Goal: Task Accomplishment & Management: Manage account settings

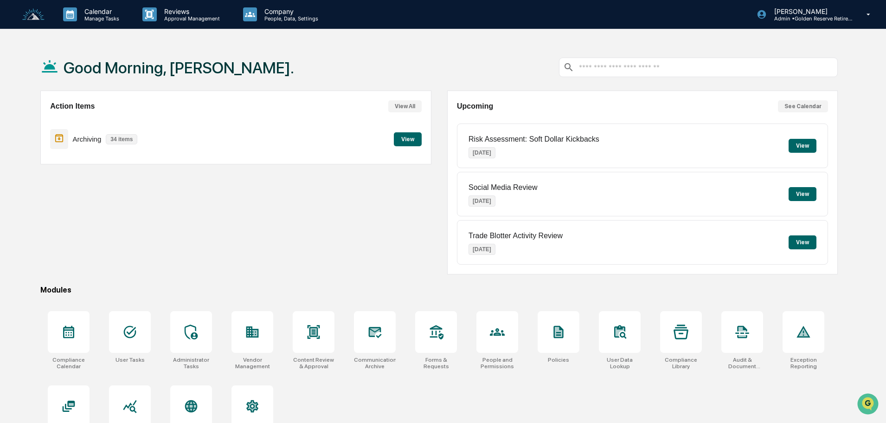
click at [408, 139] on button "View" at bounding box center [408, 139] width 28 height 14
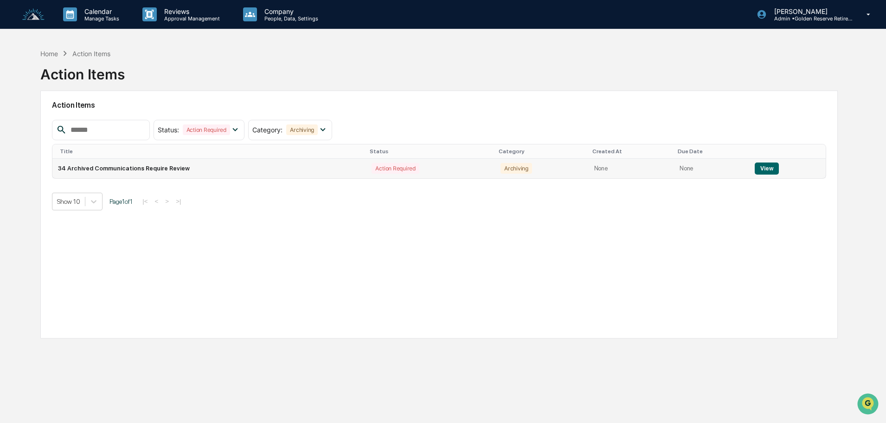
click at [761, 167] on button "View" at bounding box center [767, 168] width 24 height 12
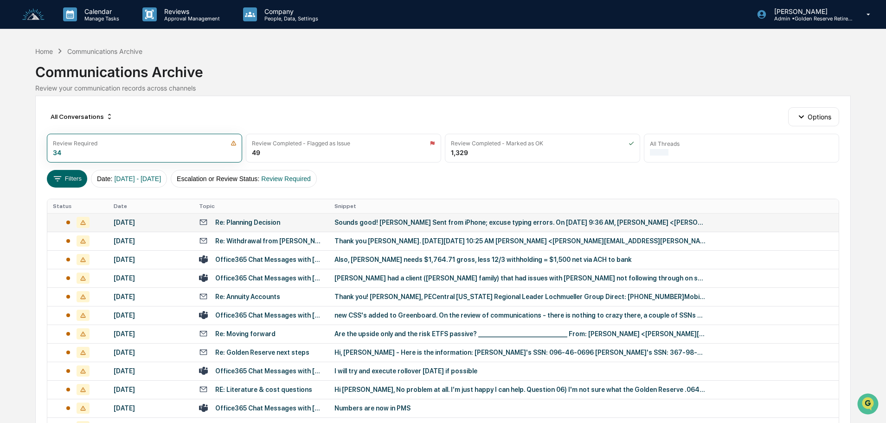
click at [351, 222] on div "Sounds good! Sharon Weinstein Sent from iPhone; excuse typing errors. On Sep 8,…" at bounding box center [519, 221] width 371 height 7
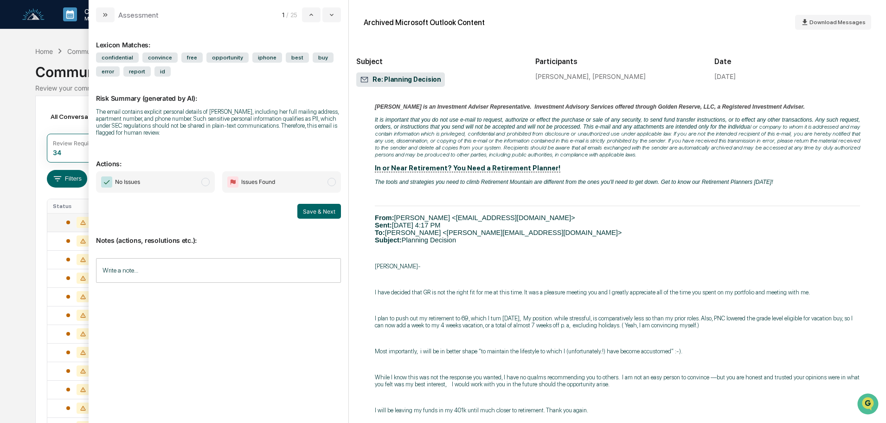
scroll to position [325, 0]
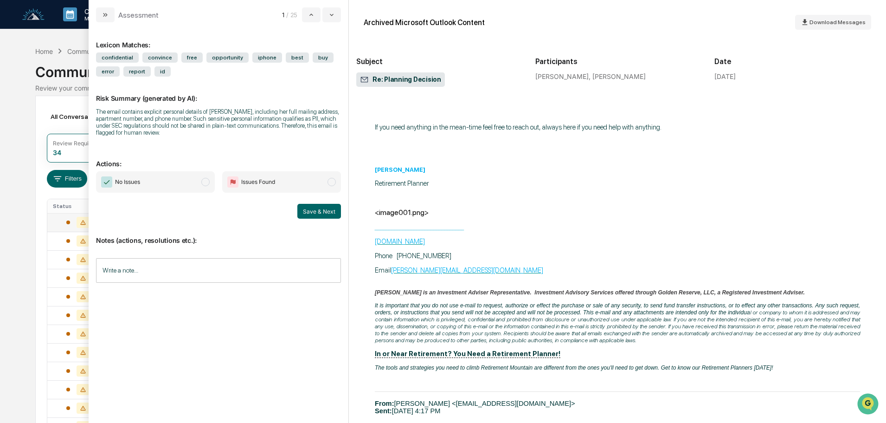
click at [106, 16] on icon "modal" at bounding box center [106, 15] width 2 height 4
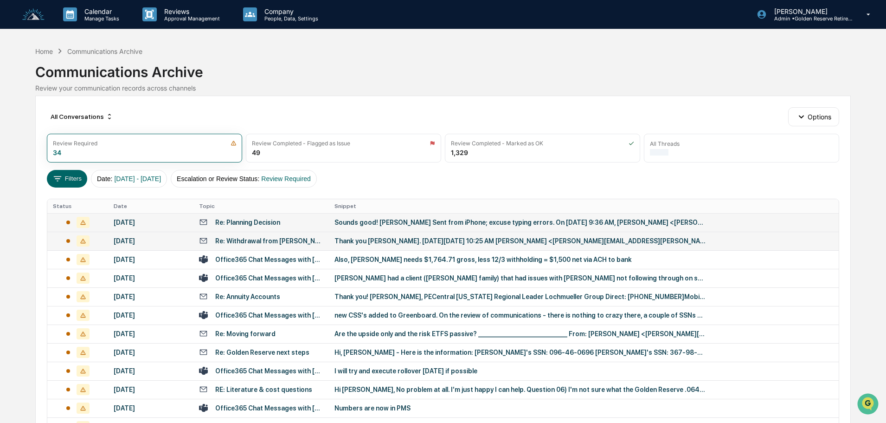
click at [353, 244] on div "Thank you John. On Mon, Sep 8, 2025 at 10:25 AM John Forloine <john.forloine@go…" at bounding box center [519, 240] width 371 height 7
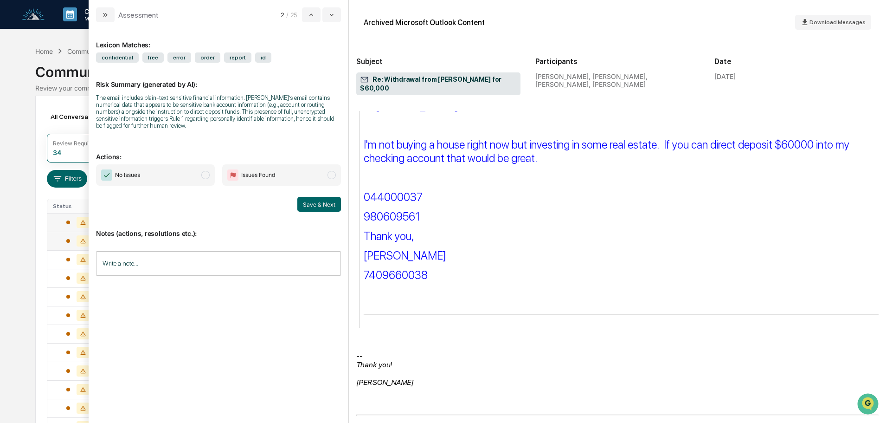
scroll to position [601, 0]
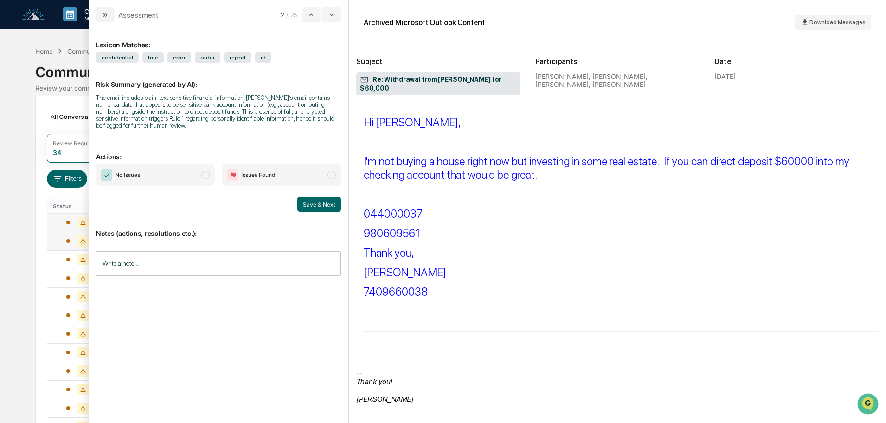
click at [172, 171] on span "No Issues" at bounding box center [155, 174] width 119 height 21
click at [317, 205] on button "Save & Next" at bounding box center [319, 204] width 44 height 15
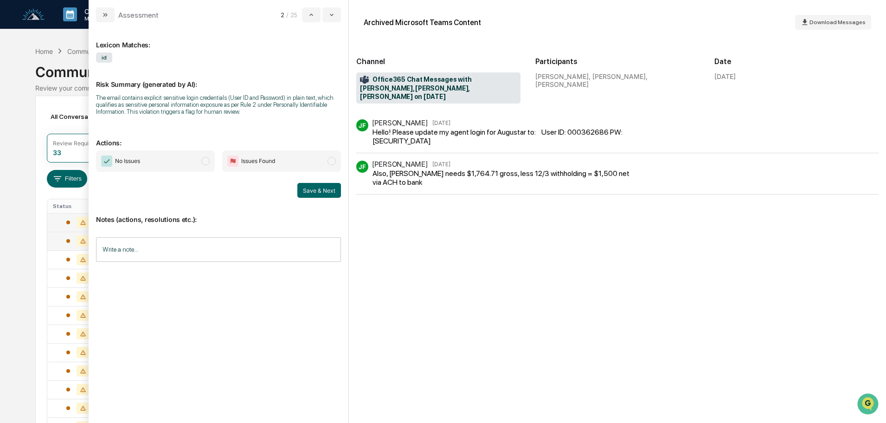
click at [165, 166] on span "No Issues" at bounding box center [155, 160] width 119 height 21
click at [318, 192] on button "Save & Next" at bounding box center [319, 190] width 44 height 15
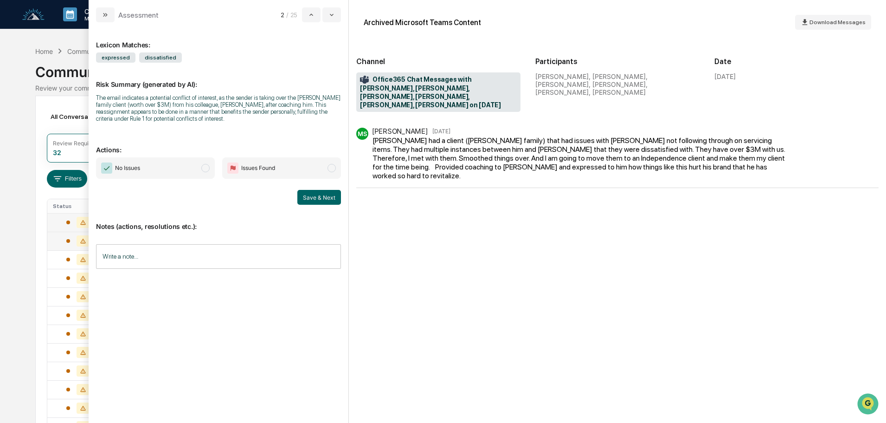
click at [154, 168] on span "No Issues" at bounding box center [155, 167] width 119 height 21
click at [313, 197] on button "Save & Next" at bounding box center [319, 197] width 44 height 15
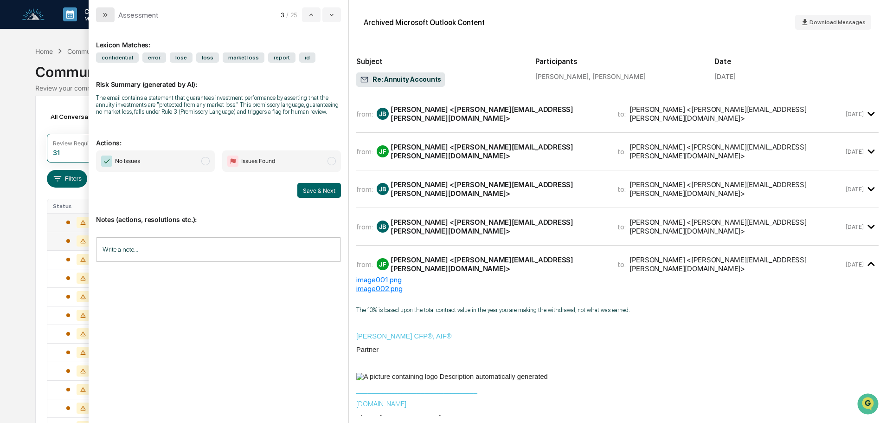
click at [98, 17] on button "modal" at bounding box center [105, 14] width 19 height 15
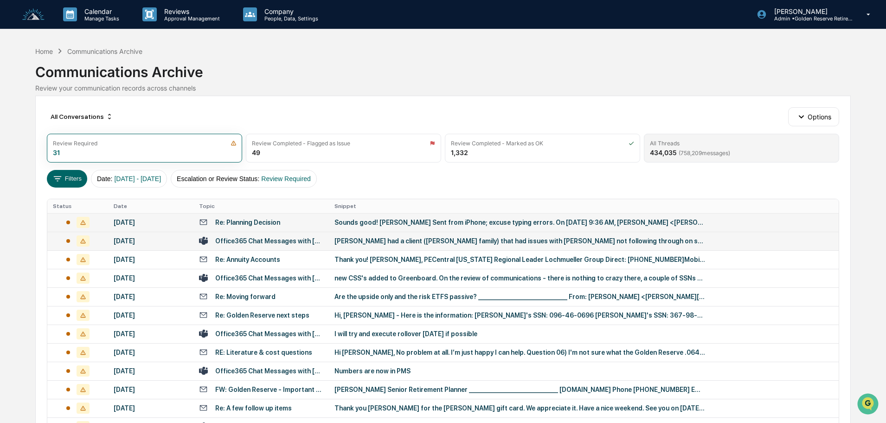
click at [695, 142] on div "All Threads" at bounding box center [741, 143] width 183 height 7
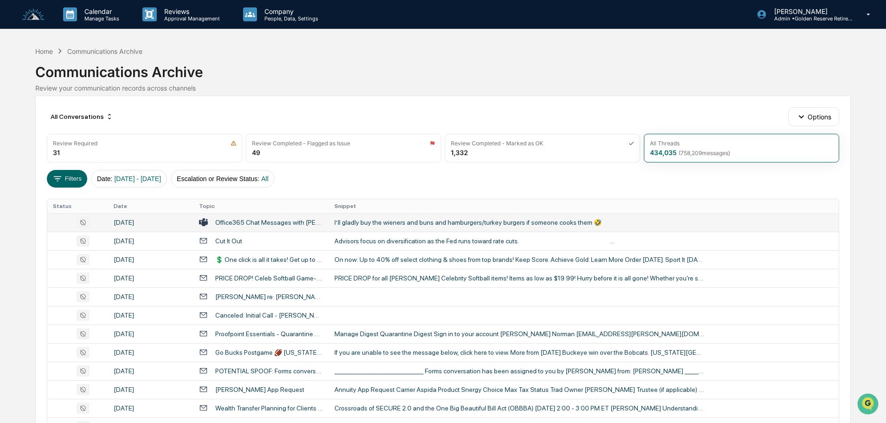
click at [380, 224] on div "I’ll gladly buy the wieners and buns and hamburgers/turkey burgers if someone c…" at bounding box center [519, 221] width 371 height 7
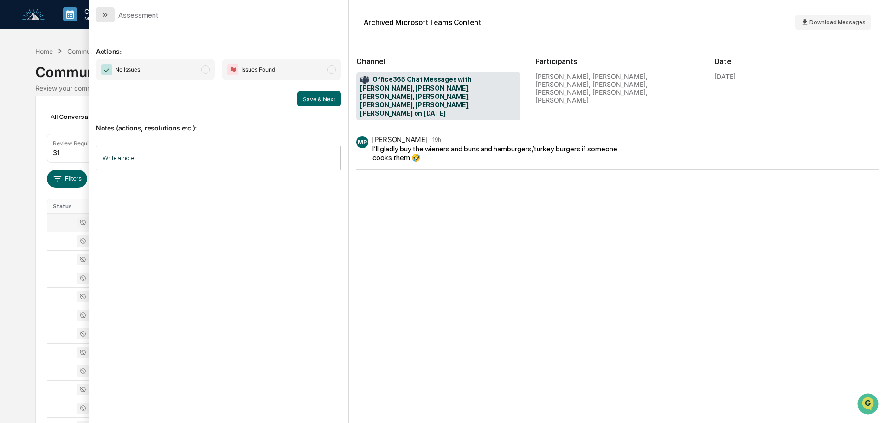
click at [109, 16] on button "modal" at bounding box center [105, 14] width 19 height 15
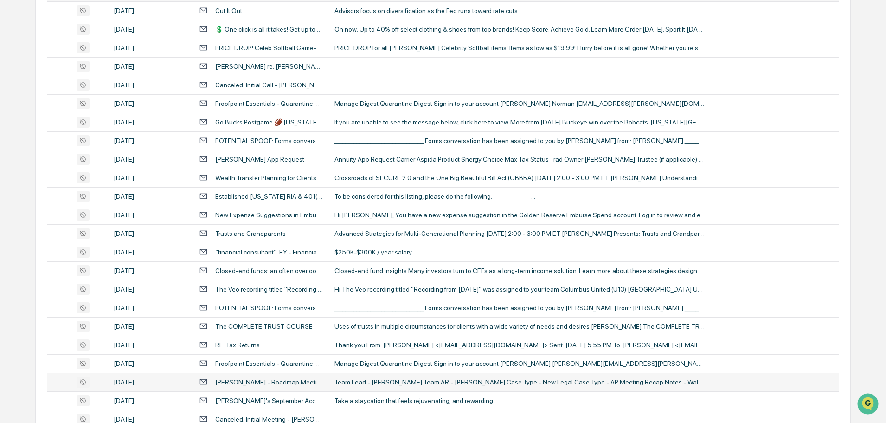
scroll to position [307, 0]
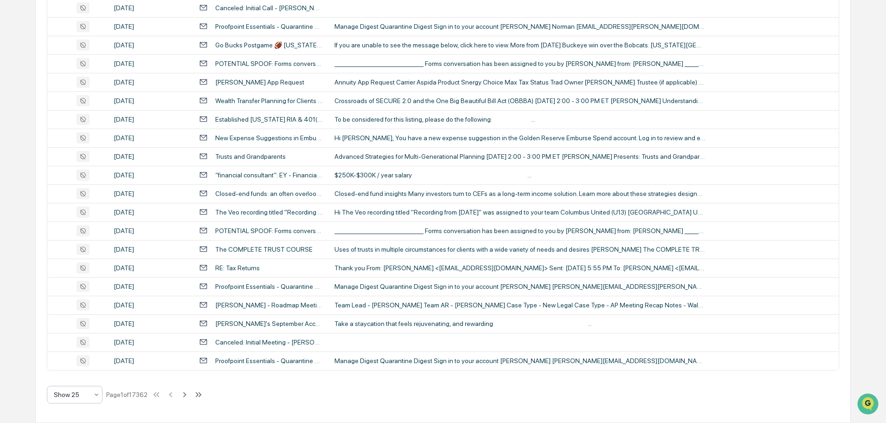
click at [91, 392] on div "Show 25" at bounding box center [71, 394] width 44 height 13
click at [75, 372] on div "Show 100" at bounding box center [74, 370] width 55 height 19
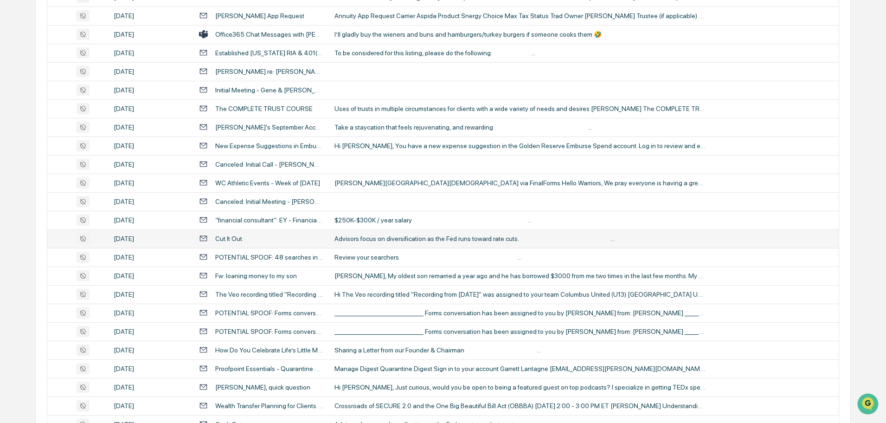
scroll to position [1577, 0]
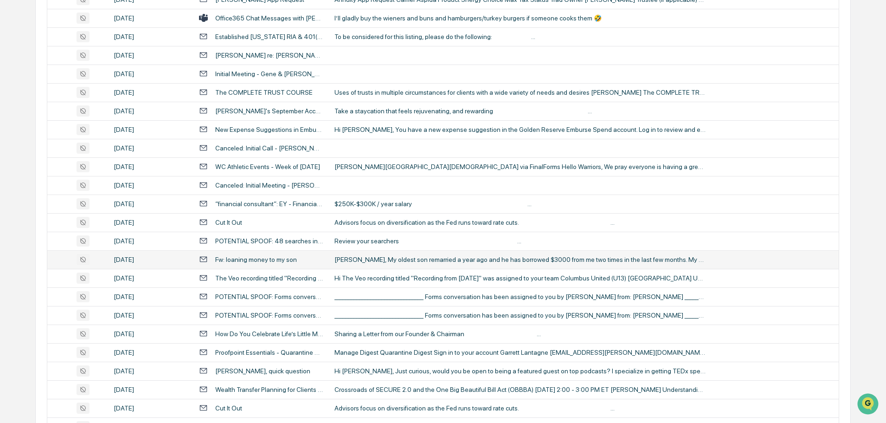
click at [379, 257] on div "Todd, My oldest son remarried a year ago and he has borrowed $3000 from me two …" at bounding box center [519, 259] width 371 height 7
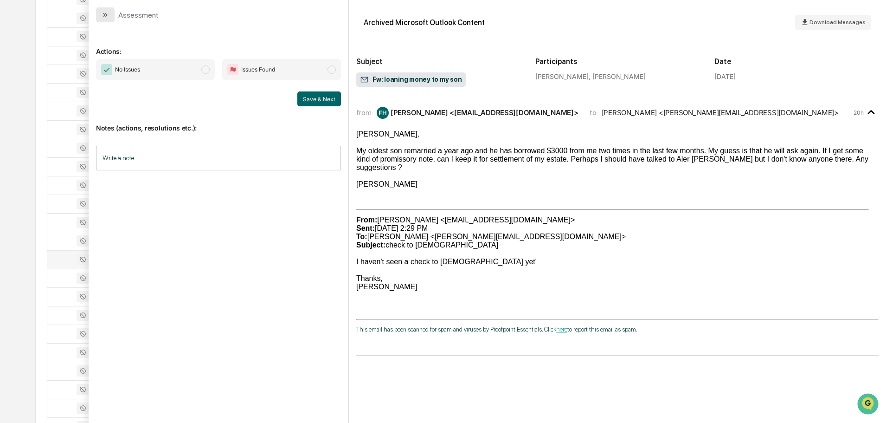
click at [102, 14] on icon "modal" at bounding box center [105, 14] width 7 height 7
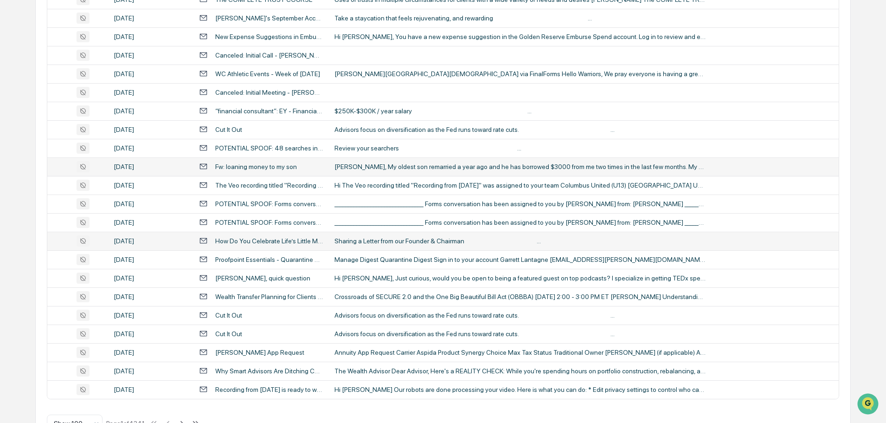
scroll to position [1699, 0]
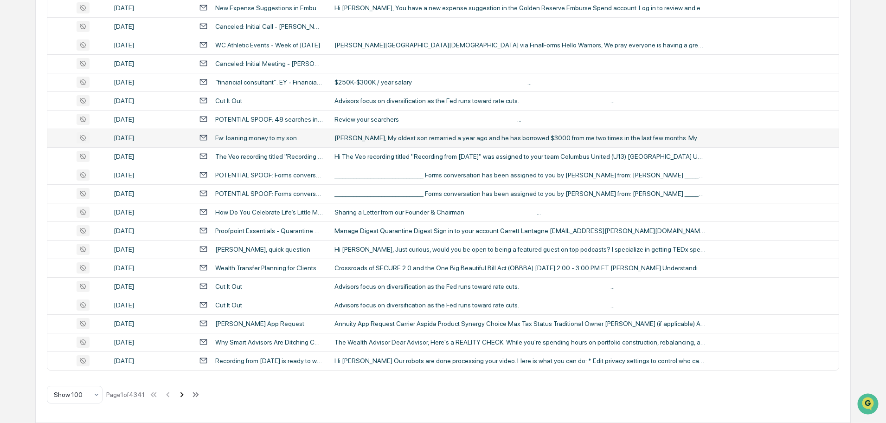
click at [182, 396] on icon at bounding box center [182, 394] width 10 height 10
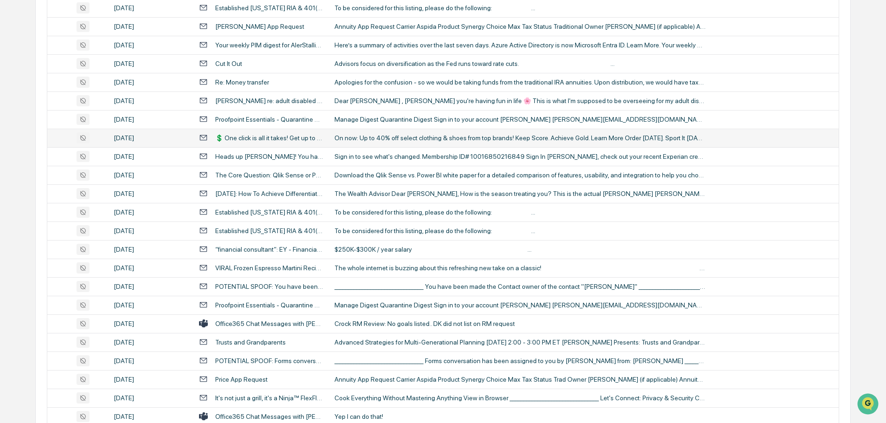
scroll to position [1003, 0]
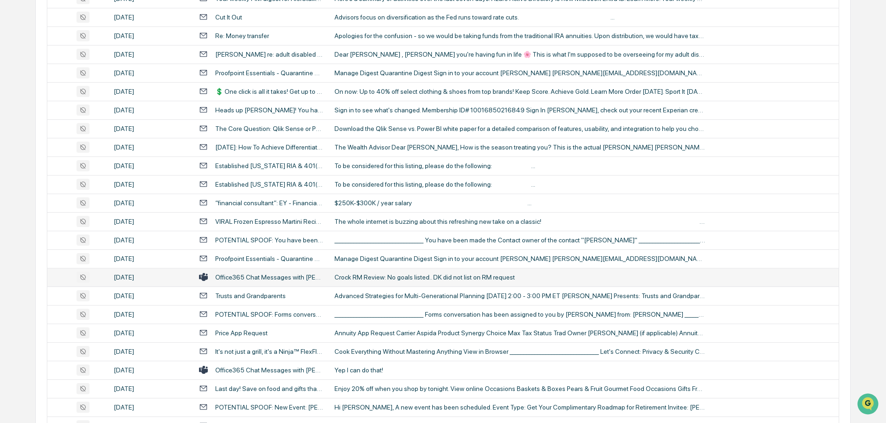
click at [394, 276] on div "Crock RM Review: No goals listed.. DK did not list on RM request" at bounding box center [519, 276] width 371 height 7
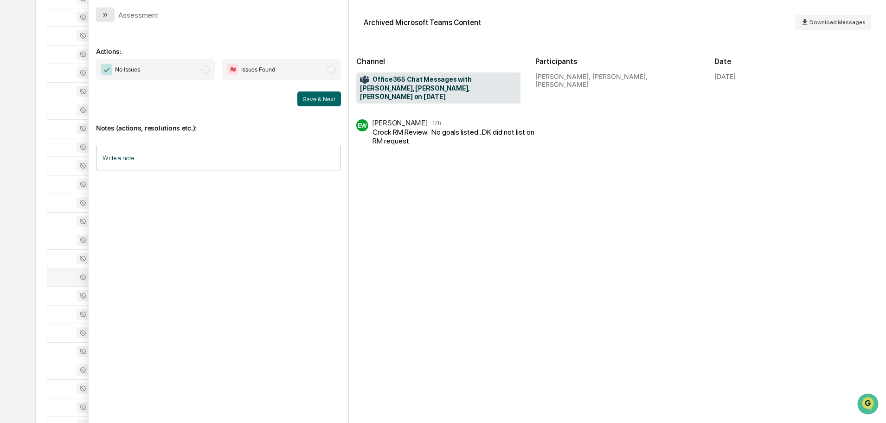
click at [106, 18] on icon "modal" at bounding box center [105, 14] width 7 height 7
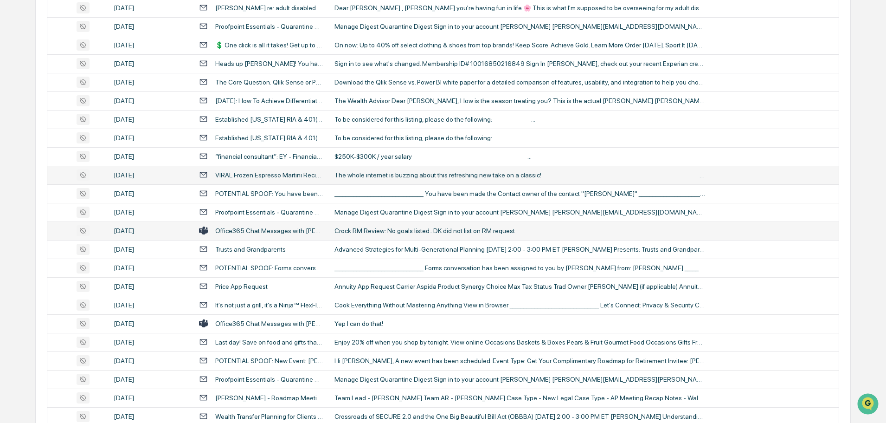
scroll to position [1096, 0]
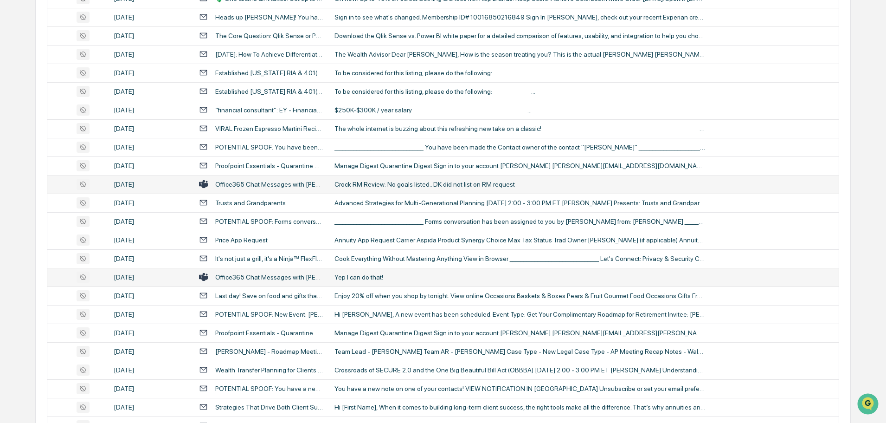
click at [353, 272] on td "Yep I can do that!" at bounding box center [584, 277] width 510 height 19
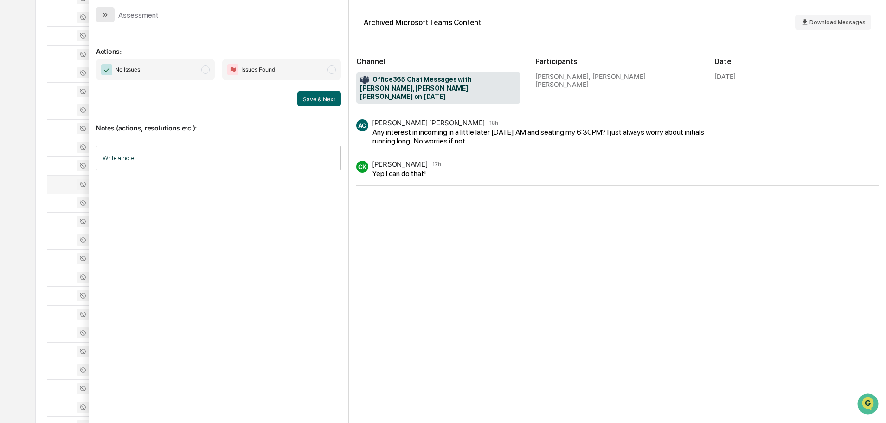
click at [109, 15] on button "modal" at bounding box center [105, 14] width 19 height 15
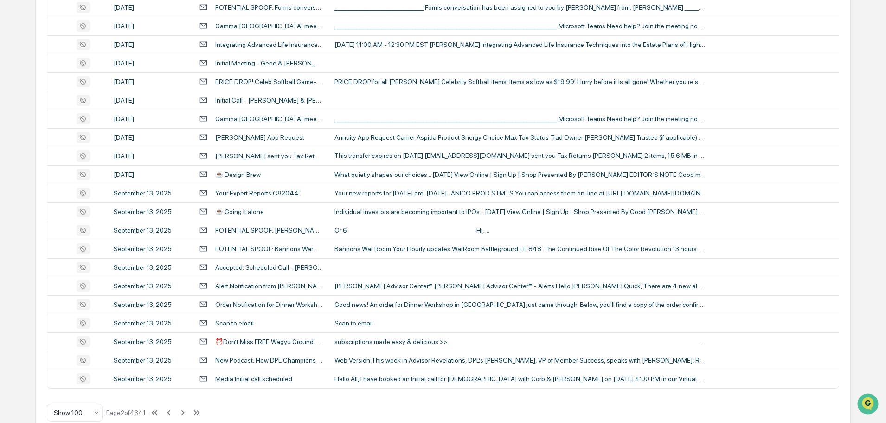
scroll to position [1699, 0]
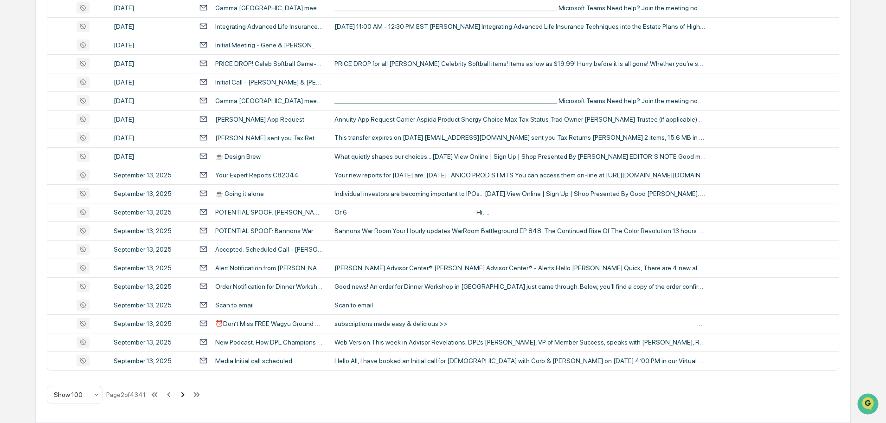
click at [182, 396] on icon at bounding box center [183, 394] width 10 height 10
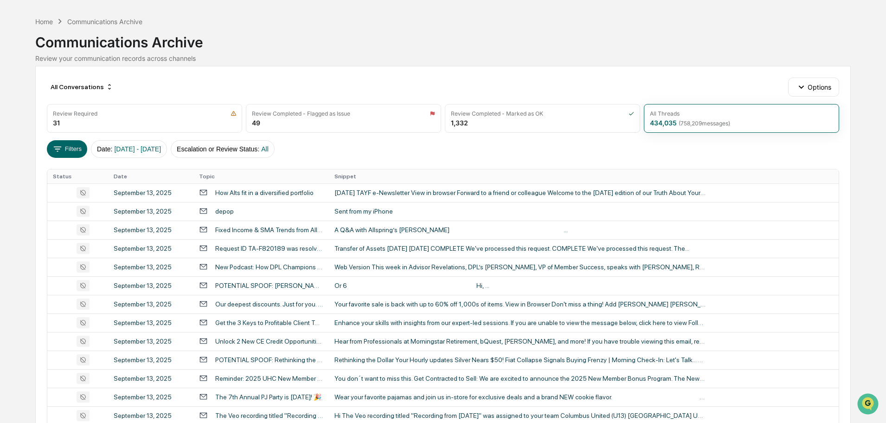
scroll to position [46, 0]
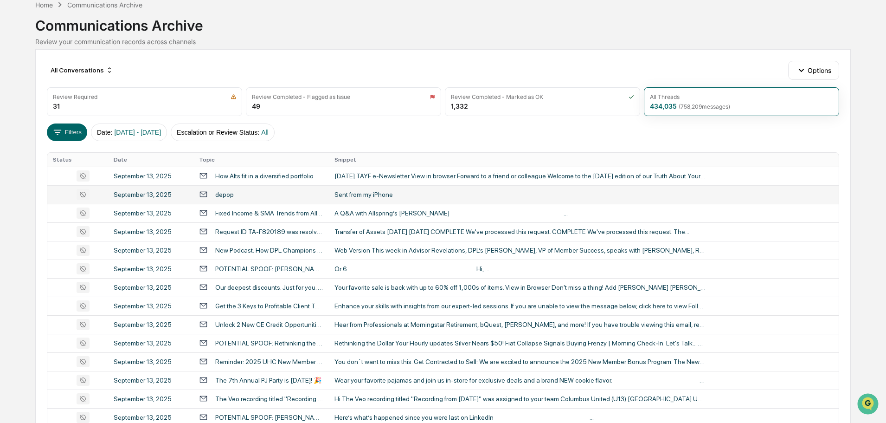
click at [412, 189] on td "Sent from my iPhone" at bounding box center [584, 194] width 510 height 19
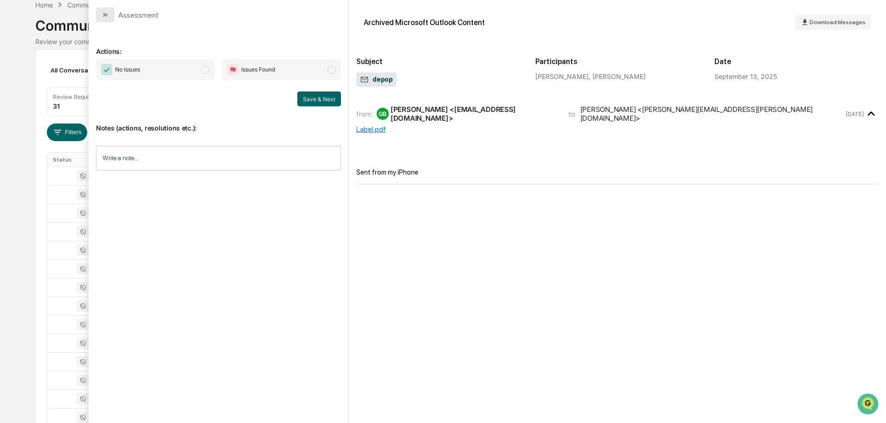
click at [111, 14] on button "modal" at bounding box center [105, 14] width 19 height 15
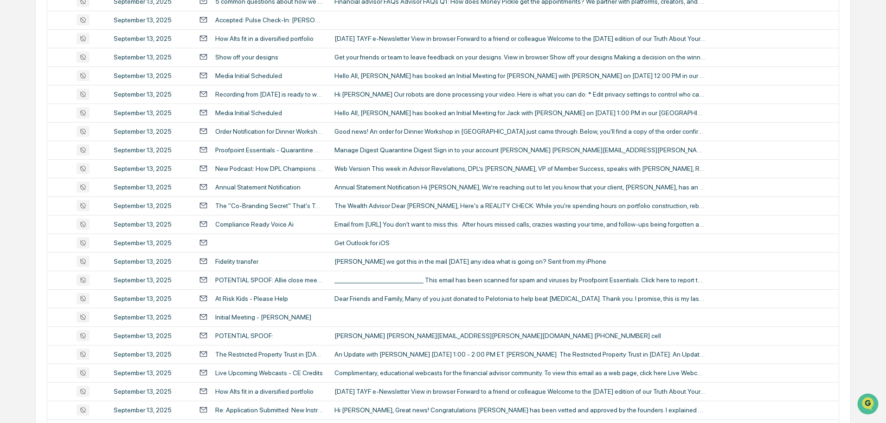
scroll to position [1067, 0]
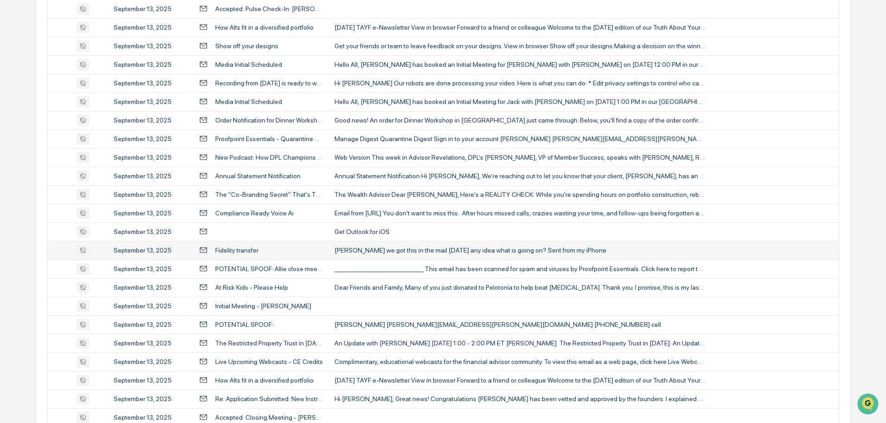
click at [403, 246] on div "Ben we got this in the mail today any idea what is going on? Sent from my iPhone" at bounding box center [519, 249] width 371 height 7
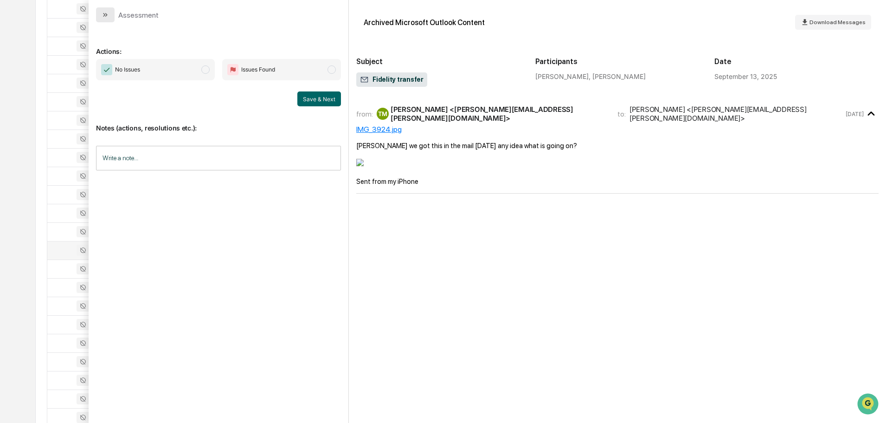
click at [109, 13] on button "modal" at bounding box center [105, 14] width 19 height 15
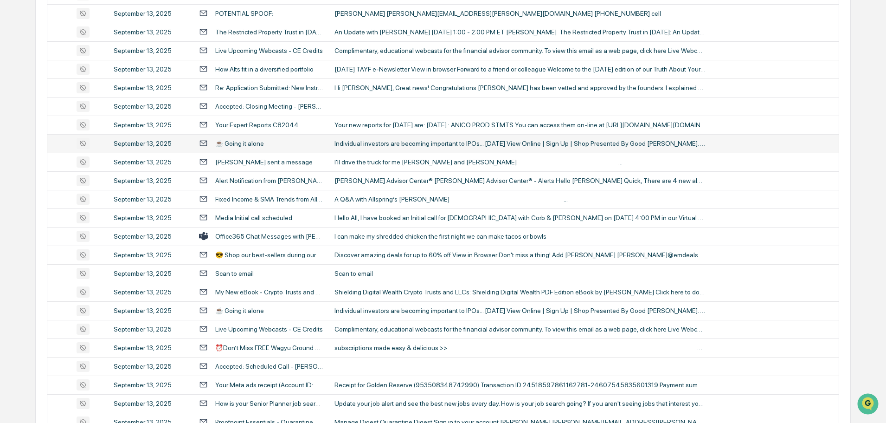
scroll to position [1392, 0]
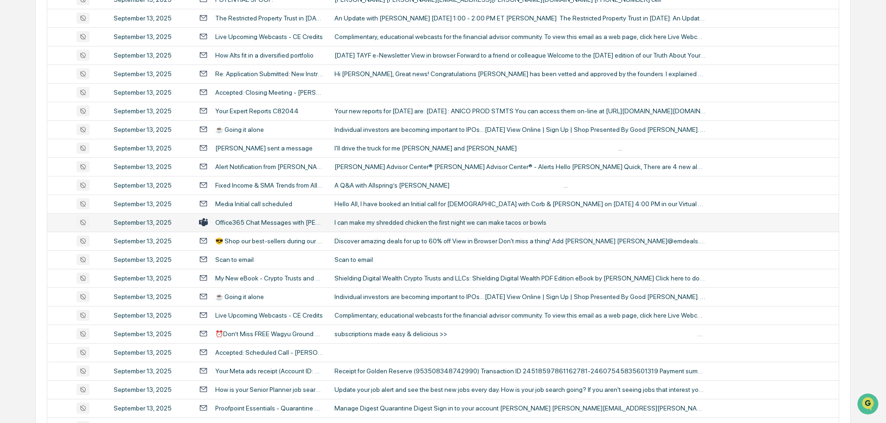
click at [391, 220] on div "I can make my shredded chicken the first night we can make tacos or bowls" at bounding box center [519, 221] width 371 height 7
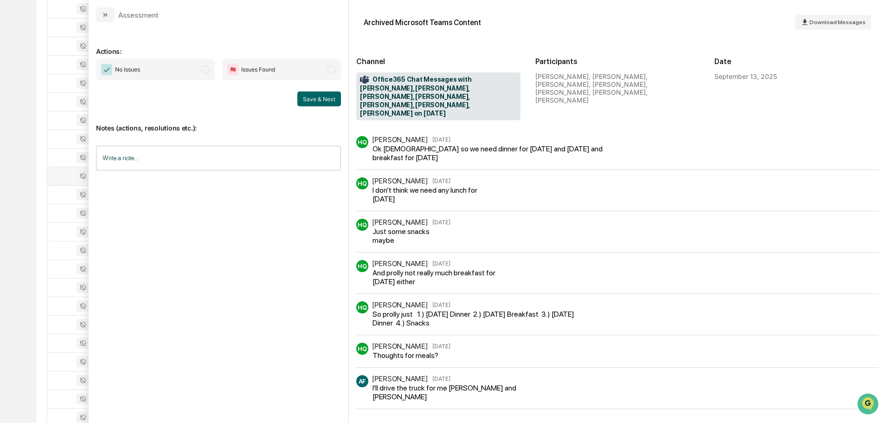
scroll to position [26, 0]
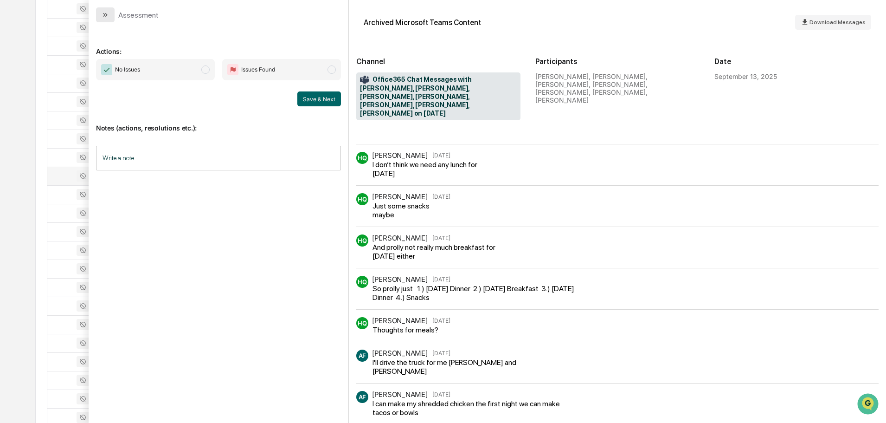
click at [109, 16] on button "modal" at bounding box center [105, 14] width 19 height 15
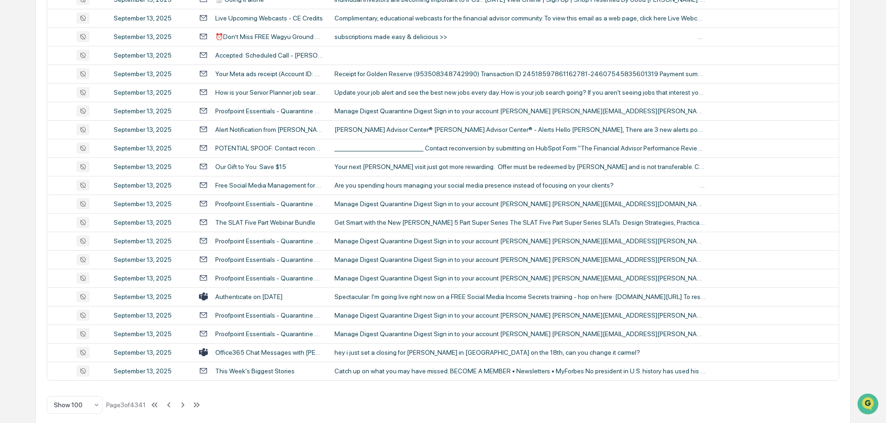
scroll to position [1699, 0]
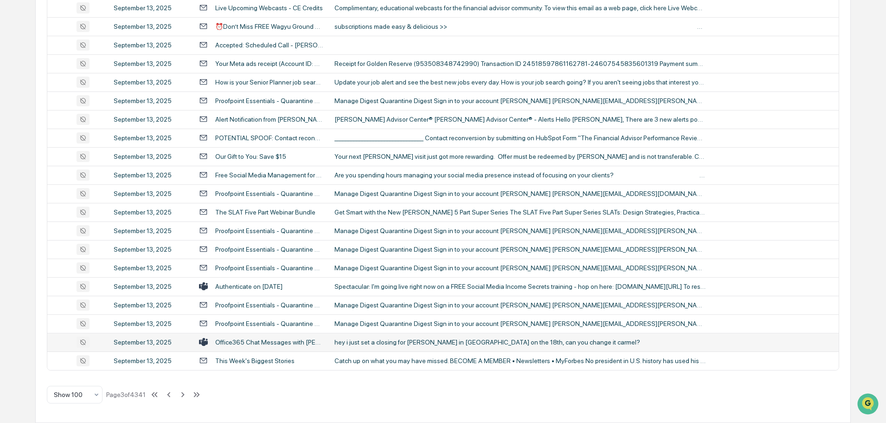
click at [374, 339] on div "hey i just set a closing for Weipert in keystone on the 18th, can you change it…" at bounding box center [519, 341] width 371 height 7
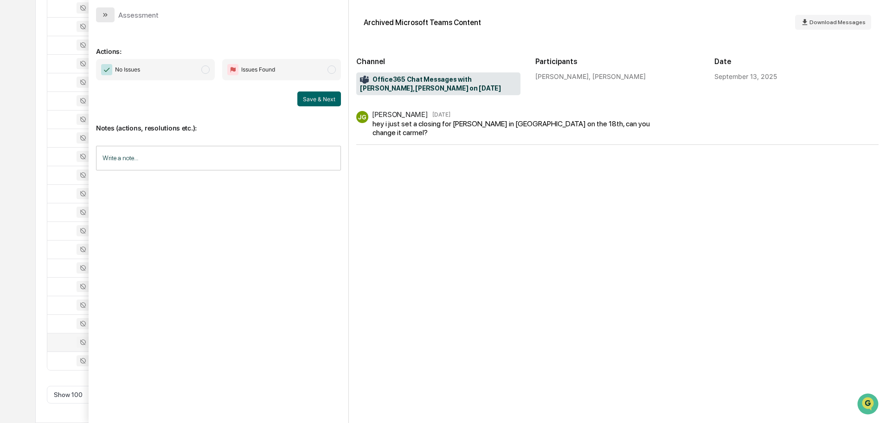
click at [109, 19] on button "modal" at bounding box center [105, 14] width 19 height 15
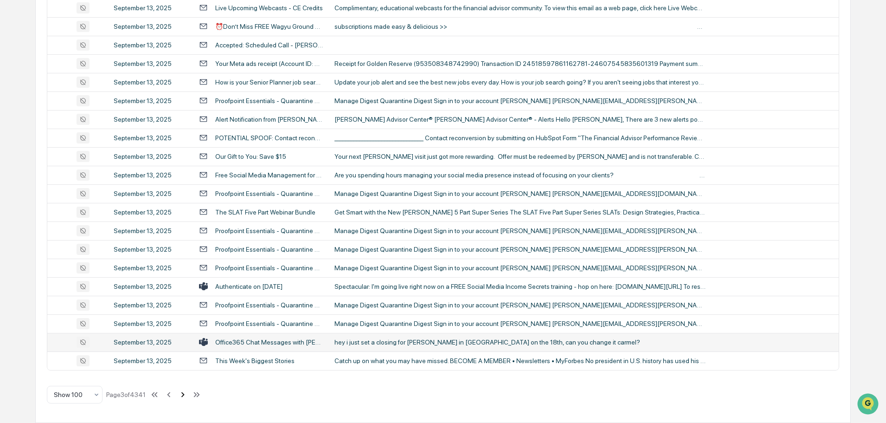
click at [185, 394] on icon at bounding box center [183, 394] width 10 height 10
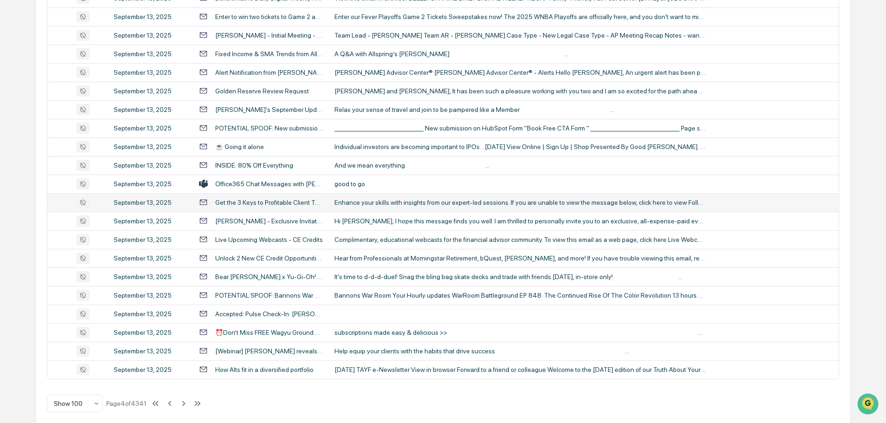
scroll to position [1699, 0]
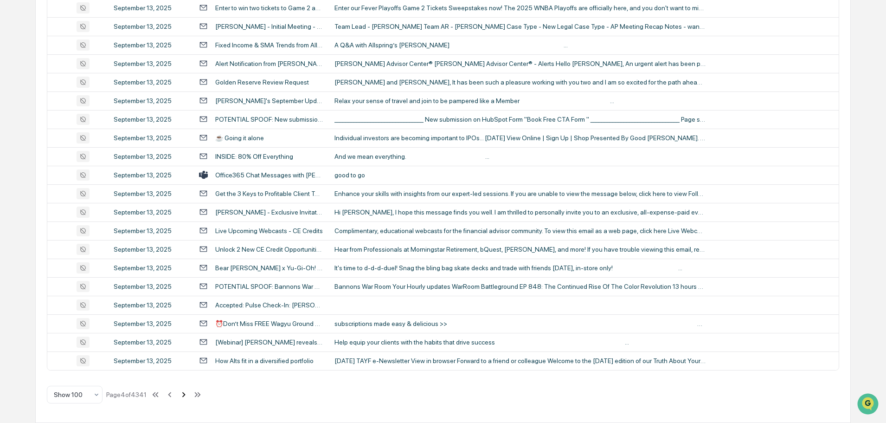
click at [184, 394] on icon at bounding box center [184, 394] width 10 height 10
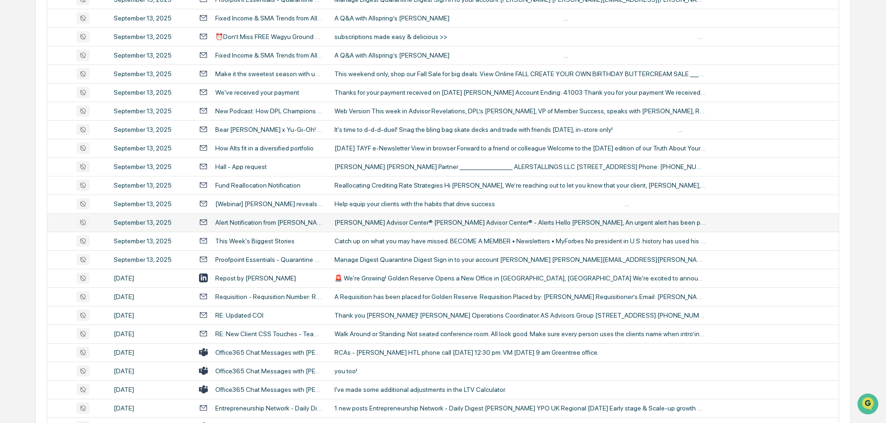
scroll to position [1252, 0]
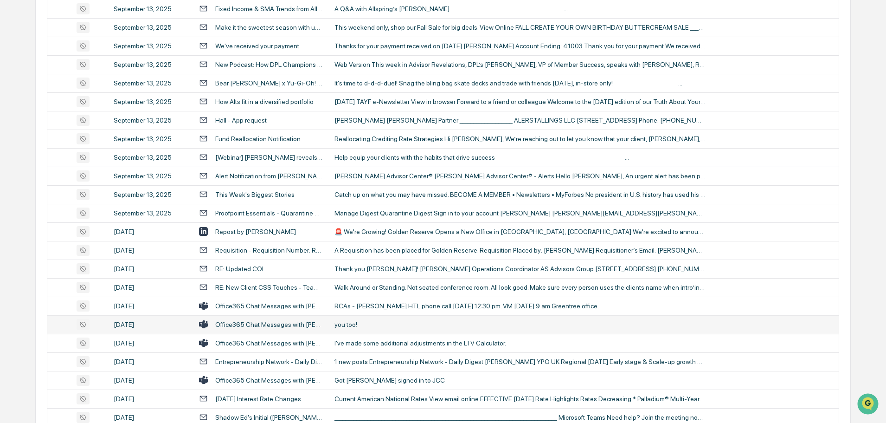
click at [373, 326] on div "you too!" at bounding box center [519, 324] width 371 height 7
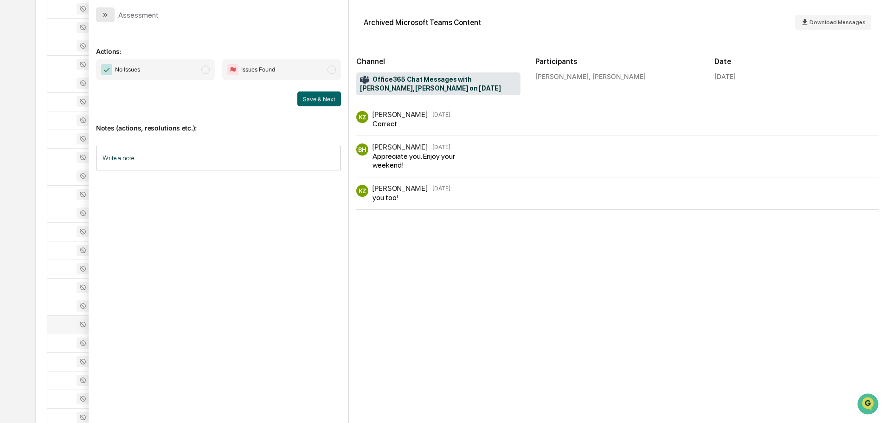
click at [113, 16] on button "modal" at bounding box center [105, 14] width 19 height 15
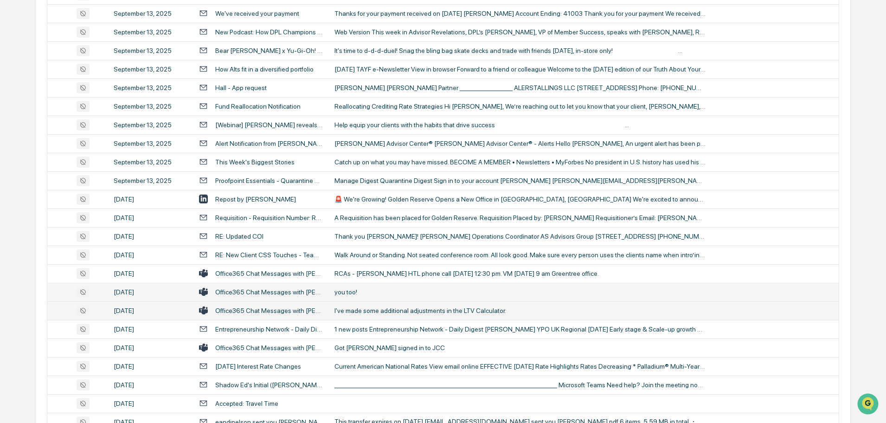
scroll to position [1299, 0]
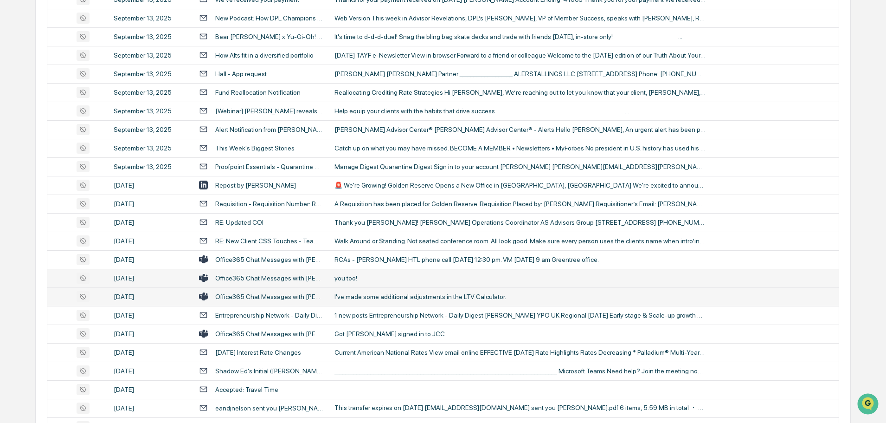
click at [379, 297] on div "I've made some additional adjustments in the LTV Calculator." at bounding box center [519, 296] width 371 height 7
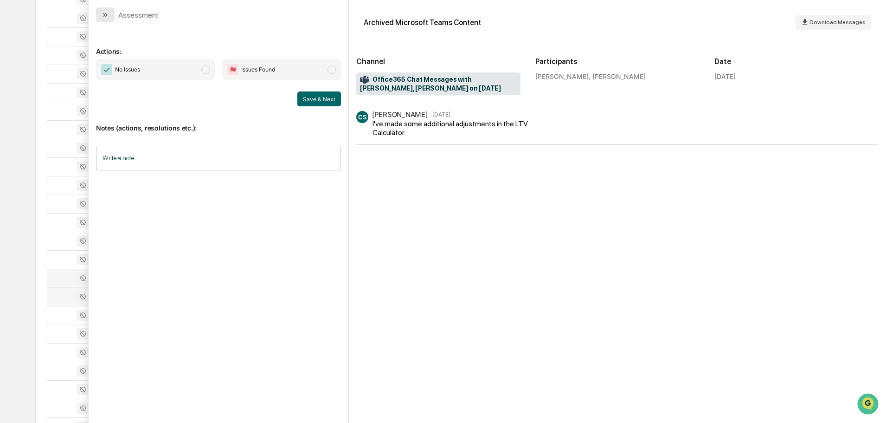
click at [109, 15] on icon "modal" at bounding box center [105, 14] width 7 height 7
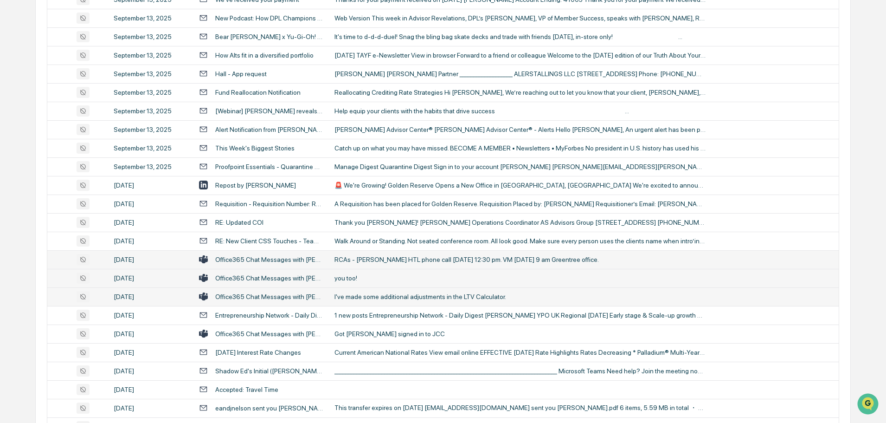
scroll to position [1345, 0]
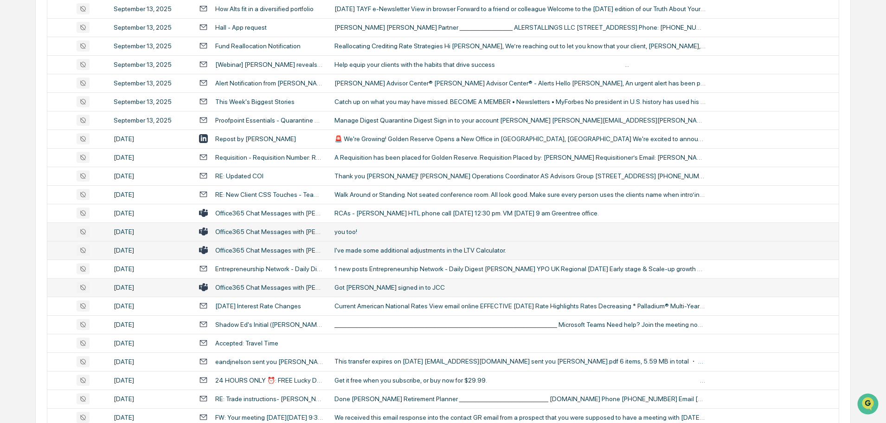
click at [377, 290] on div "Got David Price signed in to JCC" at bounding box center [519, 286] width 371 height 7
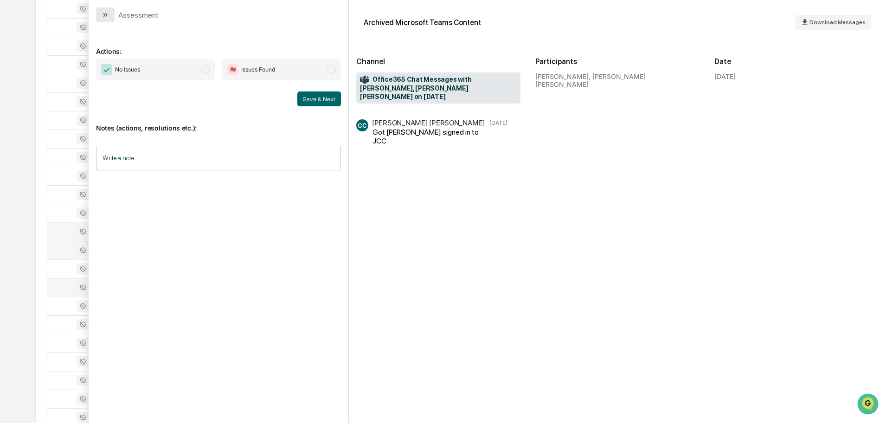
click at [108, 19] on button "modal" at bounding box center [105, 14] width 19 height 15
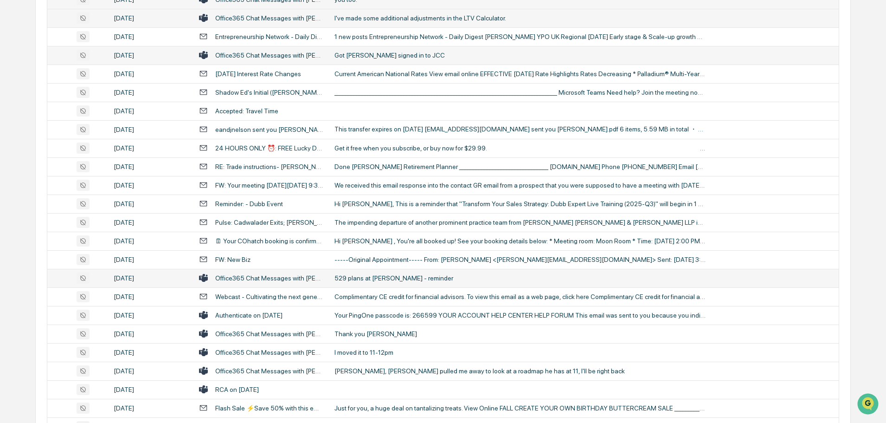
scroll to position [1624, 0]
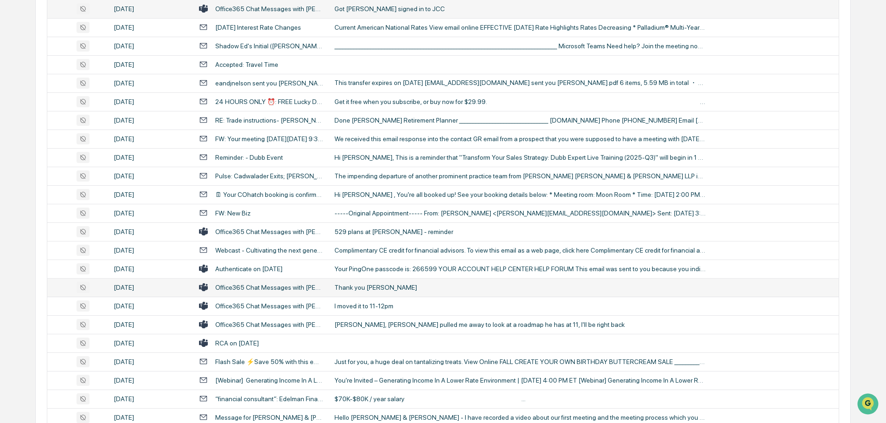
click at [368, 291] on td "Thank you Mel" at bounding box center [584, 287] width 510 height 19
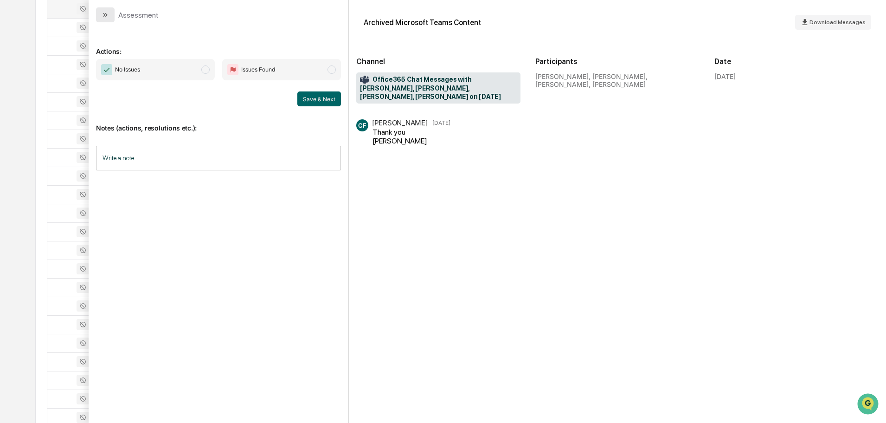
click at [106, 16] on icon "modal" at bounding box center [105, 14] width 7 height 7
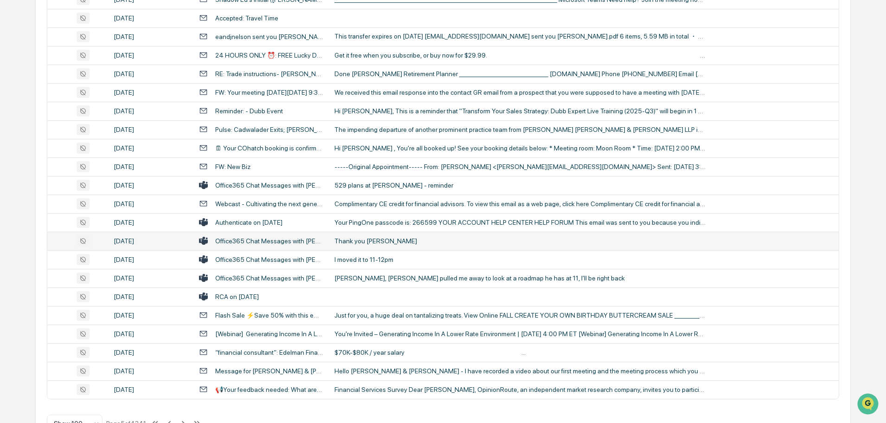
scroll to position [1699, 0]
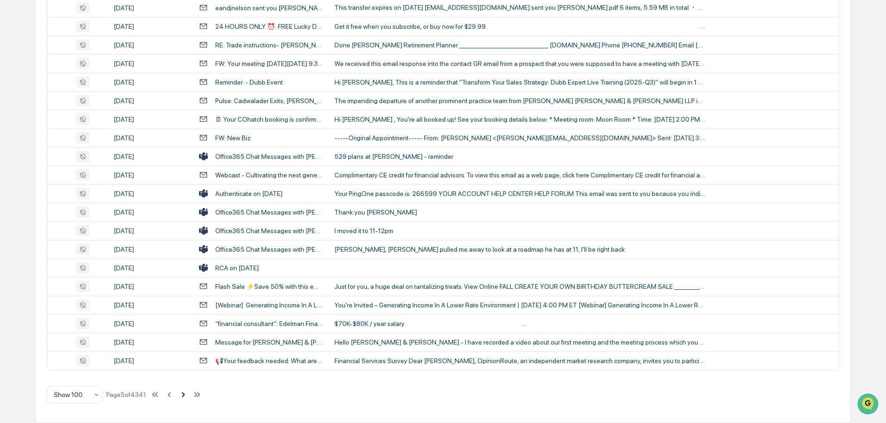
click at [185, 394] on icon at bounding box center [183, 394] width 10 height 10
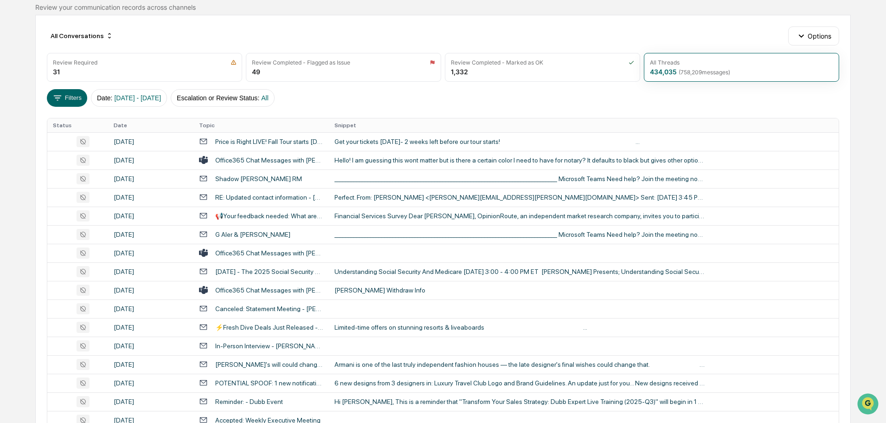
scroll to position [0, 0]
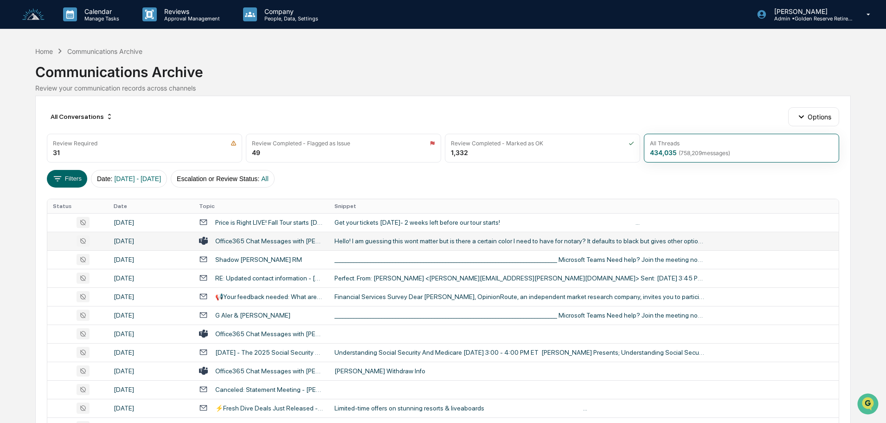
click at [364, 245] on td "Hello! I am guessing this wont matter but is there a certain color I need to ha…" at bounding box center [584, 240] width 510 height 19
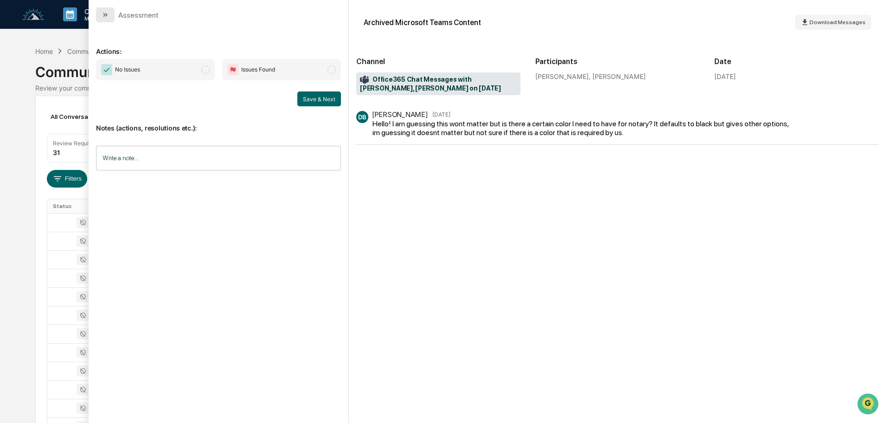
click at [107, 10] on button "modal" at bounding box center [105, 14] width 19 height 15
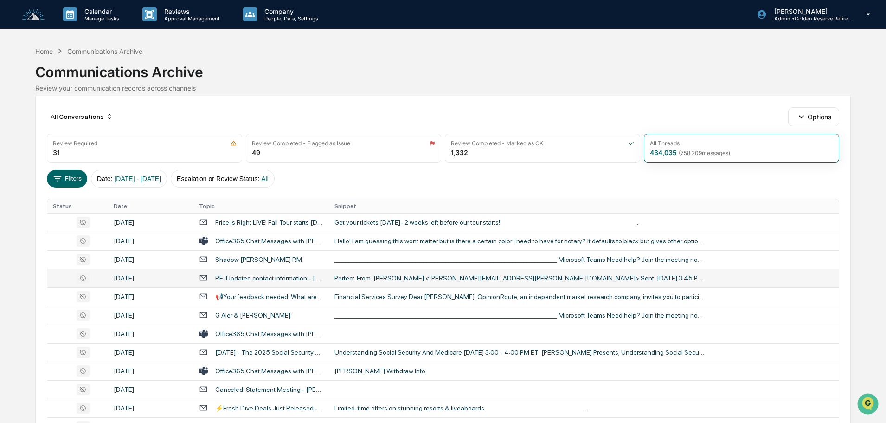
scroll to position [46, 0]
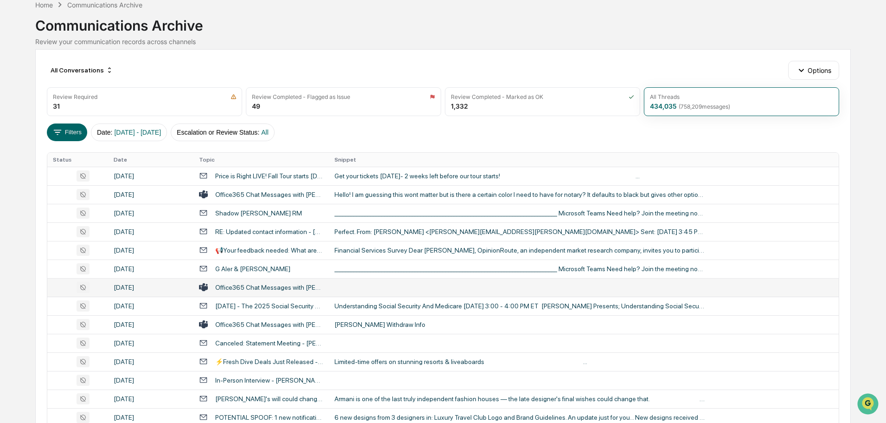
click at [367, 284] on td at bounding box center [584, 287] width 510 height 19
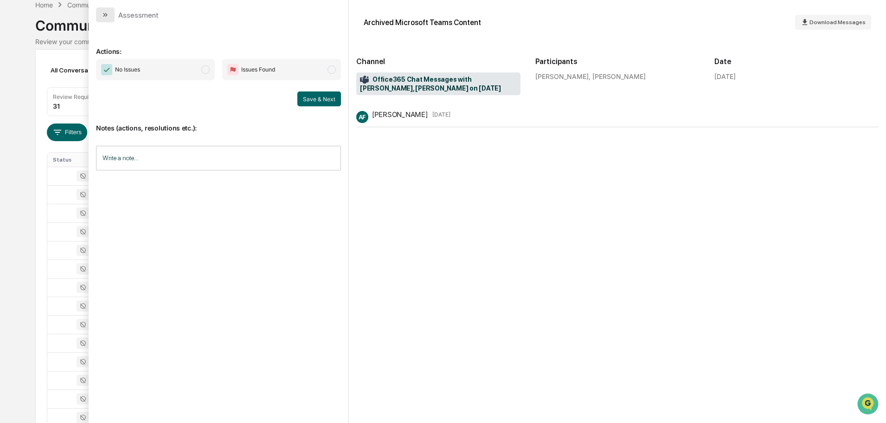
click at [106, 21] on button "modal" at bounding box center [105, 14] width 19 height 15
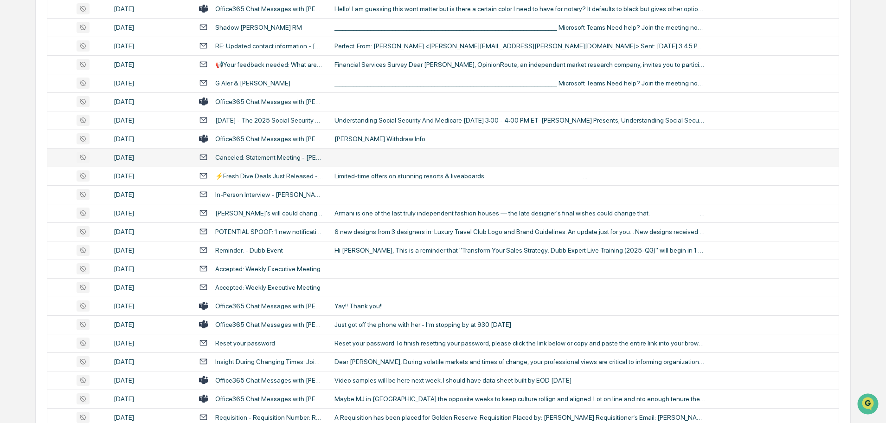
scroll to position [278, 0]
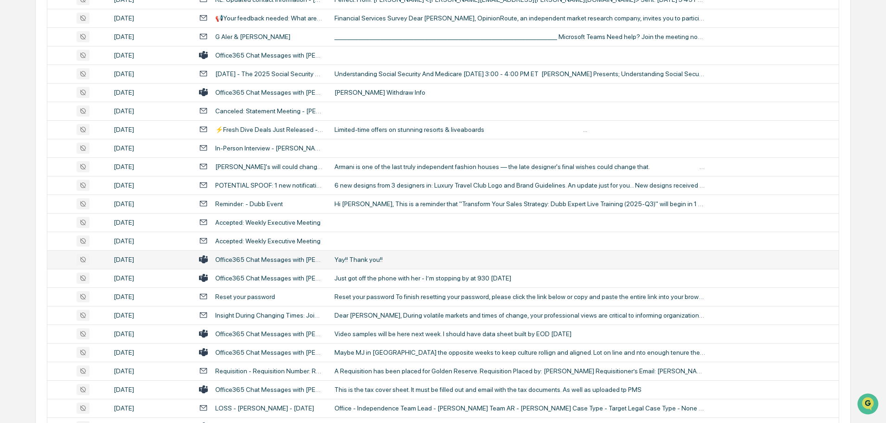
click at [368, 258] on div "Yay!! Thank you!!" at bounding box center [519, 259] width 371 height 7
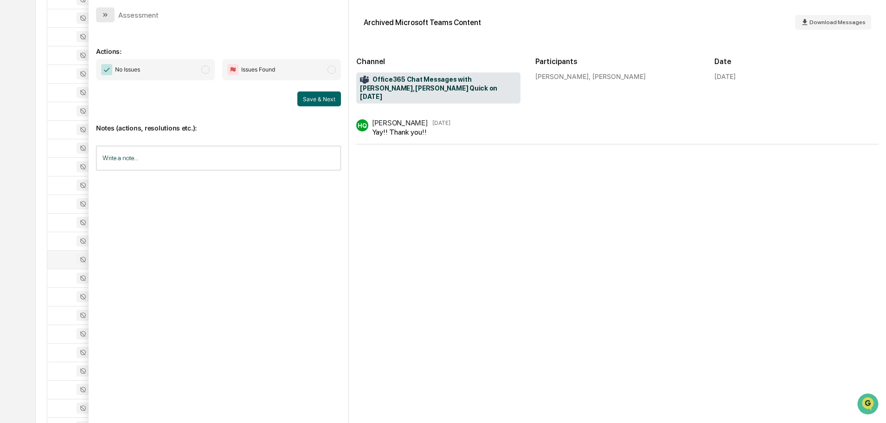
click at [111, 13] on button "modal" at bounding box center [105, 14] width 19 height 15
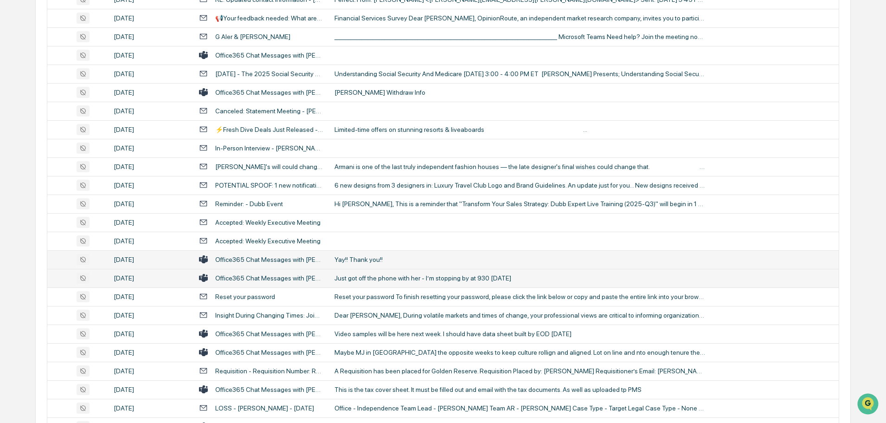
click at [379, 280] on div "Just got off the phone with her - I’m stopping by at 930 on Sunday" at bounding box center [519, 277] width 371 height 7
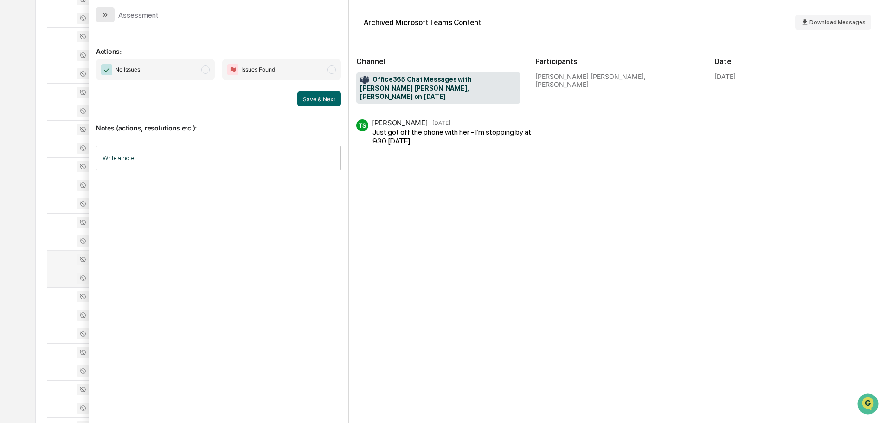
click at [108, 21] on button "modal" at bounding box center [105, 14] width 19 height 15
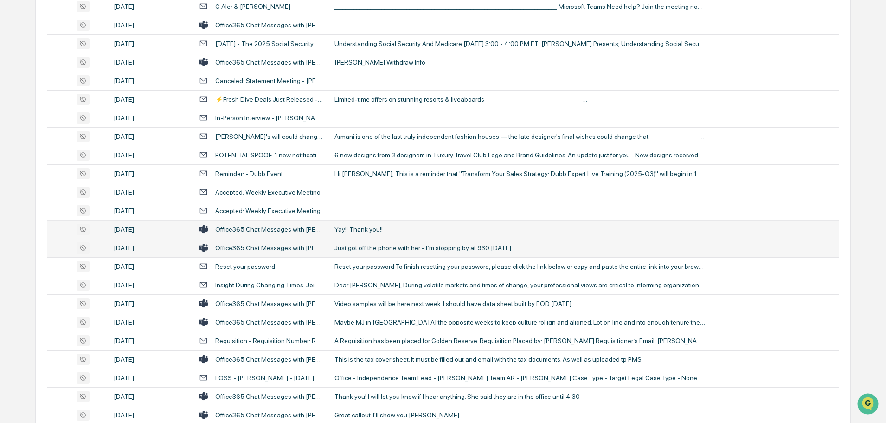
scroll to position [325, 0]
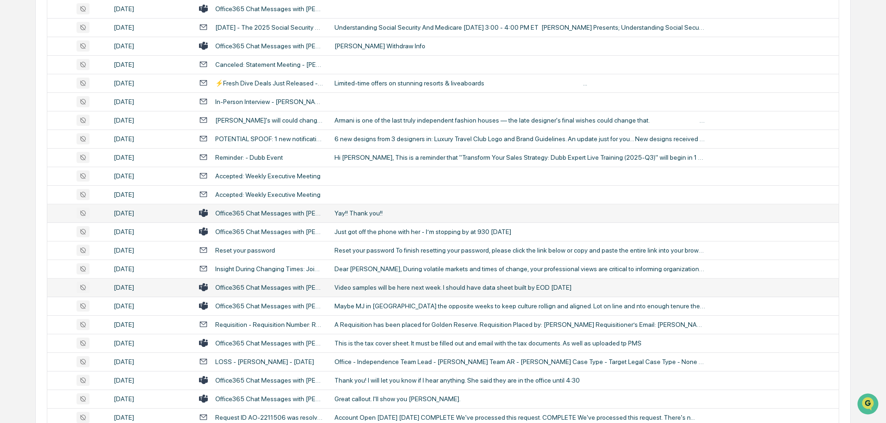
click at [362, 288] on div "Video samples will be here next week. I should have data sheet built by EOD Mon…" at bounding box center [519, 286] width 371 height 7
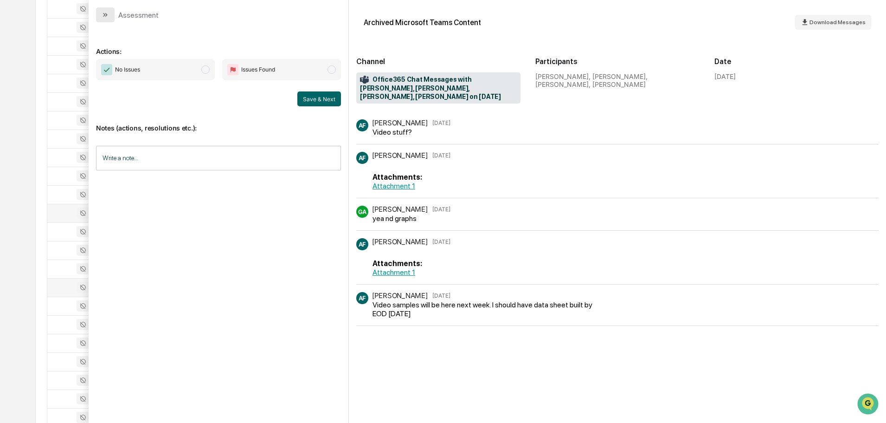
click at [110, 17] on button "modal" at bounding box center [105, 14] width 19 height 15
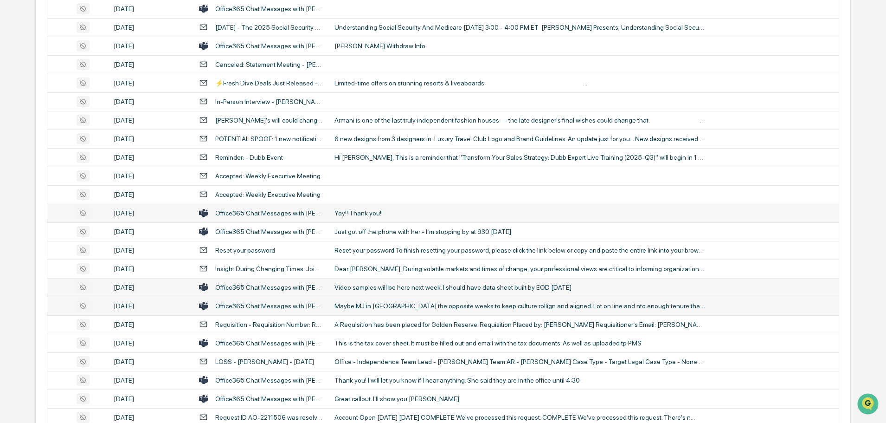
click at [363, 304] on div "Maybe MJ in Detroit the opposite weeks to keep culture rollign and aligned. Lot…" at bounding box center [519, 305] width 371 height 7
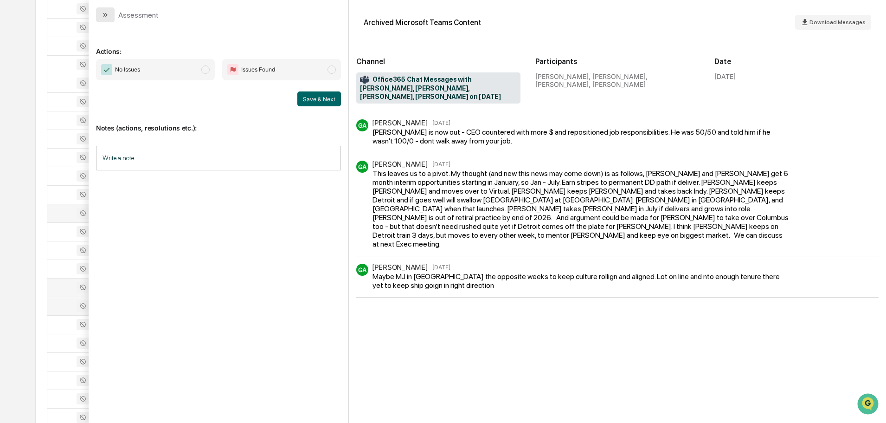
click at [109, 13] on button "modal" at bounding box center [105, 14] width 19 height 15
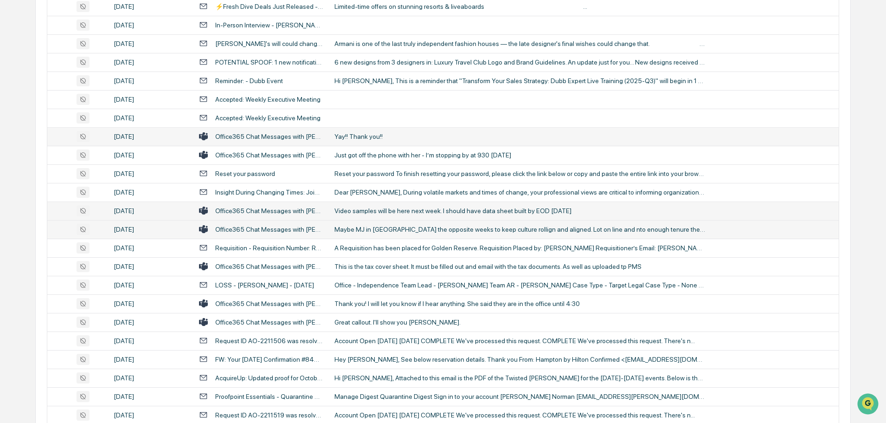
scroll to position [417, 0]
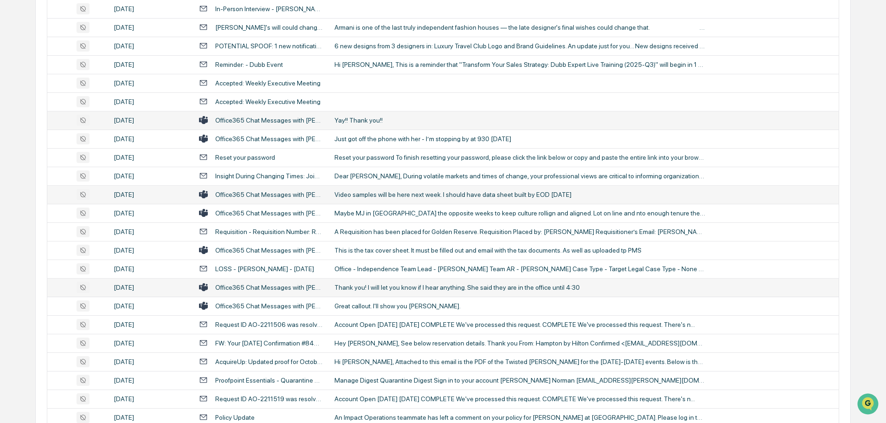
click at [363, 288] on div "Thank you! I will let you know if I hear anything. She said they are in the off…" at bounding box center [519, 286] width 371 height 7
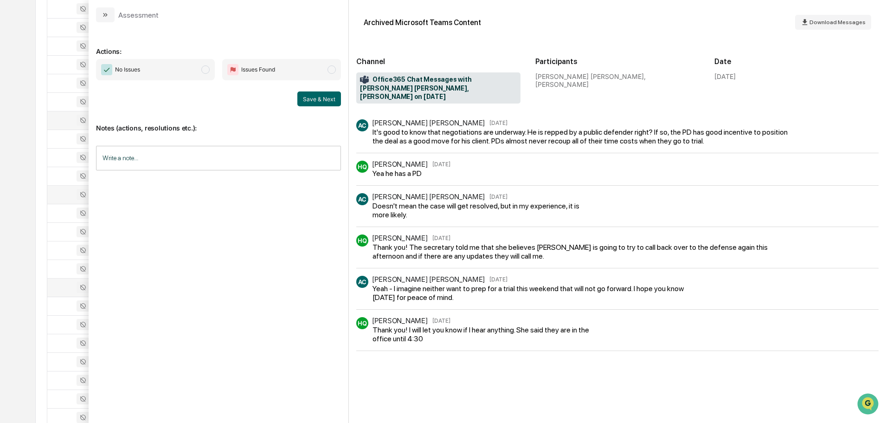
drag, startPoint x: 102, startPoint y: 17, endPoint x: 116, endPoint y: 24, distance: 15.4
click at [102, 17] on icon "modal" at bounding box center [105, 14] width 7 height 7
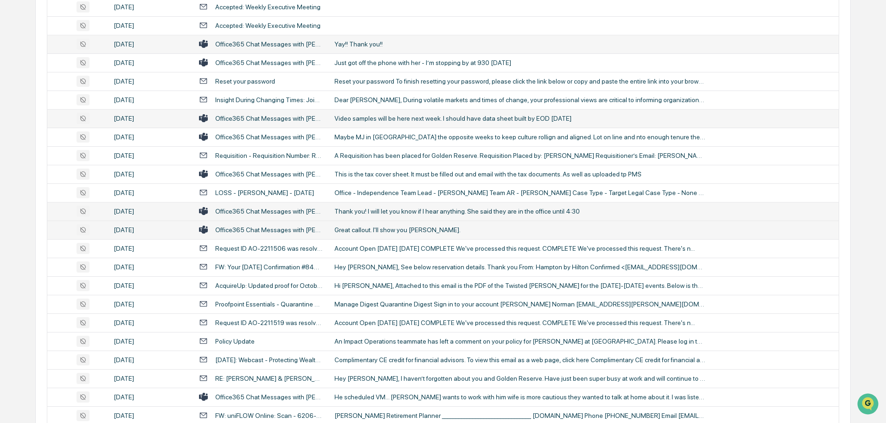
scroll to position [510, 0]
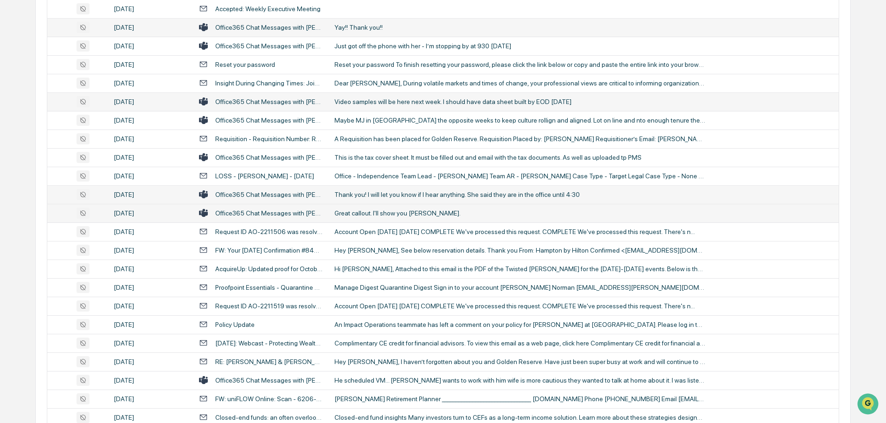
click at [388, 208] on td "Great callout. I'll show you Jack." at bounding box center [584, 213] width 510 height 19
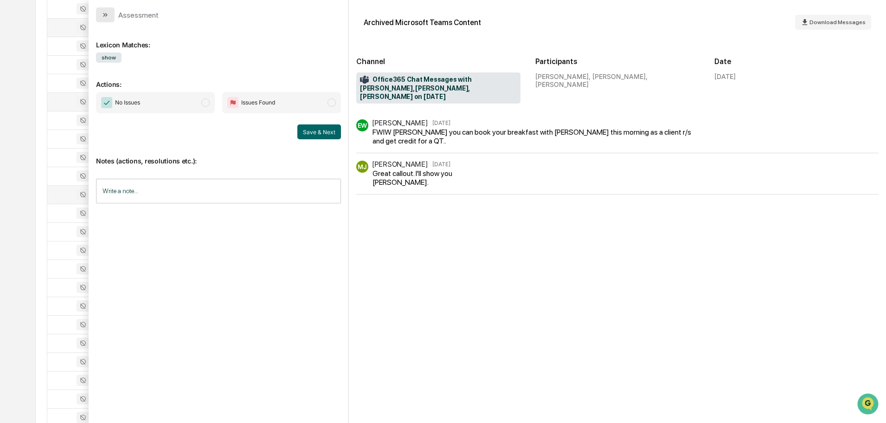
click at [111, 12] on button "modal" at bounding box center [105, 14] width 19 height 15
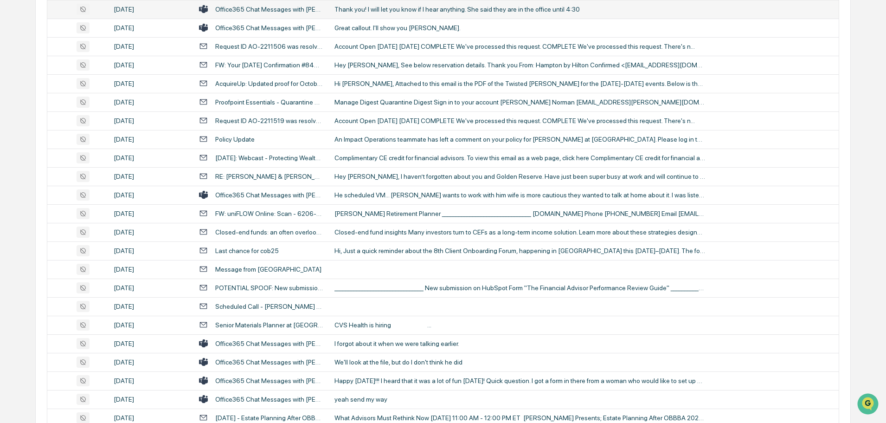
scroll to position [696, 0]
click at [387, 192] on div "He scheduled VM... Doug wants to work with him wife is more cautious they wante…" at bounding box center [519, 194] width 371 height 7
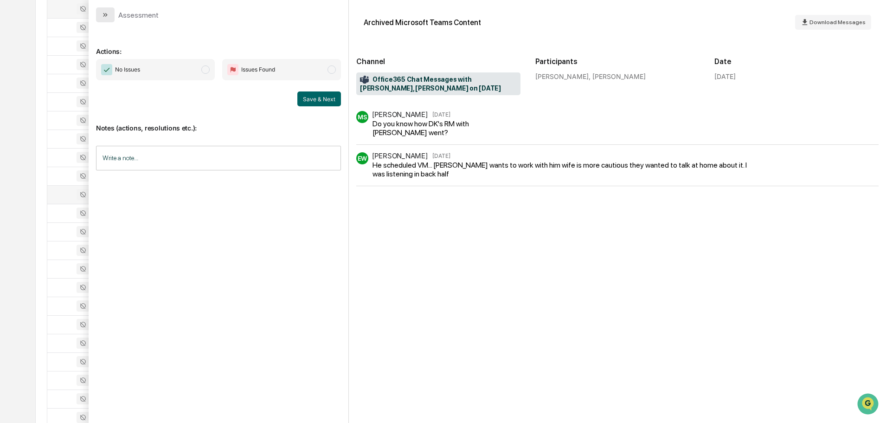
click at [110, 17] on button "modal" at bounding box center [105, 14] width 19 height 15
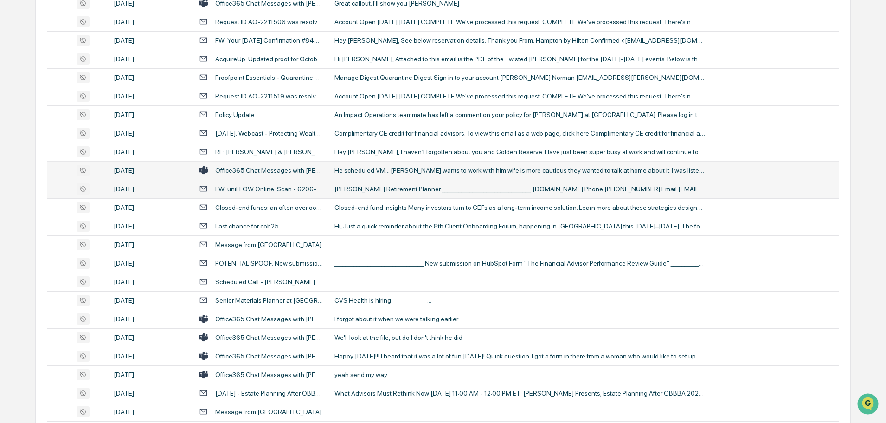
scroll to position [742, 0]
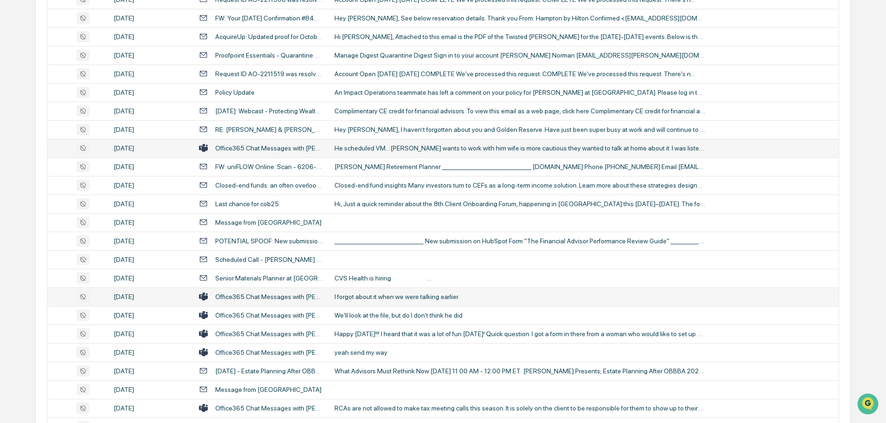
click at [360, 294] on div "I forgot about it when we were talking earlier." at bounding box center [519, 296] width 371 height 7
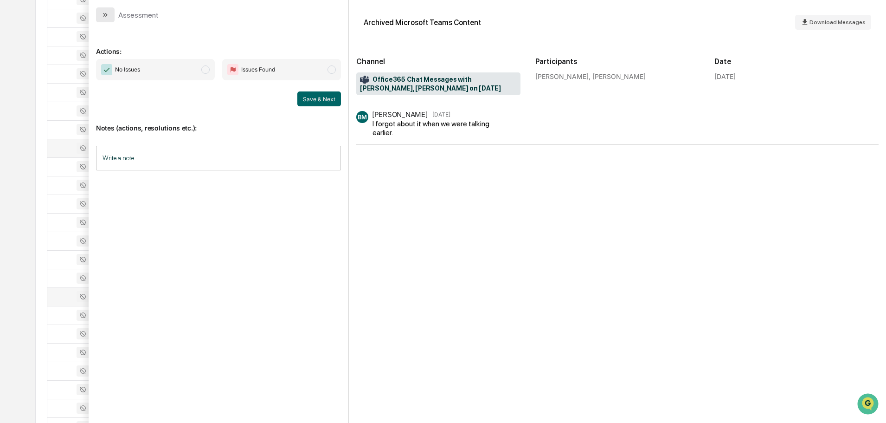
click at [107, 16] on icon "modal" at bounding box center [105, 14] width 7 height 7
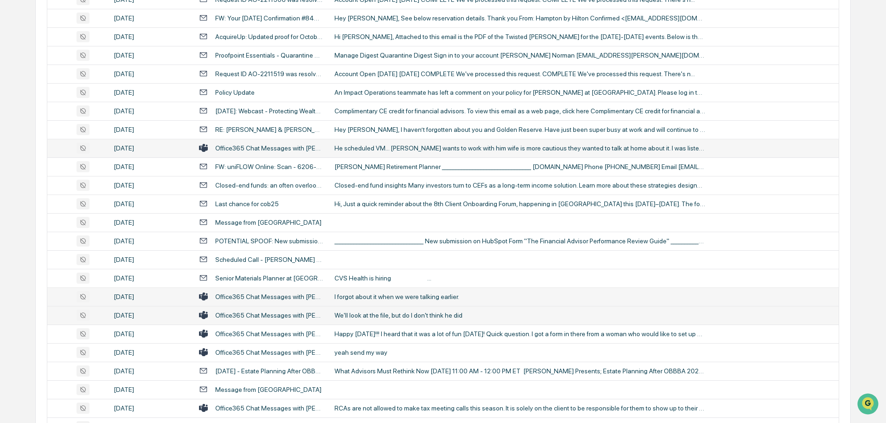
click at [377, 313] on div "We'll look at the file, but do I don't think he did" at bounding box center [519, 314] width 371 height 7
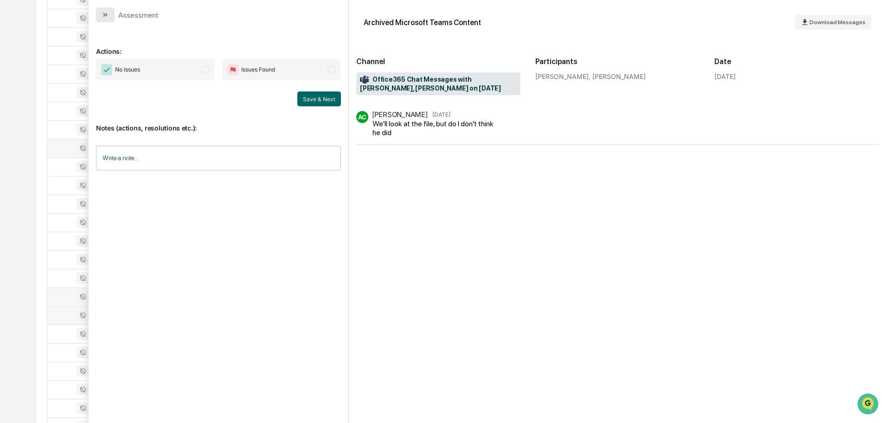
click at [105, 15] on icon "modal" at bounding box center [104, 15] width 2 height 4
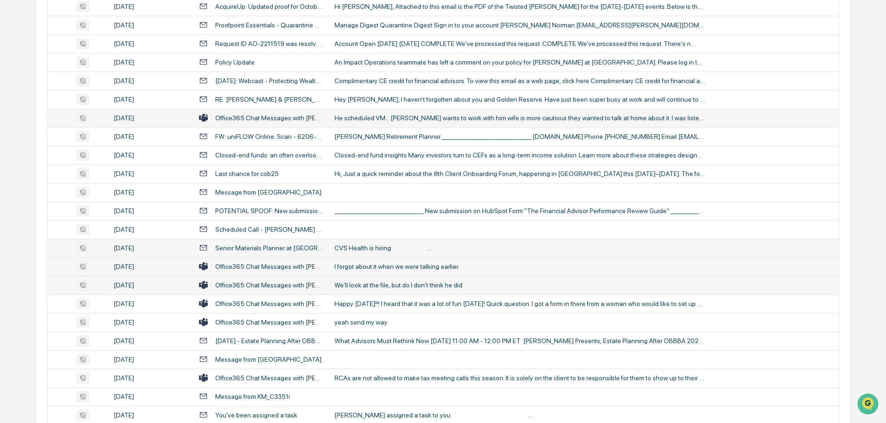
scroll to position [789, 0]
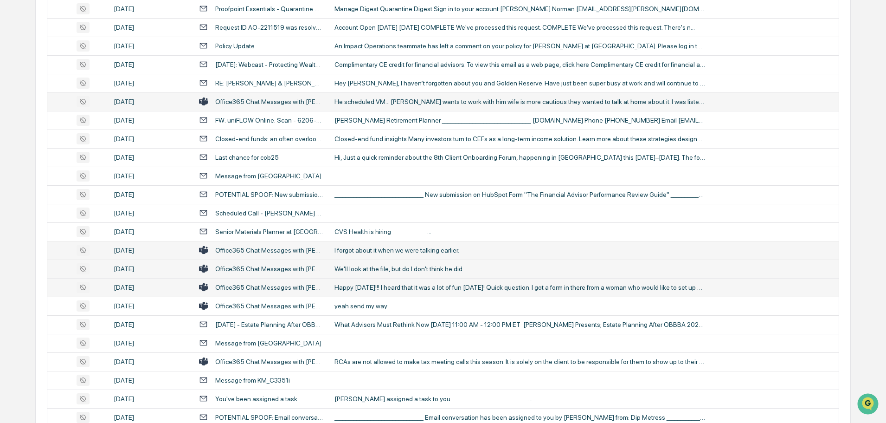
click at [375, 286] on div "Happy Friday!!! I heard that it was a lot of fun yesterday! Quick question. I g…" at bounding box center [519, 286] width 371 height 7
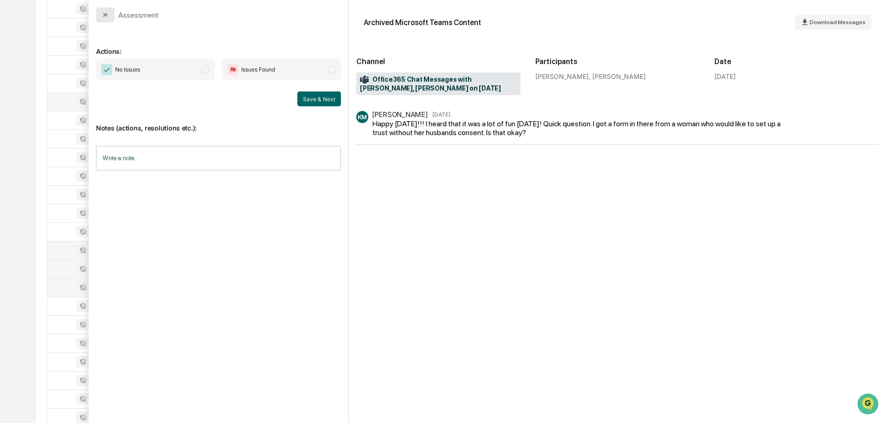
click at [110, 19] on button "modal" at bounding box center [105, 14] width 19 height 15
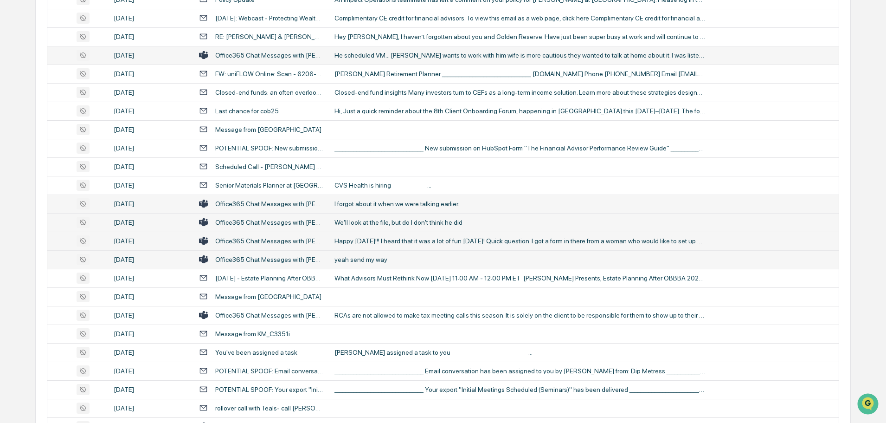
scroll to position [881, 0]
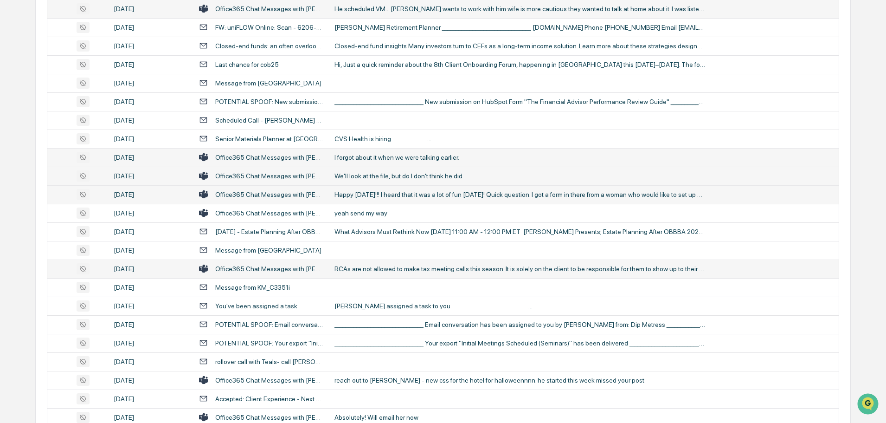
click at [360, 267] on div "RCAs are not allowed to make tax meeting calls this season. It is solely on the…" at bounding box center [519, 268] width 371 height 7
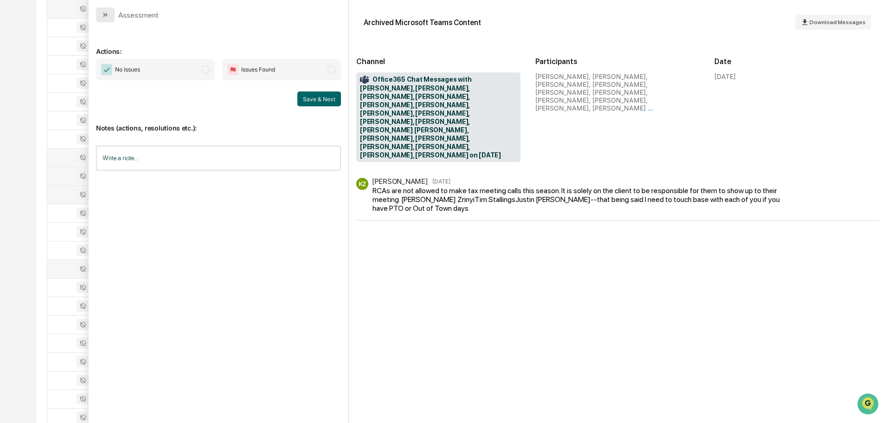
click at [114, 18] on button "modal" at bounding box center [105, 14] width 19 height 15
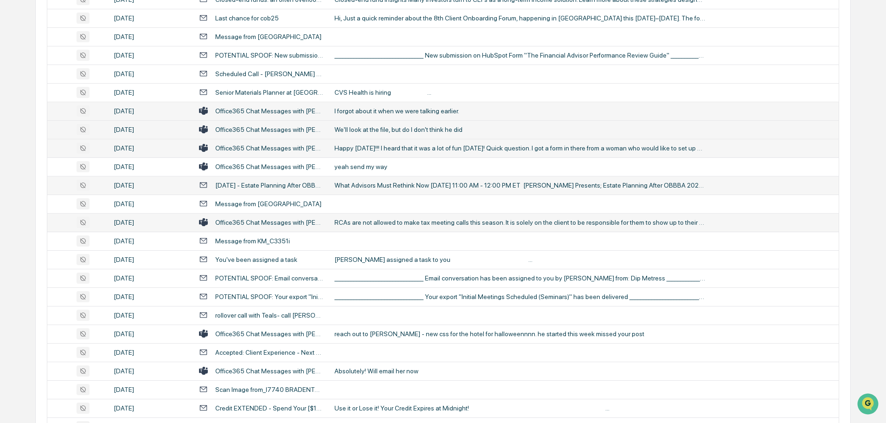
scroll to position [974, 0]
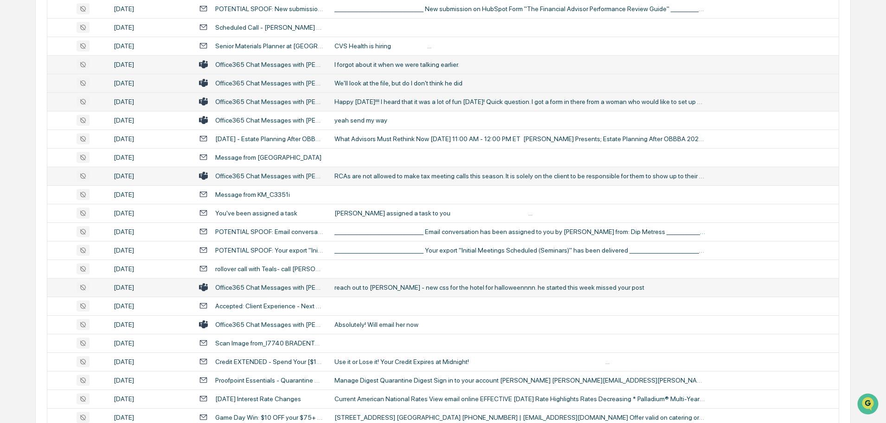
click at [359, 289] on div "reach out to Dan - new css for the hotel for halloweennnn. he started this week…" at bounding box center [519, 286] width 371 height 7
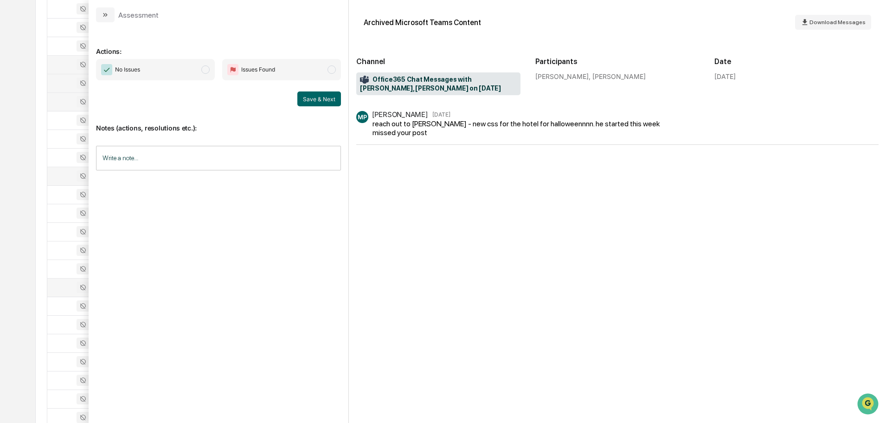
click at [103, 15] on icon "modal" at bounding box center [105, 14] width 7 height 7
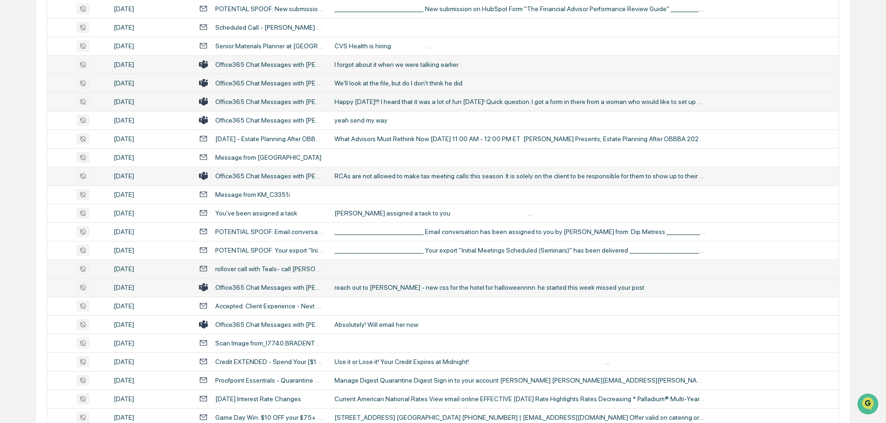
scroll to position [1021, 0]
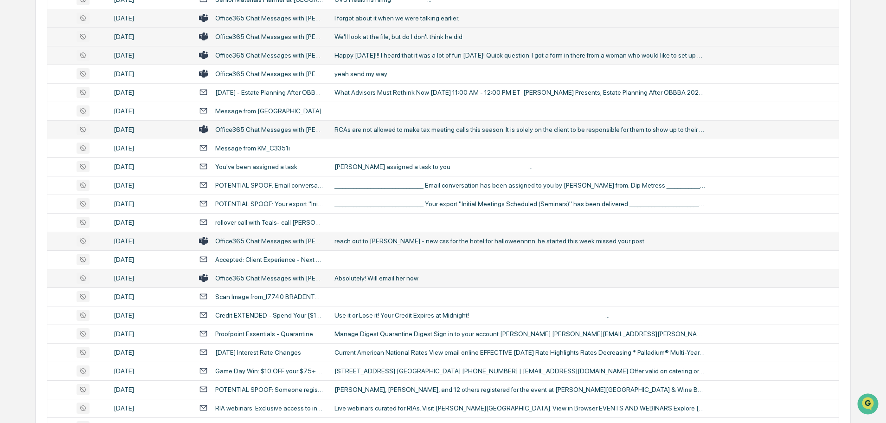
click at [362, 277] on div "Absolutely! Will email her now" at bounding box center [519, 277] width 371 height 7
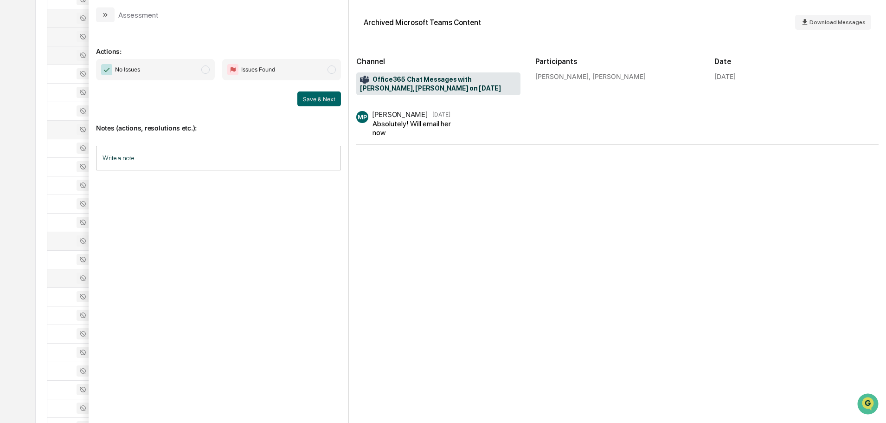
click at [107, 14] on icon "modal" at bounding box center [106, 15] width 2 height 4
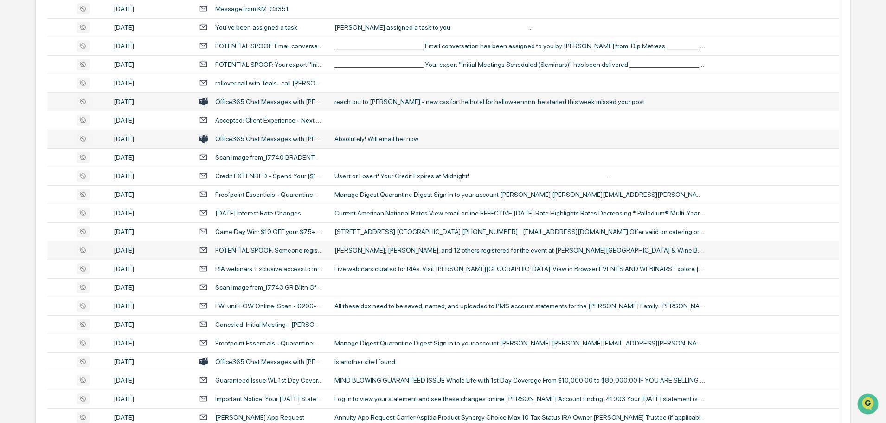
scroll to position [1206, 0]
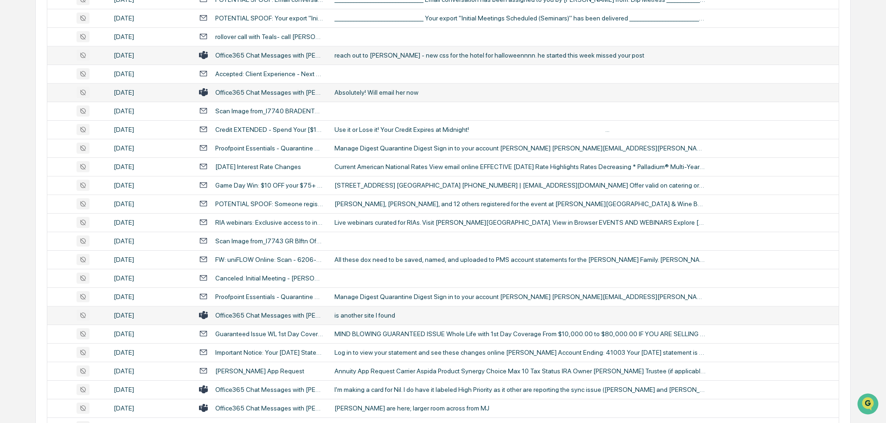
click at [368, 315] on div "is another site I found" at bounding box center [519, 314] width 371 height 7
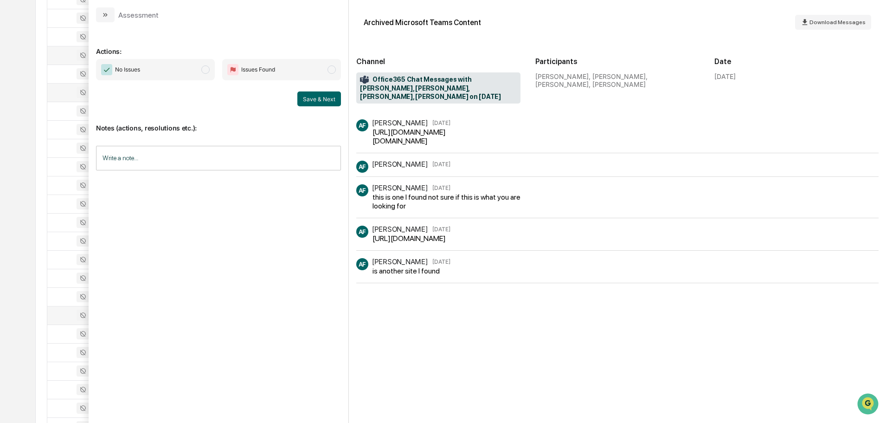
click at [109, 16] on icon "modal" at bounding box center [105, 14] width 7 height 7
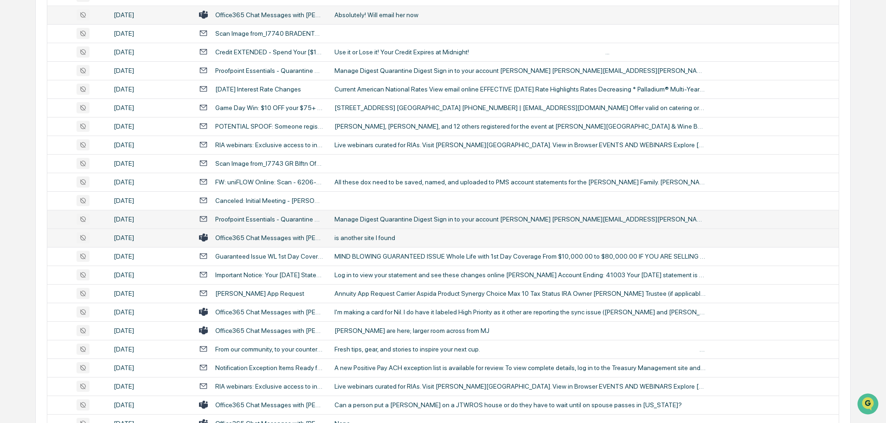
scroll to position [1299, 0]
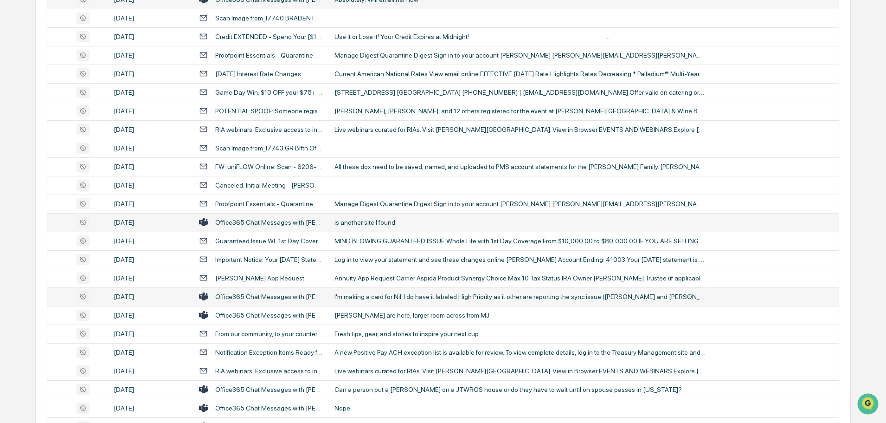
click at [396, 294] on div "I'm making a card for Nil. I do have it labeled High Priority as it other are r…" at bounding box center [519, 296] width 371 height 7
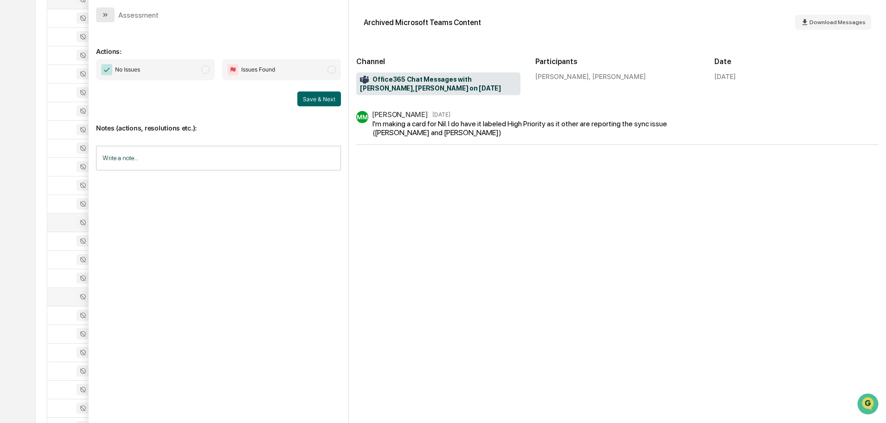
click at [109, 19] on button "modal" at bounding box center [105, 14] width 19 height 15
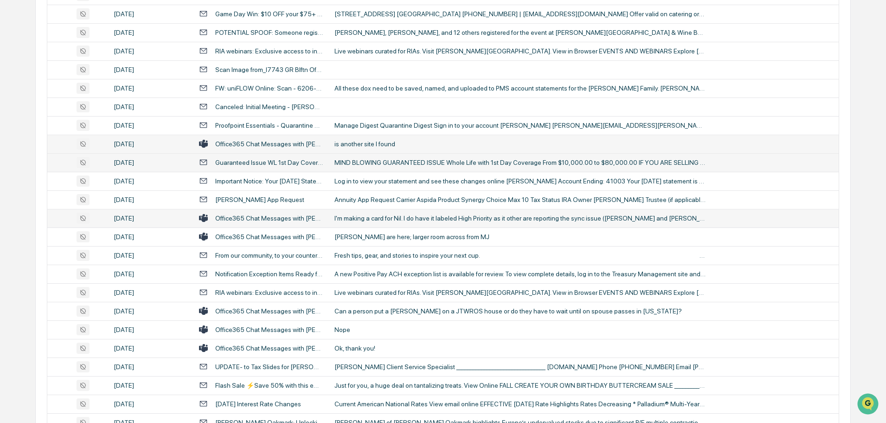
scroll to position [1392, 0]
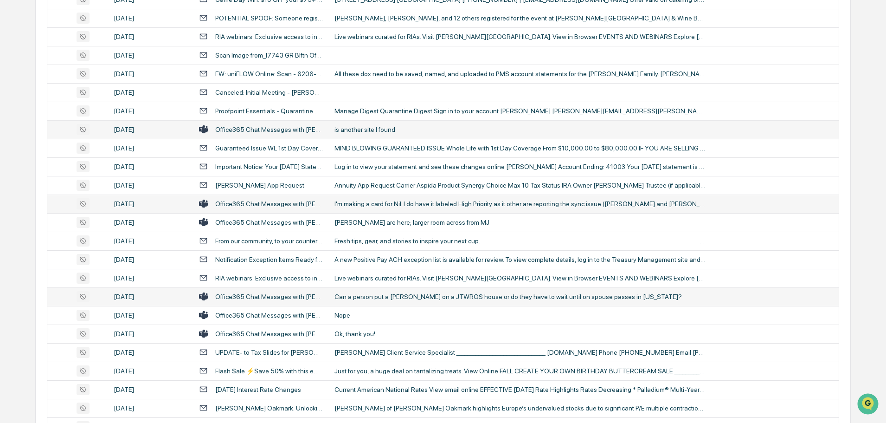
click at [360, 295] on div "Can a person put a TOD on a JTWROS house or do they have to wait until on spous…" at bounding box center [519, 296] width 371 height 7
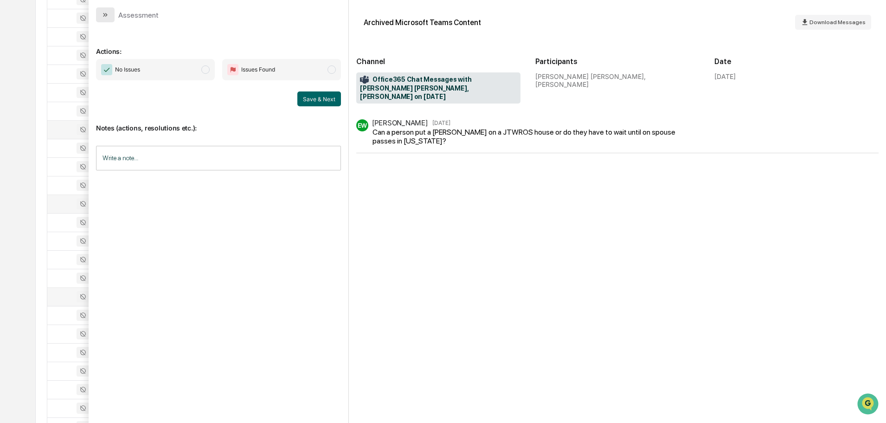
click at [105, 12] on icon "modal" at bounding box center [105, 14] width 7 height 7
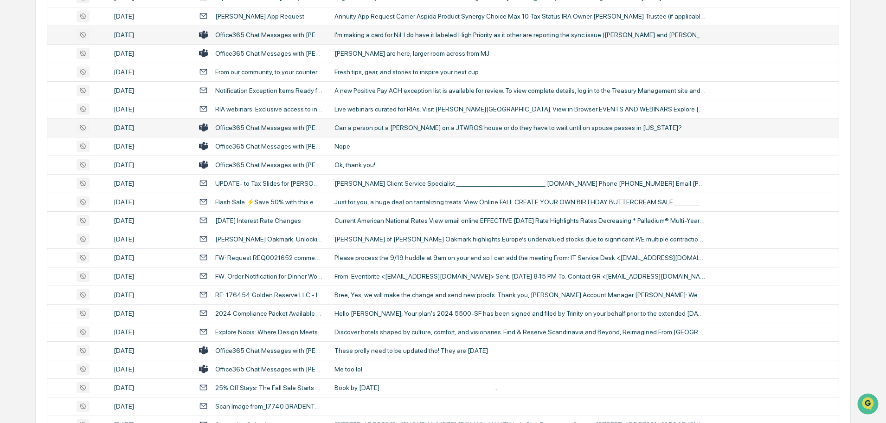
scroll to position [1577, 0]
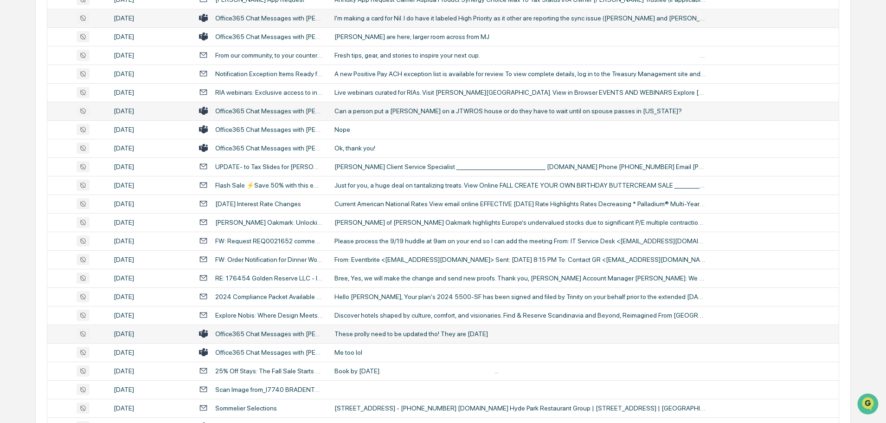
click at [412, 337] on div "These prolly need to be updated tho! They are May of 2023" at bounding box center [519, 333] width 371 height 7
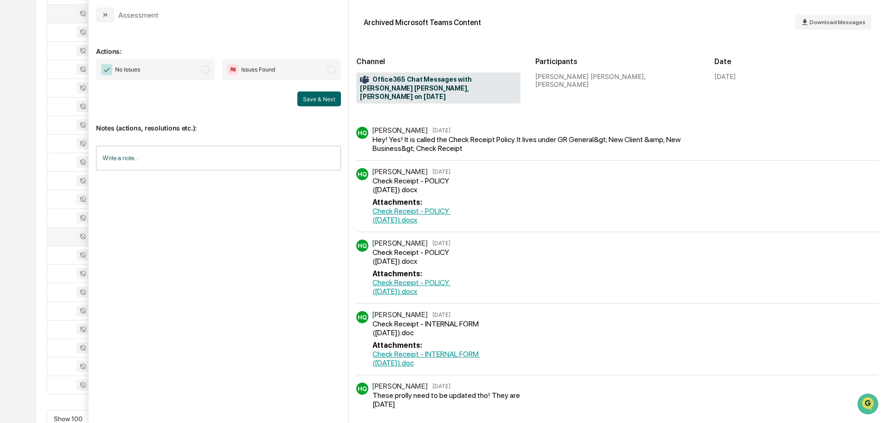
scroll to position [1699, 0]
click at [107, 15] on icon "modal" at bounding box center [106, 15] width 2 height 4
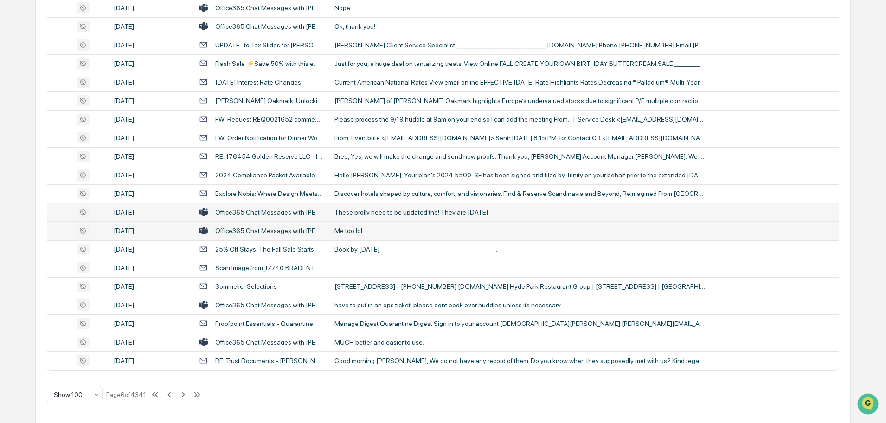
click at [362, 235] on td "Me too lol" at bounding box center [584, 230] width 510 height 19
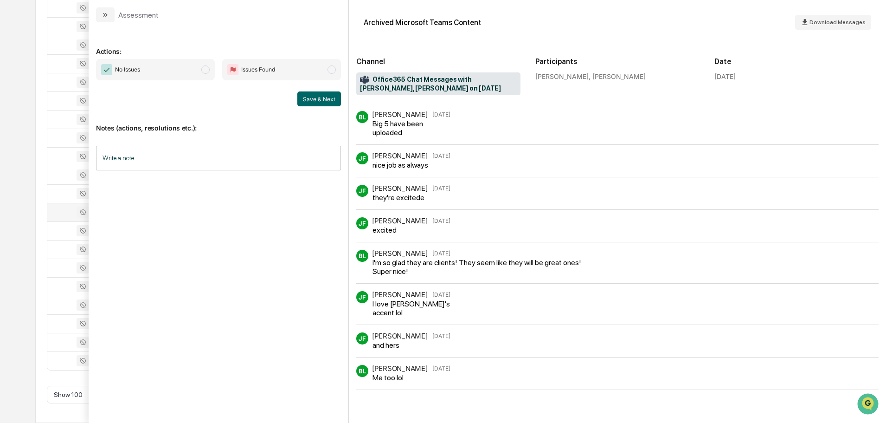
click at [109, 16] on button "modal" at bounding box center [105, 14] width 19 height 15
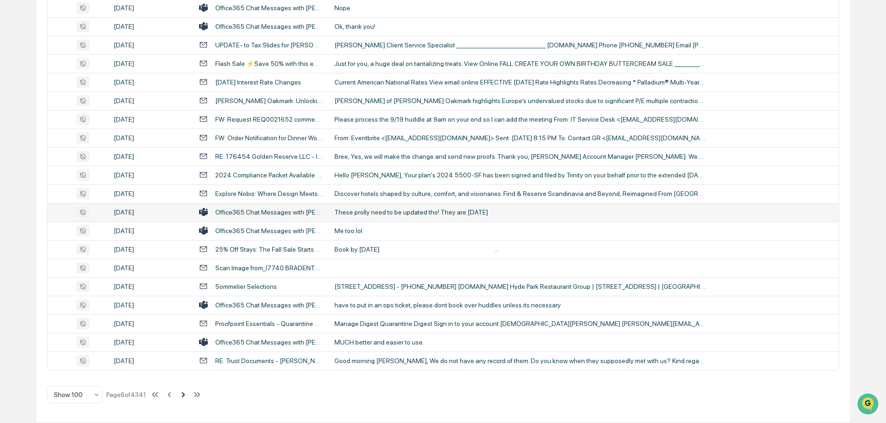
click at [185, 397] on icon at bounding box center [183, 394] width 10 height 10
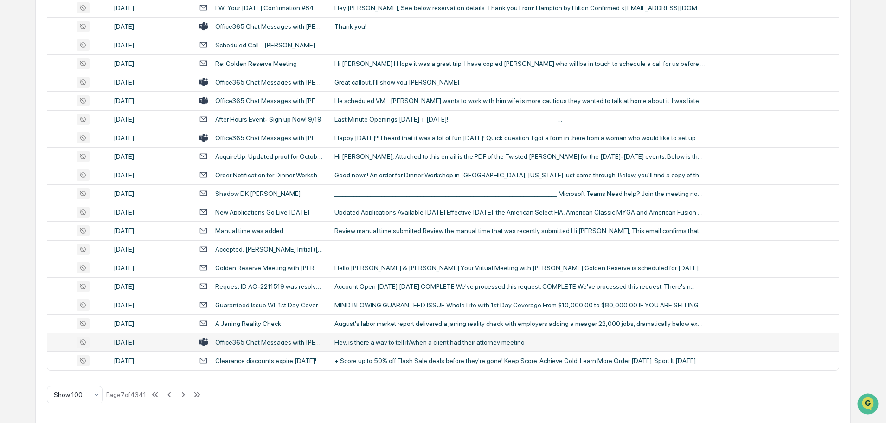
click at [400, 340] on div "Hey, is there a way to tell if/when a client had their attorney meeting" at bounding box center [519, 341] width 371 height 7
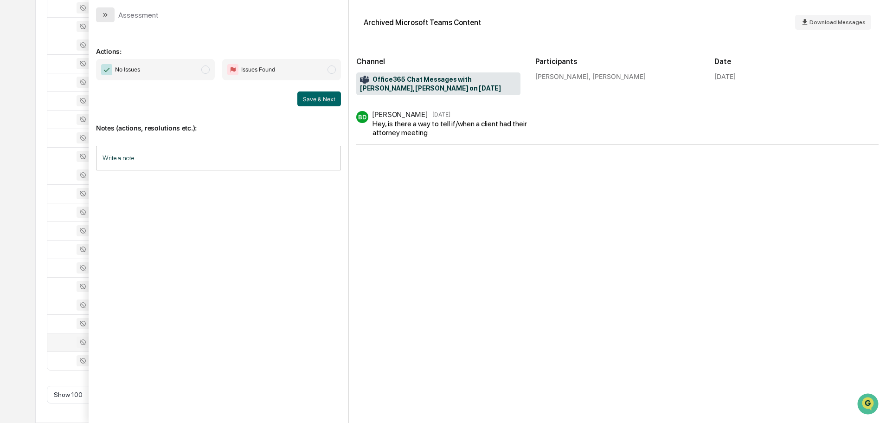
click at [106, 13] on icon "modal" at bounding box center [105, 14] width 7 height 7
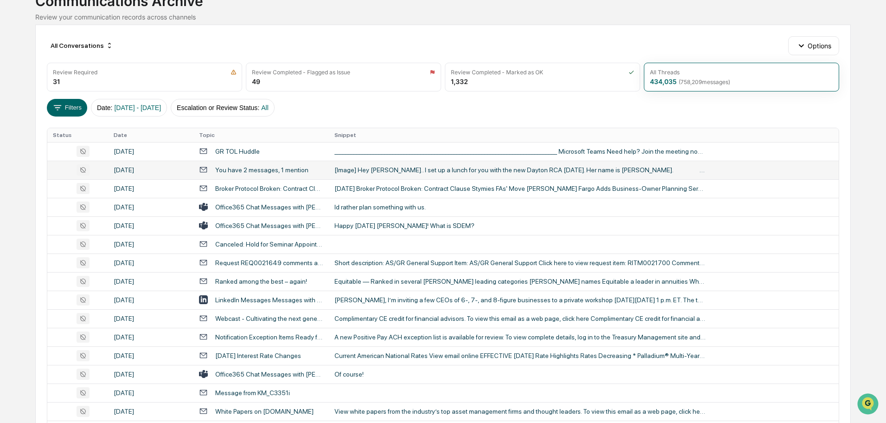
scroll to position [93, 0]
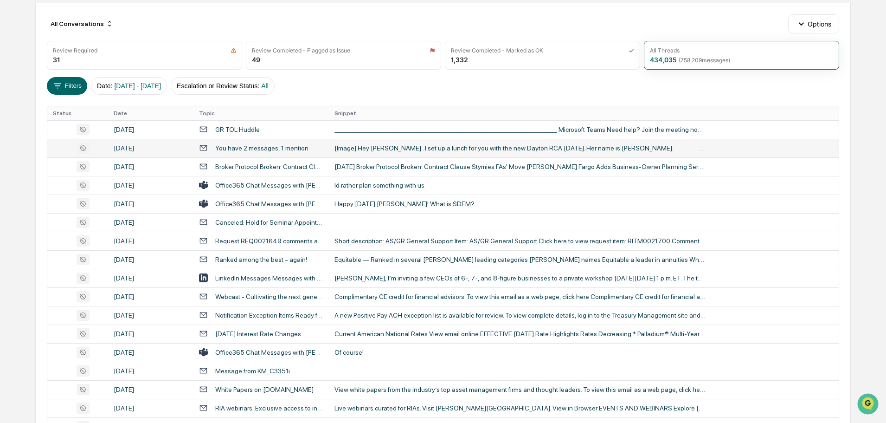
click at [397, 148] on div "[Image] Hey Jen.. I set up a lunch for you with the new Dayton RCA on Tuesday. …" at bounding box center [519, 147] width 371 height 7
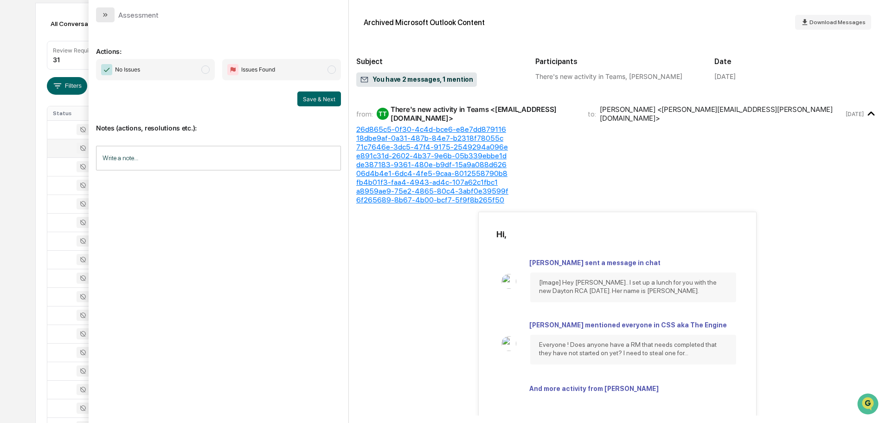
click at [105, 16] on icon "modal" at bounding box center [105, 14] width 7 height 7
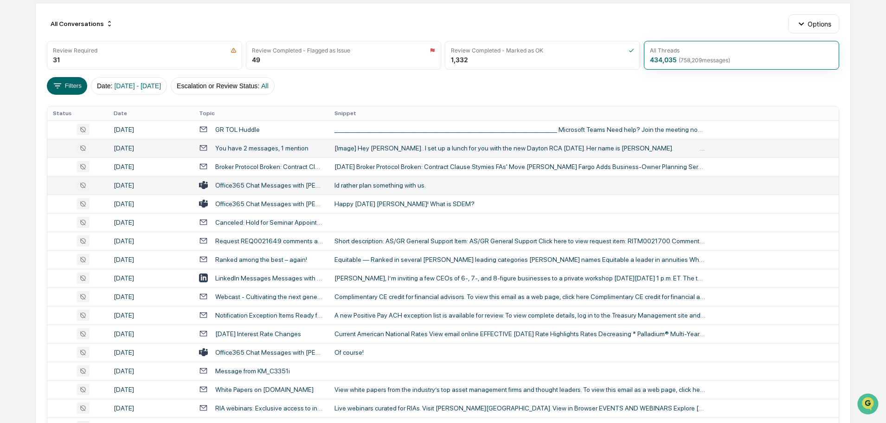
click at [393, 182] on div "Id rather plan something with us." at bounding box center [519, 184] width 371 height 7
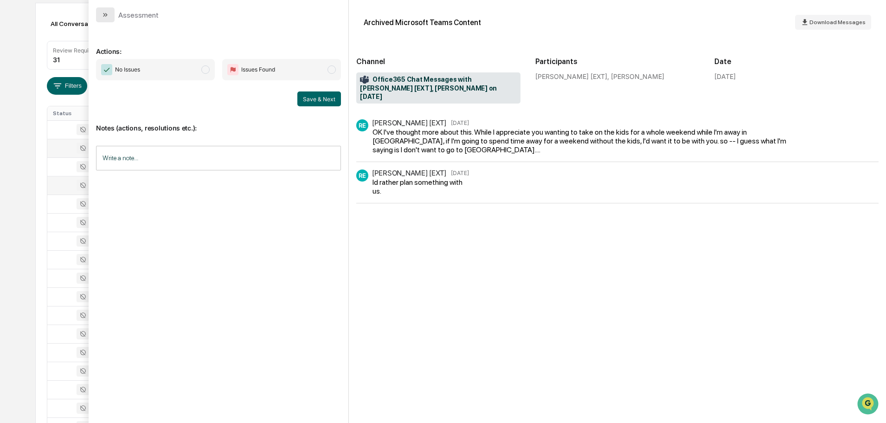
click at [103, 11] on button "modal" at bounding box center [105, 14] width 19 height 15
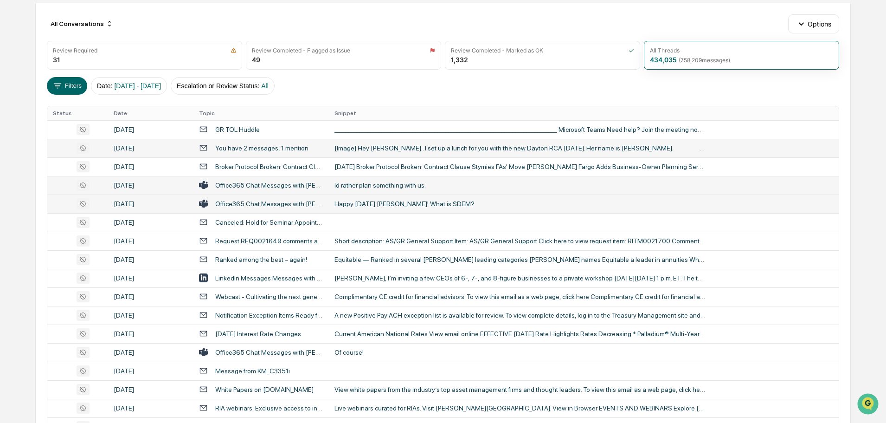
click at [360, 202] on div "Happy Friday Anna! What is SDEM?" at bounding box center [519, 203] width 371 height 7
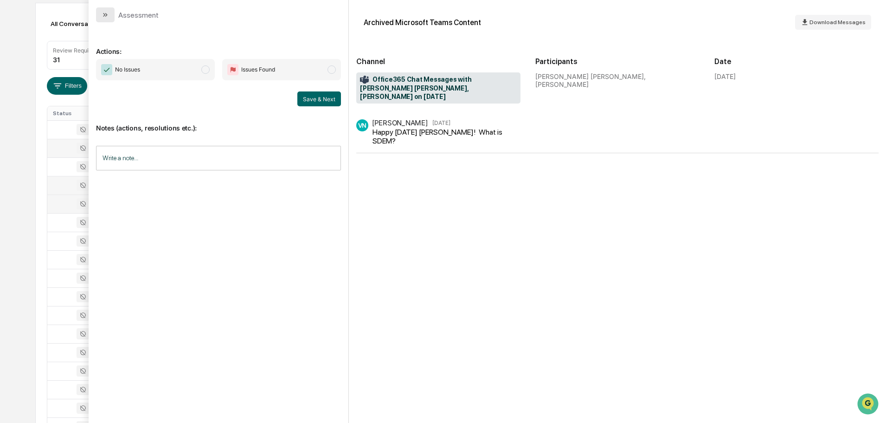
click at [107, 13] on icon "modal" at bounding box center [105, 14] width 7 height 7
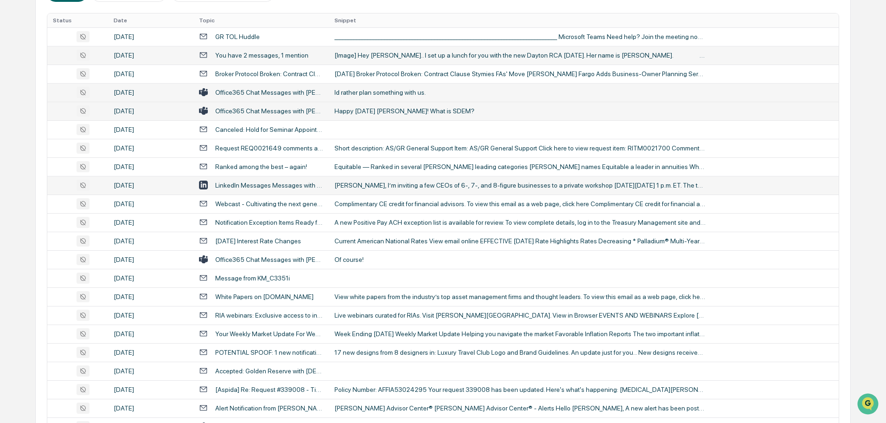
scroll to position [232, 0]
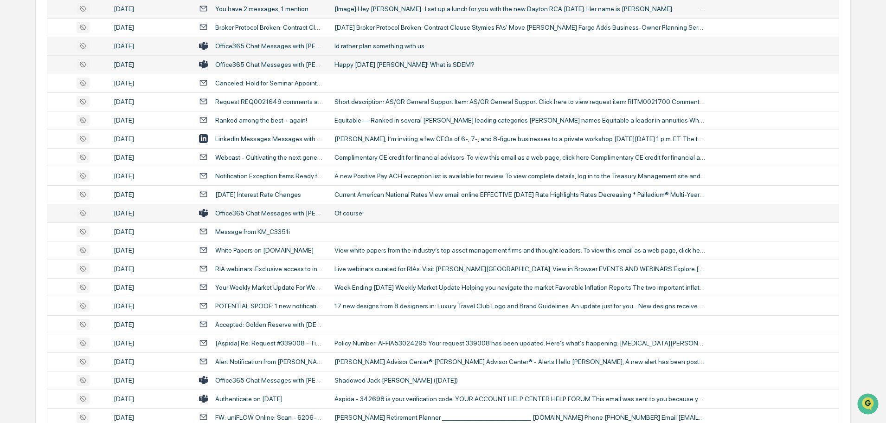
click at [359, 217] on td "Of course!" at bounding box center [584, 213] width 510 height 19
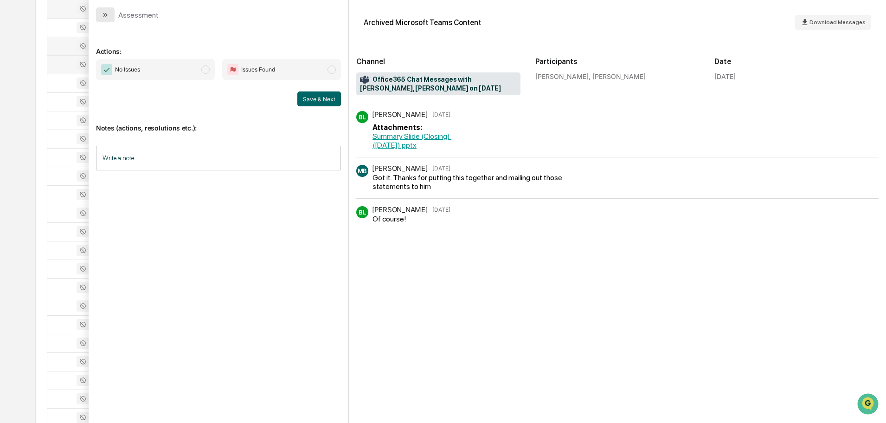
click at [106, 14] on icon "modal" at bounding box center [105, 14] width 7 height 7
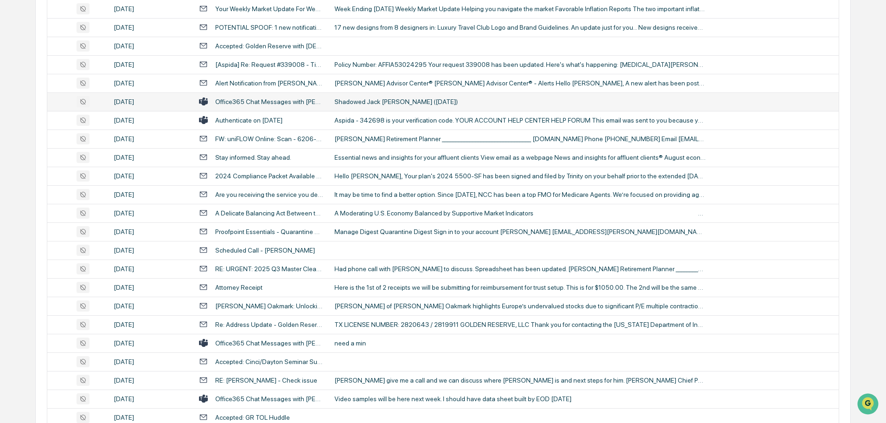
scroll to position [557, 0]
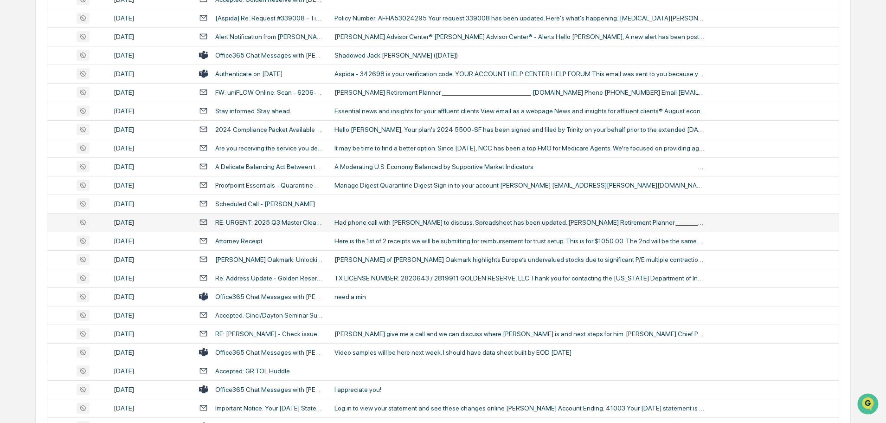
click at [357, 222] on div "Had phone call with Matt to discuss. Spreadsheet has been updated. Clayton Kreu…" at bounding box center [519, 221] width 371 height 7
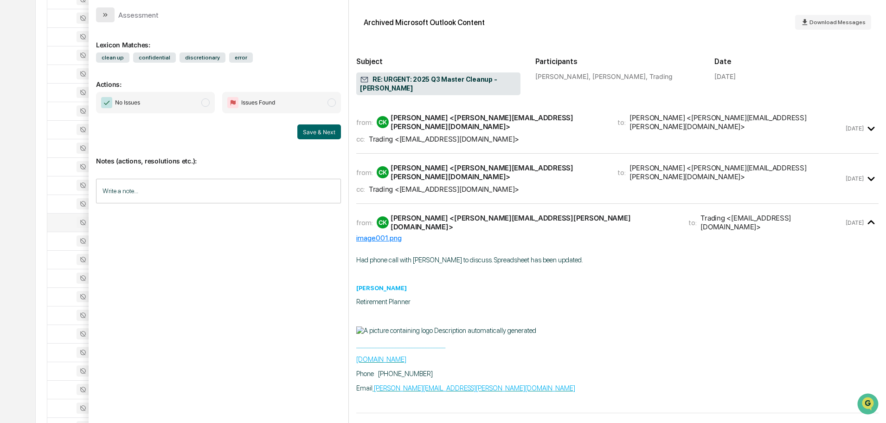
click at [112, 15] on button "modal" at bounding box center [105, 14] width 19 height 15
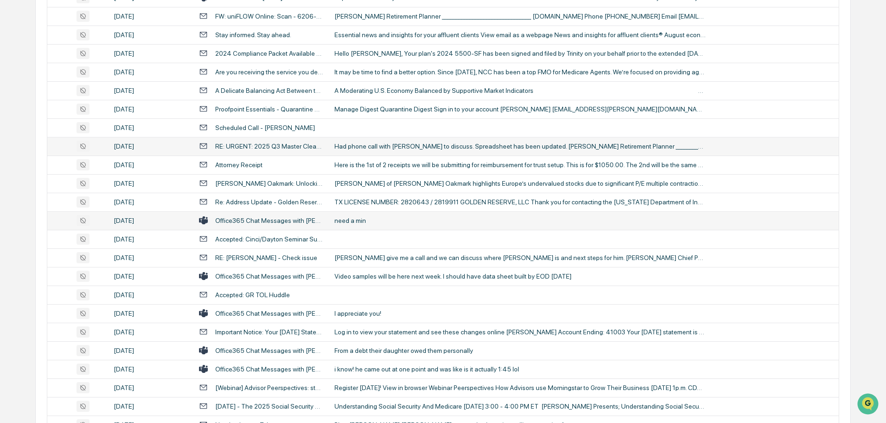
scroll to position [649, 0]
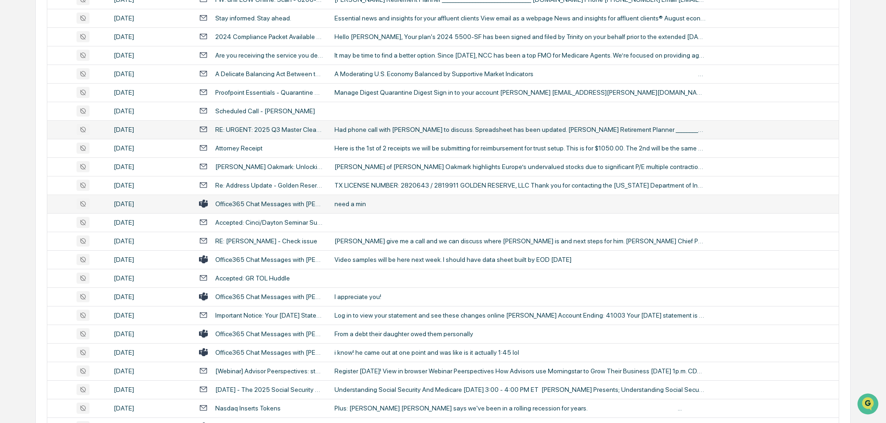
click at [360, 204] on div "need a min" at bounding box center [519, 203] width 371 height 7
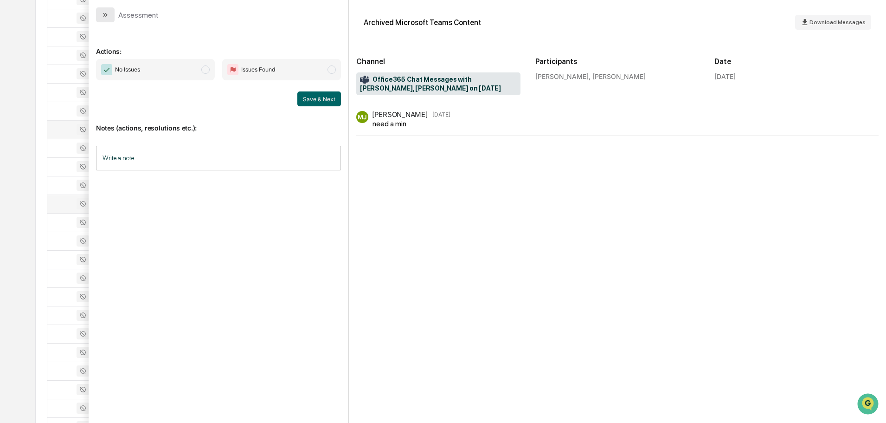
click at [109, 14] on button "modal" at bounding box center [105, 14] width 19 height 15
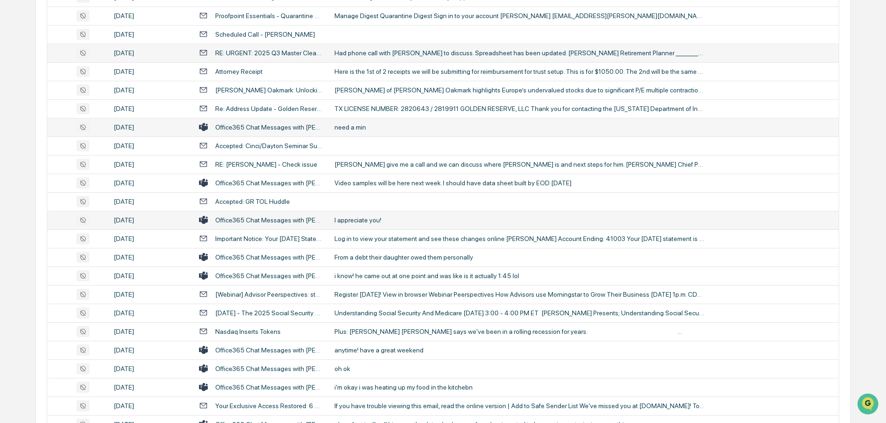
scroll to position [742, 0]
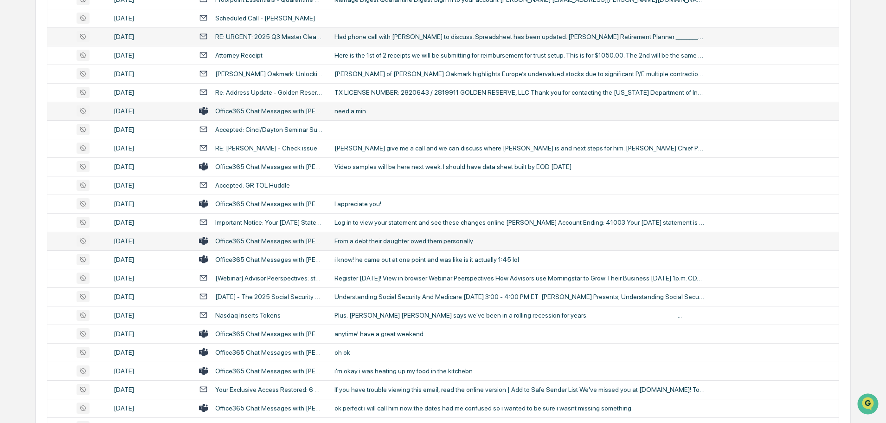
click at [385, 239] on div "From a debt their daughter owed them personally" at bounding box center [519, 240] width 371 height 7
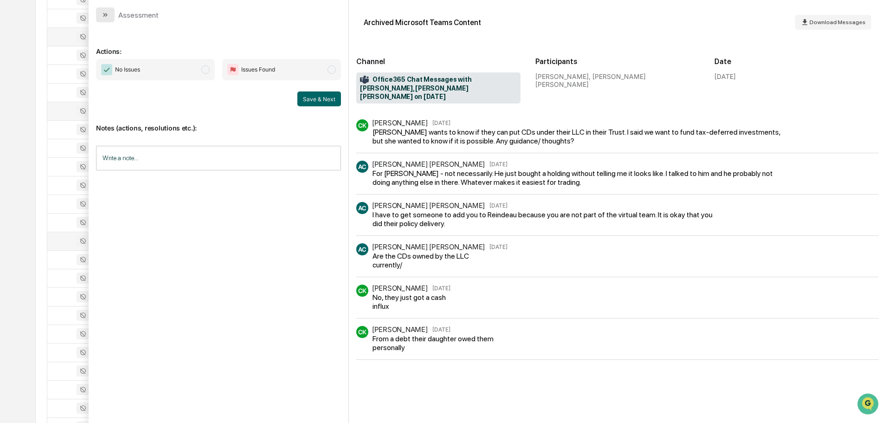
click at [103, 13] on icon "modal" at bounding box center [105, 14] width 7 height 7
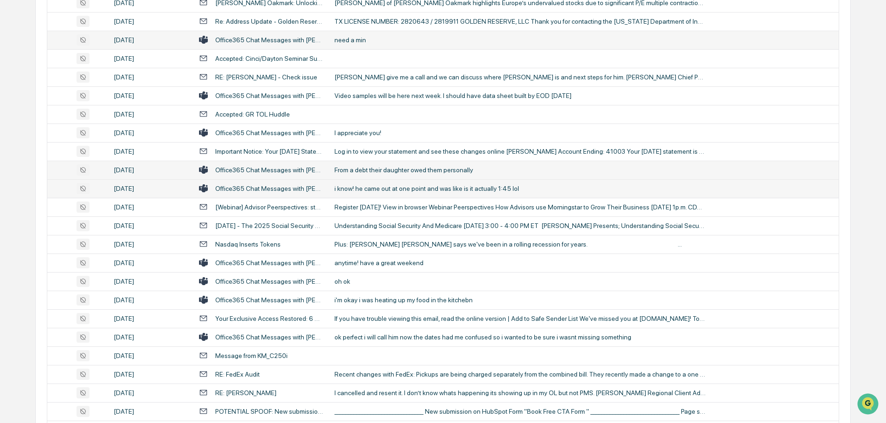
scroll to position [835, 0]
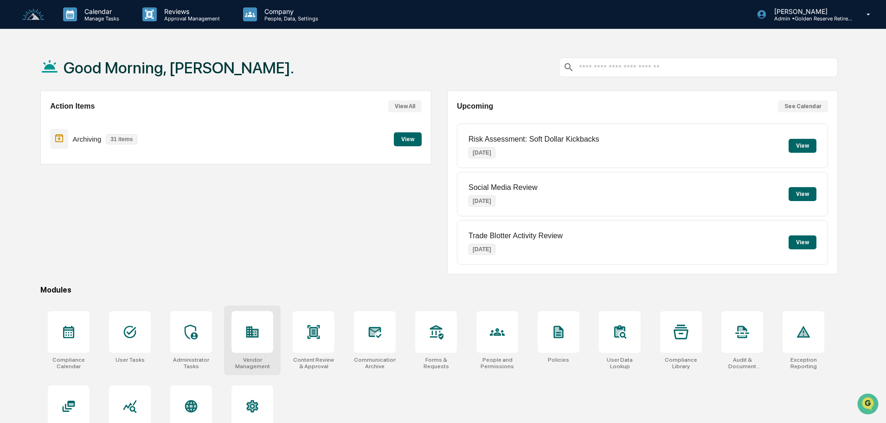
click at [252, 341] on div at bounding box center [252, 332] width 42 height 42
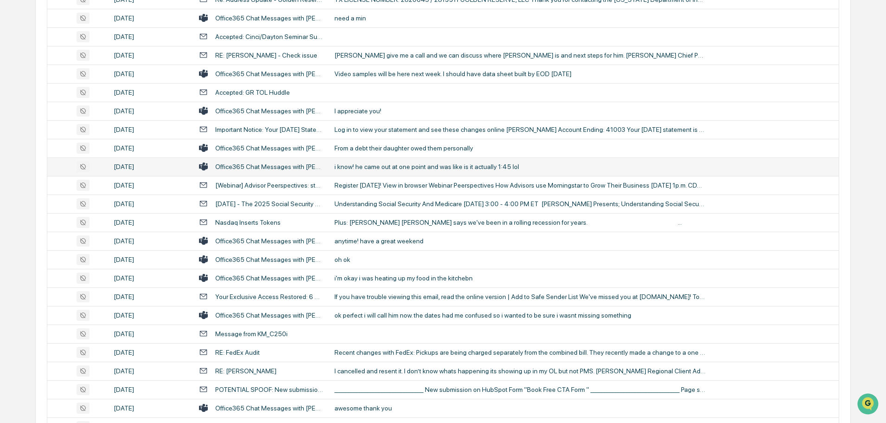
click at [370, 169] on div "i know! he came out at one point and was like is it actually 1:45 lol" at bounding box center [519, 166] width 371 height 7
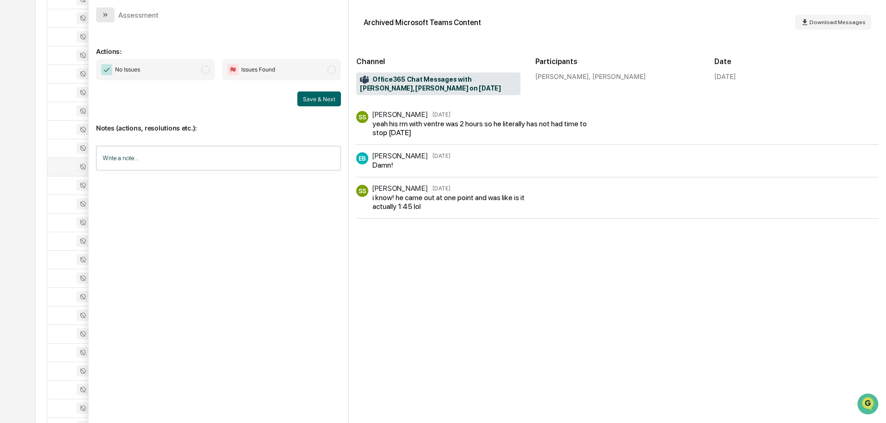
click at [104, 16] on icon "modal" at bounding box center [104, 15] width 2 height 4
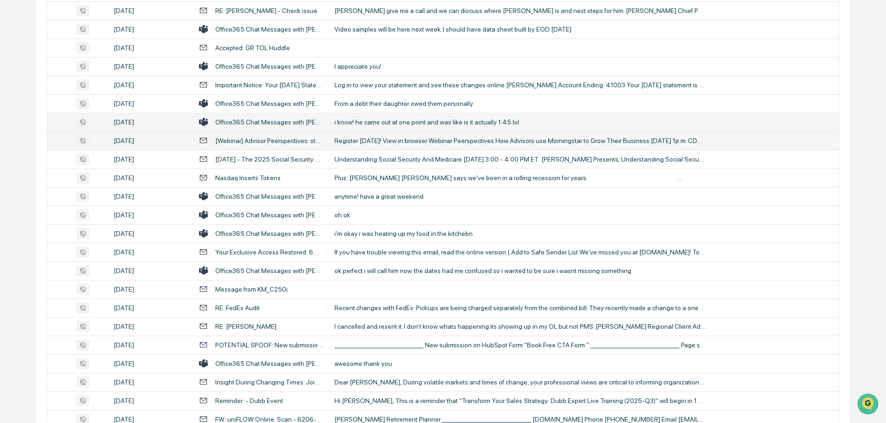
scroll to position [881, 0]
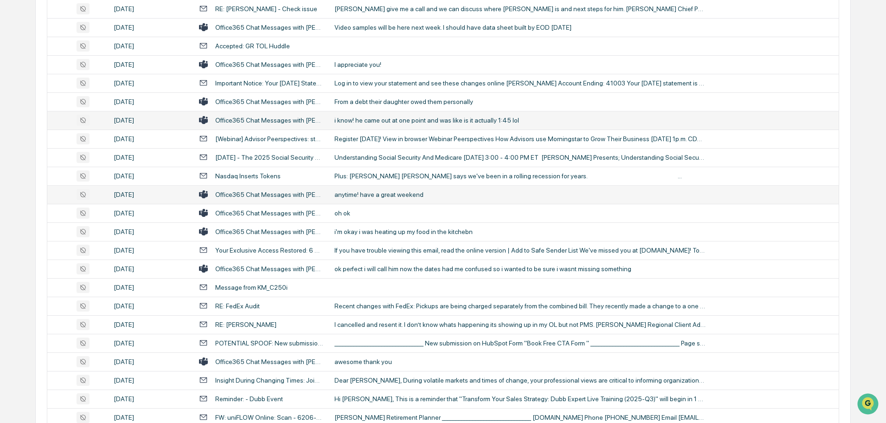
click at [365, 198] on div "anytime! have a great weekend" at bounding box center [519, 194] width 371 height 7
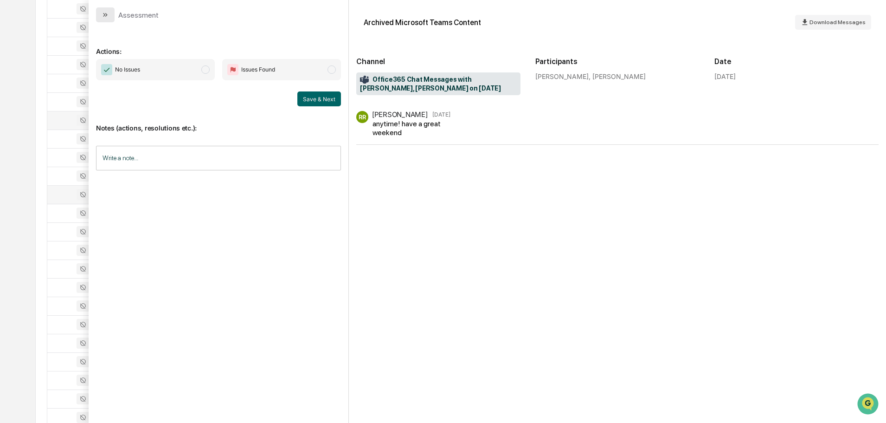
click at [109, 15] on icon "modal" at bounding box center [105, 14] width 7 height 7
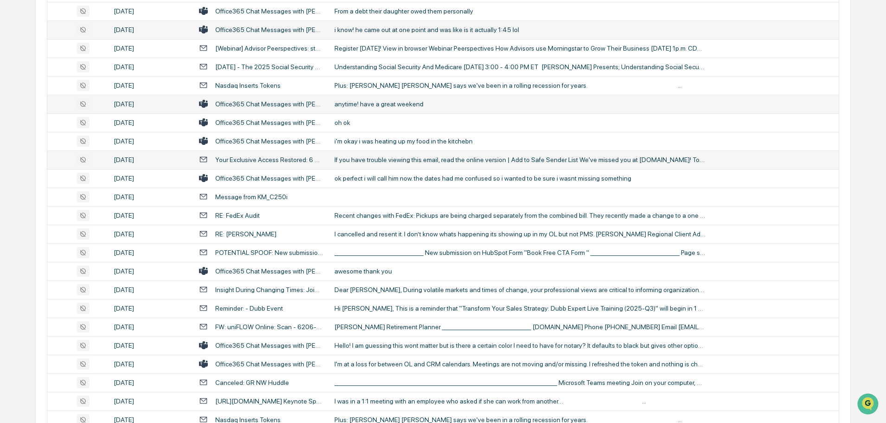
scroll to position [974, 0]
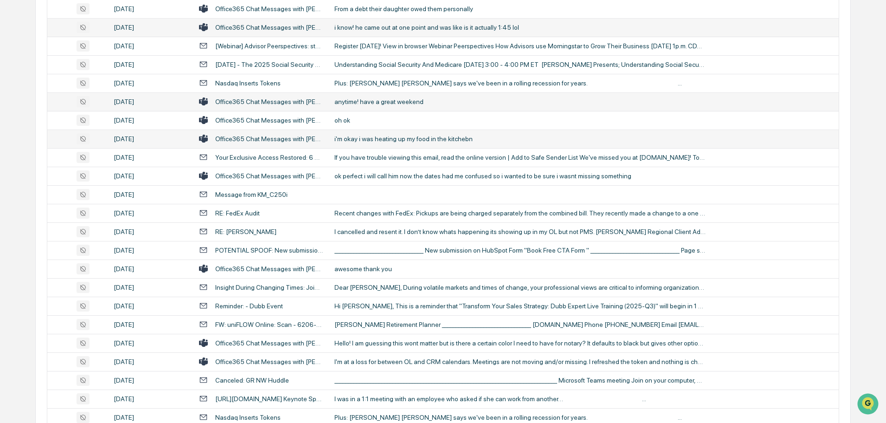
click at [360, 137] on div "i'm okay i was heating up my food in the kitchebn" at bounding box center [519, 138] width 371 height 7
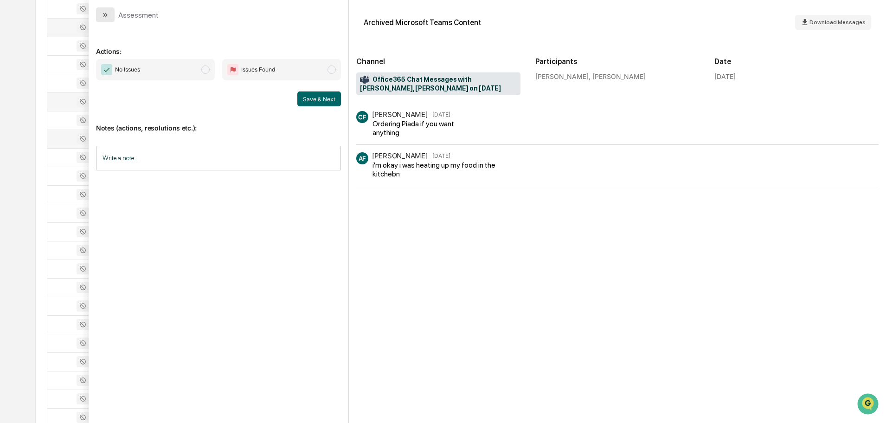
click at [110, 12] on button "modal" at bounding box center [105, 14] width 19 height 15
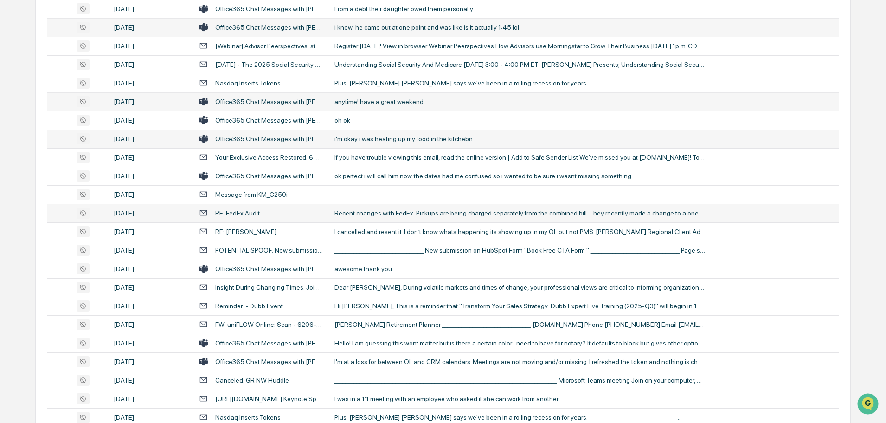
click at [393, 217] on td "Recent changes with FedEx: Pickups are being charged separately from the combin…" at bounding box center [584, 213] width 510 height 19
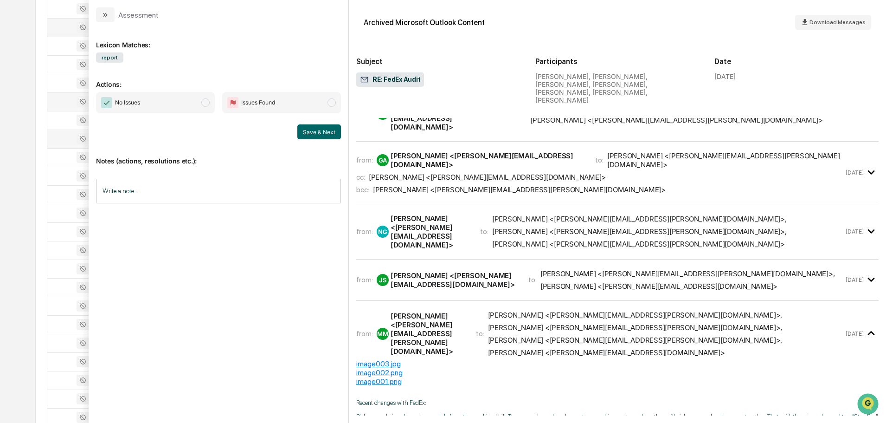
scroll to position [289, 0]
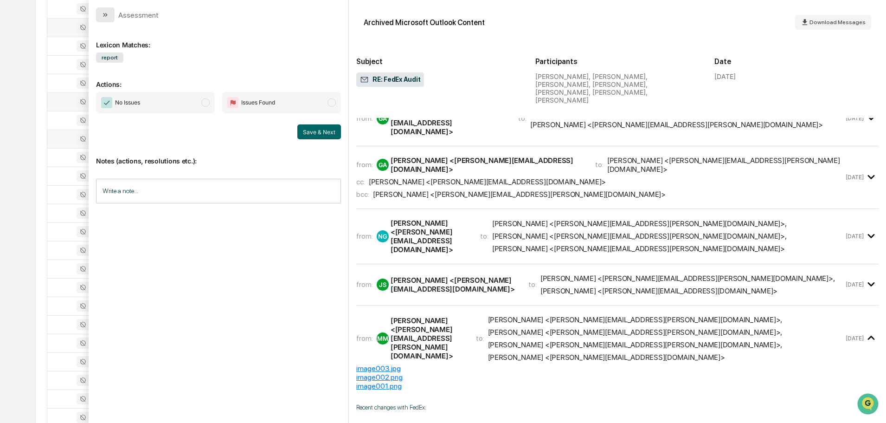
click at [109, 13] on button "modal" at bounding box center [105, 14] width 19 height 15
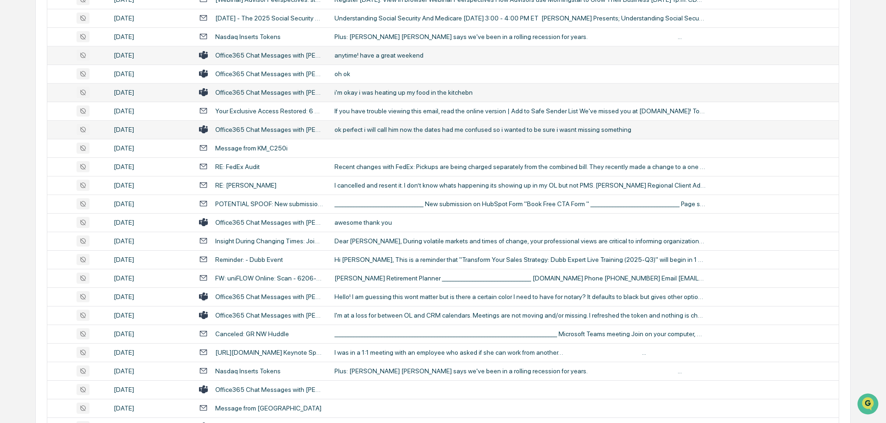
scroll to position [1067, 0]
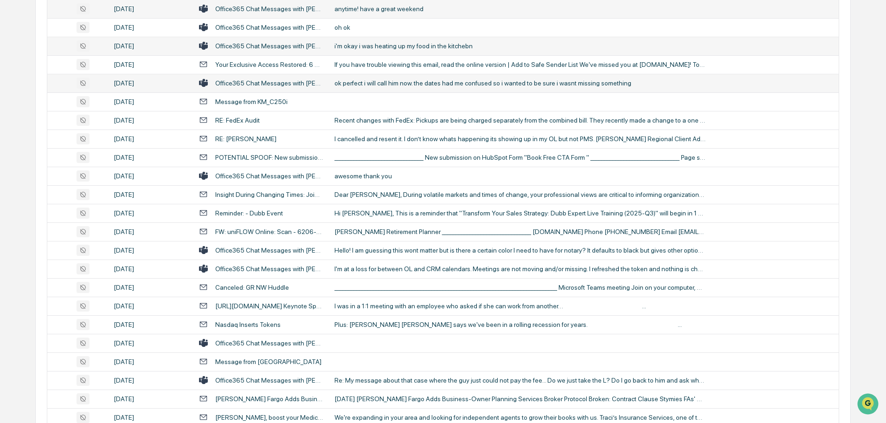
click at [366, 174] on div "awesome thank you" at bounding box center [519, 175] width 371 height 7
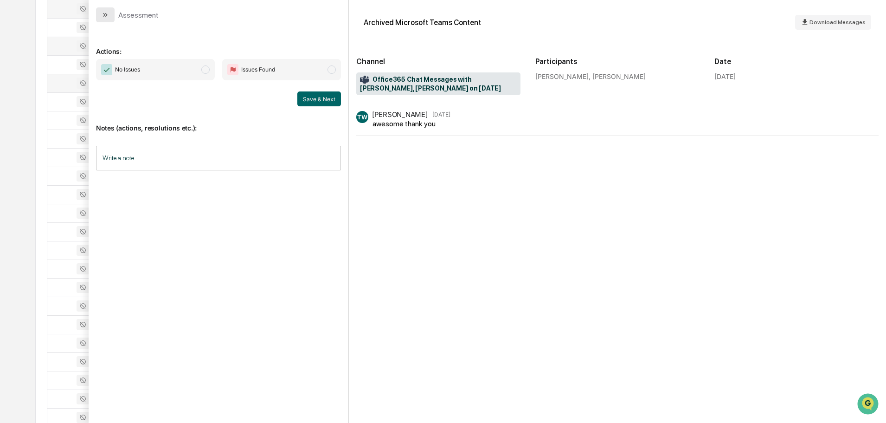
click at [105, 13] on icon "modal" at bounding box center [105, 14] width 7 height 7
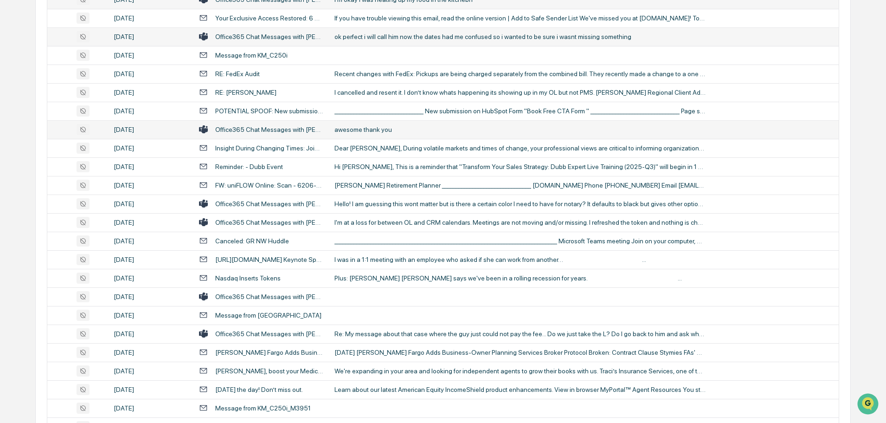
scroll to position [1160, 0]
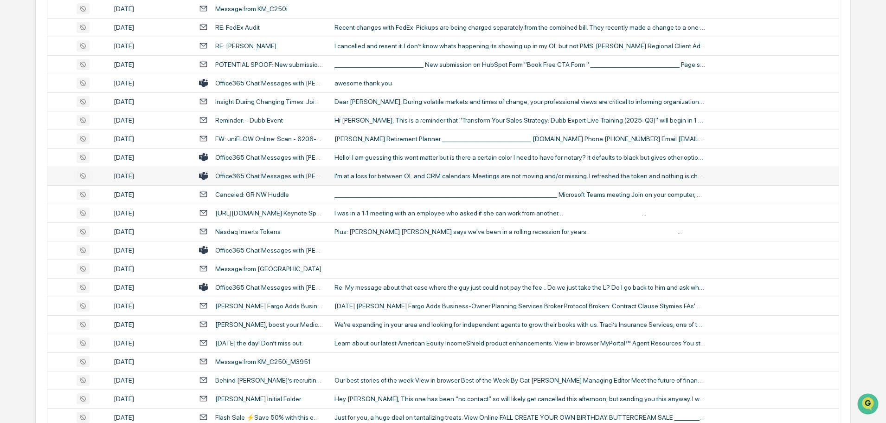
click at [378, 178] on div "I'm at a loss for between OL and CRM calendars. Meetings are not moving and/or …" at bounding box center [519, 175] width 371 height 7
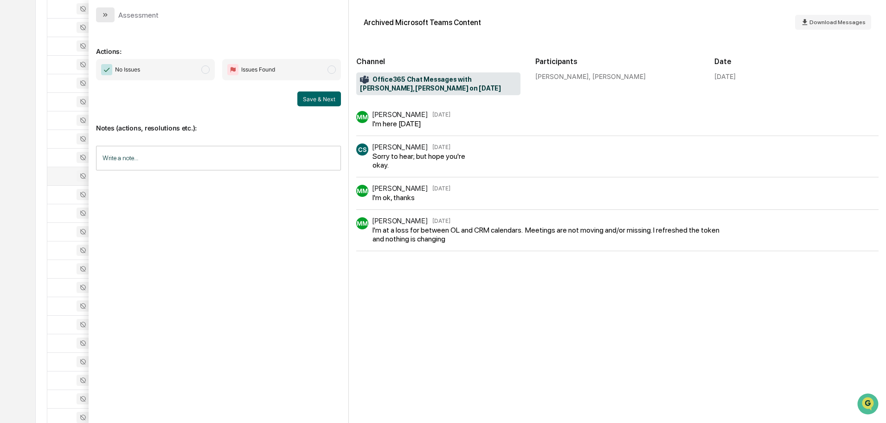
click at [113, 14] on button "modal" at bounding box center [105, 14] width 19 height 15
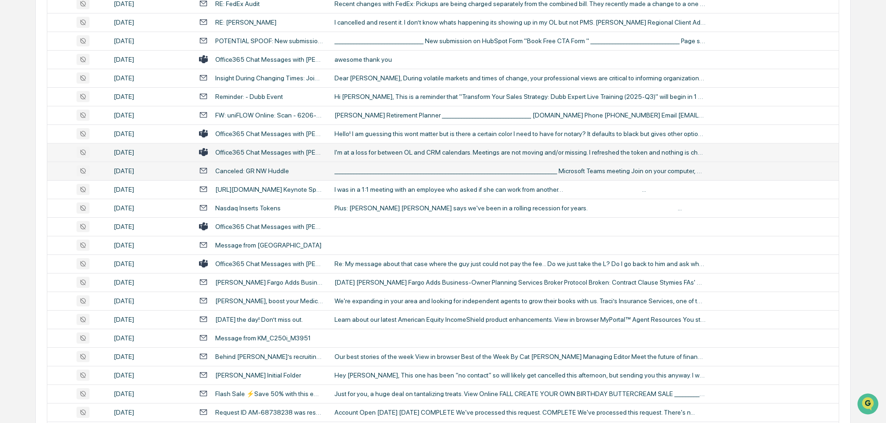
scroll to position [1206, 0]
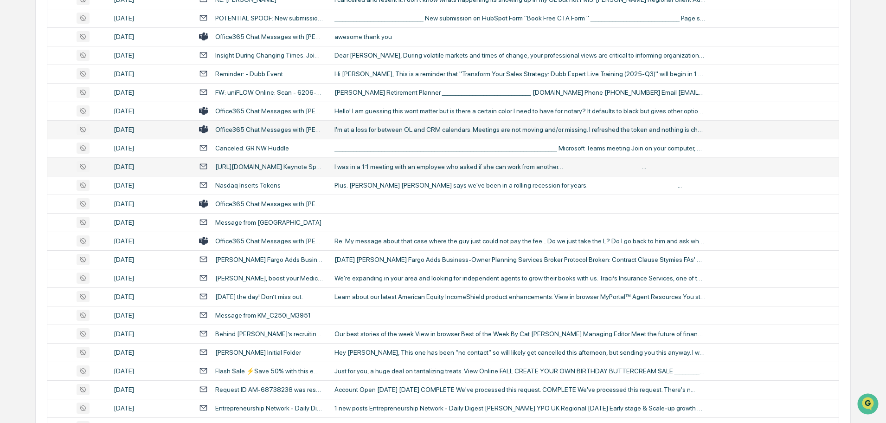
click at [370, 171] on td "I was in a 1:1 meeting with an employee who asked if she can work from another……" at bounding box center [584, 166] width 510 height 19
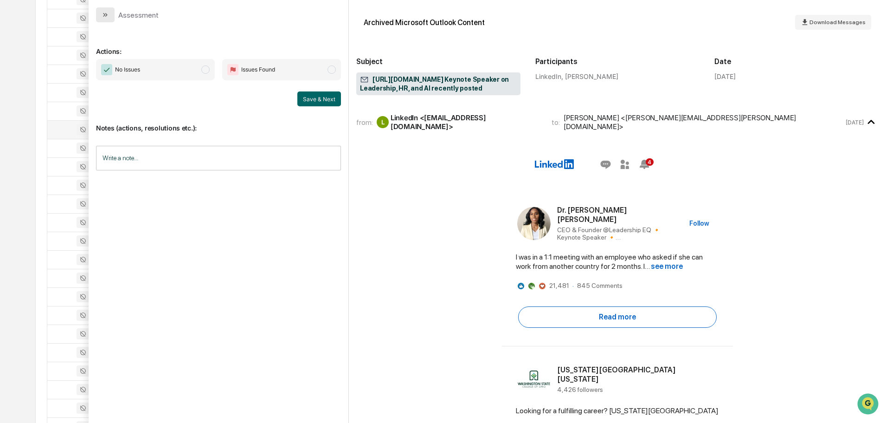
click at [105, 17] on icon "modal" at bounding box center [105, 14] width 7 height 7
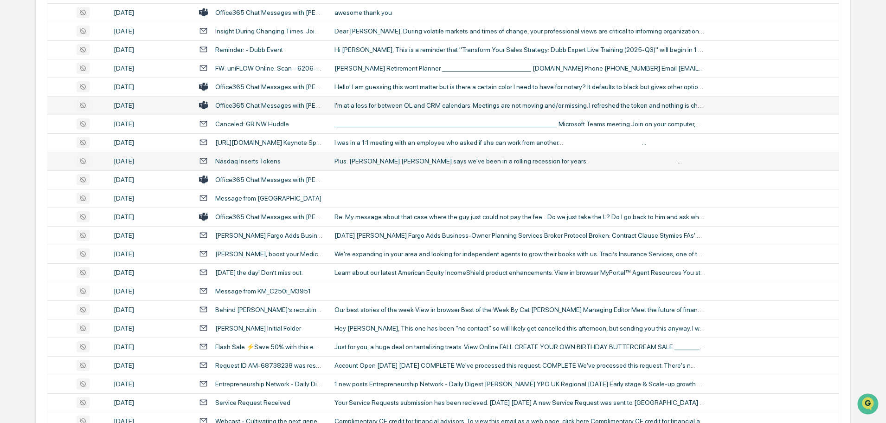
scroll to position [1252, 0]
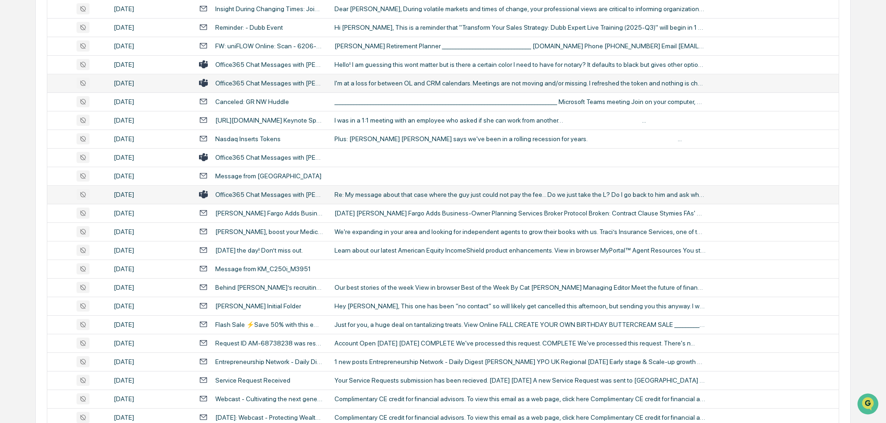
click at [391, 195] on div "Re: My message about that case where the guy just could not pay the fee... Do w…" at bounding box center [519, 194] width 371 height 7
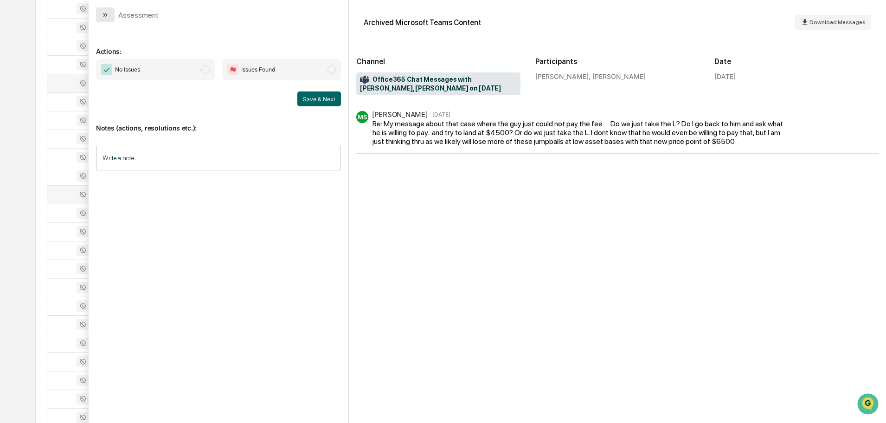
click at [111, 17] on button "modal" at bounding box center [105, 14] width 19 height 15
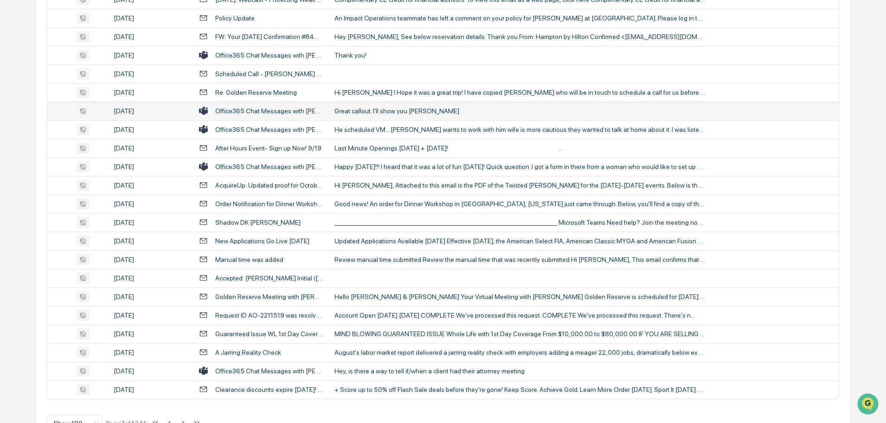
scroll to position [1699, 0]
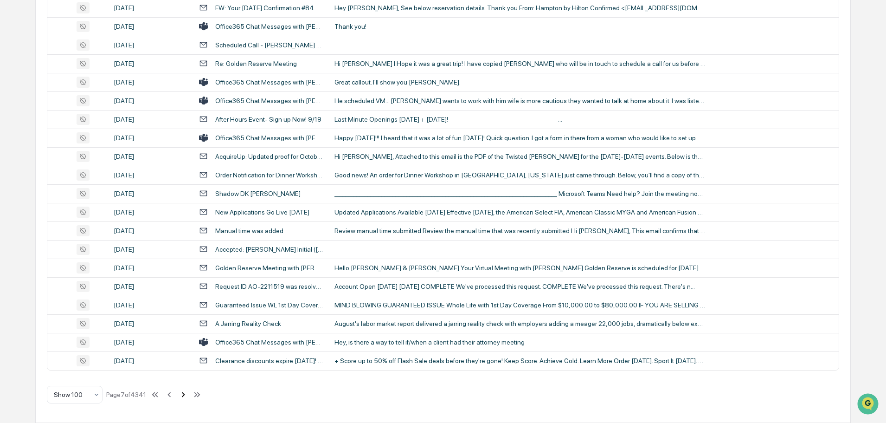
click at [184, 395] on icon at bounding box center [183, 394] width 10 height 10
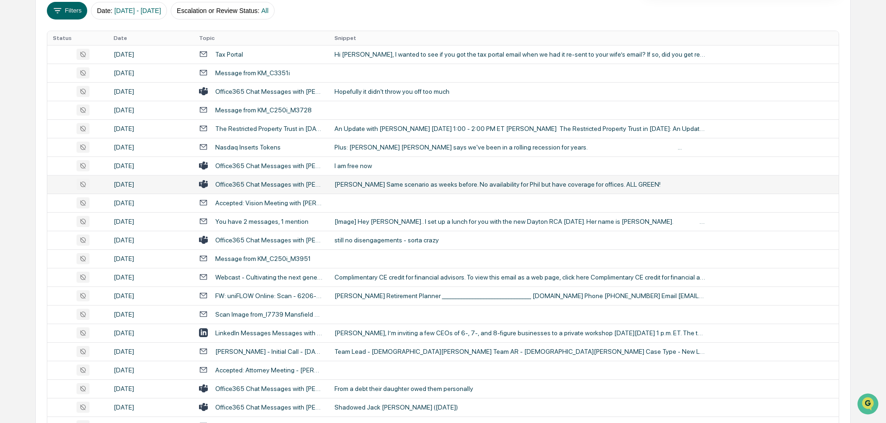
scroll to position [0, 0]
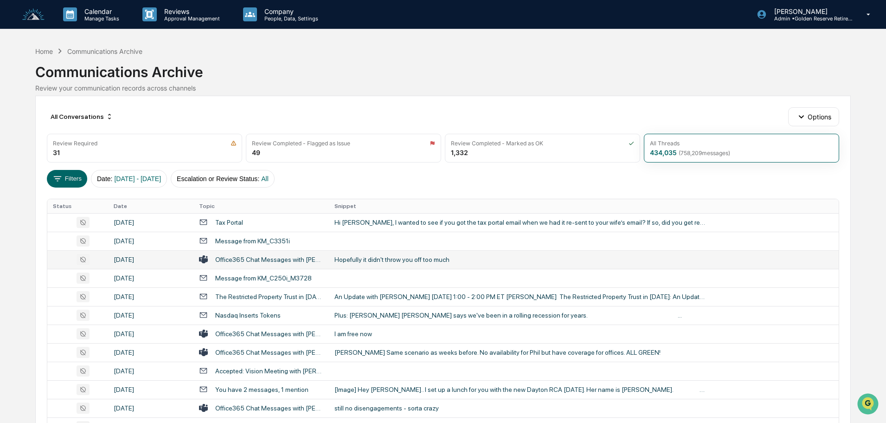
click at [404, 261] on div "Hopefully it didn't throw you off too much" at bounding box center [519, 259] width 371 height 7
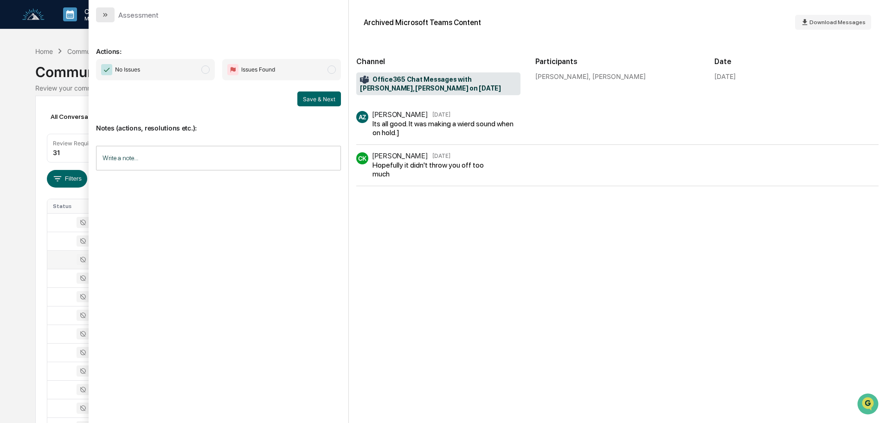
click at [106, 16] on icon "modal" at bounding box center [106, 15] width 2 height 4
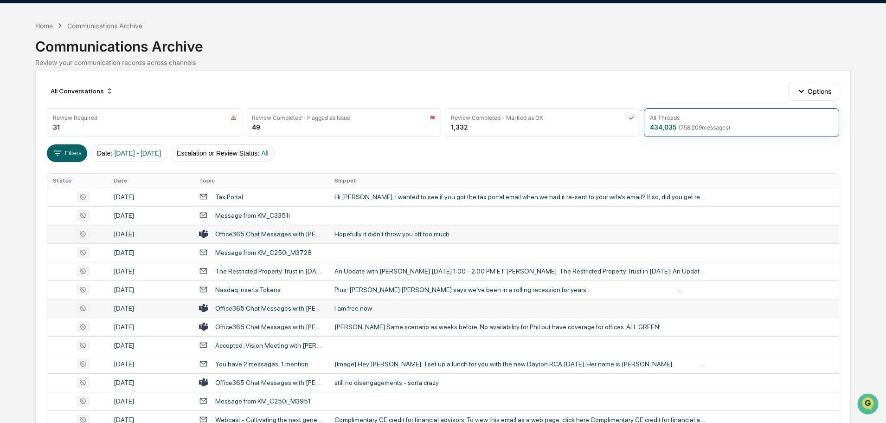
scroll to position [46, 0]
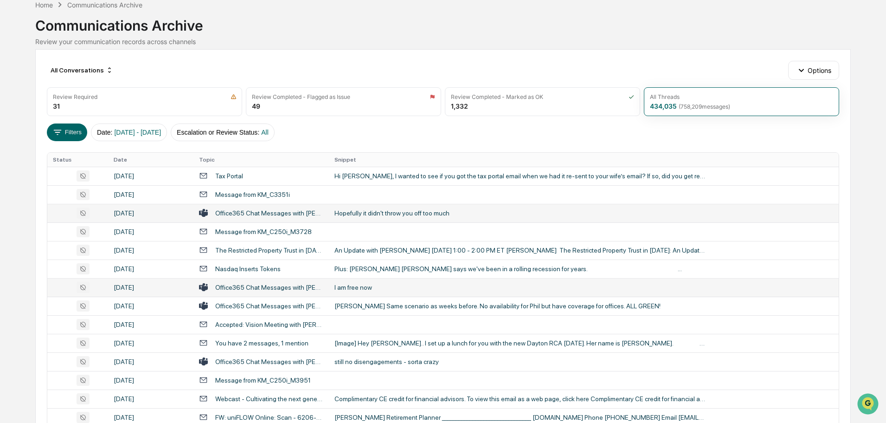
click at [367, 283] on div "I am free now" at bounding box center [519, 286] width 371 height 7
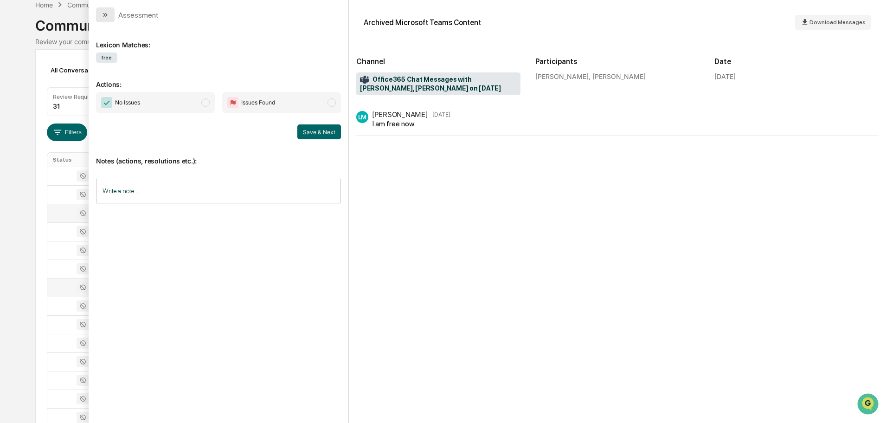
click at [109, 13] on icon "modal" at bounding box center [105, 14] width 7 height 7
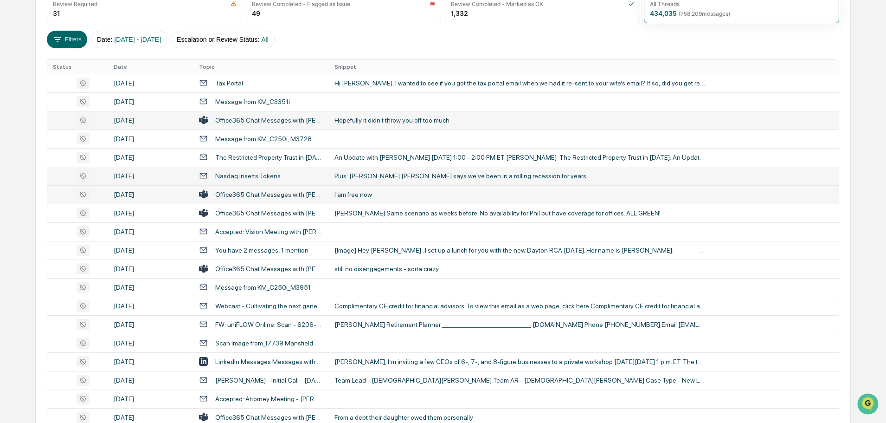
scroll to position [186, 0]
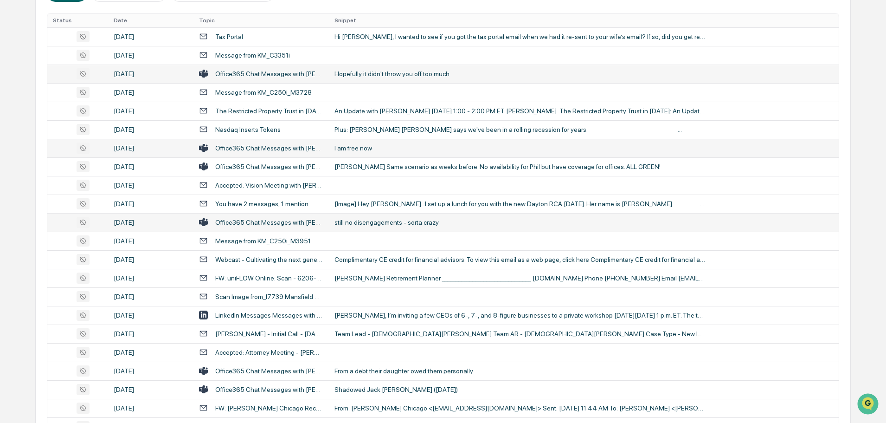
click at [385, 227] on td "still no disengagements - sorta crazy" at bounding box center [584, 222] width 510 height 19
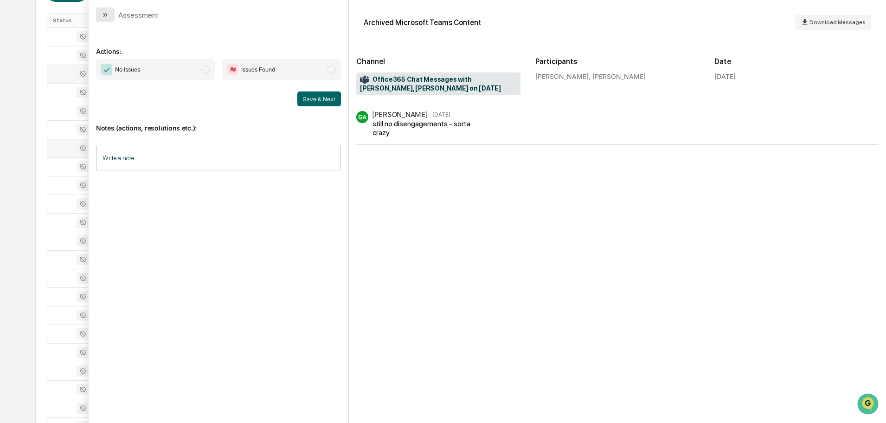
click at [110, 19] on button "modal" at bounding box center [105, 14] width 19 height 15
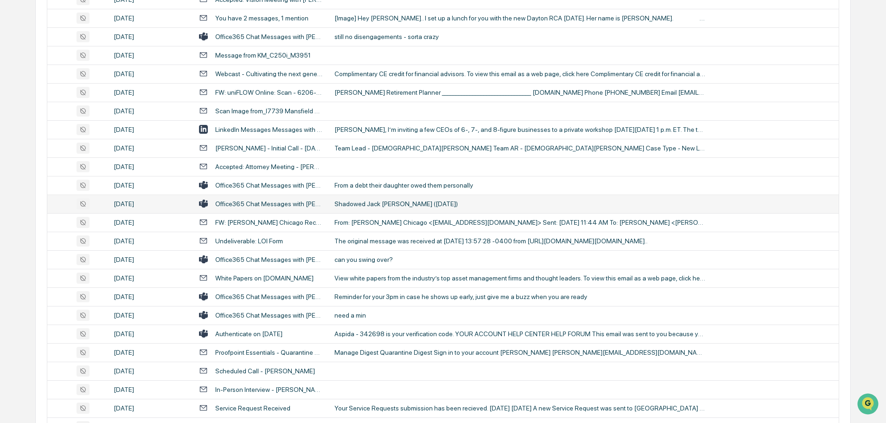
scroll to position [417, 0]
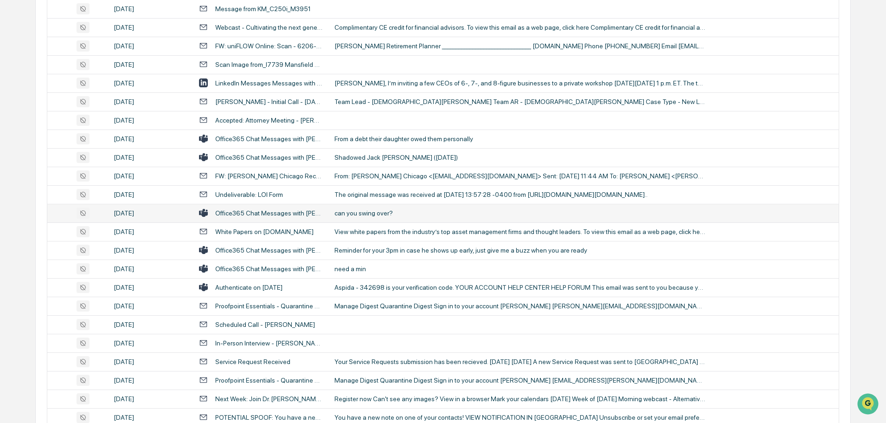
click at [372, 214] on div "can you swing over?" at bounding box center [519, 212] width 371 height 7
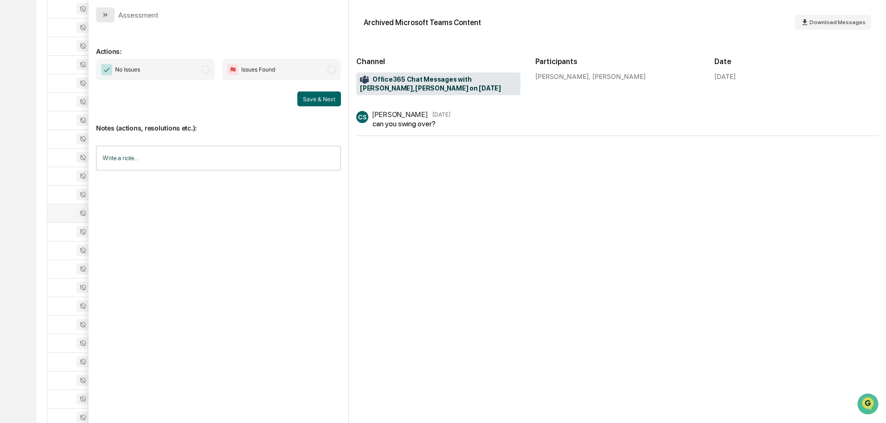
click at [107, 16] on icon "modal" at bounding box center [105, 14] width 7 height 7
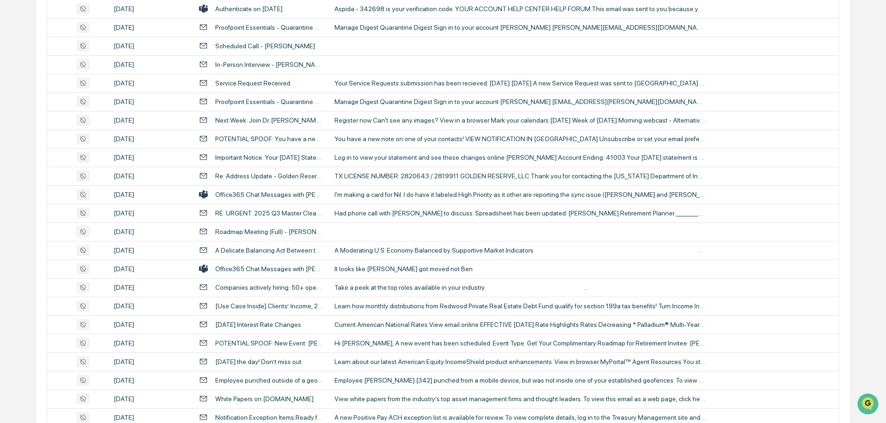
scroll to position [742, 0]
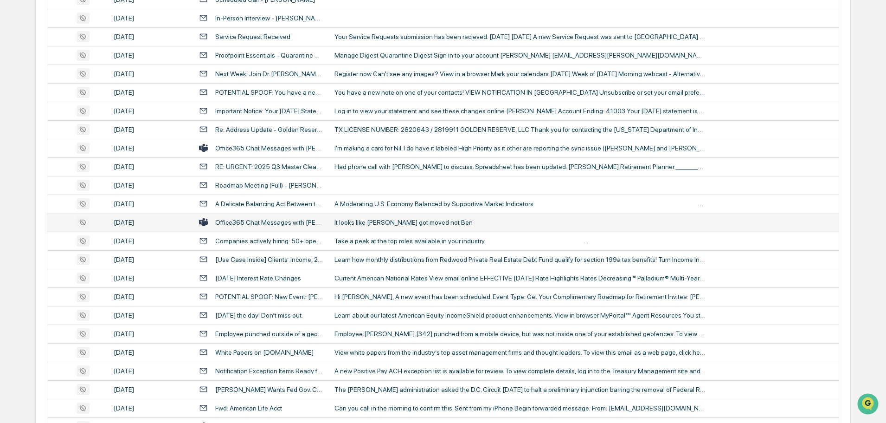
click at [375, 219] on div "It looks like Dustin got moved not Ben" at bounding box center [519, 221] width 371 height 7
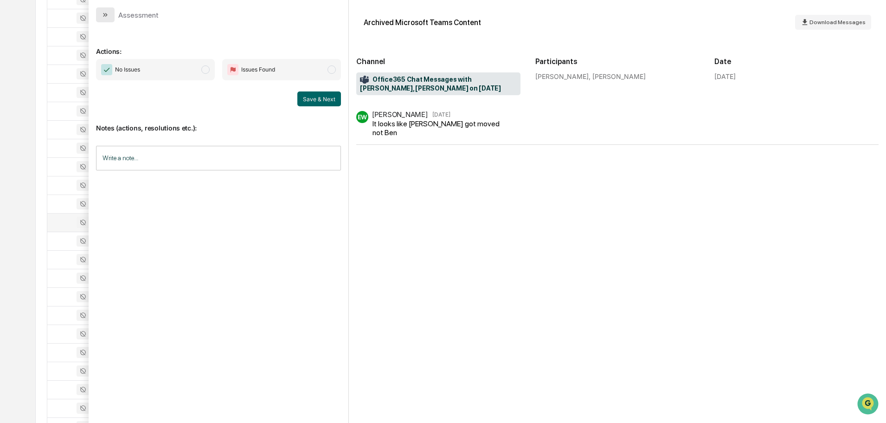
click at [105, 15] on icon "modal" at bounding box center [104, 15] width 2 height 4
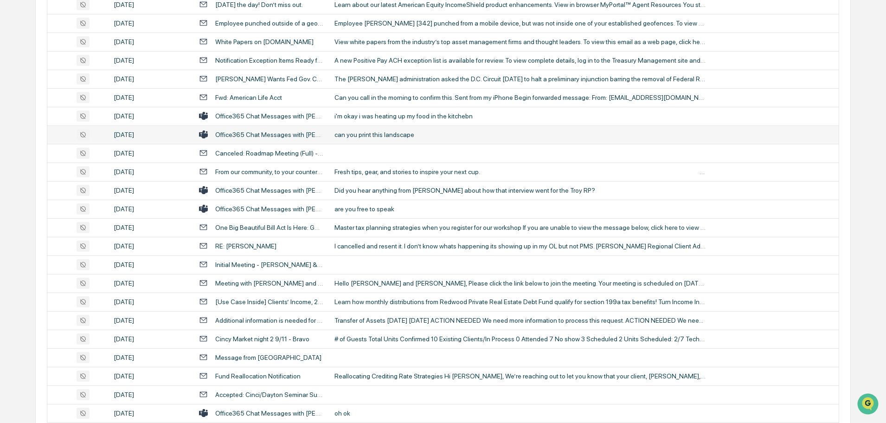
scroll to position [1067, 0]
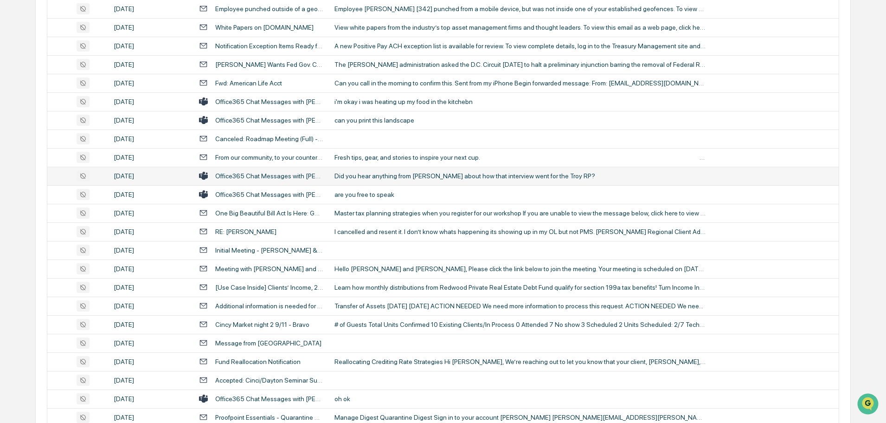
click at [377, 174] on div "Did you hear anything from Phil about how that interview went for the Troy RP?" at bounding box center [519, 175] width 371 height 7
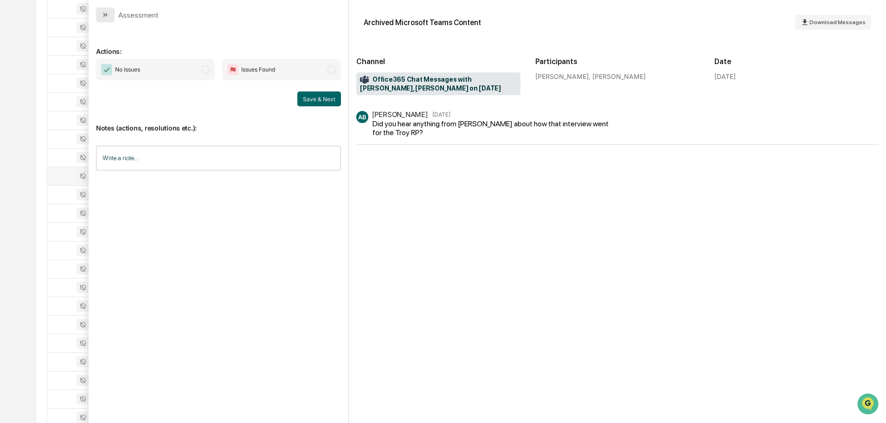
click at [103, 12] on icon "modal" at bounding box center [105, 14] width 7 height 7
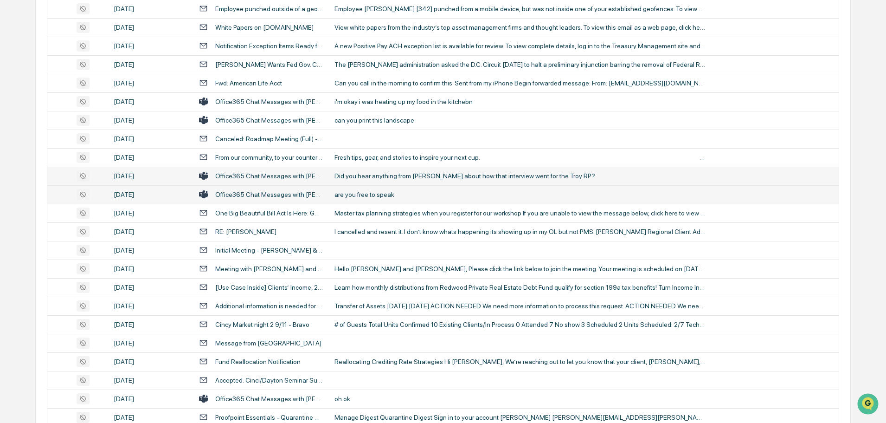
click at [362, 198] on div "are you free to speak" at bounding box center [519, 194] width 371 height 7
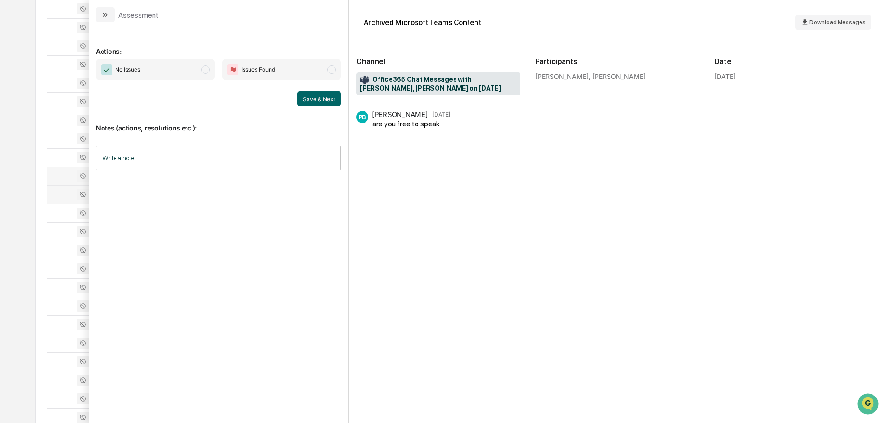
click at [104, 17] on icon "modal" at bounding box center [105, 14] width 7 height 7
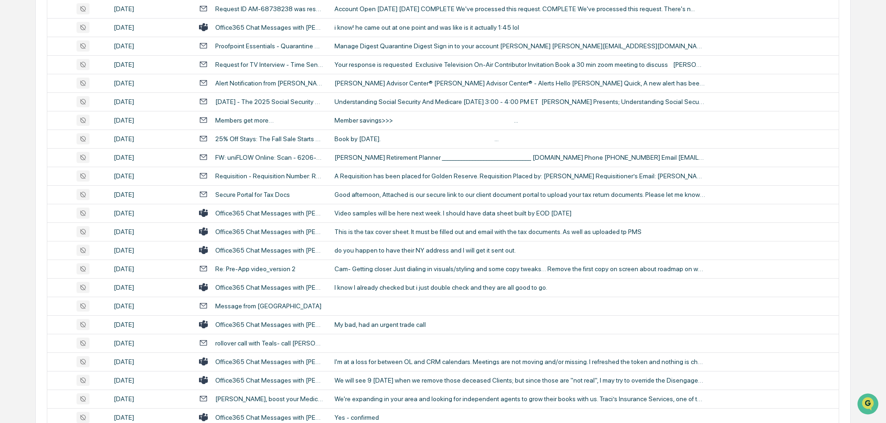
scroll to position [1577, 0]
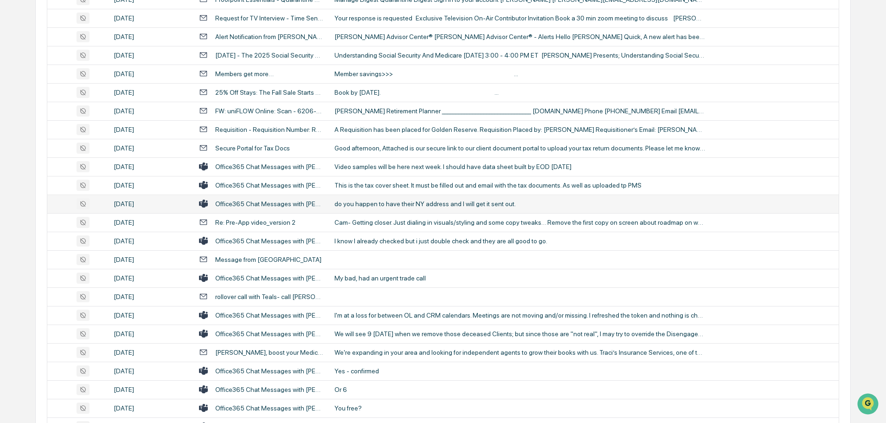
click at [378, 206] on div "do you happen to have their NY address and I will get it sent out." at bounding box center [519, 203] width 371 height 7
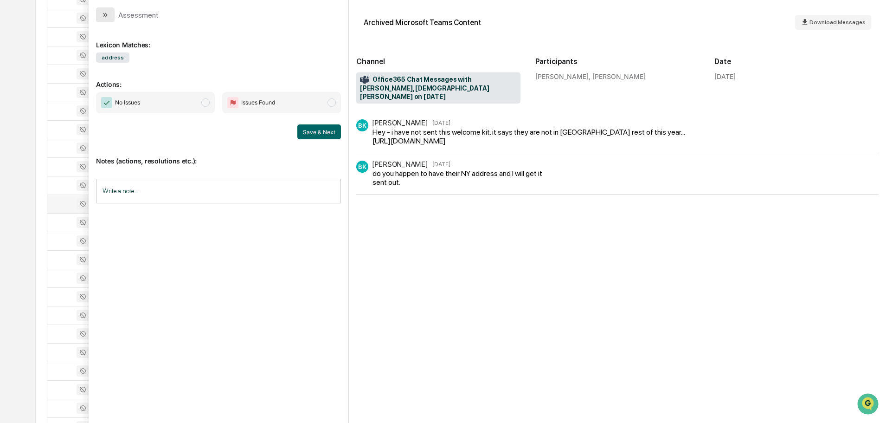
click at [104, 19] on button "modal" at bounding box center [105, 14] width 19 height 15
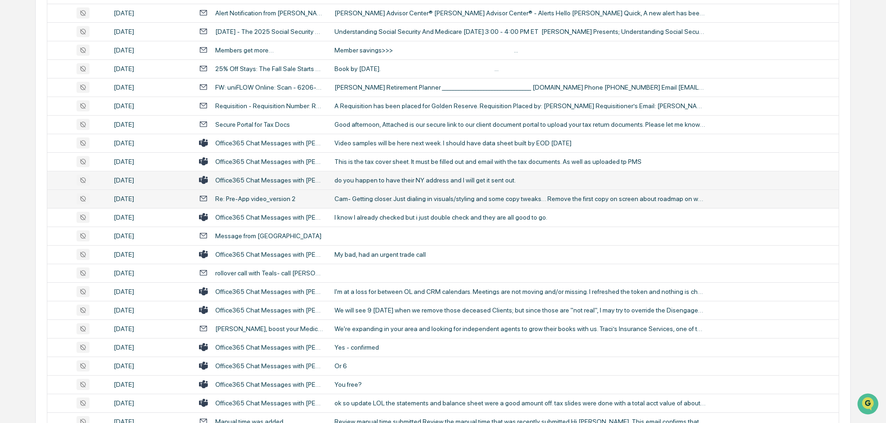
scroll to position [1624, 0]
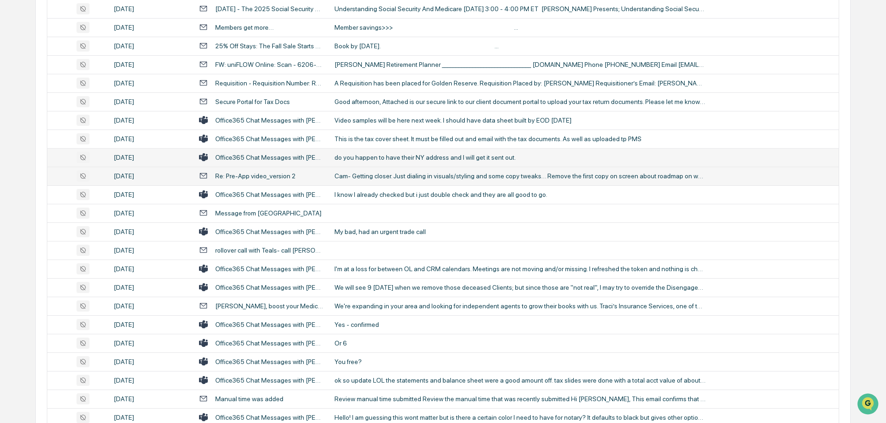
click at [363, 228] on div "My bad, had an urgent trade call" at bounding box center [519, 231] width 371 height 7
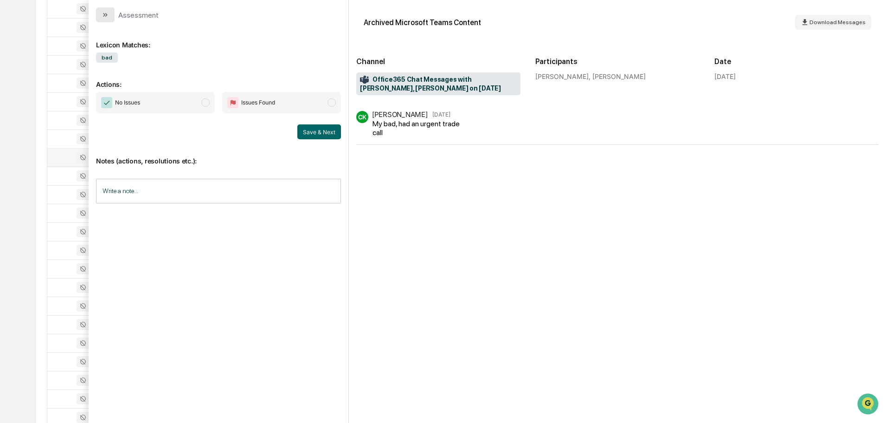
click at [111, 15] on button "modal" at bounding box center [105, 14] width 19 height 15
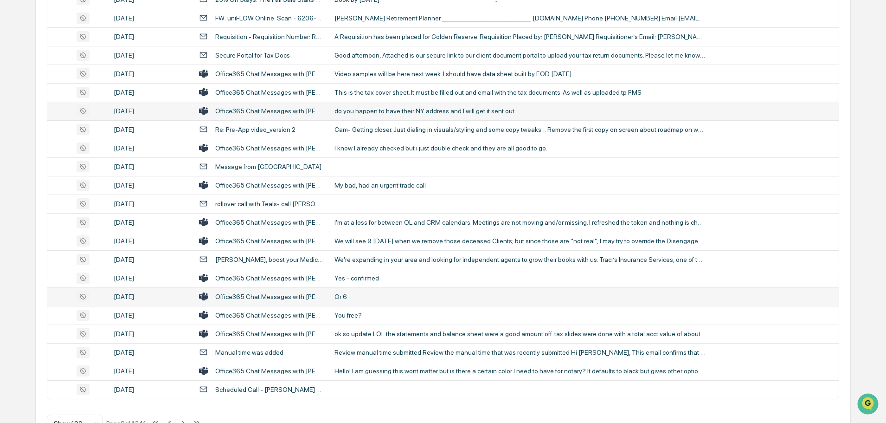
scroll to position [1699, 0]
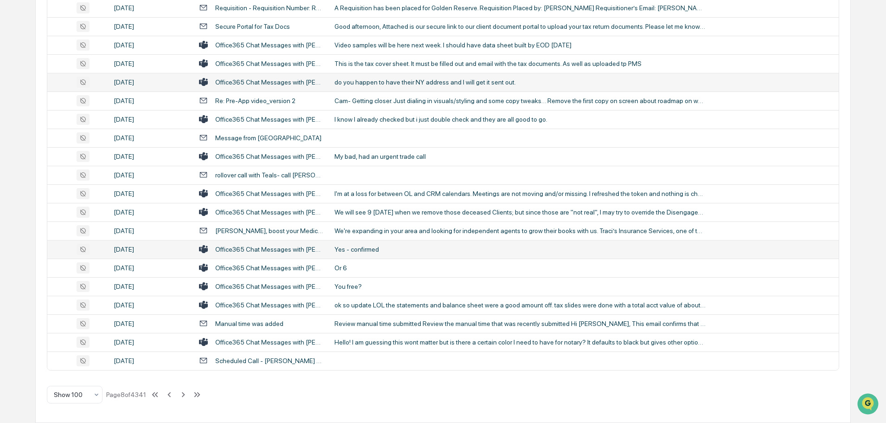
click at [379, 247] on div "Yes - confirmed" at bounding box center [519, 248] width 371 height 7
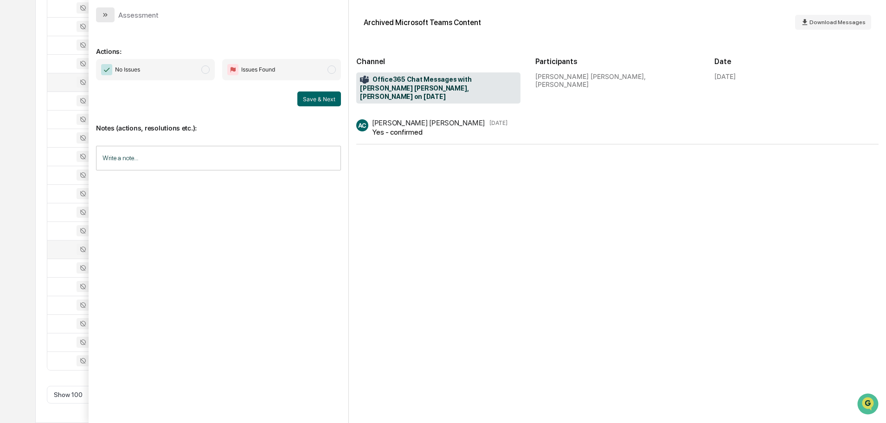
click at [109, 14] on button "modal" at bounding box center [105, 14] width 19 height 15
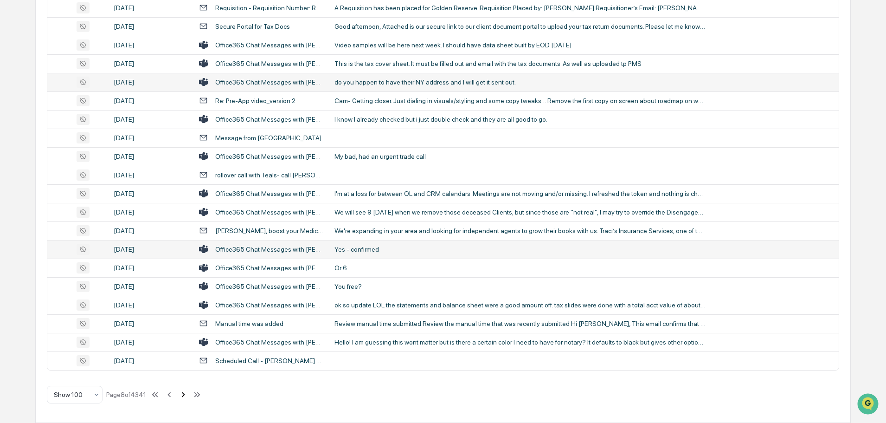
click at [185, 396] on icon at bounding box center [183, 394] width 3 height 5
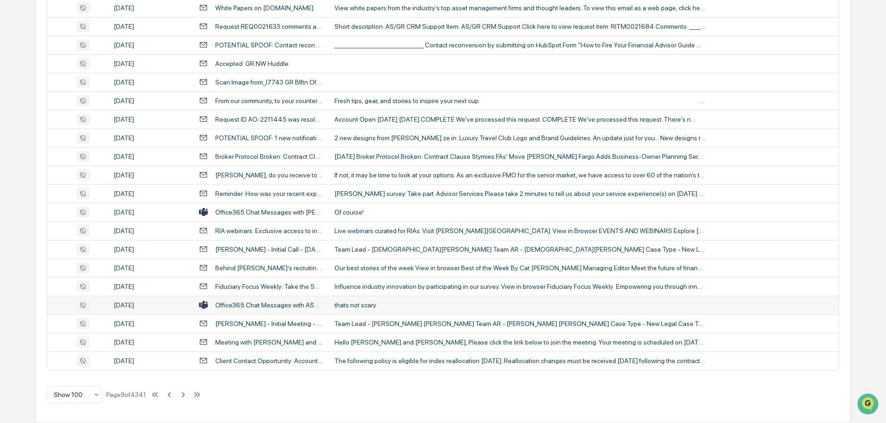
click at [391, 310] on td "thats not scary" at bounding box center [584, 304] width 510 height 19
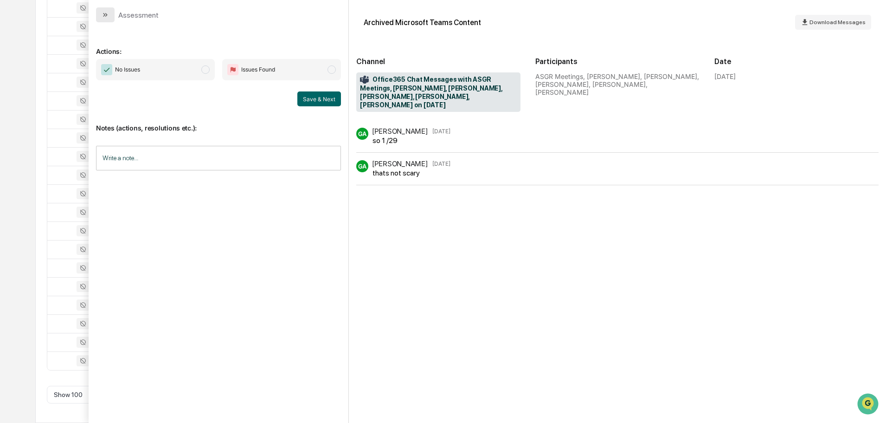
click at [103, 14] on icon "modal" at bounding box center [105, 14] width 7 height 7
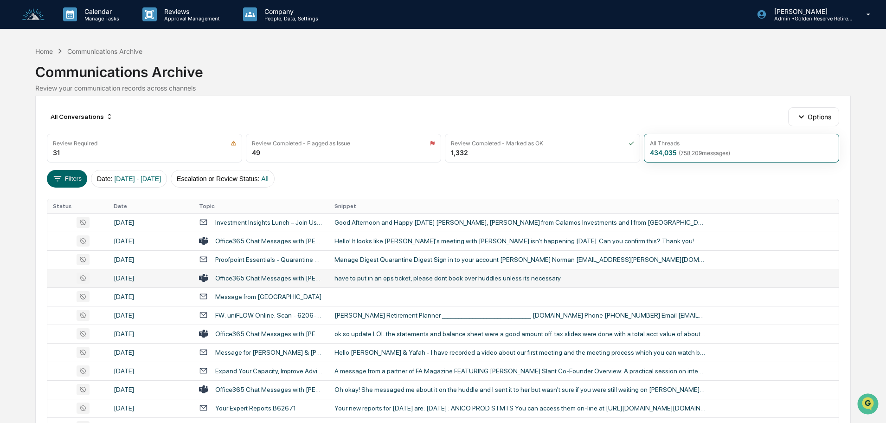
click at [354, 277] on div "have to put in an ops ticket, please dont book over huddles unless its necessary" at bounding box center [519, 277] width 371 height 7
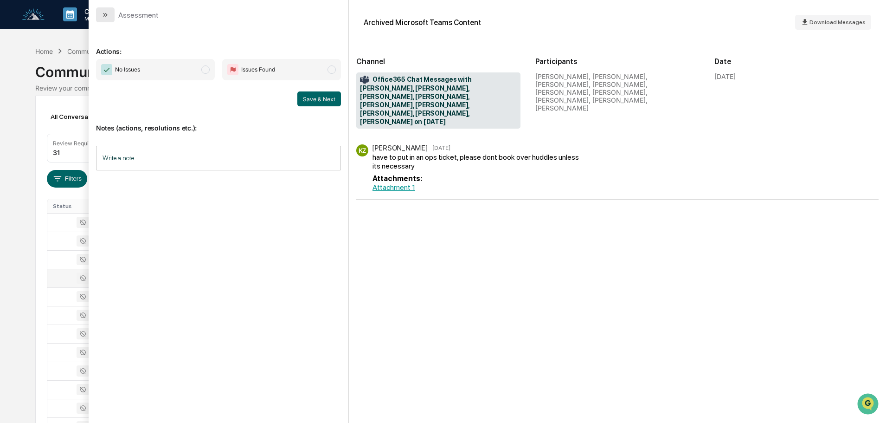
click at [112, 17] on button "modal" at bounding box center [105, 14] width 19 height 15
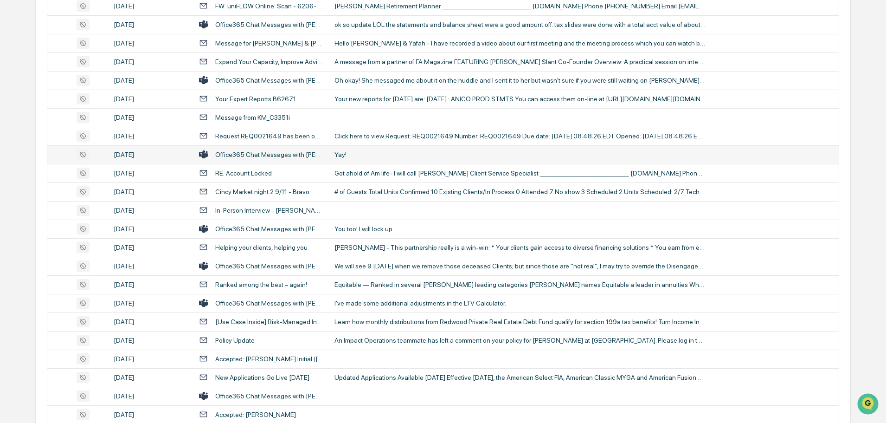
scroll to position [325, 0]
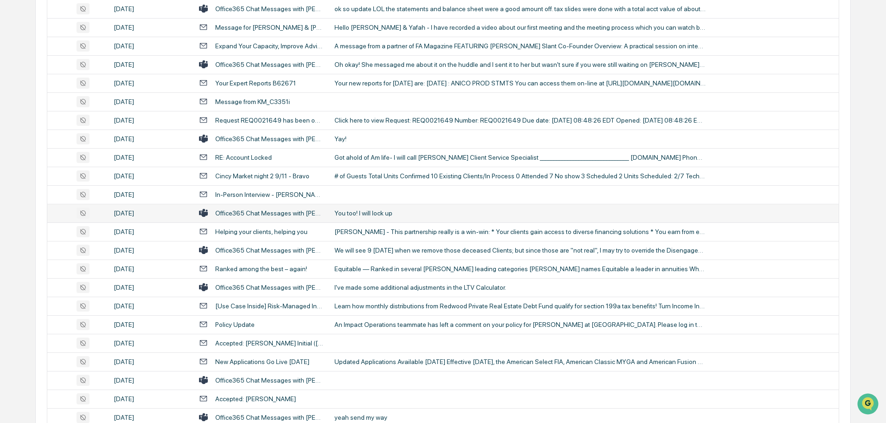
click at [391, 217] on td "You too! I will lock up" at bounding box center [584, 213] width 510 height 19
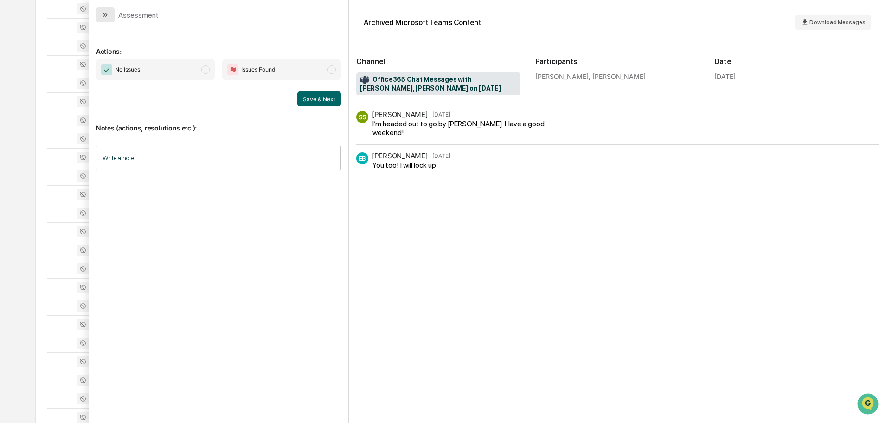
click at [102, 12] on icon "modal" at bounding box center [105, 14] width 7 height 7
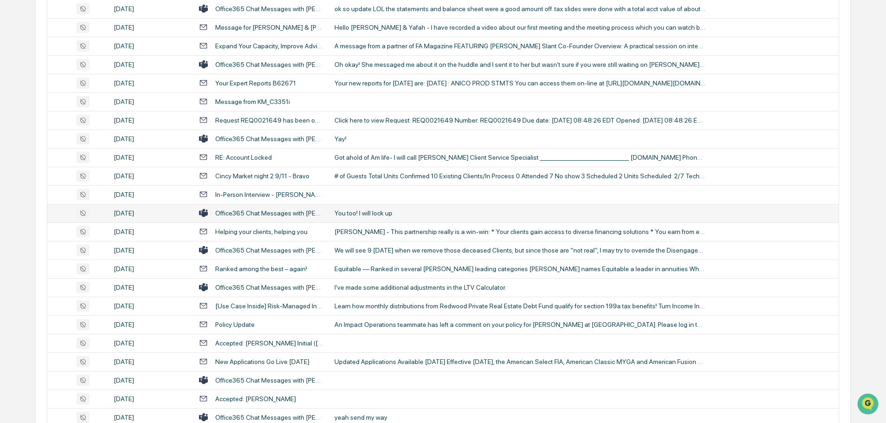
scroll to position [371, 0]
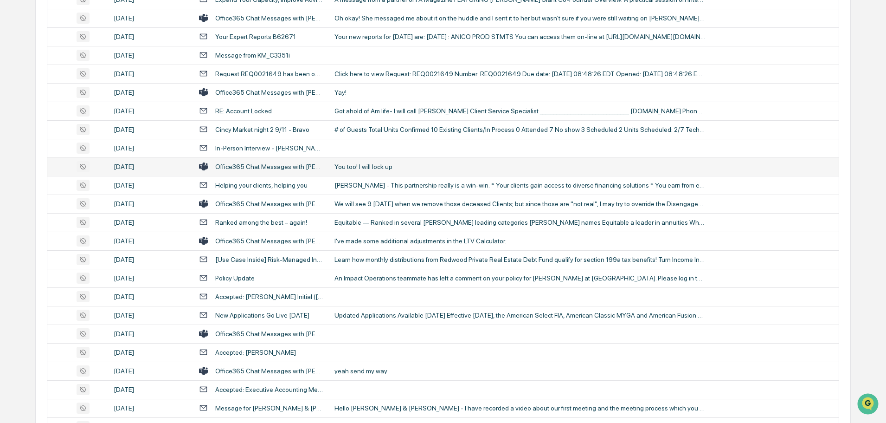
click at [384, 205] on div "We will see 9 on Monday when we remove those deceased Clients; but since those …" at bounding box center [519, 203] width 371 height 7
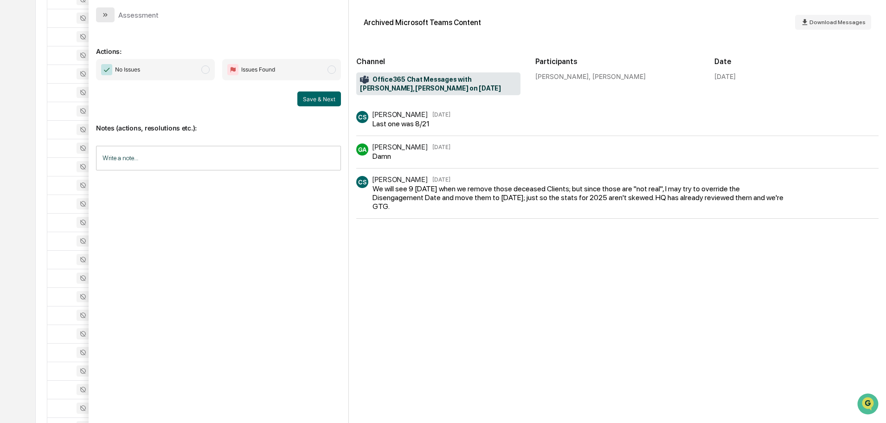
click at [101, 12] on button "modal" at bounding box center [105, 14] width 19 height 15
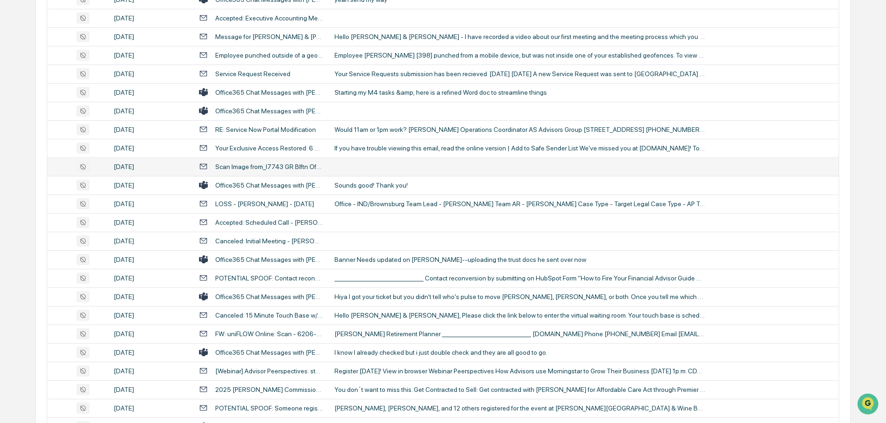
scroll to position [789, 0]
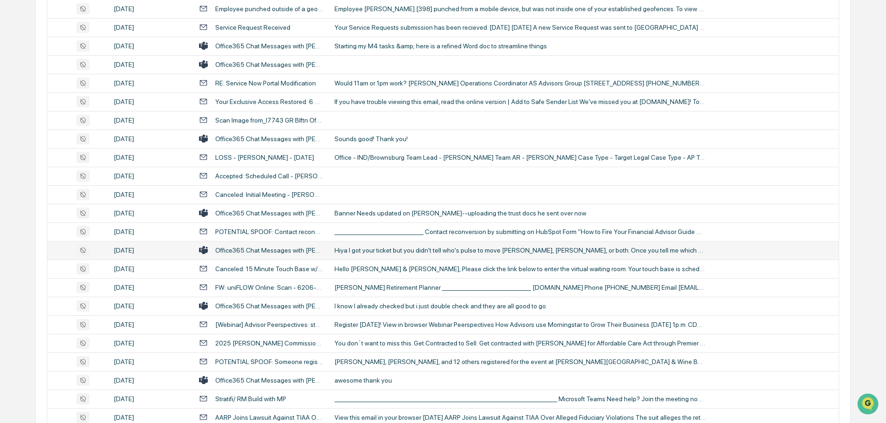
click at [370, 249] on div "Hiya I got your ticket but you didn't tell who's pulse to move Dustin, Ben, or …" at bounding box center [519, 249] width 371 height 7
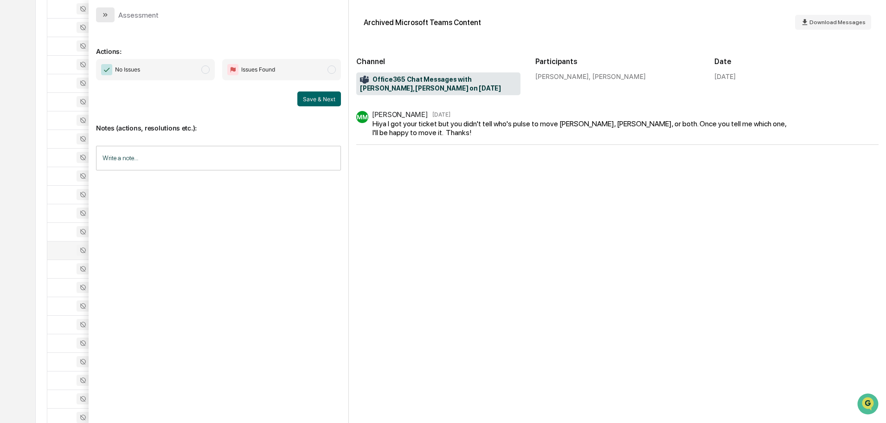
click at [103, 18] on icon "modal" at bounding box center [105, 14] width 7 height 7
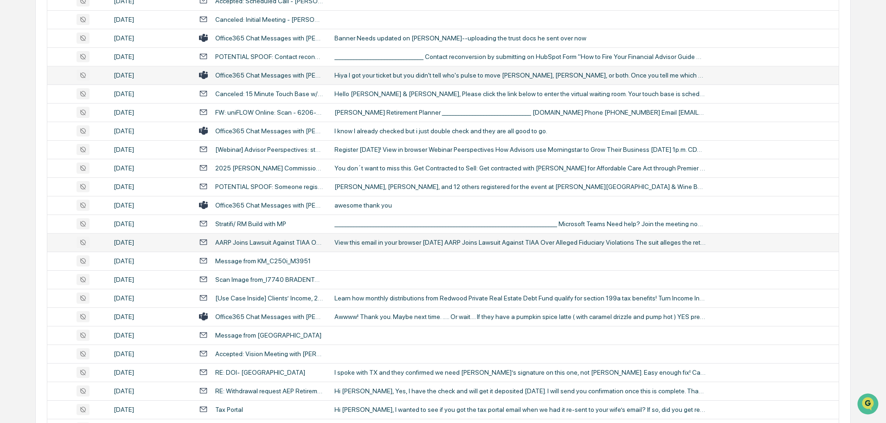
scroll to position [974, 0]
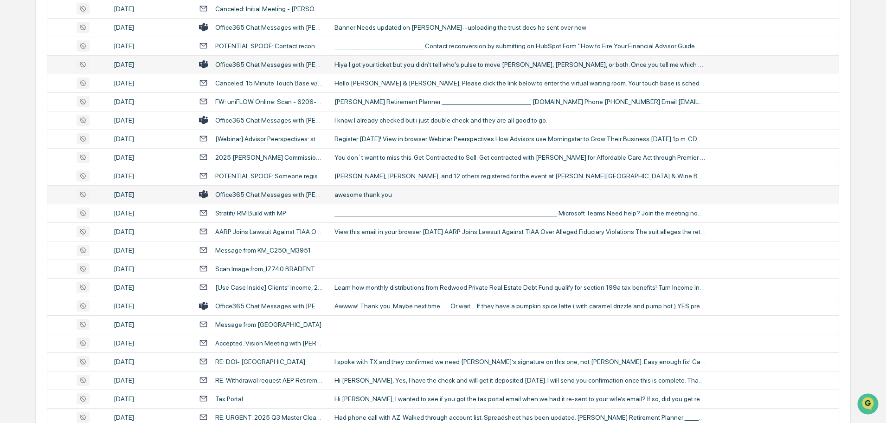
click at [373, 197] on div "awesome thank you" at bounding box center [519, 194] width 371 height 7
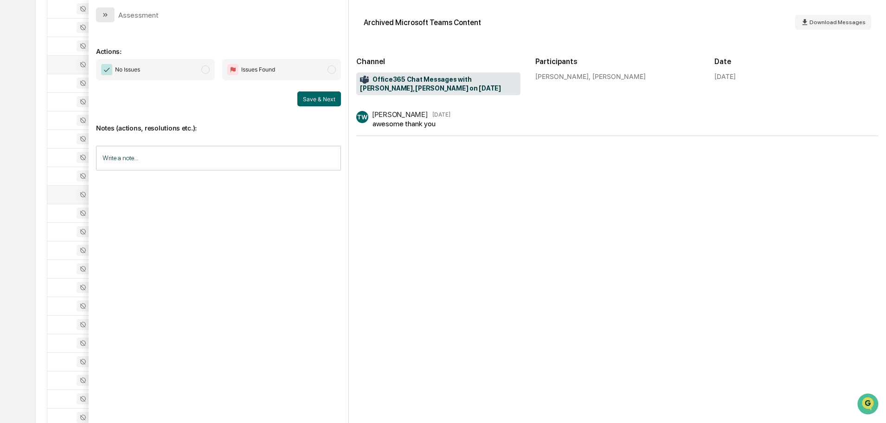
click at [103, 13] on icon "modal" at bounding box center [105, 14] width 7 height 7
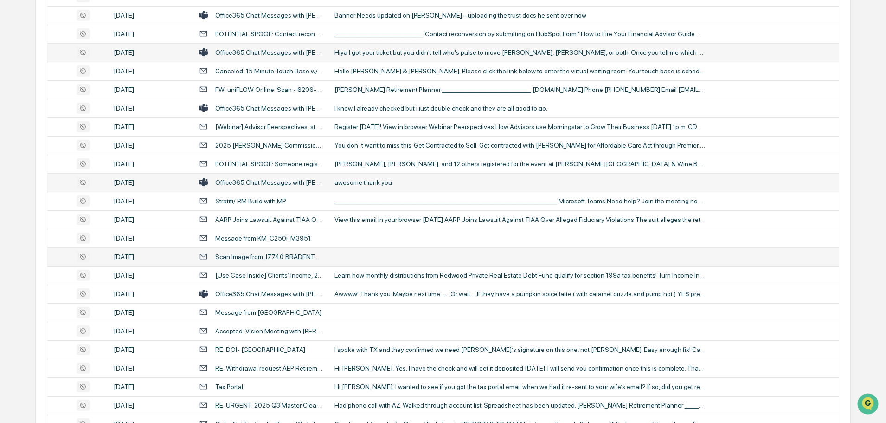
scroll to position [1021, 0]
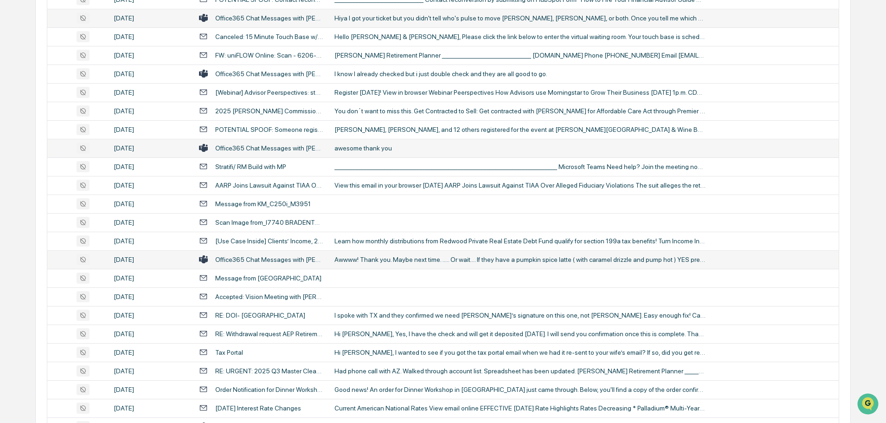
click at [369, 257] on div "Awwww! Thank you. Maybe next time. ..... Or wait.... If they have a pumpkin spi…" at bounding box center [519, 259] width 371 height 7
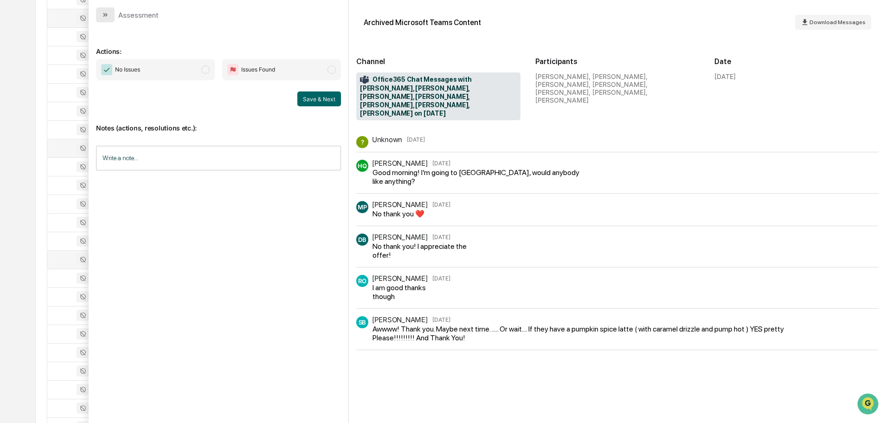
click at [105, 13] on icon "modal" at bounding box center [105, 14] width 7 height 7
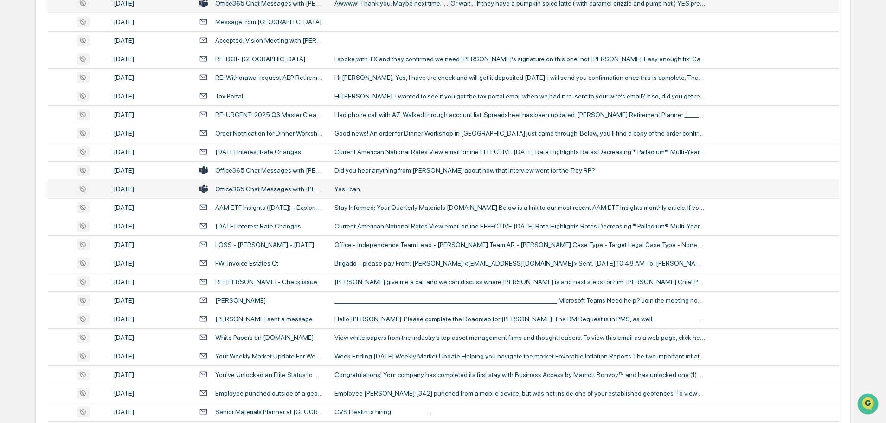
scroll to position [1299, 0]
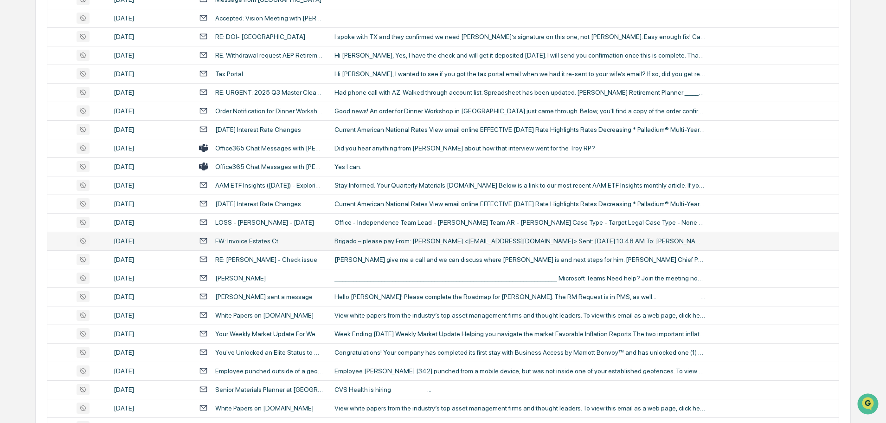
click at [373, 240] on div "Brigado – please pay From: Inmer Figueroa <drywallkl@gmail.com> Sent: Friday, S…" at bounding box center [519, 240] width 371 height 7
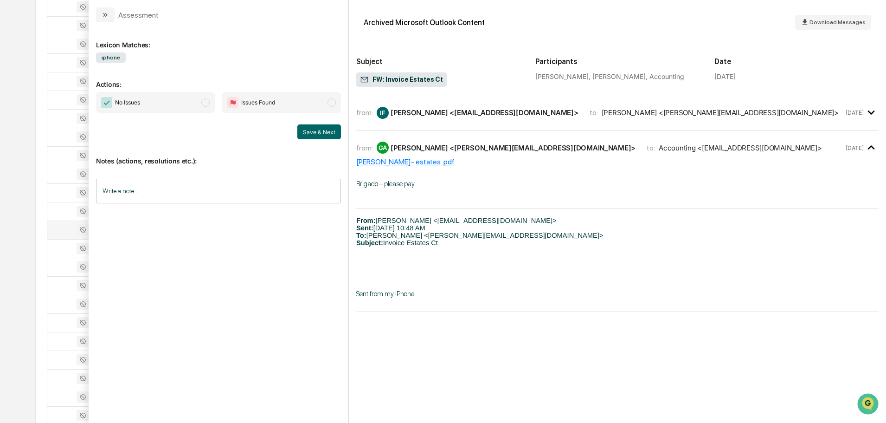
scroll to position [1299, 0]
click at [112, 18] on button "modal" at bounding box center [105, 14] width 19 height 15
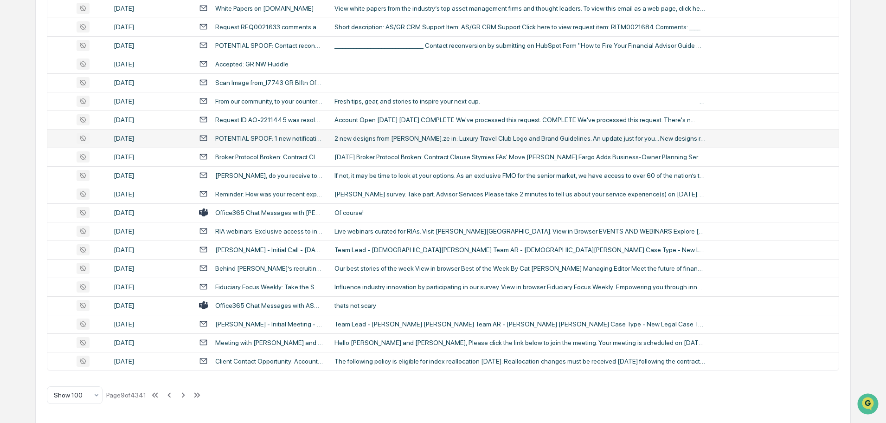
scroll to position [1699, 0]
click at [183, 395] on icon at bounding box center [183, 394] width 10 height 10
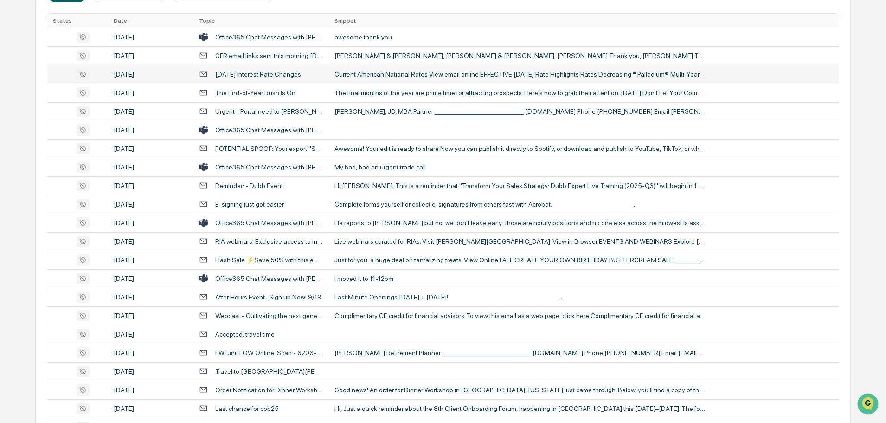
scroll to position [186, 0]
click at [364, 225] on div "He reports to Hillary but no, we don't leave early...those are hourly positions…" at bounding box center [519, 221] width 371 height 7
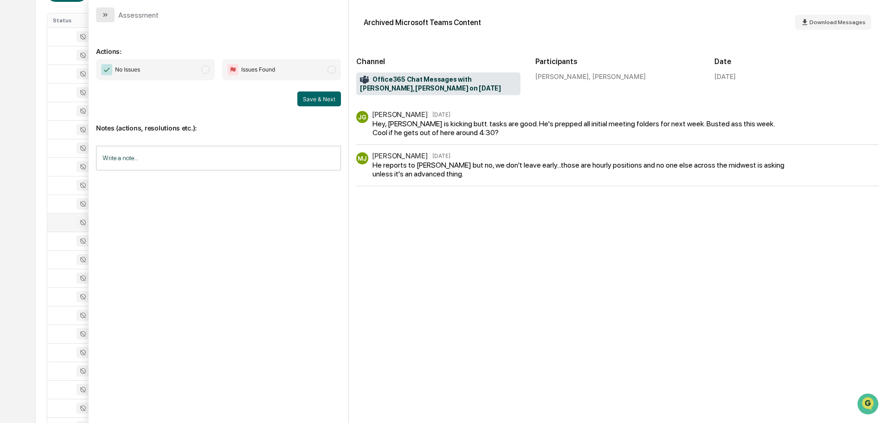
click at [106, 17] on icon "modal" at bounding box center [105, 14] width 7 height 7
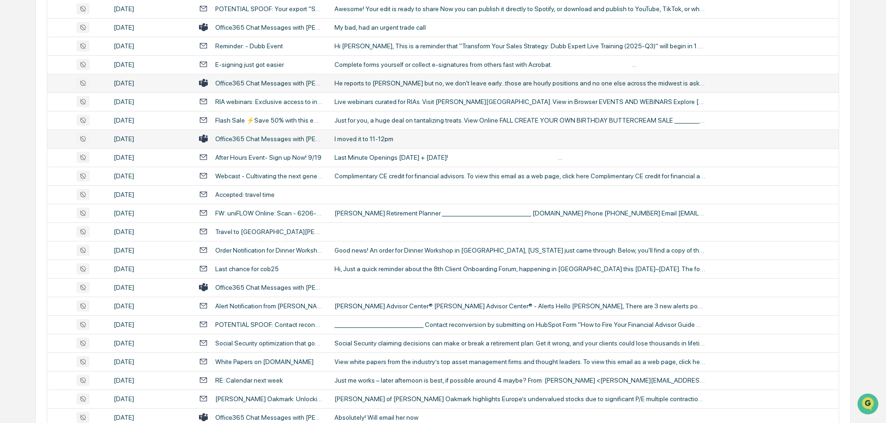
scroll to position [371, 0]
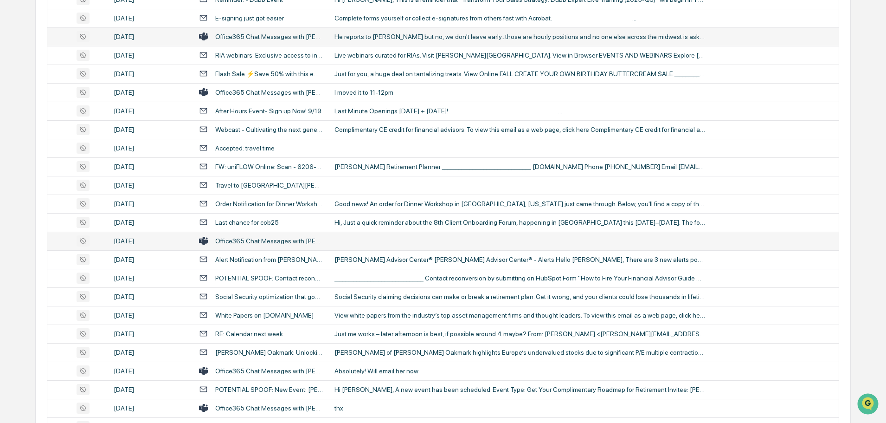
click at [368, 241] on td at bounding box center [584, 240] width 510 height 19
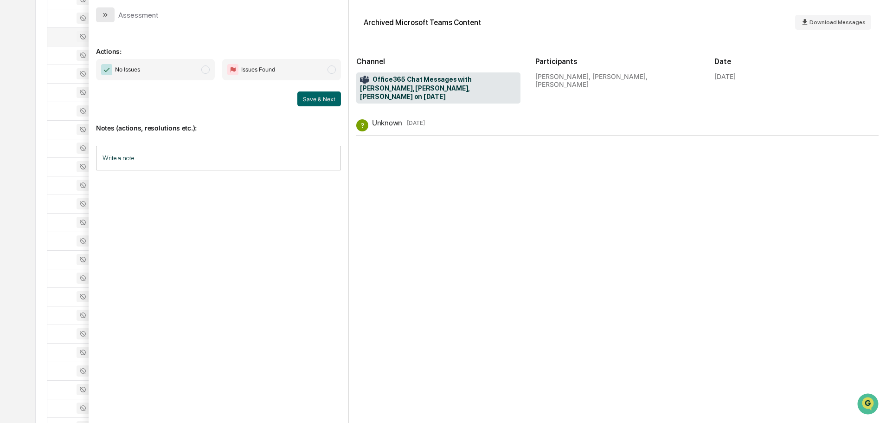
click at [107, 14] on icon "modal" at bounding box center [105, 14] width 7 height 7
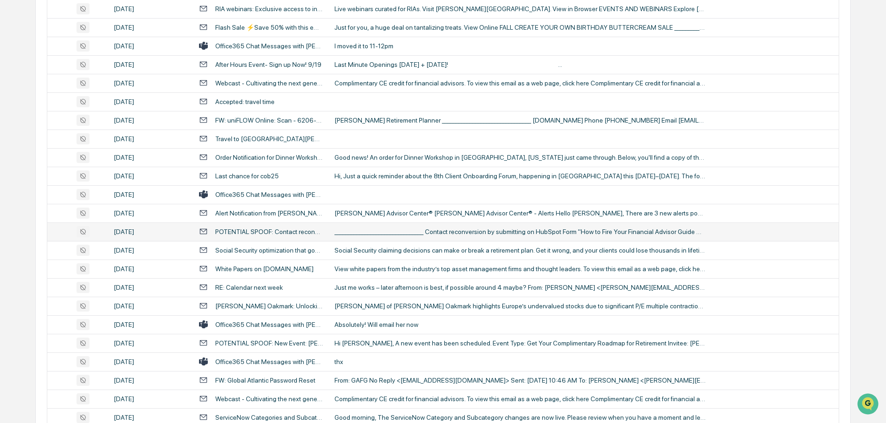
scroll to position [464, 0]
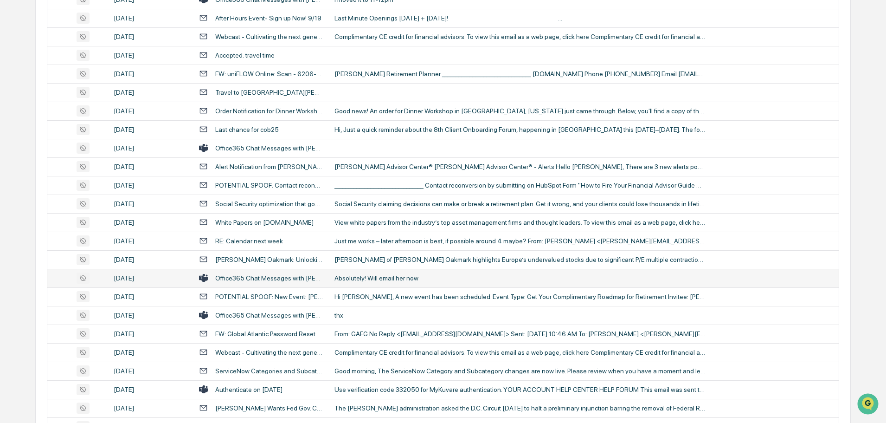
click at [368, 282] on td "Absolutely! Will email her now" at bounding box center [584, 278] width 510 height 19
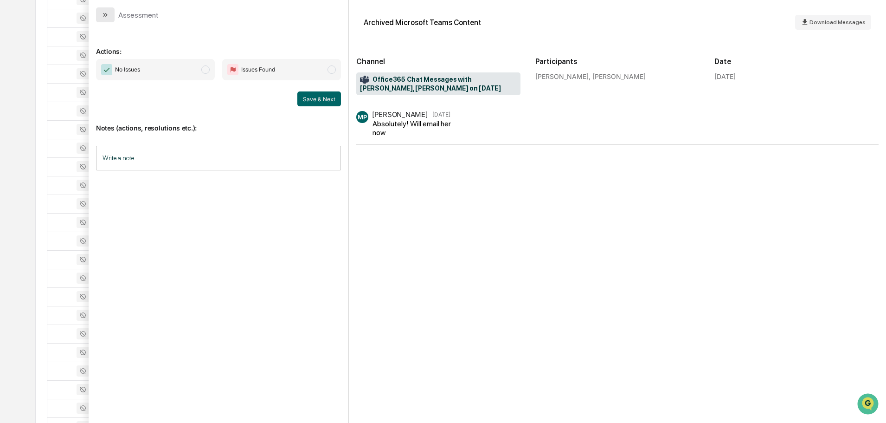
click at [110, 14] on button "modal" at bounding box center [105, 14] width 19 height 15
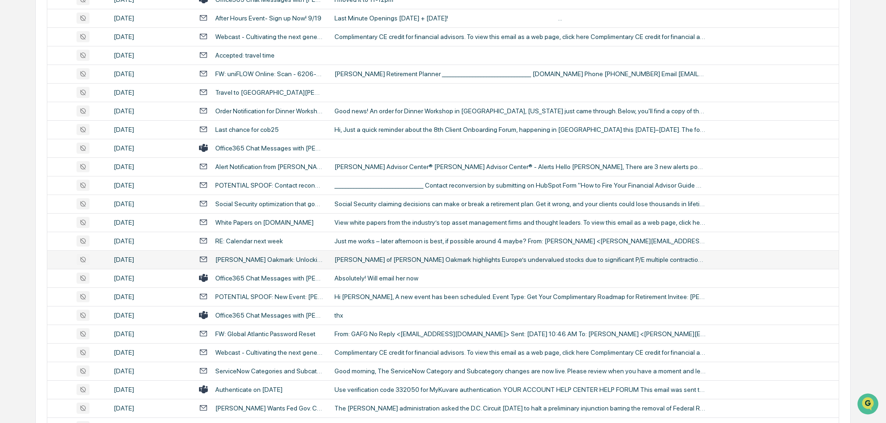
scroll to position [510, 0]
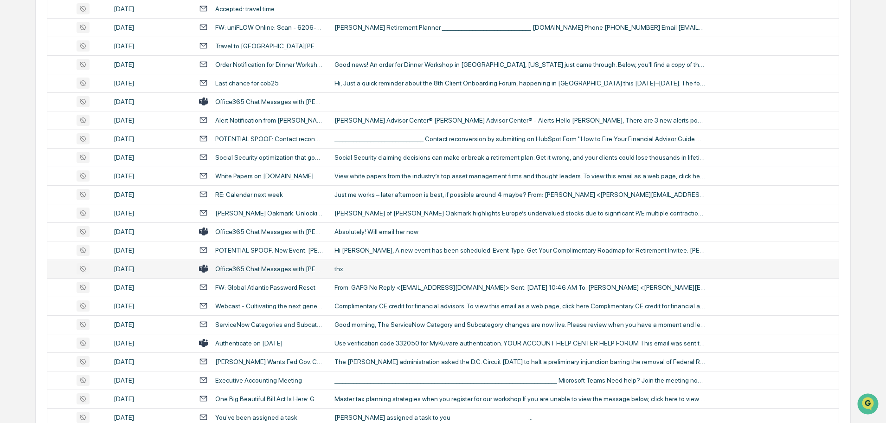
click at [374, 266] on div "thx" at bounding box center [519, 268] width 371 height 7
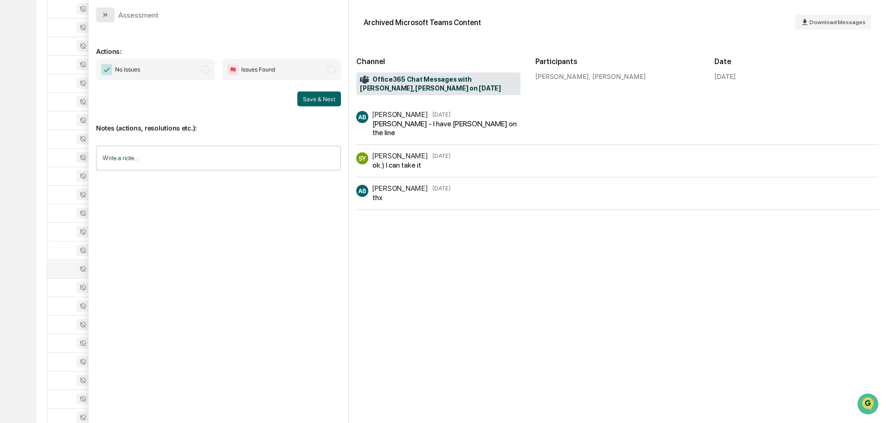
click at [107, 18] on icon "modal" at bounding box center [105, 14] width 7 height 7
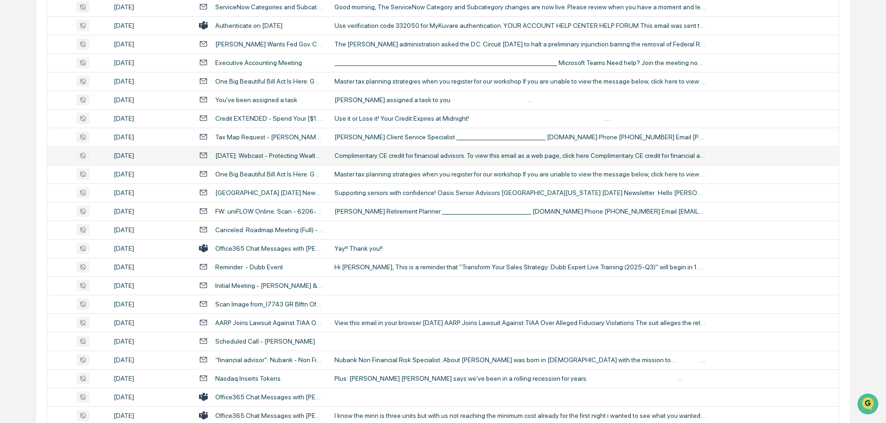
scroll to position [835, 0]
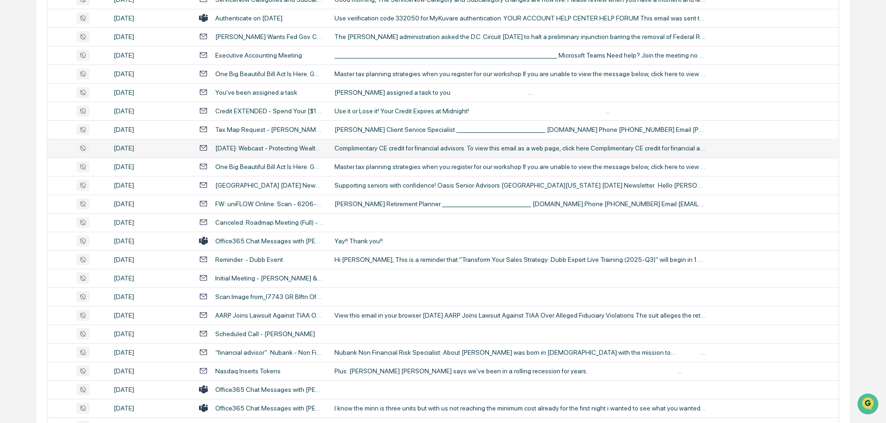
click at [389, 239] on div "Yay!! Thank you!!" at bounding box center [519, 240] width 371 height 7
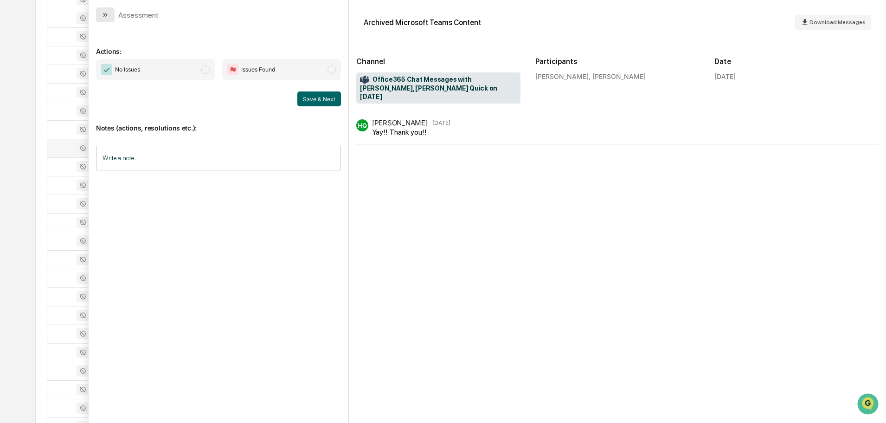
click at [106, 20] on button "modal" at bounding box center [105, 14] width 19 height 15
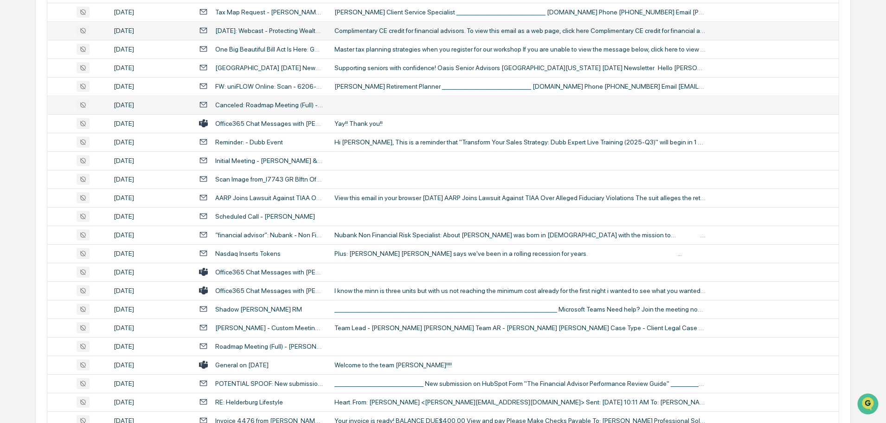
scroll to position [974, 0]
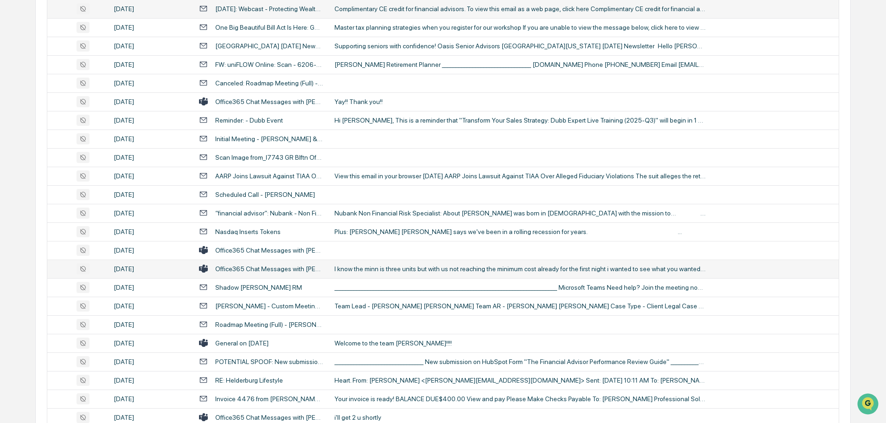
click at [373, 273] on td "I know the minn is three units but with us not reaching the minimum cost alread…" at bounding box center [584, 268] width 510 height 19
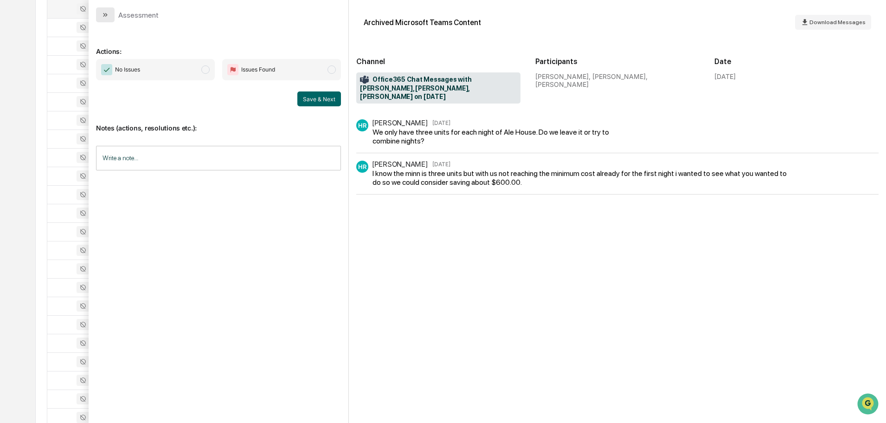
click at [103, 16] on icon "modal" at bounding box center [104, 15] width 2 height 4
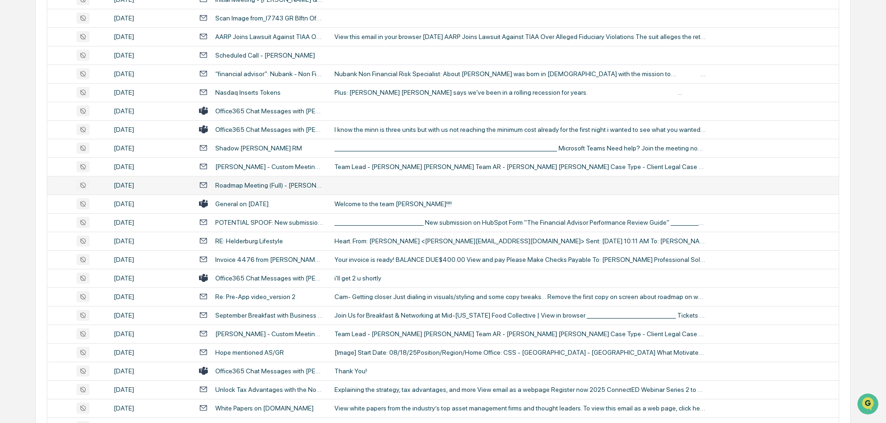
scroll to position [1160, 0]
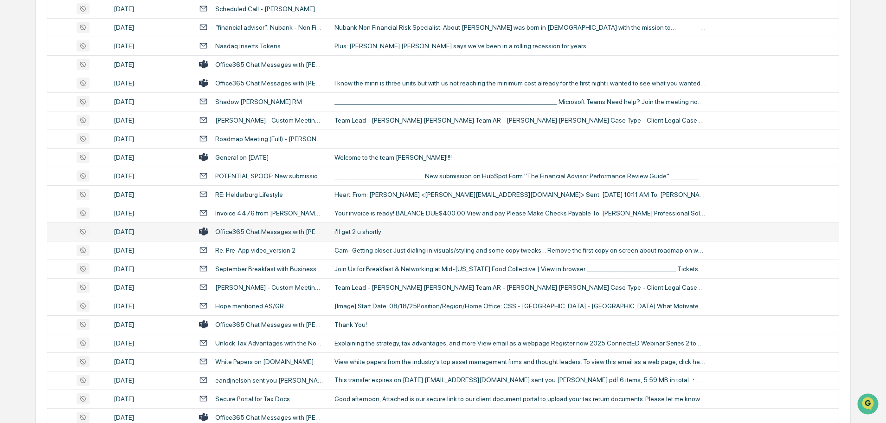
click at [367, 233] on div "i'll get 2 u shortly" at bounding box center [519, 231] width 371 height 7
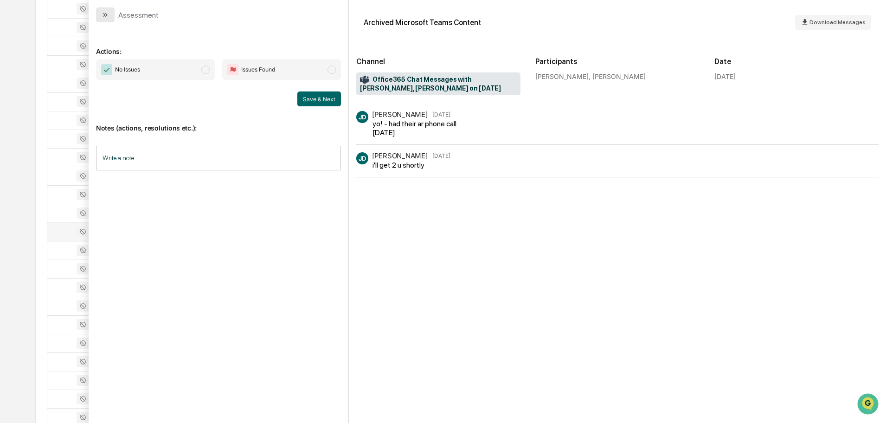
click at [106, 13] on icon "modal" at bounding box center [105, 14] width 7 height 7
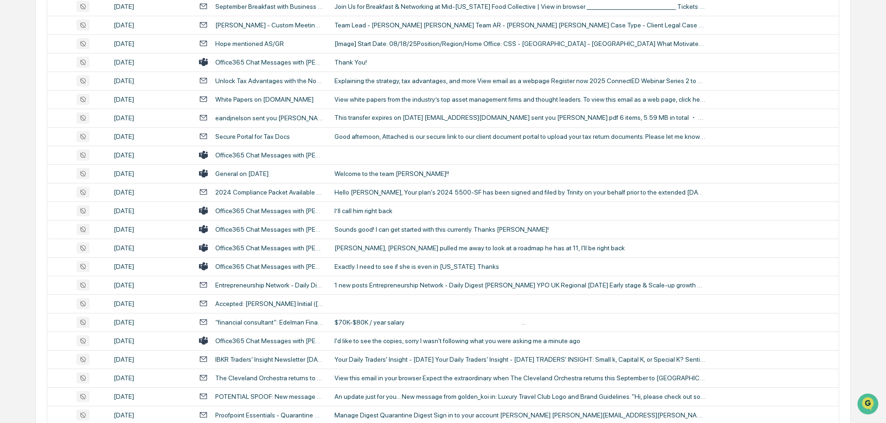
scroll to position [1438, 0]
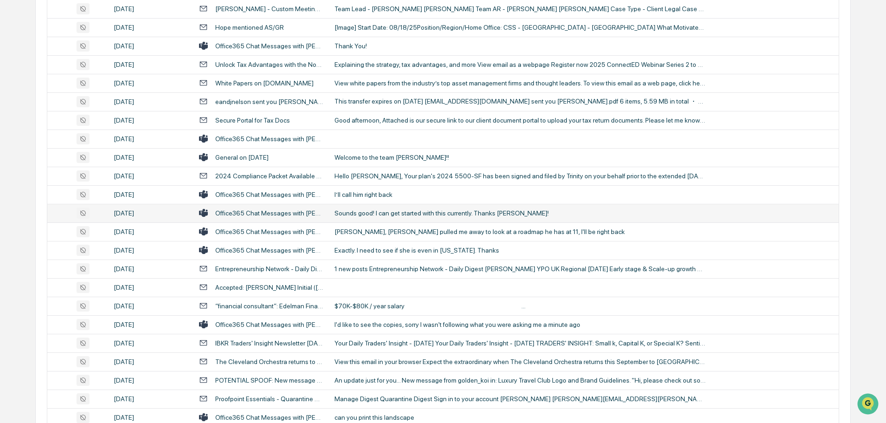
click at [391, 212] on div "Sounds good! I can get started with this currently. Thanks Phil!" at bounding box center [519, 212] width 371 height 7
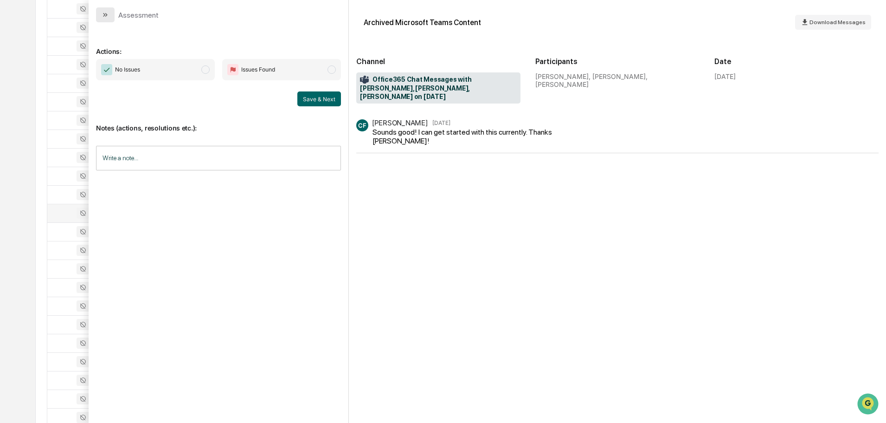
click at [98, 13] on button "modal" at bounding box center [105, 14] width 19 height 15
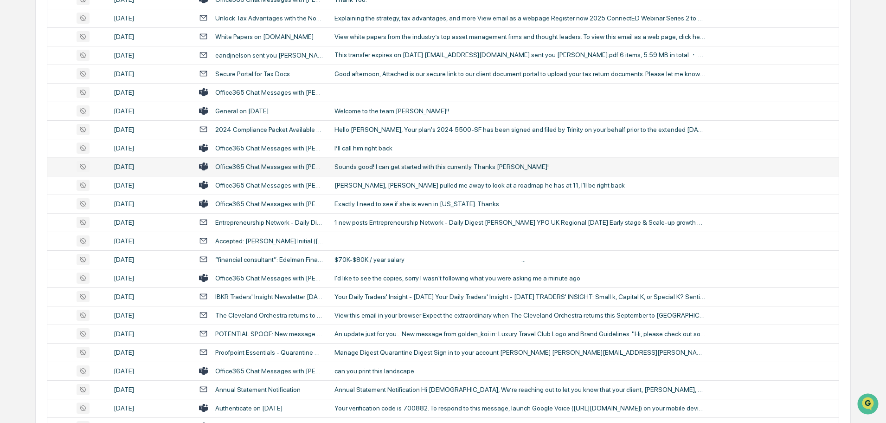
scroll to position [1531, 0]
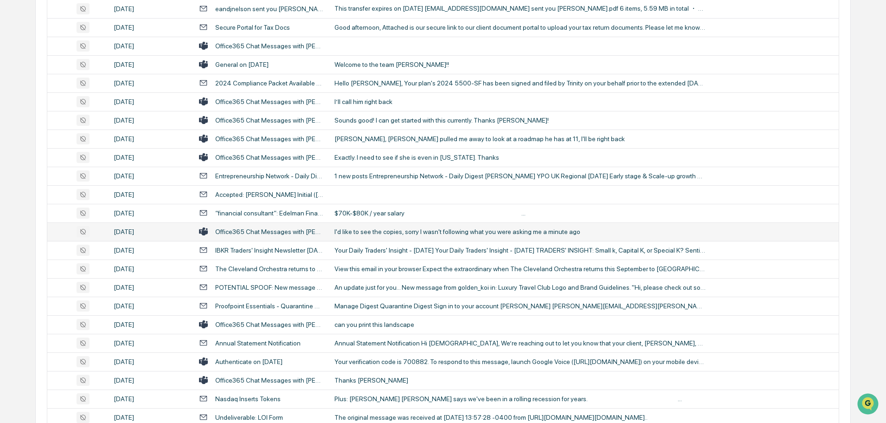
click at [366, 229] on div "I'd like to see the copies, sorry I wasn't following what you were asking me a …" at bounding box center [519, 231] width 371 height 7
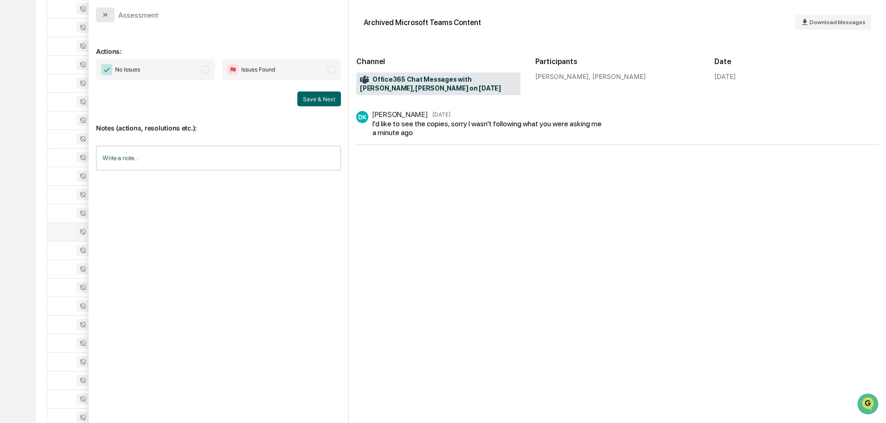
click at [106, 13] on icon "modal" at bounding box center [105, 14] width 7 height 7
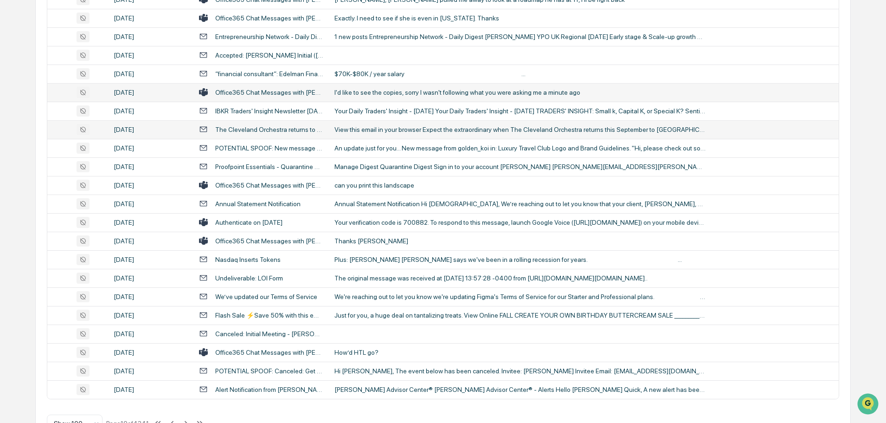
scroll to position [1699, 0]
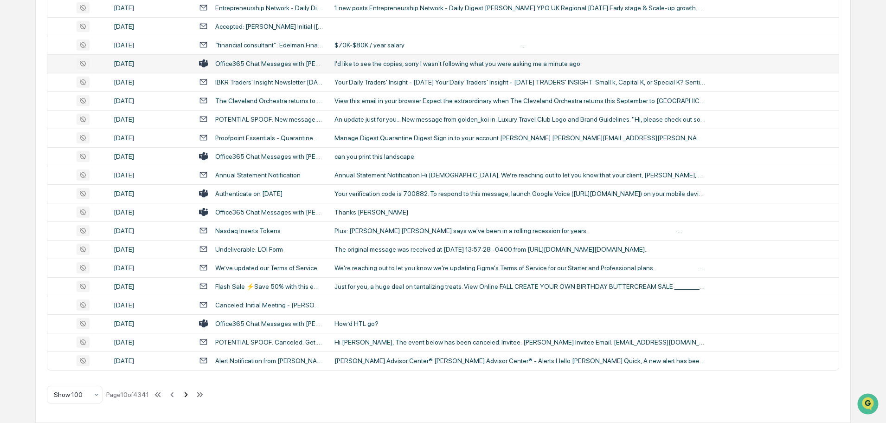
click at [188, 394] on icon at bounding box center [186, 394] width 3 height 5
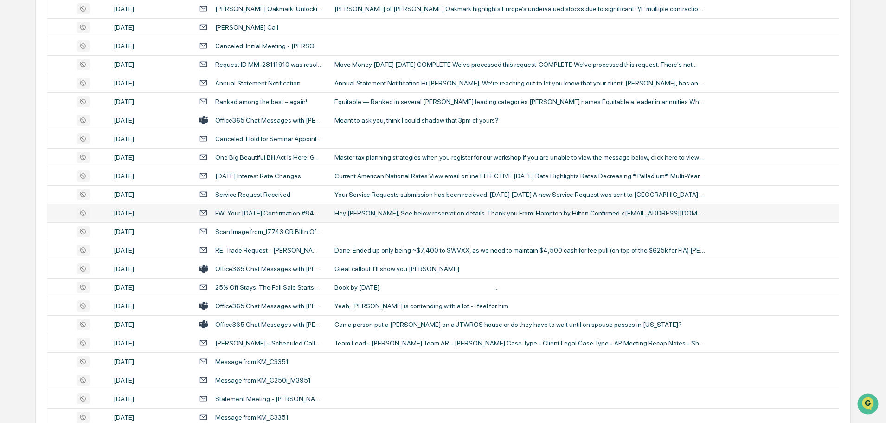
scroll to position [371, 0]
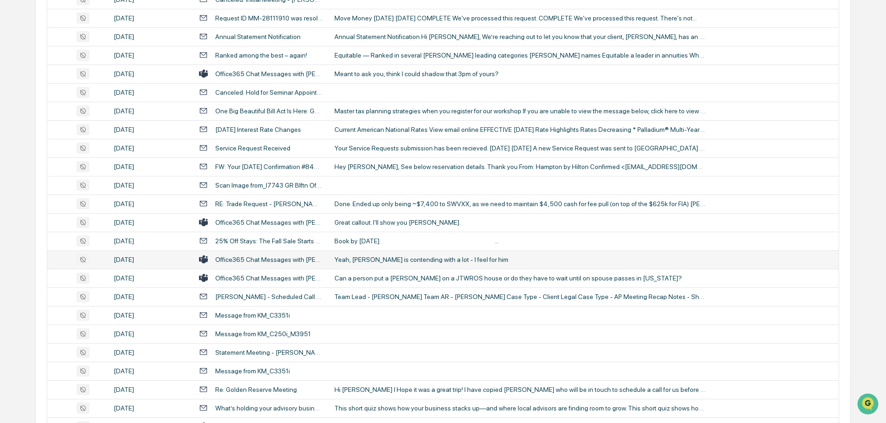
click at [388, 265] on td "Yeah, Jim is contending with a lot - I feel for him" at bounding box center [584, 259] width 510 height 19
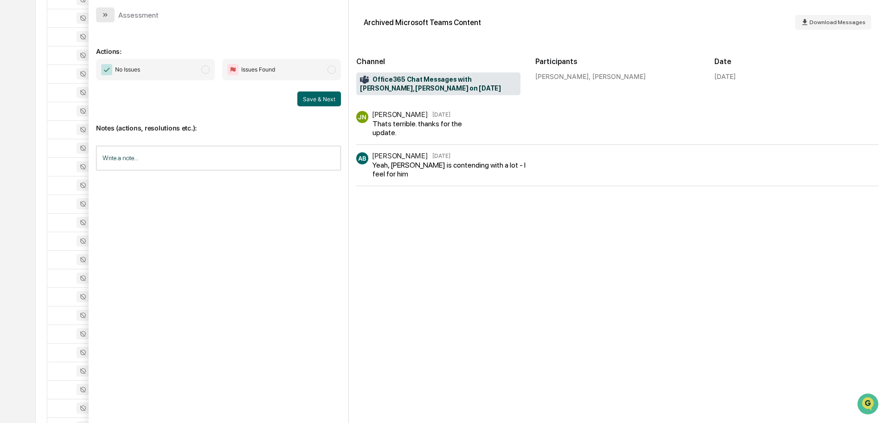
click at [109, 14] on icon "modal" at bounding box center [105, 14] width 7 height 7
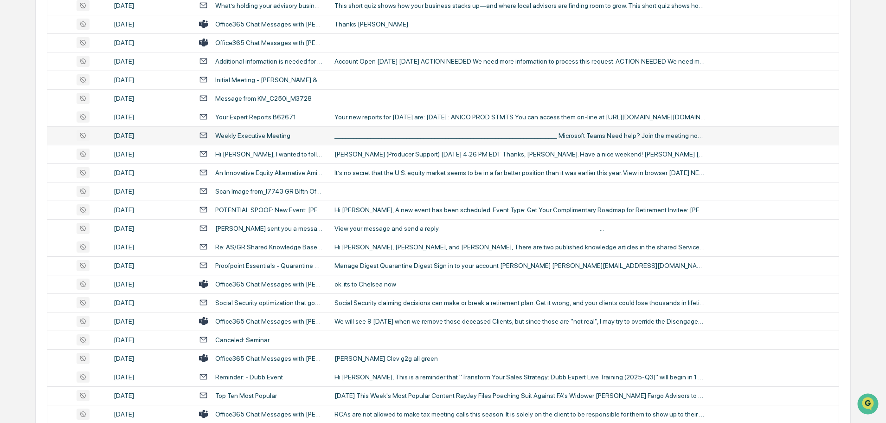
scroll to position [789, 0]
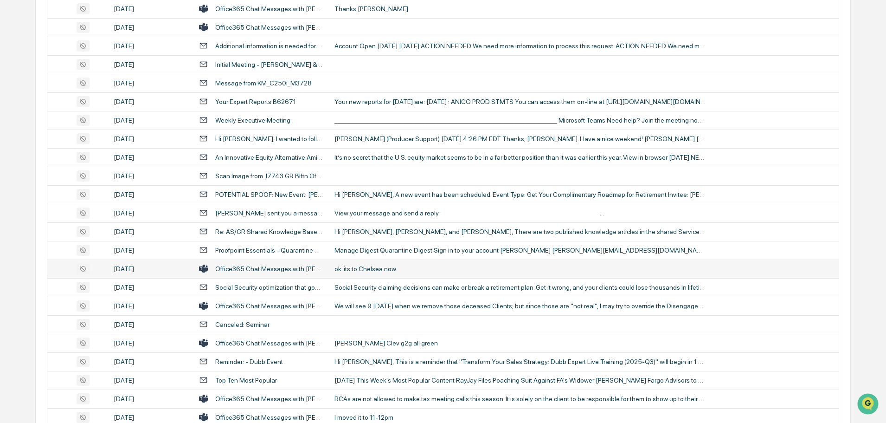
click at [364, 265] on div "ok. its to Chelsea now" at bounding box center [519, 268] width 371 height 7
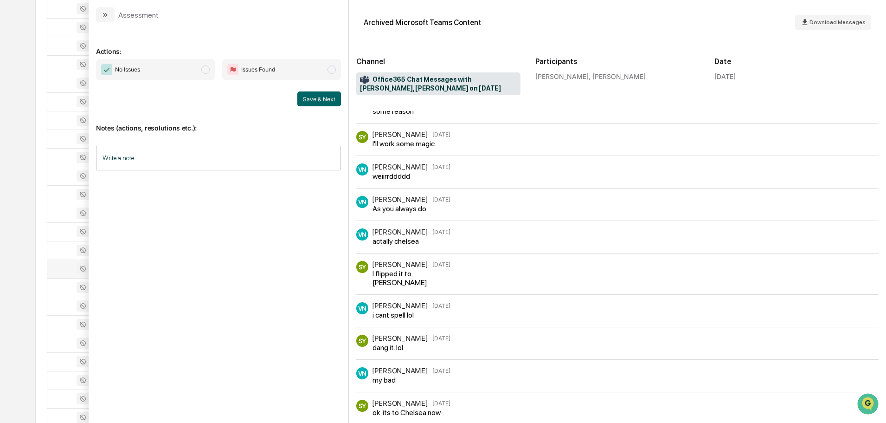
scroll to position [194, 0]
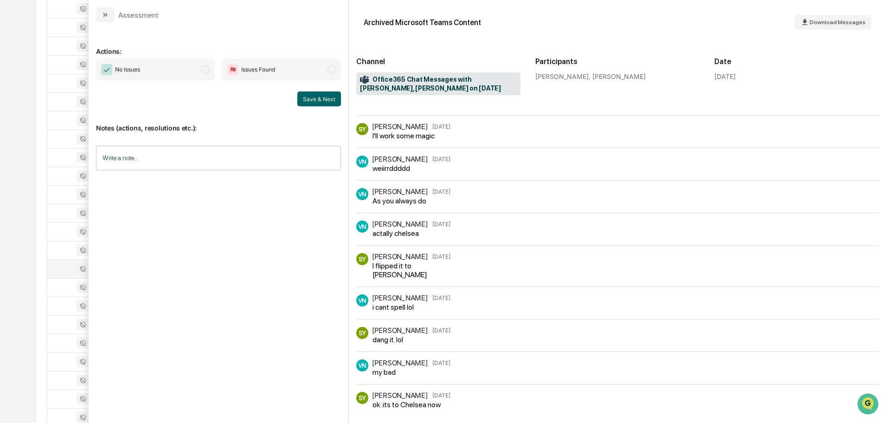
click at [103, 14] on icon "modal" at bounding box center [105, 14] width 7 height 7
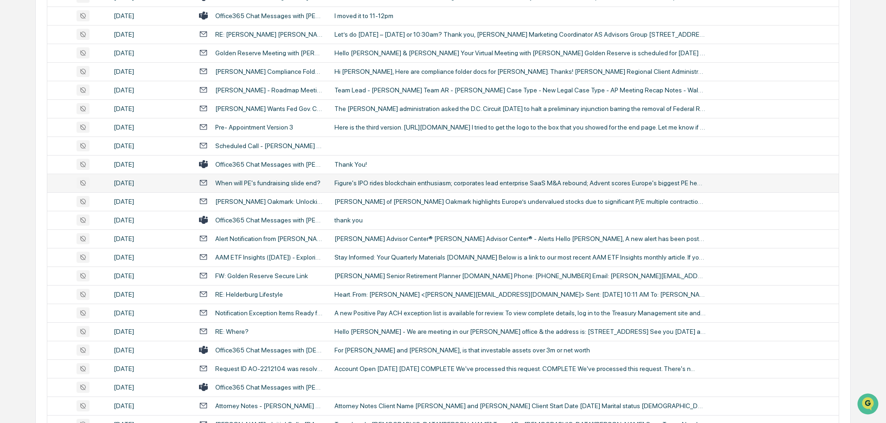
scroll to position [1206, 0]
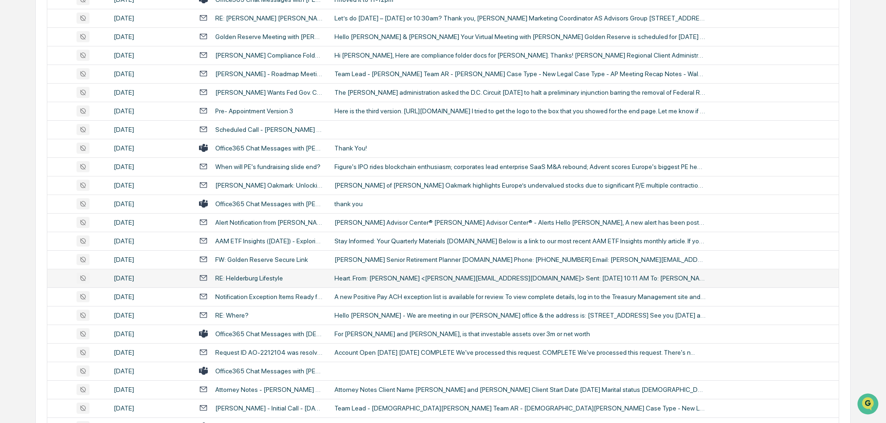
click at [363, 275] on div "Heart. From: Justin Spring <Justin.spring@asadvisorsgroup.com> Sent: Friday, Se…" at bounding box center [519, 277] width 371 height 7
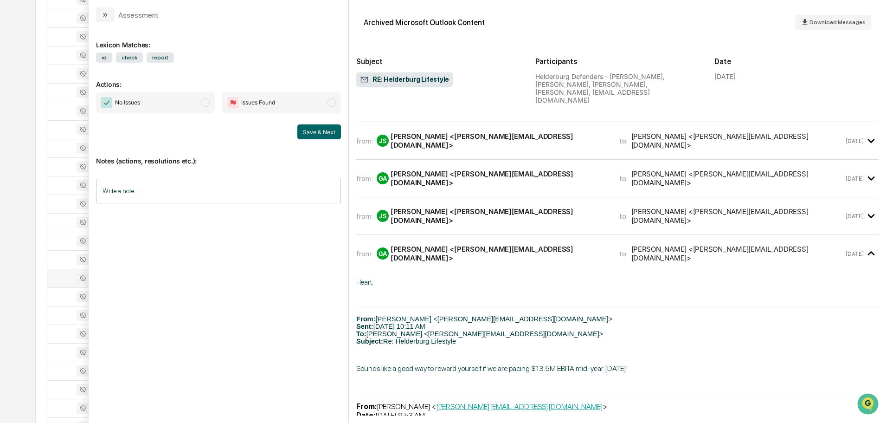
scroll to position [107, 0]
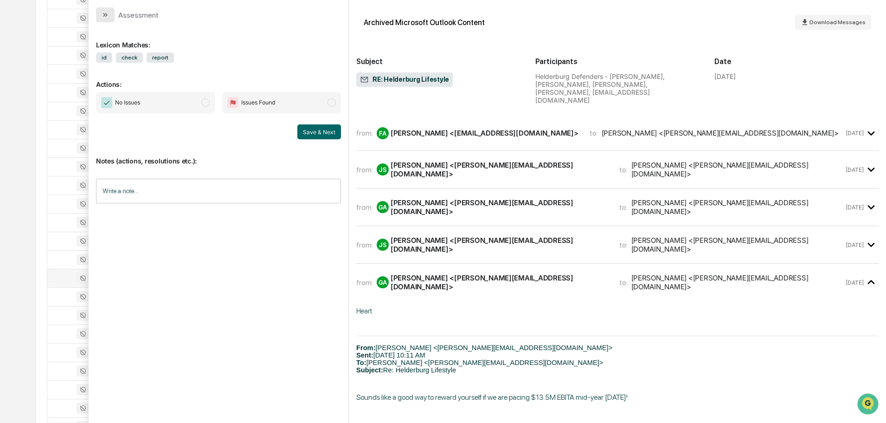
click at [108, 12] on icon "modal" at bounding box center [105, 14] width 7 height 7
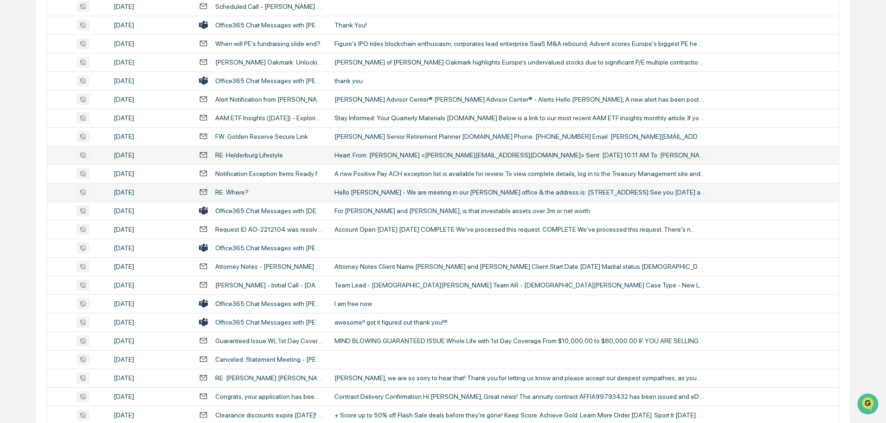
scroll to position [1345, 0]
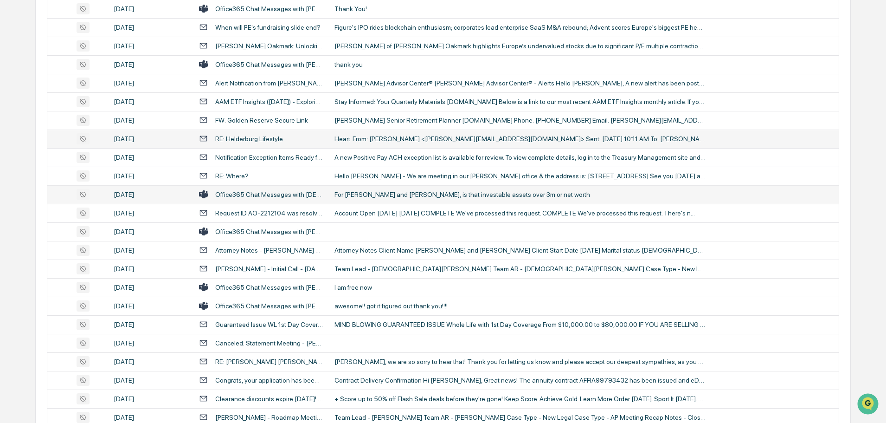
click at [366, 196] on div "For Phil and Matt, is that investable assets over 3m or net worth" at bounding box center [519, 194] width 371 height 7
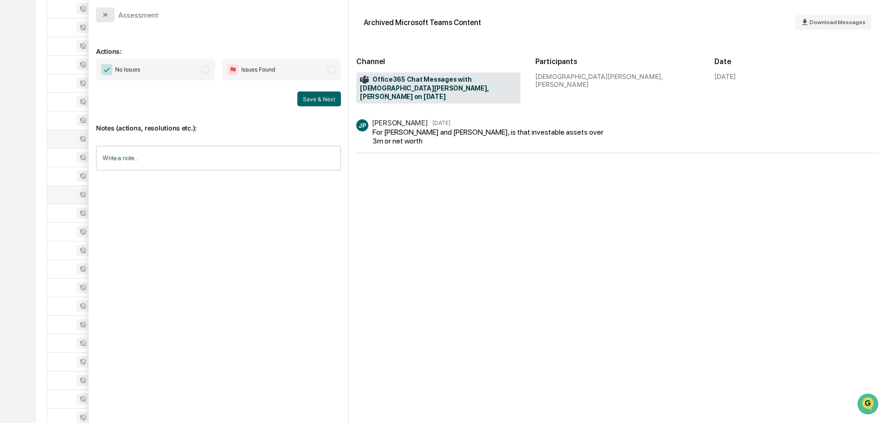
click at [104, 16] on icon "modal" at bounding box center [105, 14] width 7 height 7
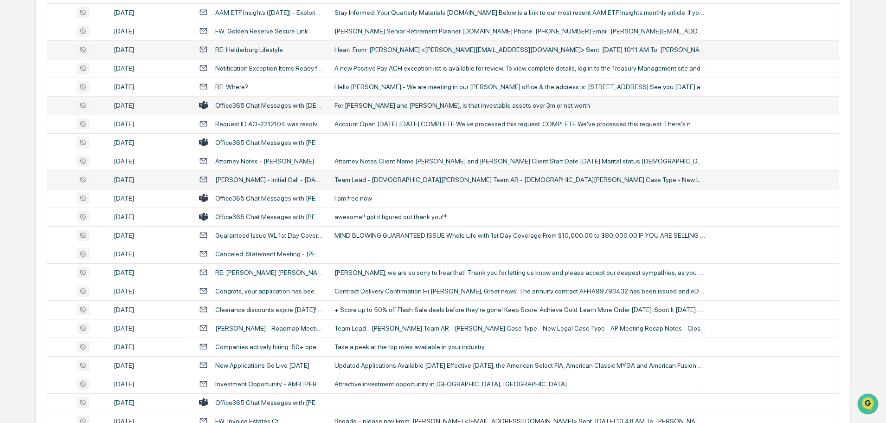
scroll to position [1438, 0]
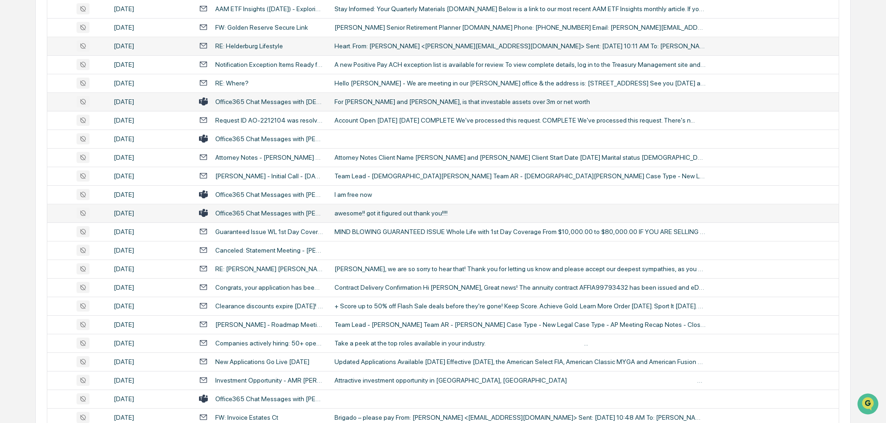
click at [375, 211] on div "awesome!! got it figured out thank you!!!!" at bounding box center [519, 212] width 371 height 7
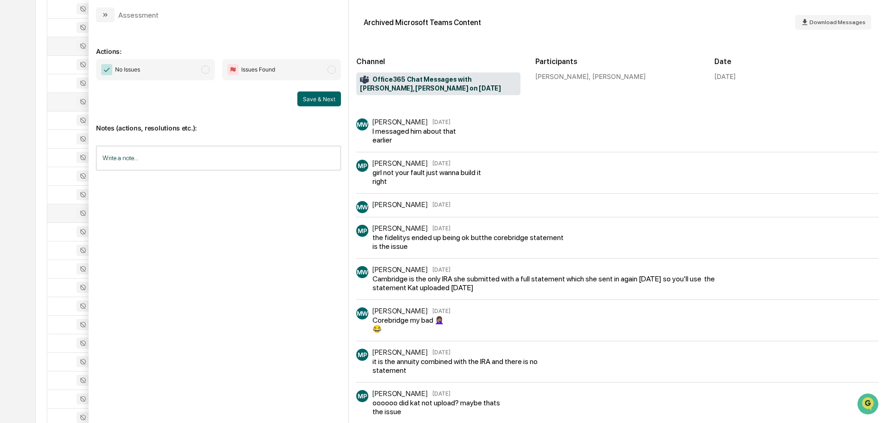
scroll to position [186, 0]
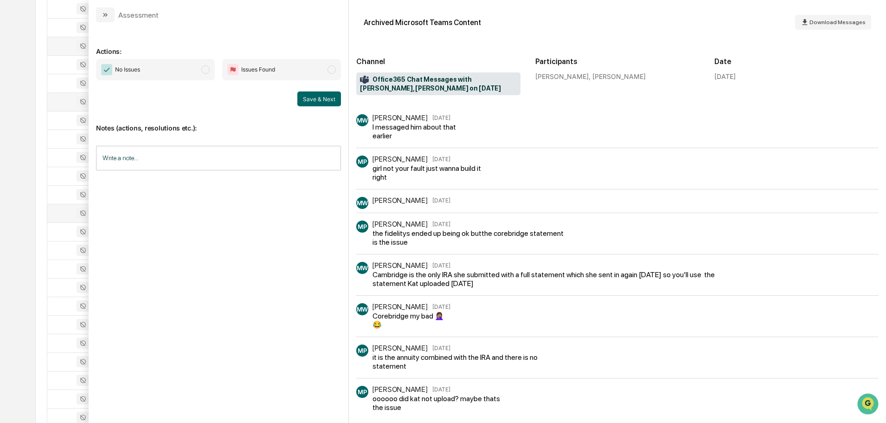
click at [109, 14] on button "modal" at bounding box center [105, 14] width 19 height 15
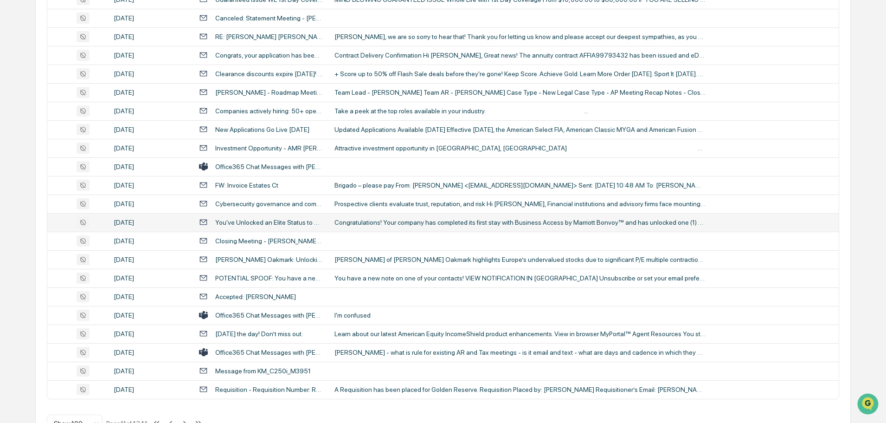
scroll to position [1699, 0]
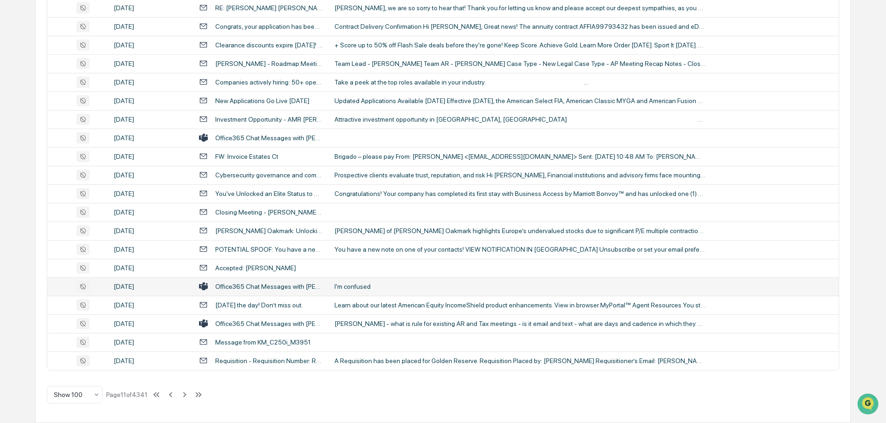
click at [373, 289] on div "I'm confused" at bounding box center [519, 285] width 371 height 7
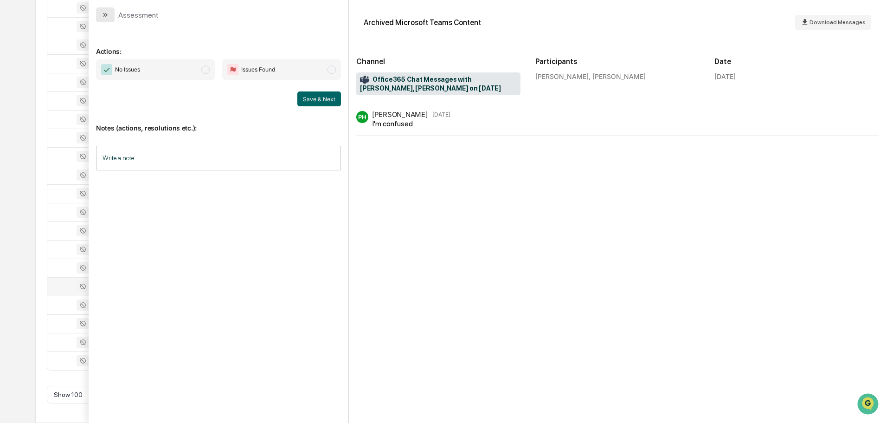
click at [108, 18] on icon "modal" at bounding box center [105, 14] width 7 height 7
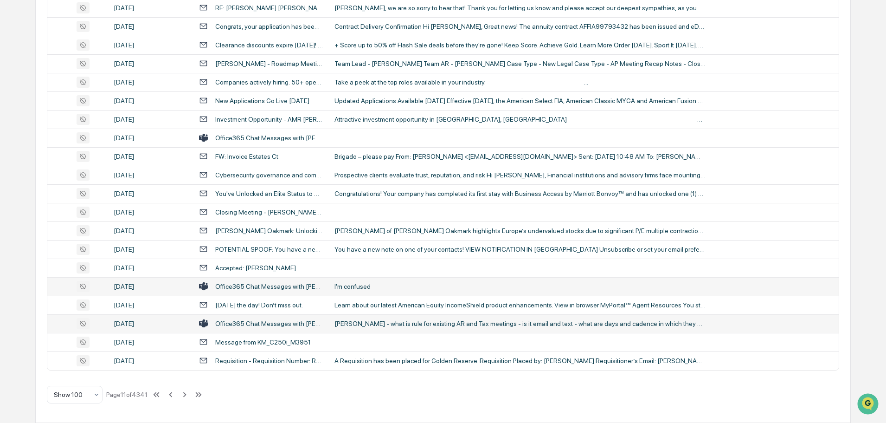
click at [363, 326] on div "Justin - what is rule for existing AR and Tax meetings - is it email and text -…" at bounding box center [519, 323] width 371 height 7
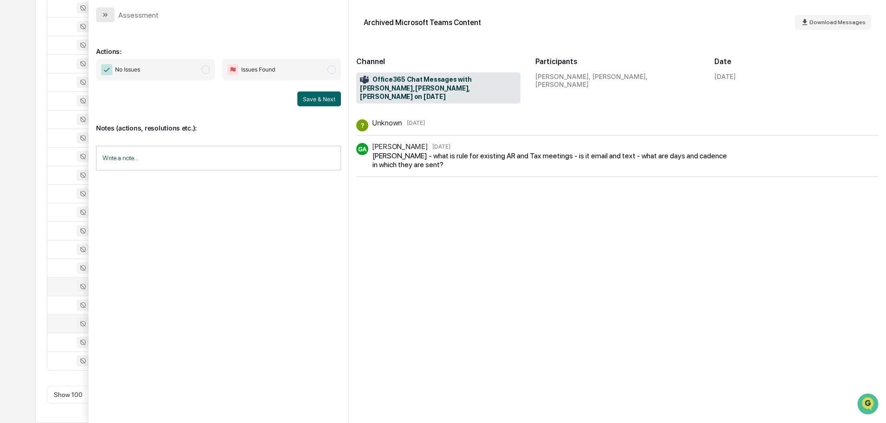
click at [112, 15] on button "modal" at bounding box center [105, 14] width 19 height 15
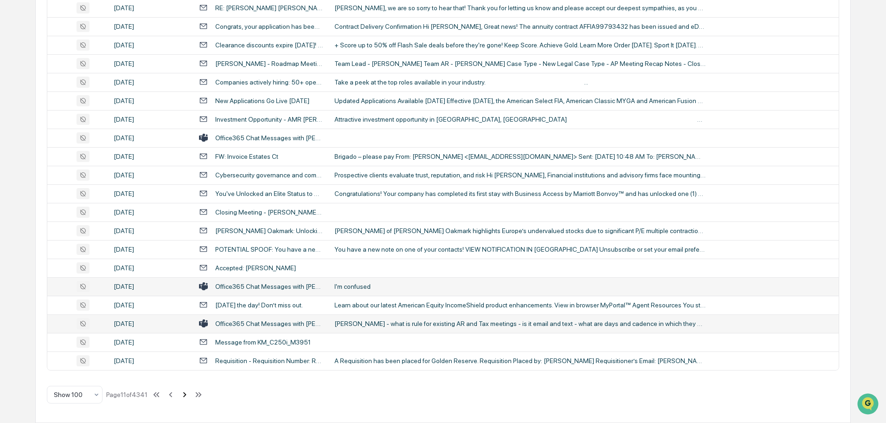
click at [185, 393] on icon at bounding box center [185, 394] width 10 height 10
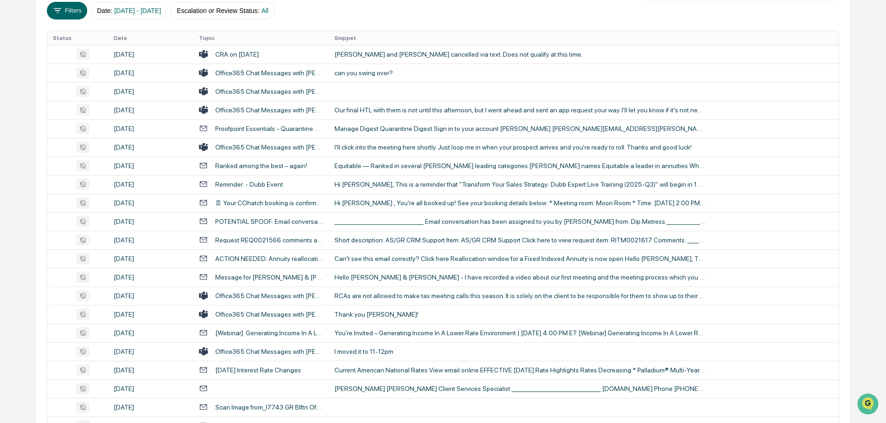
scroll to position [29, 0]
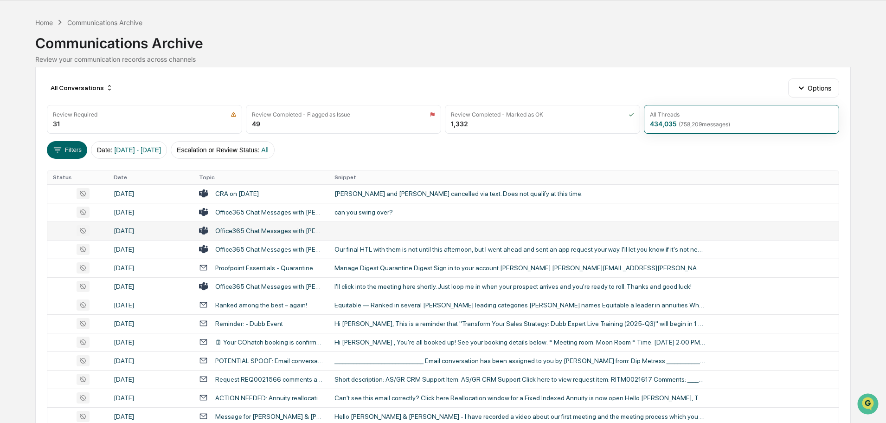
click at [410, 230] on td at bounding box center [584, 230] width 510 height 19
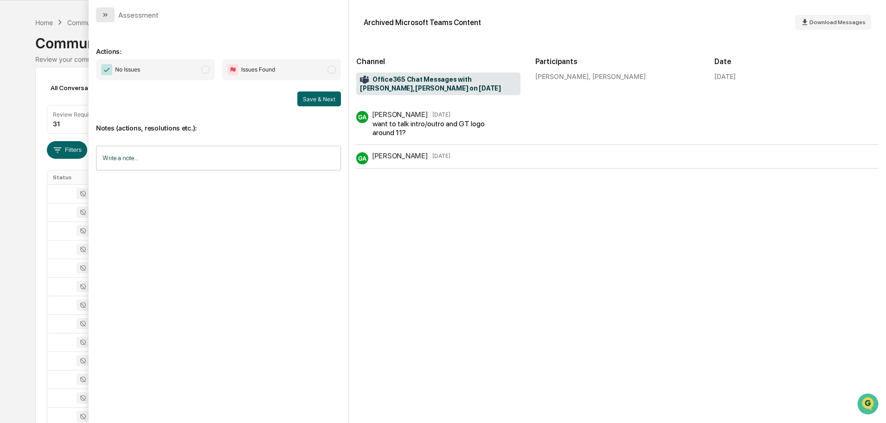
click at [104, 16] on icon "modal" at bounding box center [104, 15] width 2 height 4
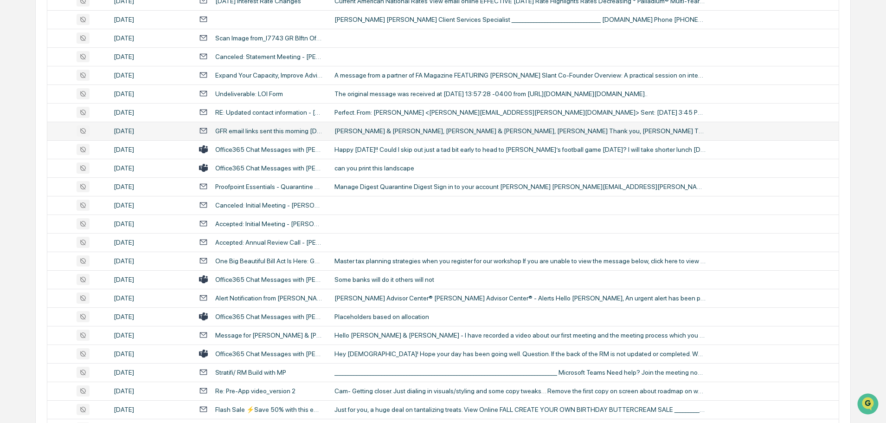
scroll to position [539, 0]
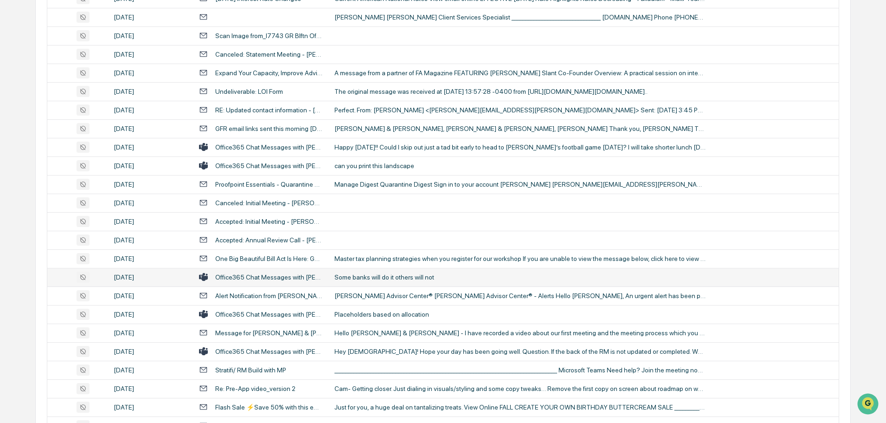
click at [381, 275] on div "Some banks will do it others will not" at bounding box center [519, 276] width 371 height 7
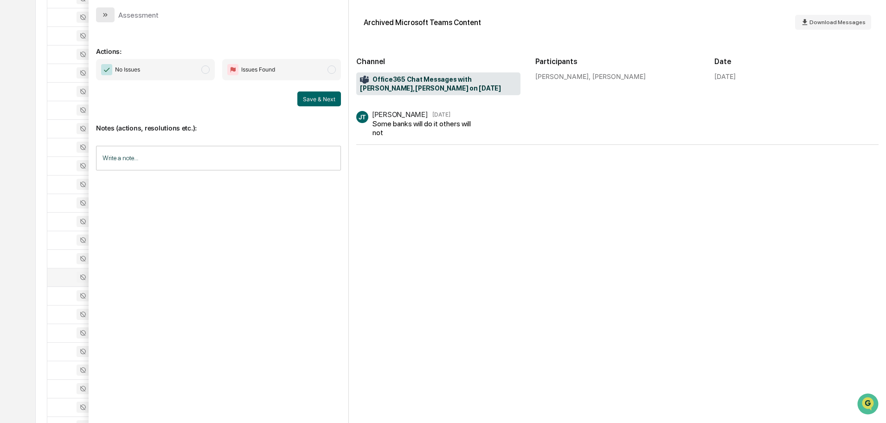
click at [113, 17] on button "modal" at bounding box center [105, 14] width 19 height 15
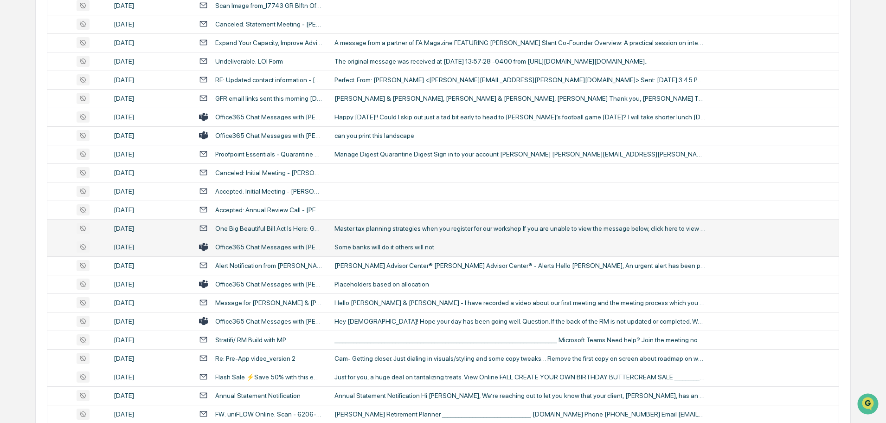
scroll to position [585, 0]
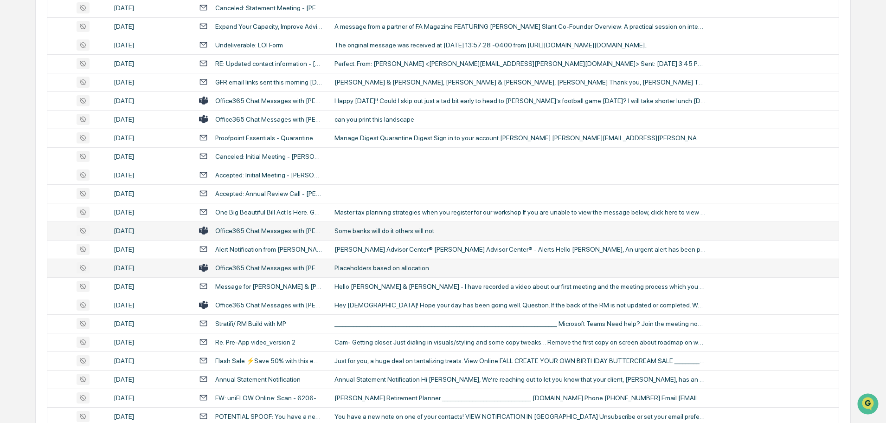
click at [389, 270] on div "Placeholders based on allocation" at bounding box center [519, 267] width 371 height 7
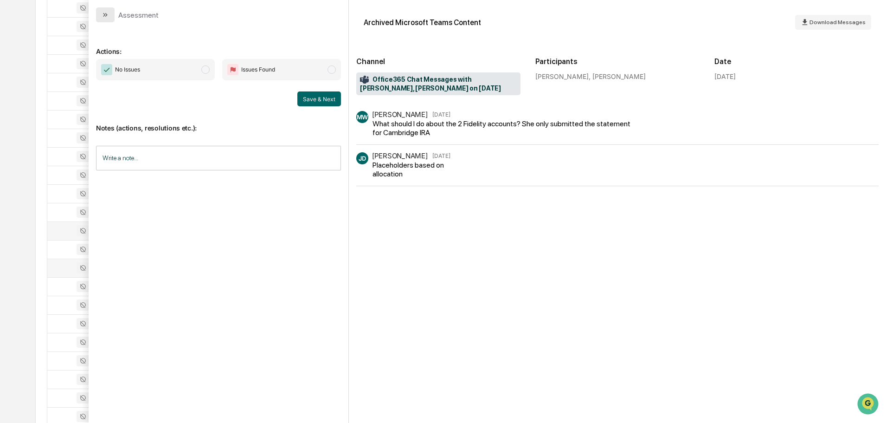
click at [109, 14] on icon "modal" at bounding box center [105, 14] width 7 height 7
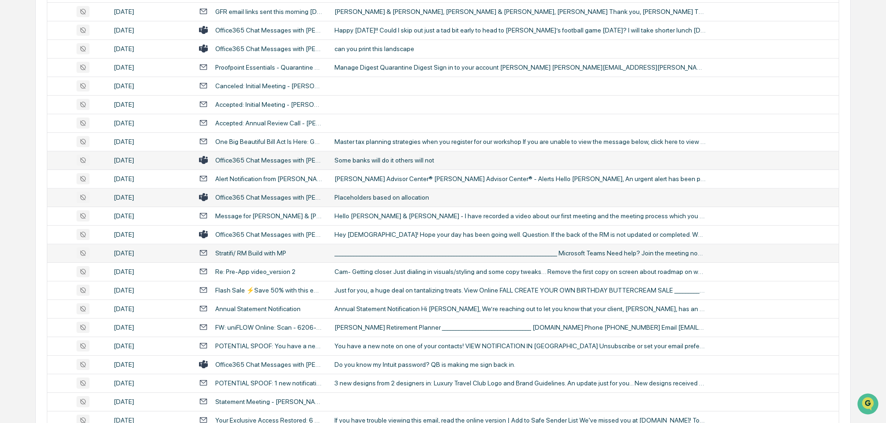
scroll to position [678, 0]
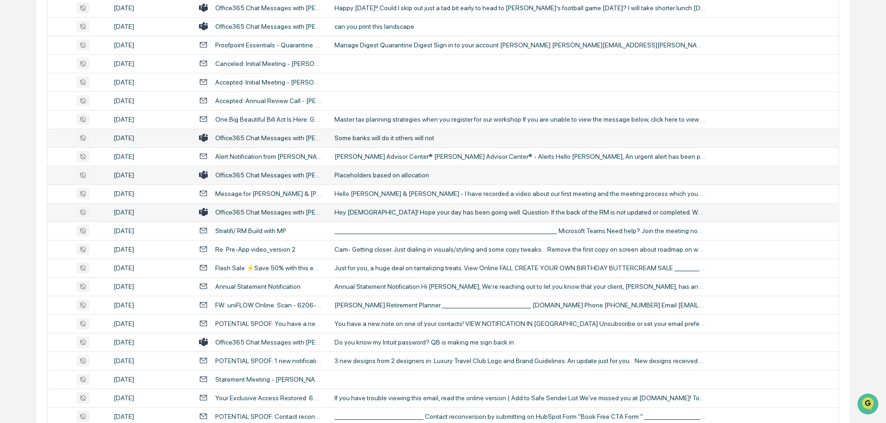
click at [386, 209] on div "Hey Lady! Hope your day has been going well. Question. If the back of the RM is…" at bounding box center [519, 211] width 371 height 7
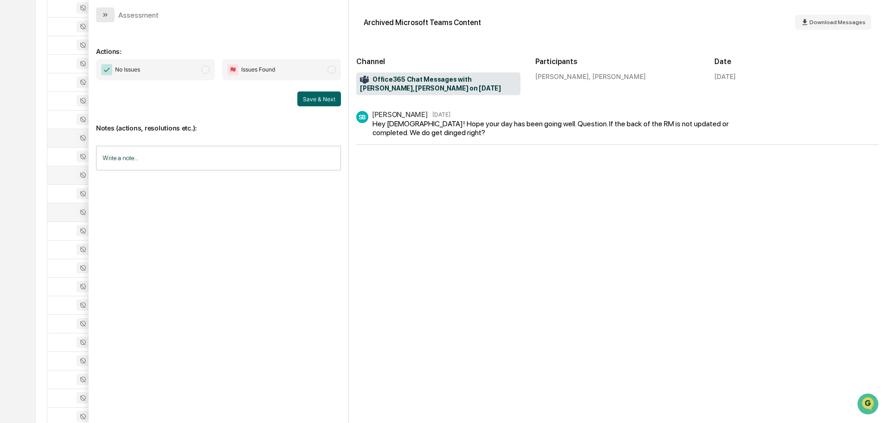
click at [108, 14] on icon "modal" at bounding box center [105, 14] width 7 height 7
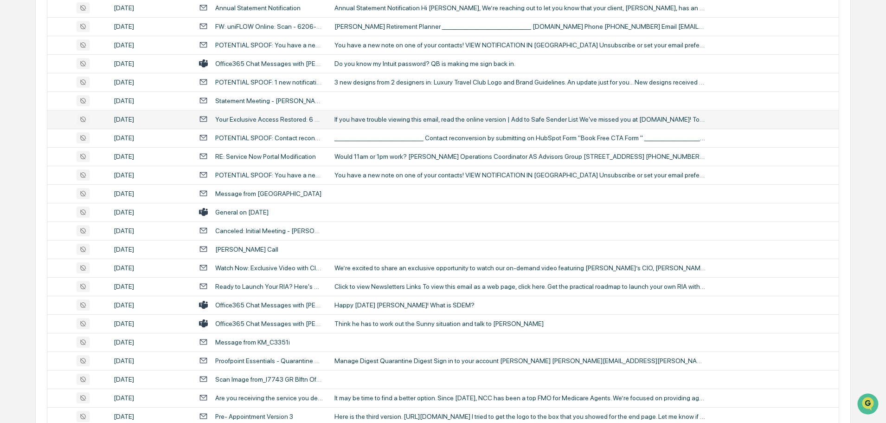
scroll to position [1003, 0]
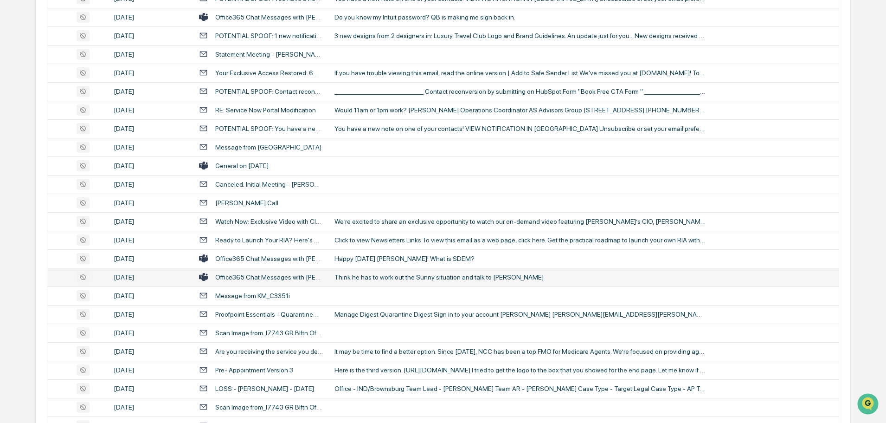
click at [372, 277] on div "Think he has to work out the Sunny situation and talk to john" at bounding box center [519, 276] width 371 height 7
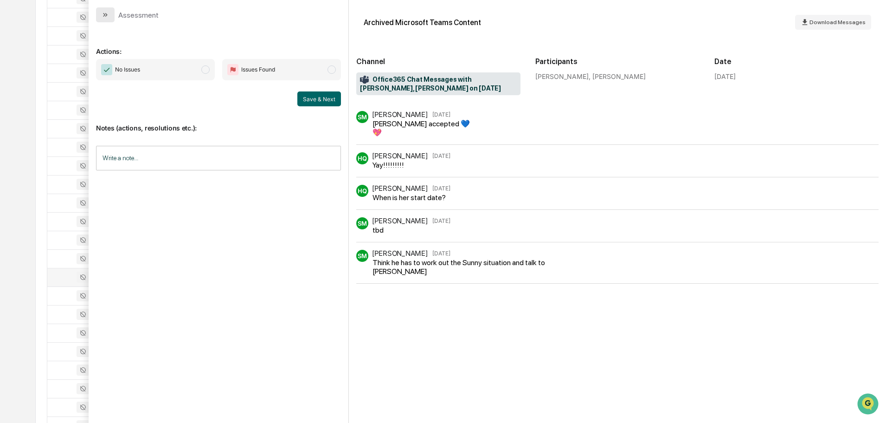
click at [104, 15] on icon "modal" at bounding box center [105, 14] width 7 height 7
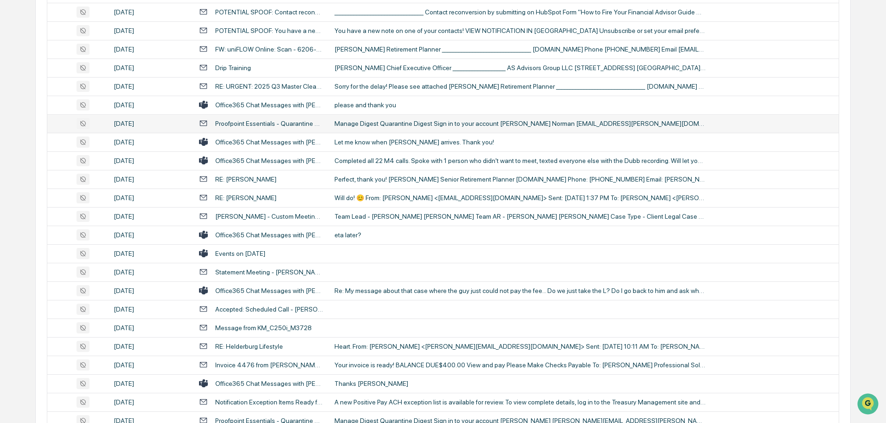
scroll to position [1513, 0]
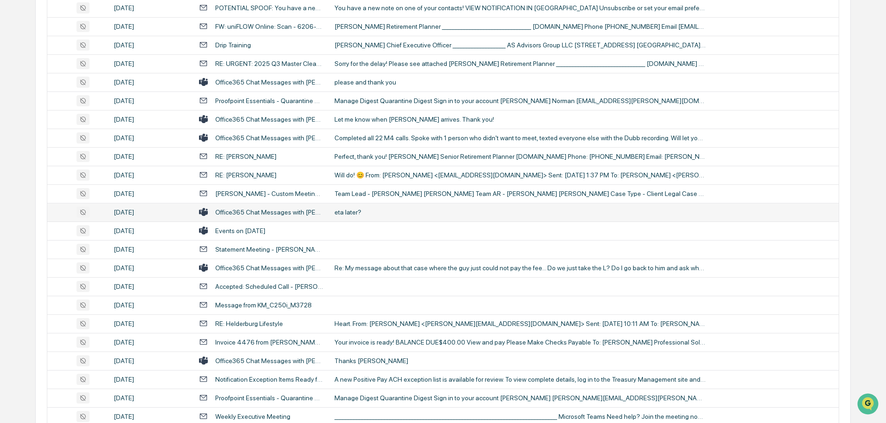
click at [349, 217] on td "eta later?" at bounding box center [584, 212] width 510 height 19
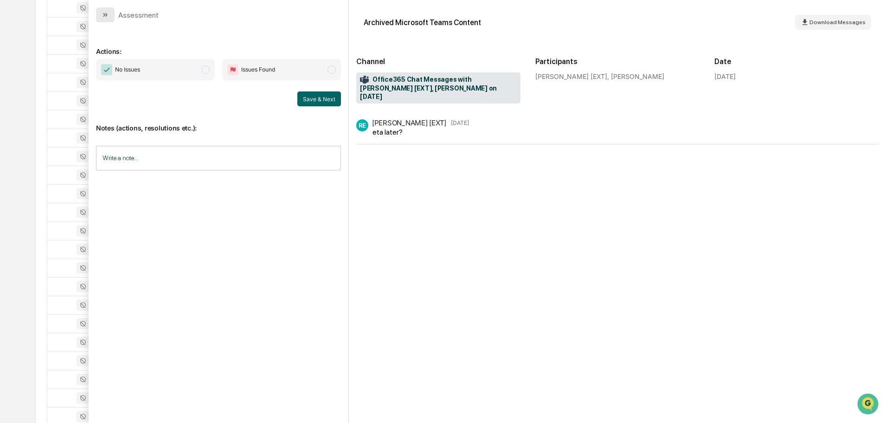
click at [111, 13] on button "modal" at bounding box center [105, 14] width 19 height 15
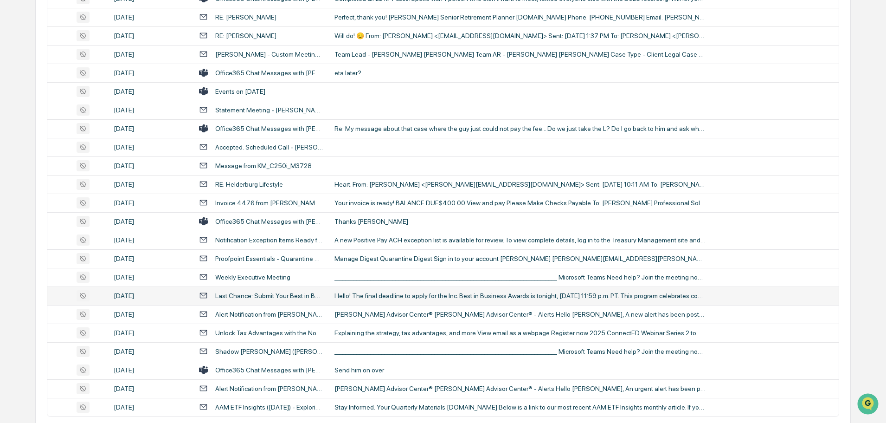
scroll to position [1699, 0]
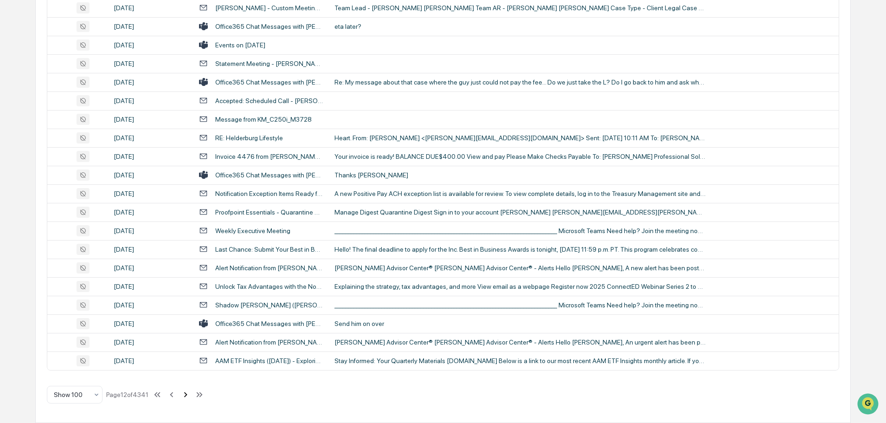
click at [186, 397] on icon at bounding box center [185, 394] width 10 height 10
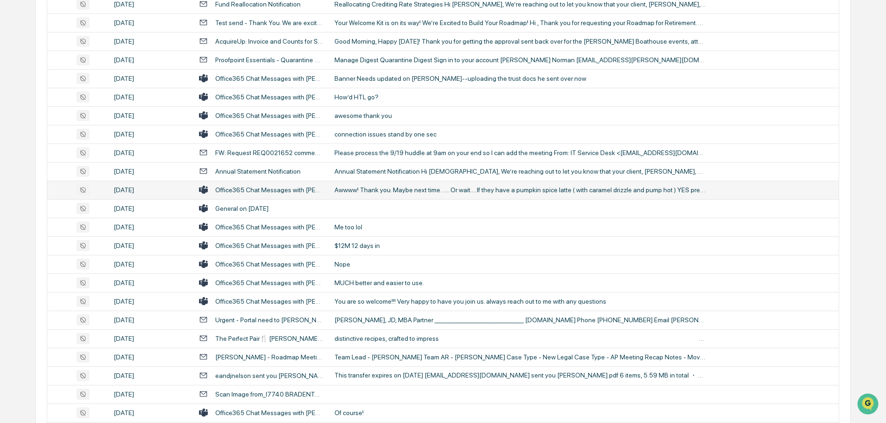
scroll to position [742, 0]
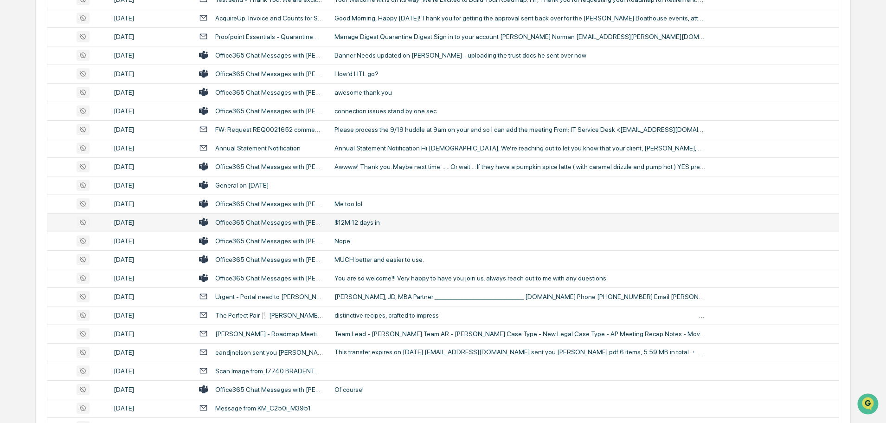
click at [375, 226] on td "$12M 12 days in" at bounding box center [584, 222] width 510 height 19
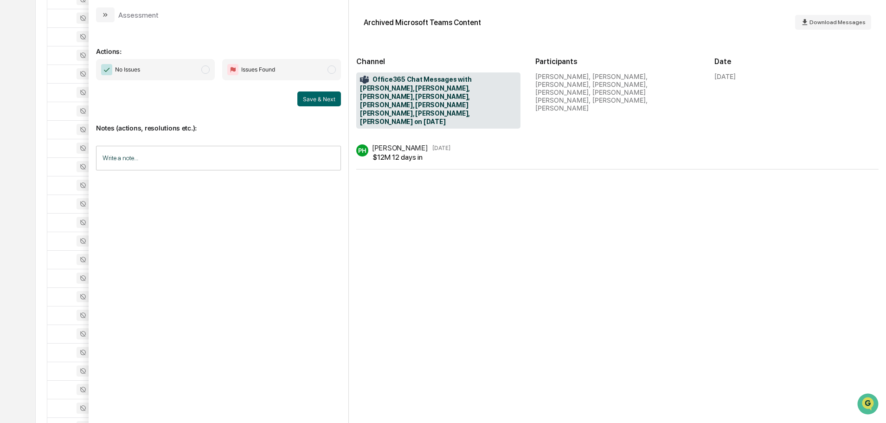
click at [115, 16] on div "Assessment" at bounding box center [127, 14] width 63 height 15
click at [106, 17] on icon "modal" at bounding box center [105, 14] width 7 height 7
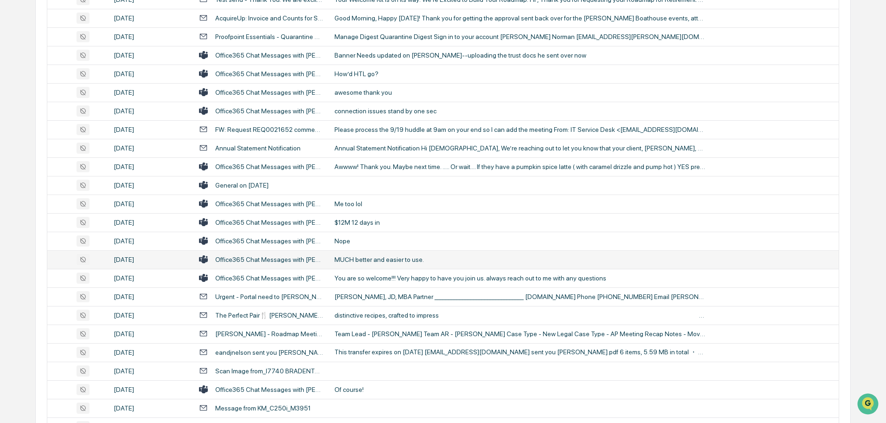
click at [369, 259] on div "MUCH better and easier to use." at bounding box center [519, 259] width 371 height 7
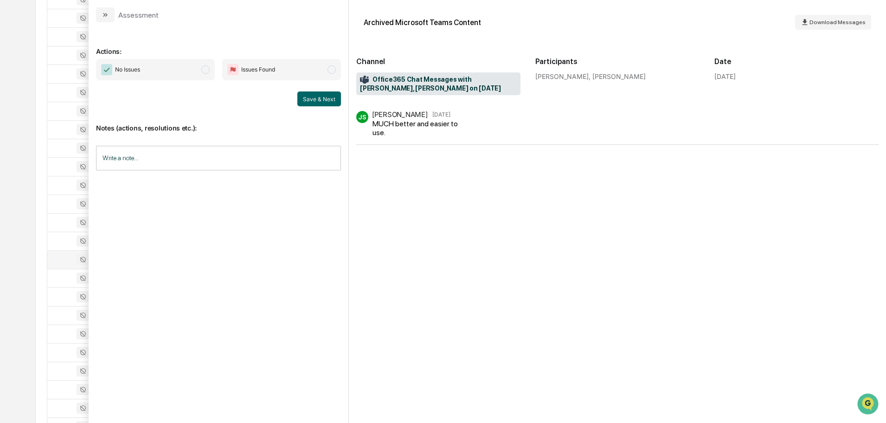
click at [105, 15] on icon "modal" at bounding box center [104, 15] width 2 height 4
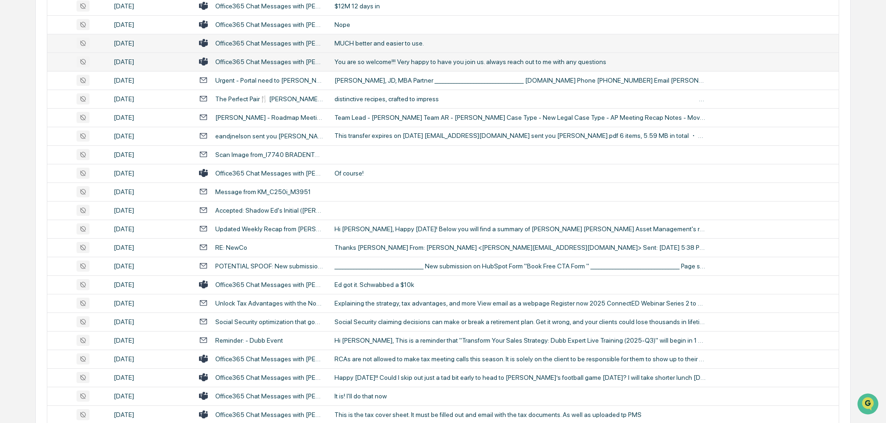
scroll to position [974, 0]
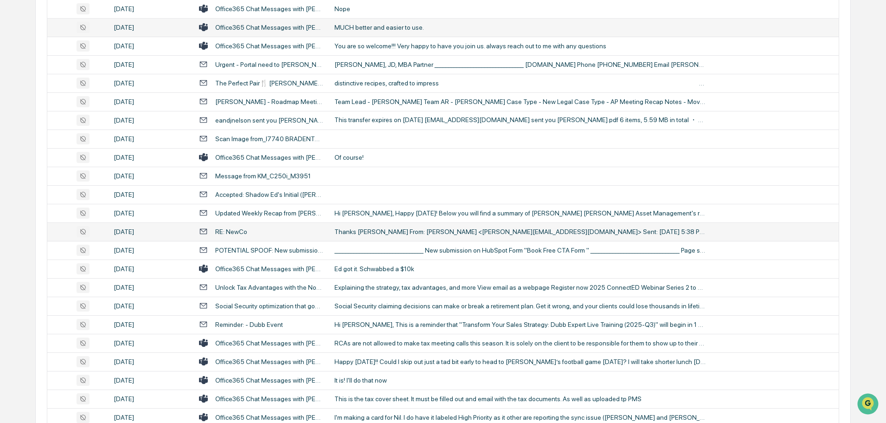
click at [372, 232] on div "Thanks Greg From: Greg Aler <Greg.Aler@alerstallings.com> Sent: Thursday, Septe…" at bounding box center [519, 231] width 371 height 7
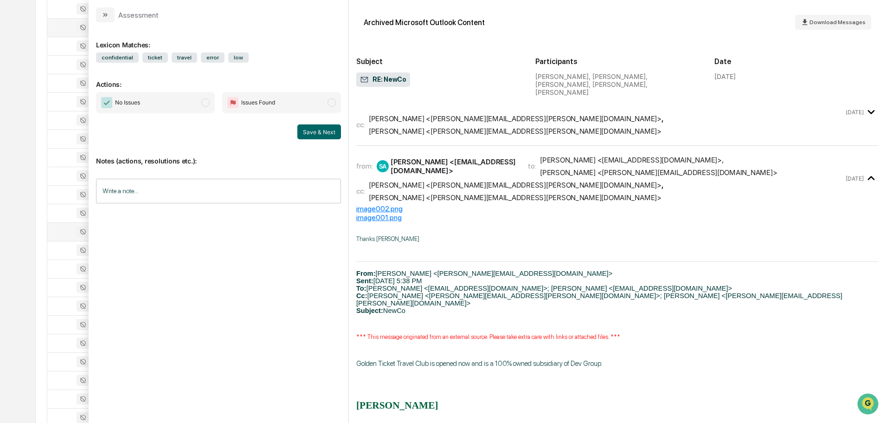
scroll to position [14, 0]
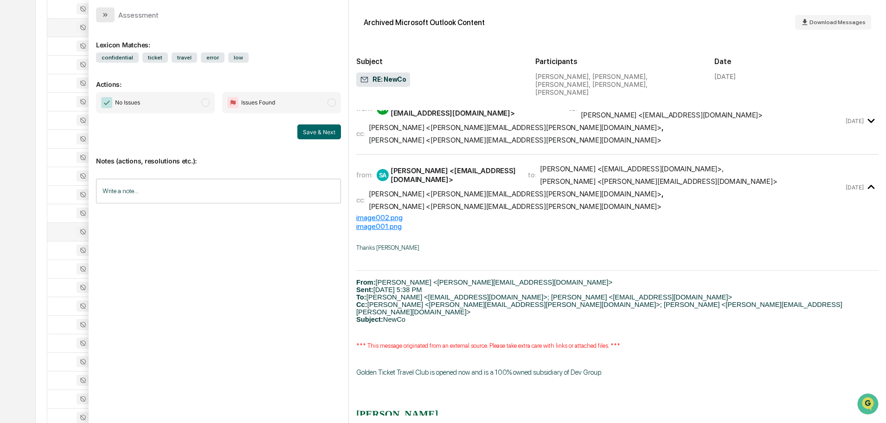
click at [109, 16] on icon "modal" at bounding box center [105, 14] width 7 height 7
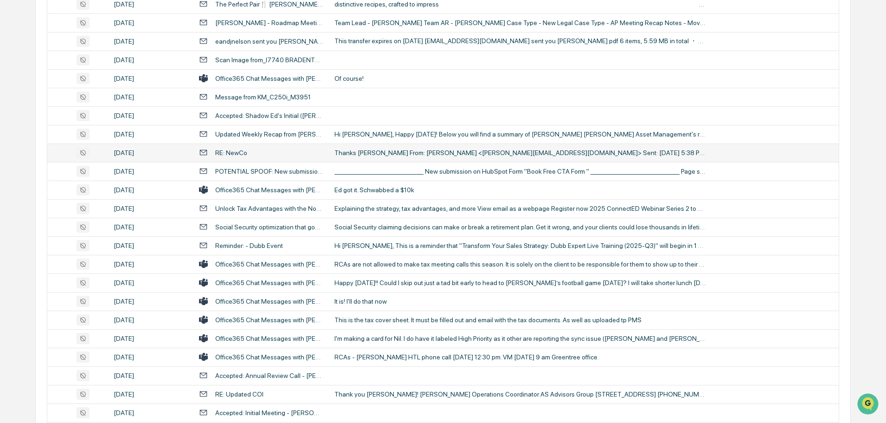
scroll to position [1067, 0]
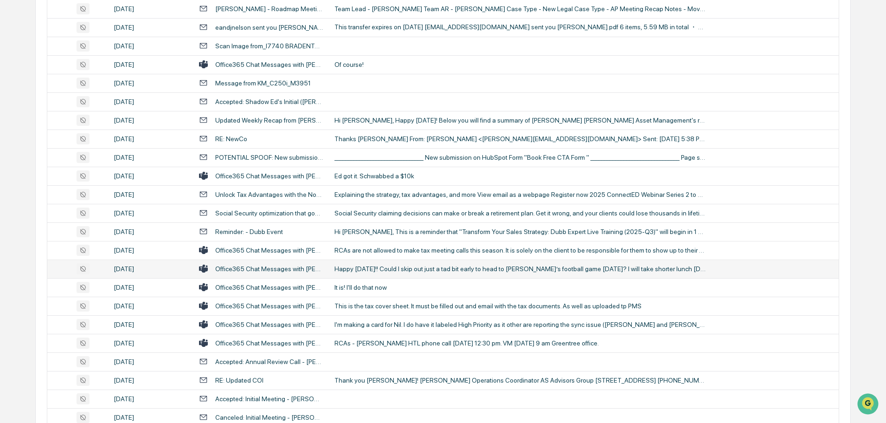
click at [354, 270] on div "Happy Friday!! Could I skip out just a tad bit early to head to Mia’s football …" at bounding box center [519, 268] width 371 height 7
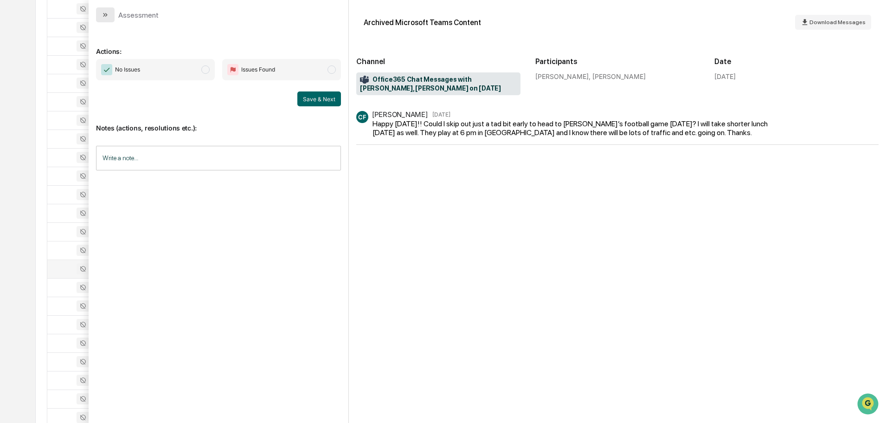
click at [107, 19] on button "modal" at bounding box center [105, 14] width 19 height 15
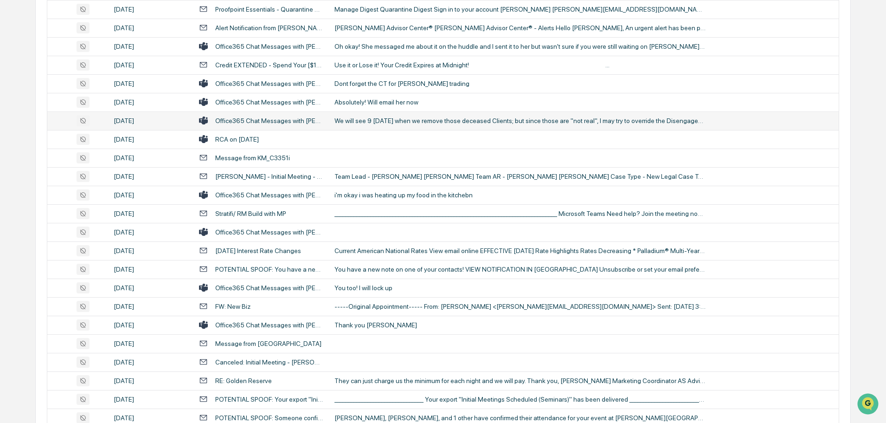
scroll to position [1531, 0]
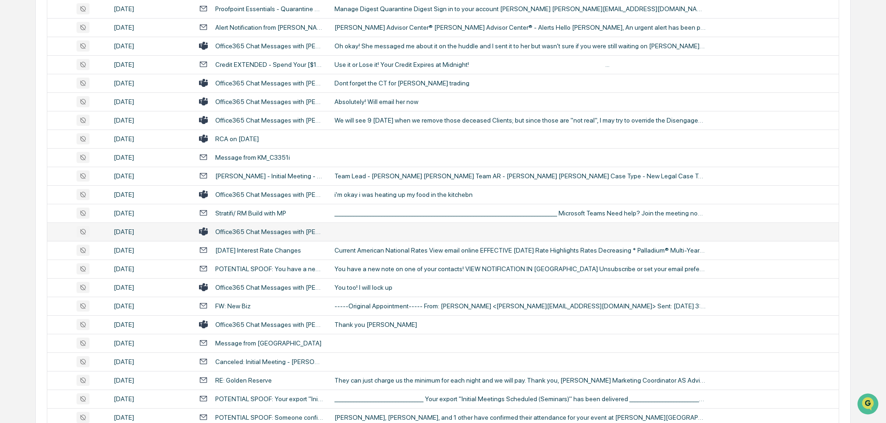
click at [361, 230] on td at bounding box center [584, 231] width 510 height 19
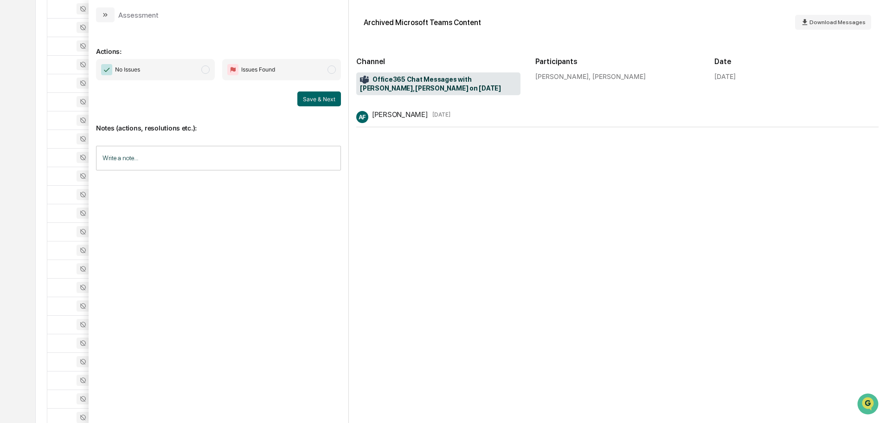
click at [109, 13] on icon "modal" at bounding box center [105, 14] width 7 height 7
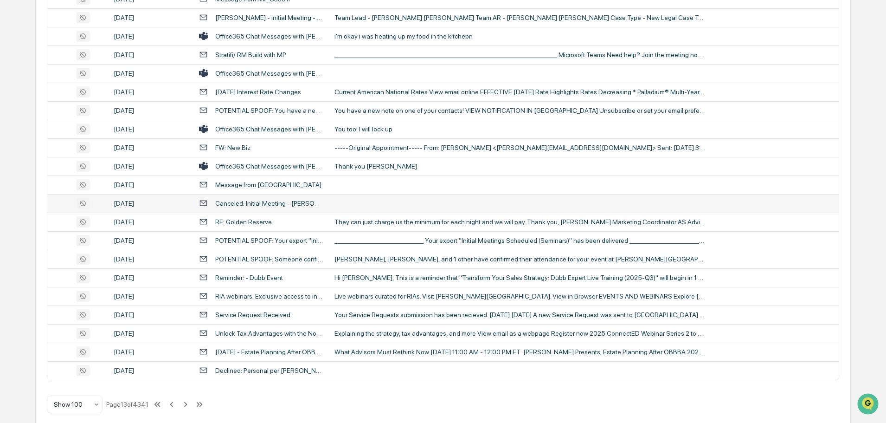
scroll to position [1699, 0]
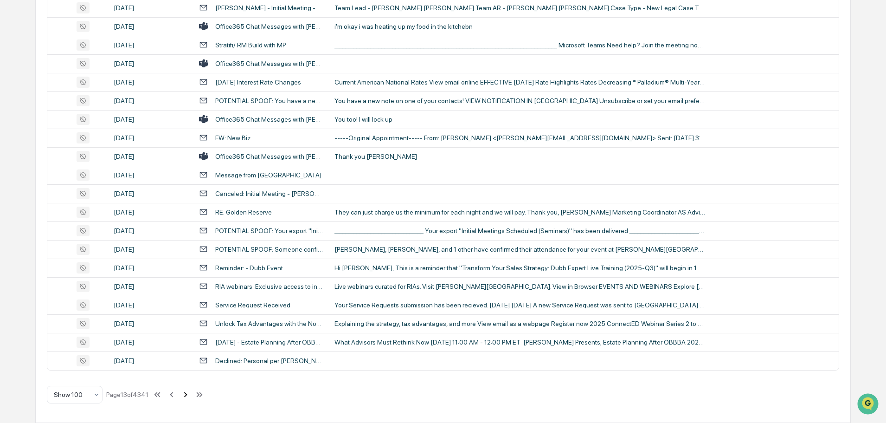
click at [187, 395] on icon at bounding box center [185, 394] width 3 height 5
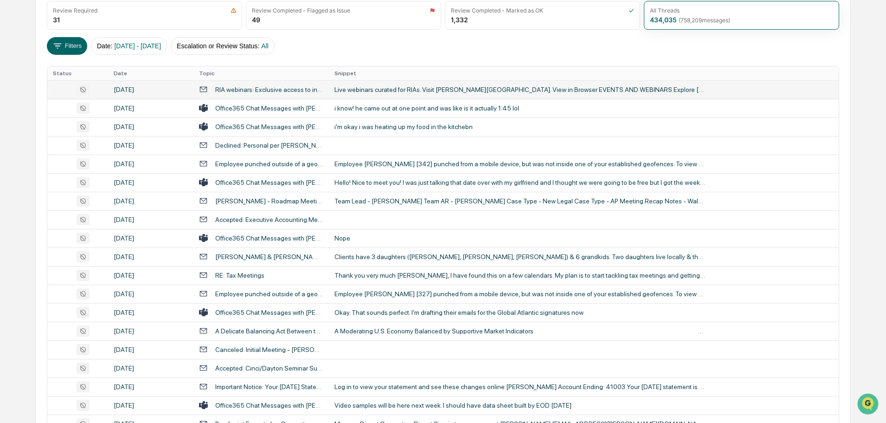
scroll to position [139, 0]
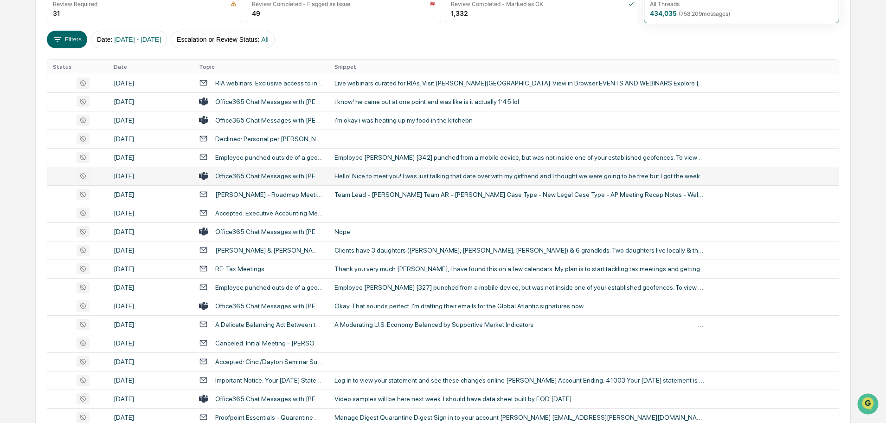
click at [377, 176] on div "Hello! Nice to meet you! I was just talking that date over with my girlfriend a…" at bounding box center [519, 175] width 371 height 7
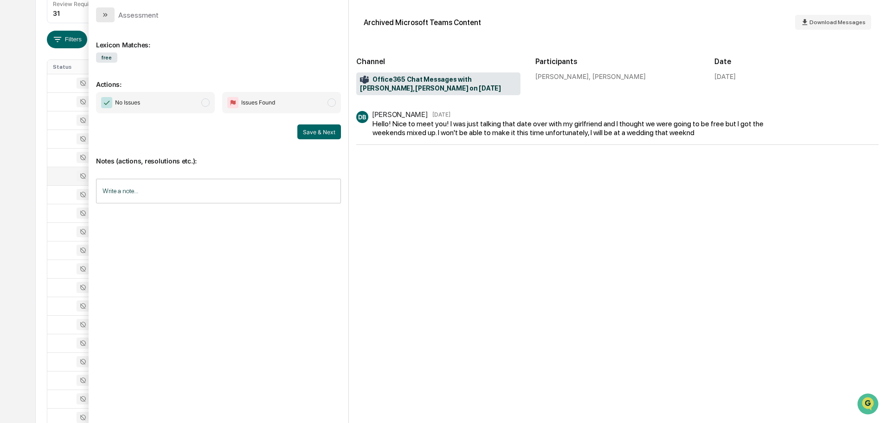
click at [109, 15] on button "modal" at bounding box center [105, 14] width 19 height 15
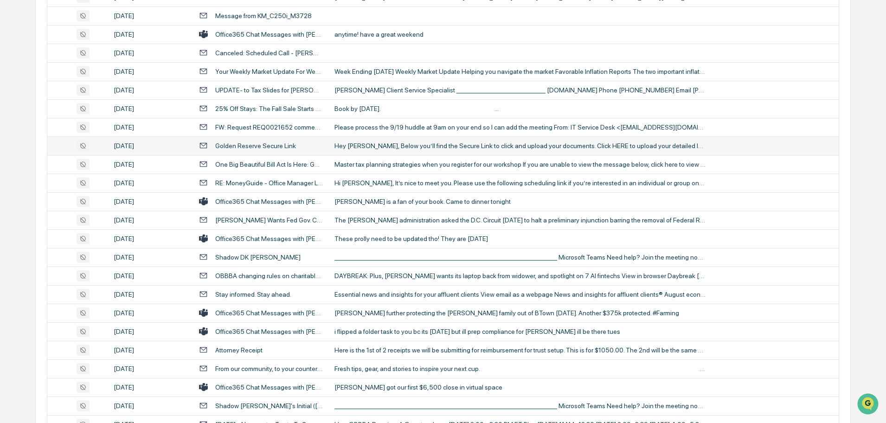
scroll to position [928, 0]
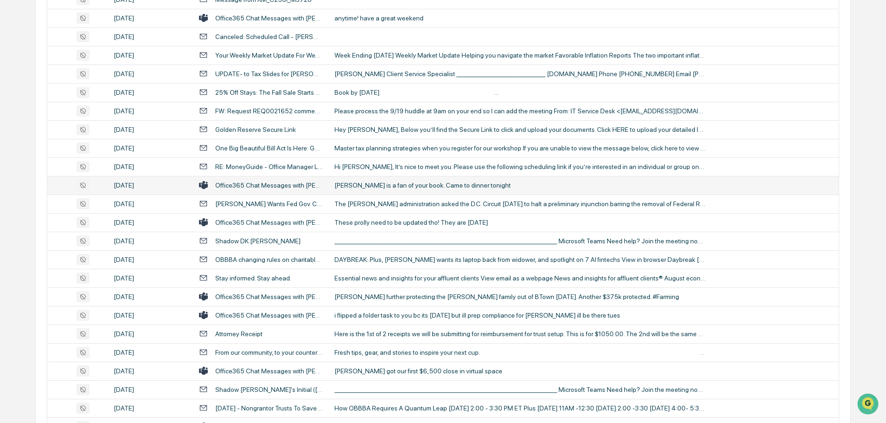
click at [384, 183] on div "Kerry Coombs is a fan of your book. Came to dinner tonight" at bounding box center [519, 184] width 371 height 7
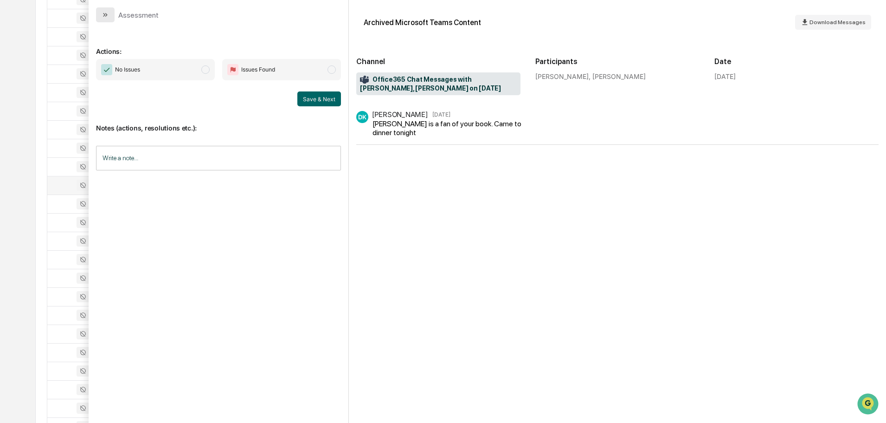
click at [104, 19] on button "modal" at bounding box center [105, 14] width 19 height 15
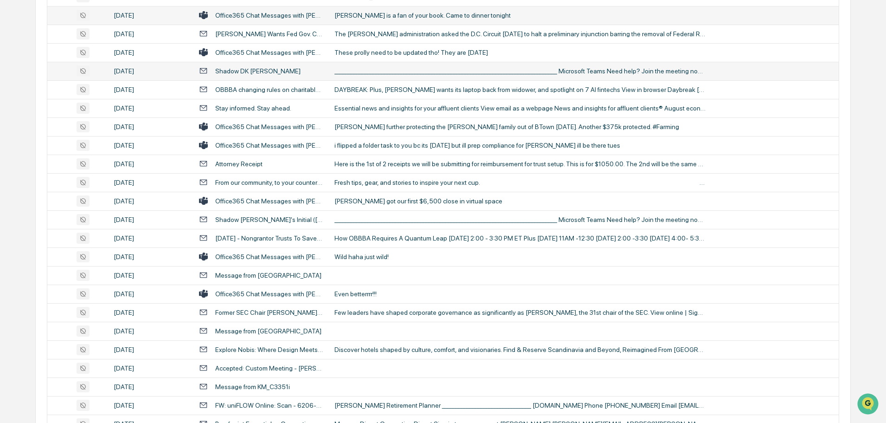
scroll to position [1113, 0]
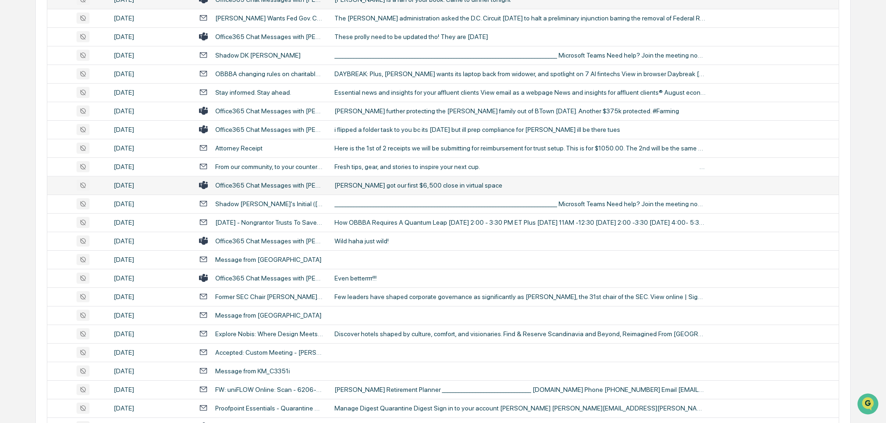
click at [402, 184] on div "John got our first $6,500 close in virtual space" at bounding box center [519, 184] width 371 height 7
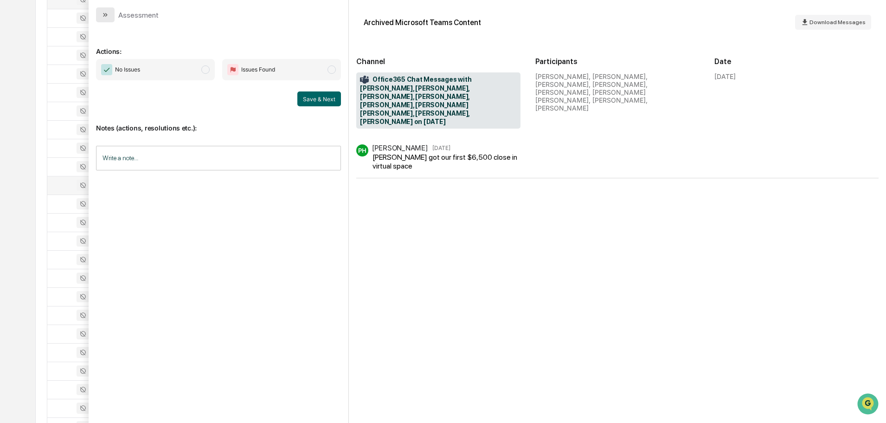
click at [103, 12] on icon "modal" at bounding box center [105, 14] width 7 height 7
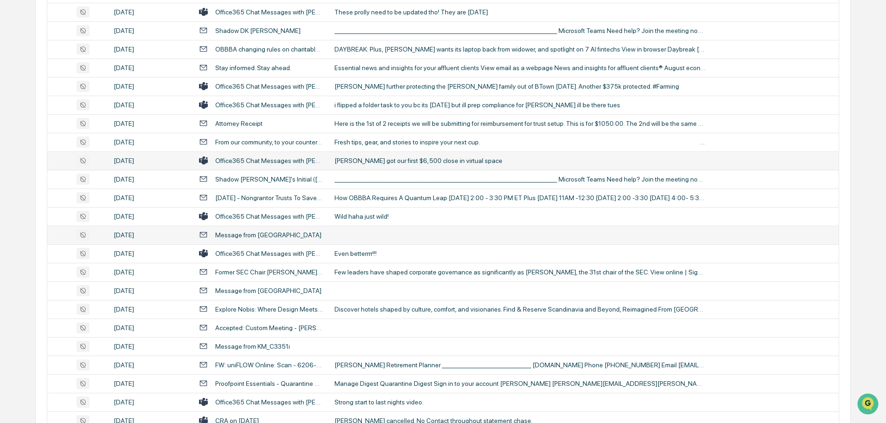
scroll to position [1160, 0]
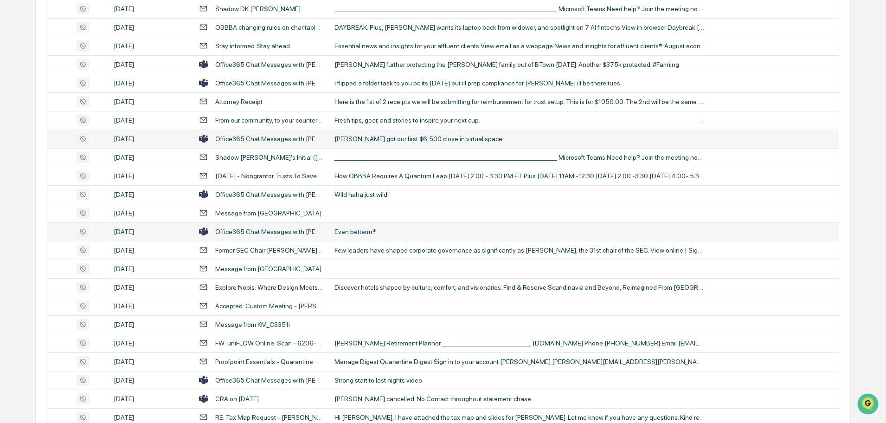
click at [369, 231] on div "Even betterrrr!!!" at bounding box center [519, 231] width 371 height 7
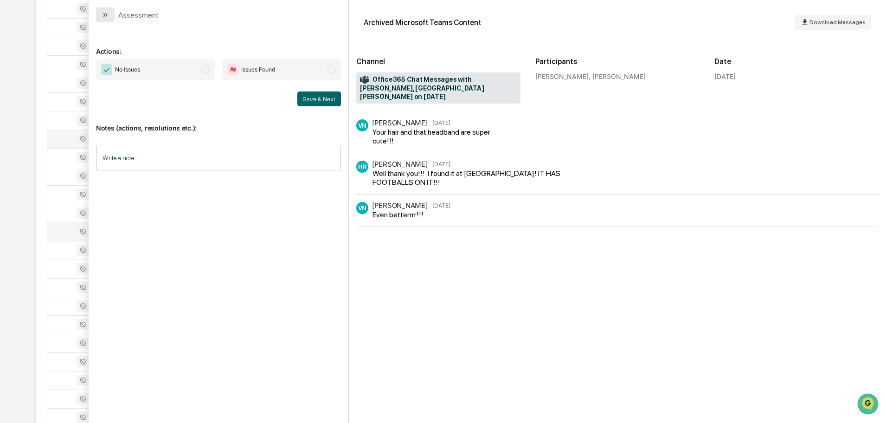
click at [106, 14] on icon "modal" at bounding box center [106, 15] width 2 height 4
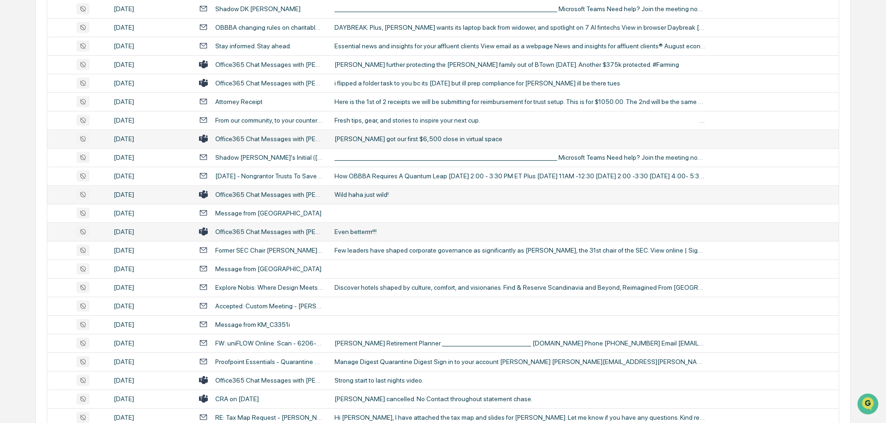
click at [364, 193] on div "Wild haha just wild!" at bounding box center [519, 194] width 371 height 7
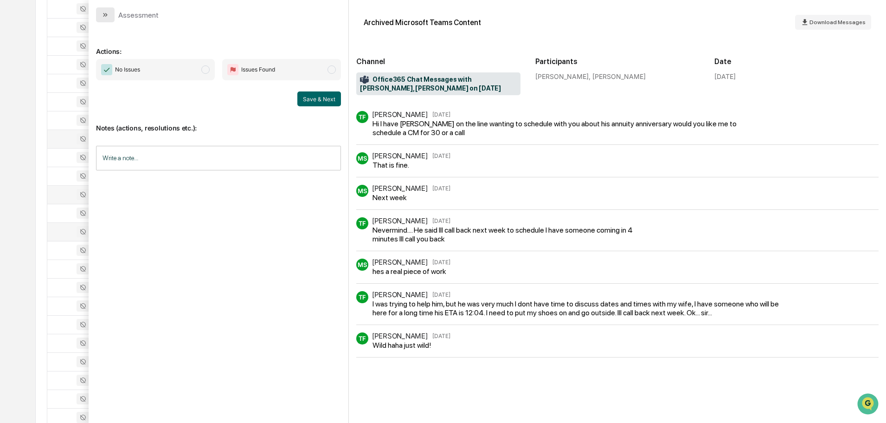
click at [106, 16] on icon "modal" at bounding box center [106, 15] width 2 height 4
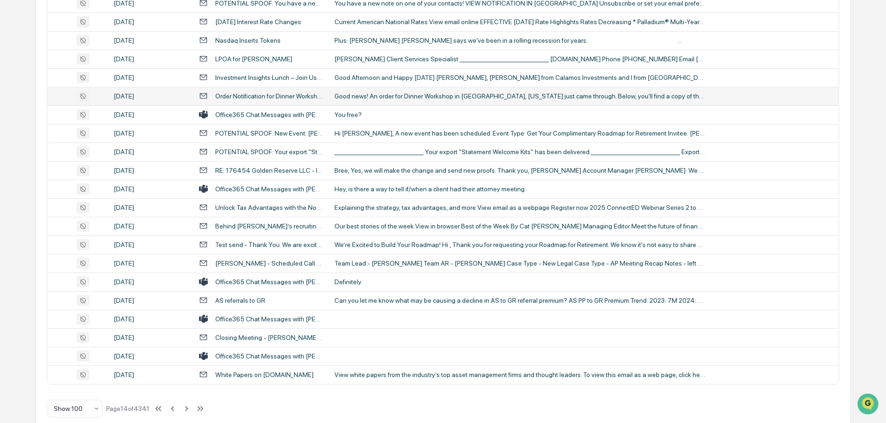
scroll to position [1699, 0]
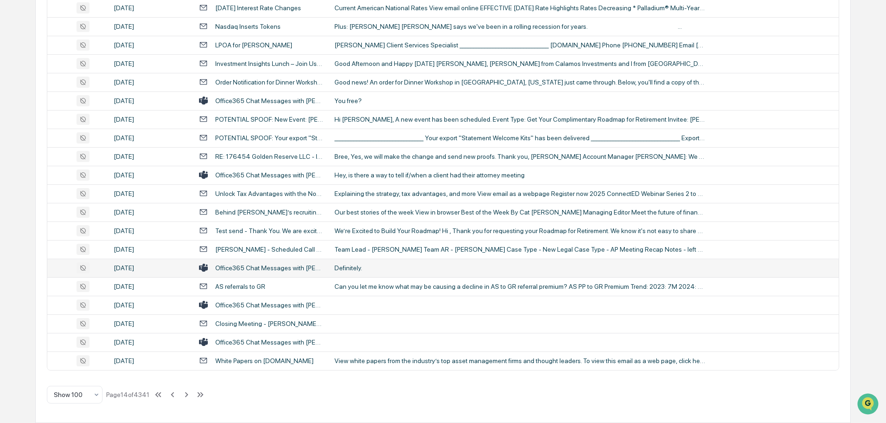
click at [358, 268] on div "Definitely." at bounding box center [519, 267] width 371 height 7
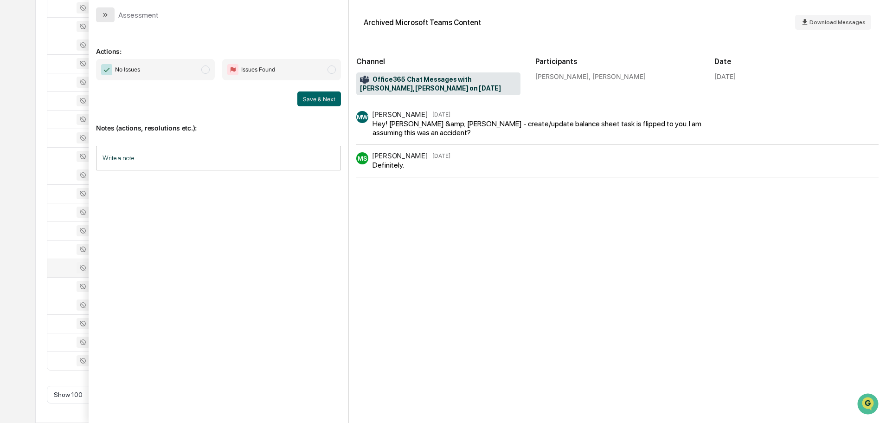
click at [105, 16] on icon "modal" at bounding box center [105, 14] width 7 height 7
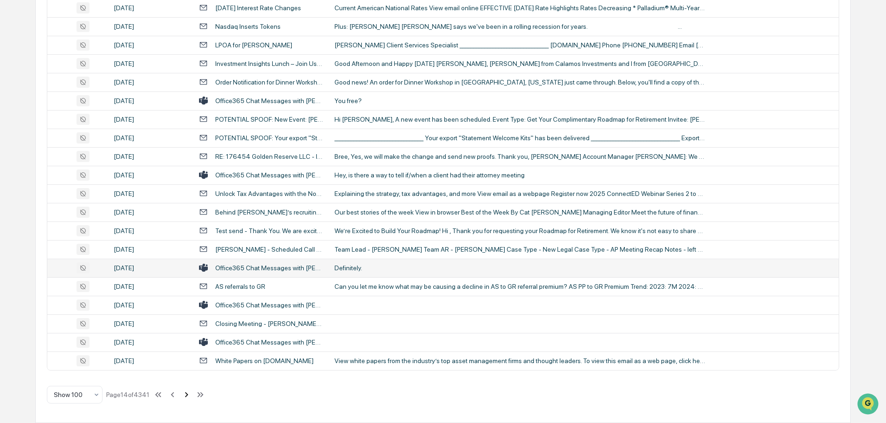
click at [187, 392] on icon at bounding box center [186, 394] width 10 height 10
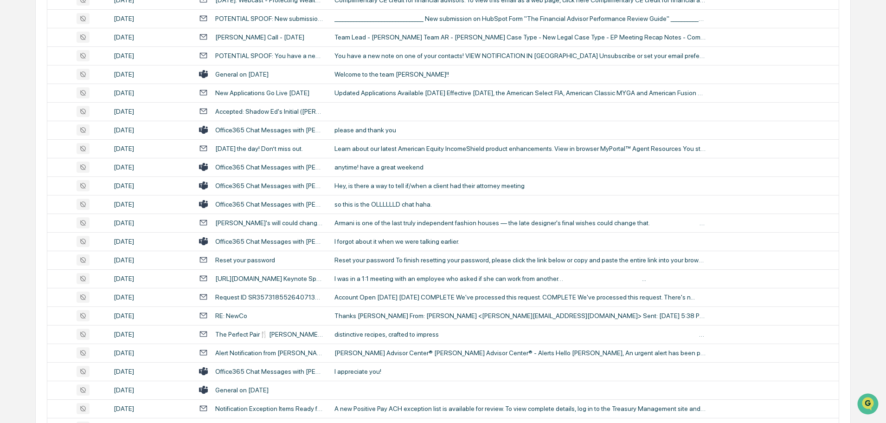
scroll to position [493, 0]
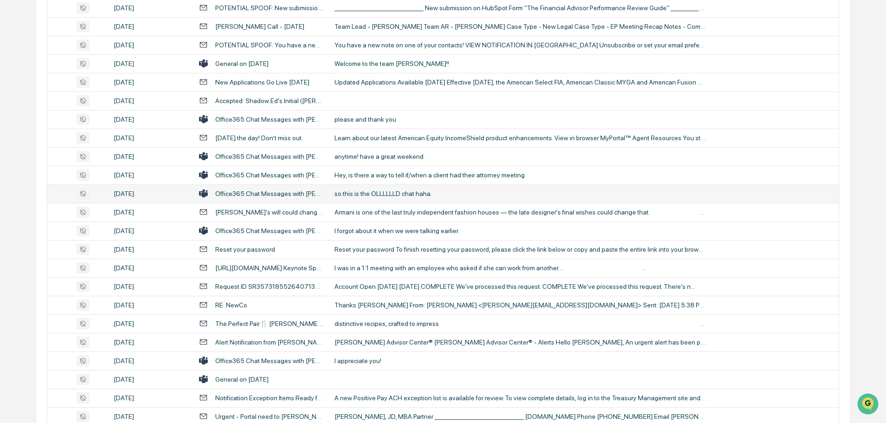
click at [369, 197] on td "so this is the OLLLLLLD chat haha." at bounding box center [584, 193] width 510 height 19
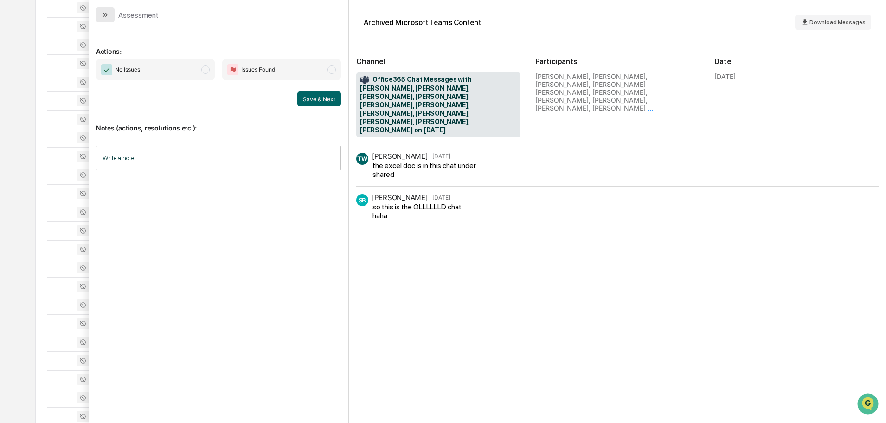
click at [106, 16] on icon "modal" at bounding box center [105, 14] width 7 height 7
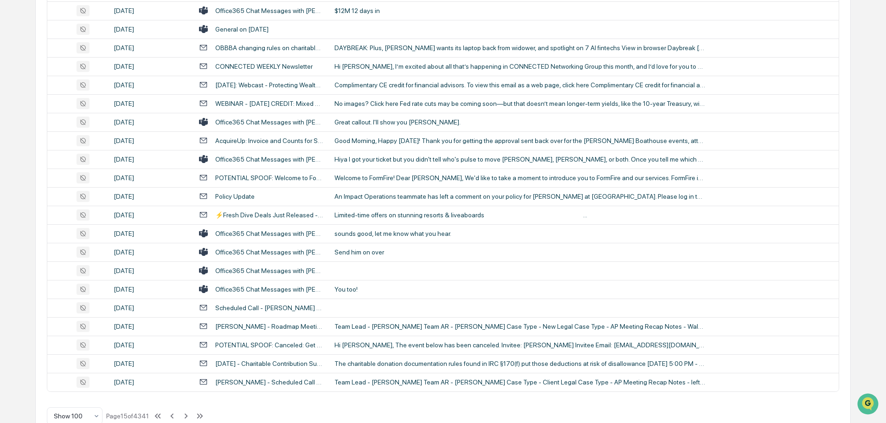
scroll to position [1699, 0]
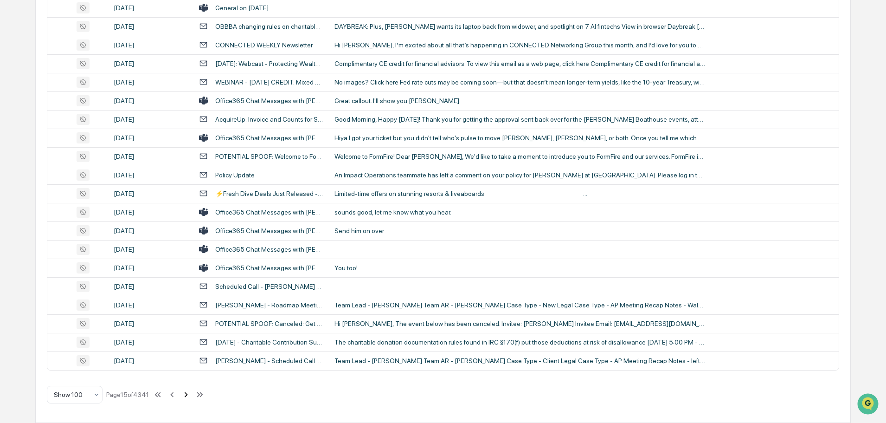
click at [186, 394] on icon at bounding box center [186, 394] width 10 height 10
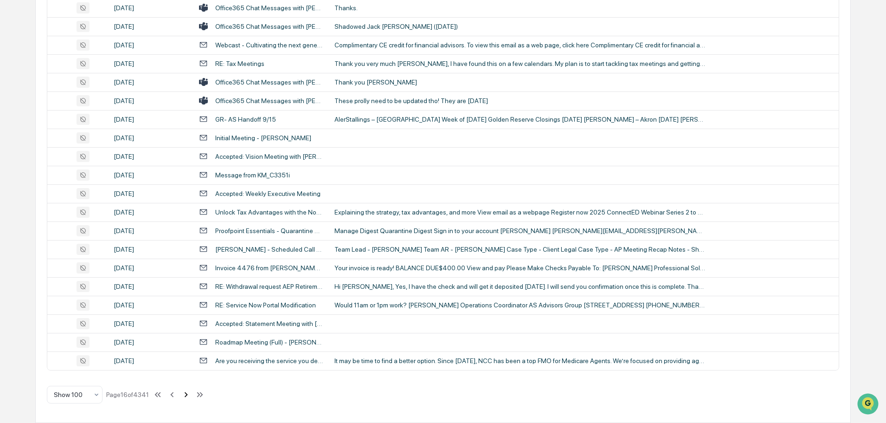
click at [186, 396] on icon at bounding box center [186, 394] width 3 height 5
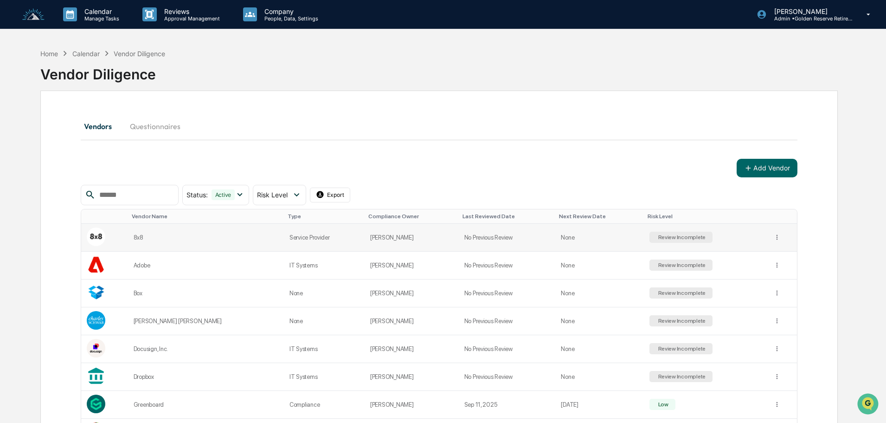
click at [664, 238] on div "Review Incomplete" at bounding box center [681, 237] width 50 height 6
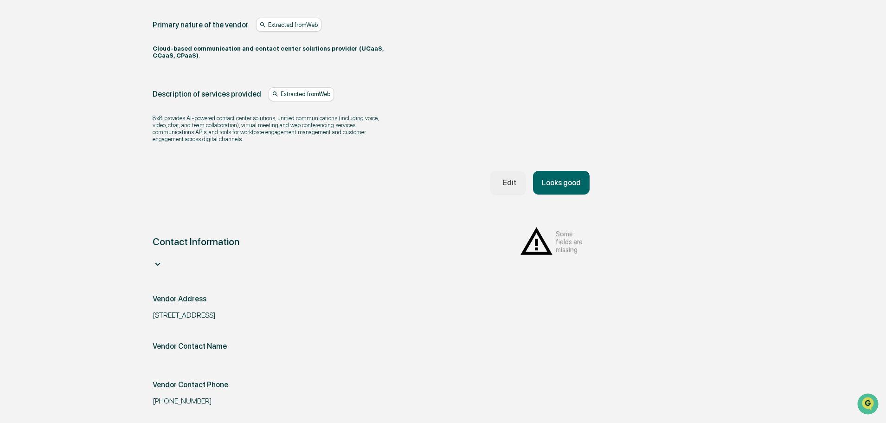
scroll to position [232, 0]
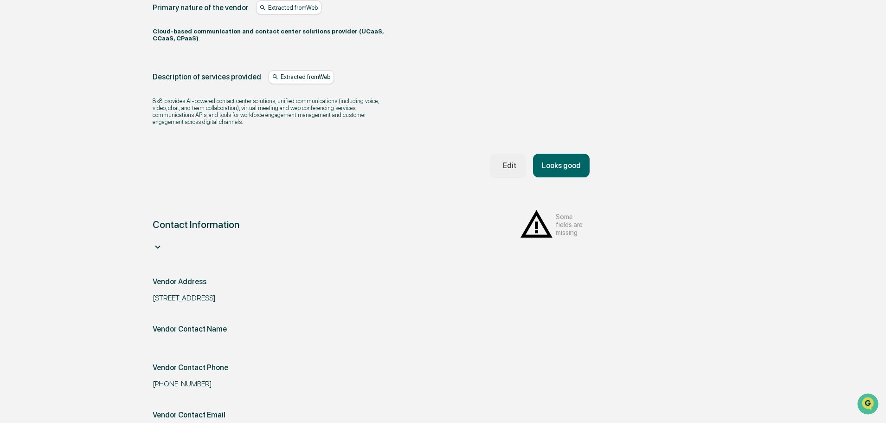
click at [586, 234] on div "Contact Information Some fields are missing" at bounding box center [371, 230] width 437 height 47
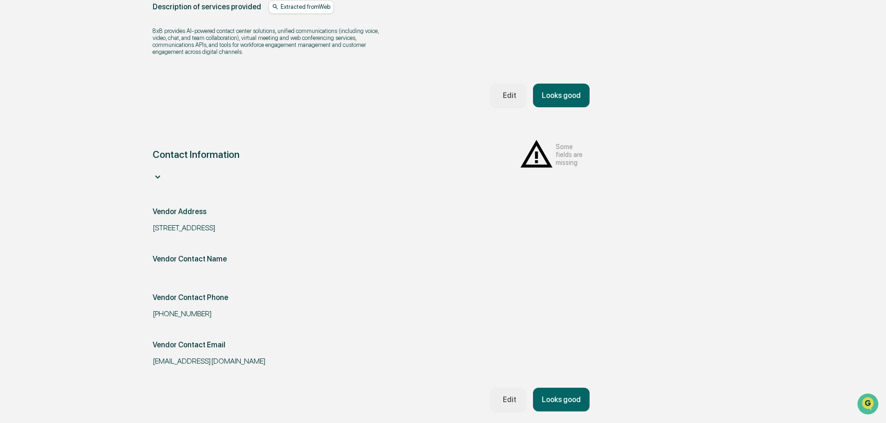
scroll to position [325, 0]
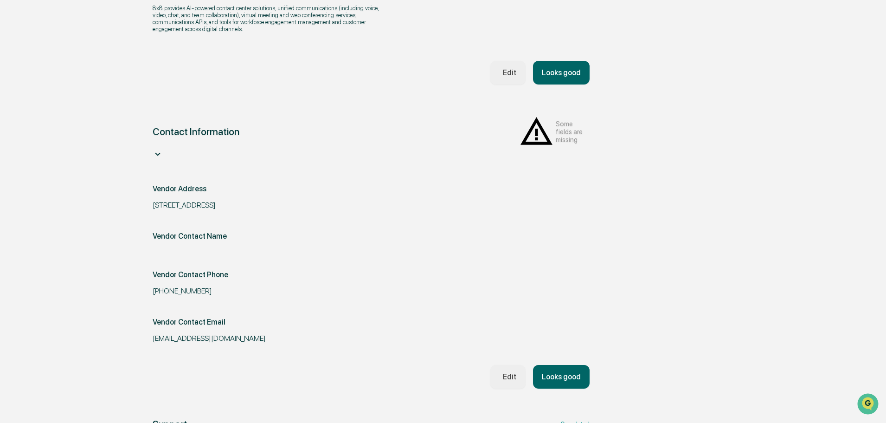
click at [506, 379] on div "Edit" at bounding box center [507, 376] width 17 height 9
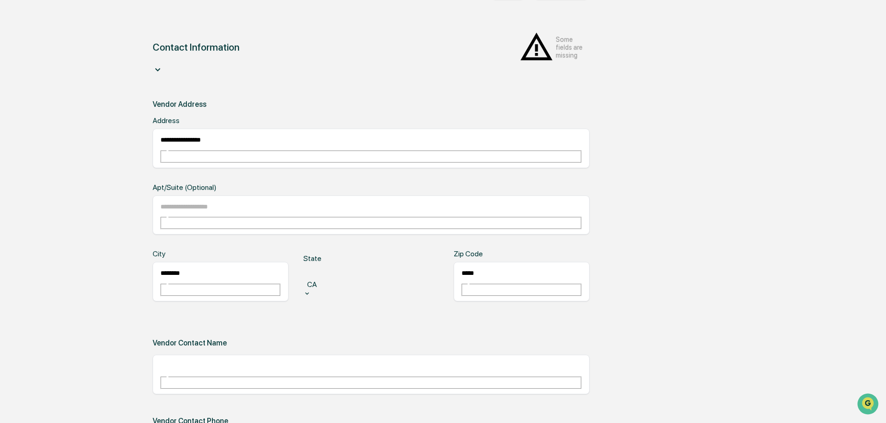
scroll to position [417, 0]
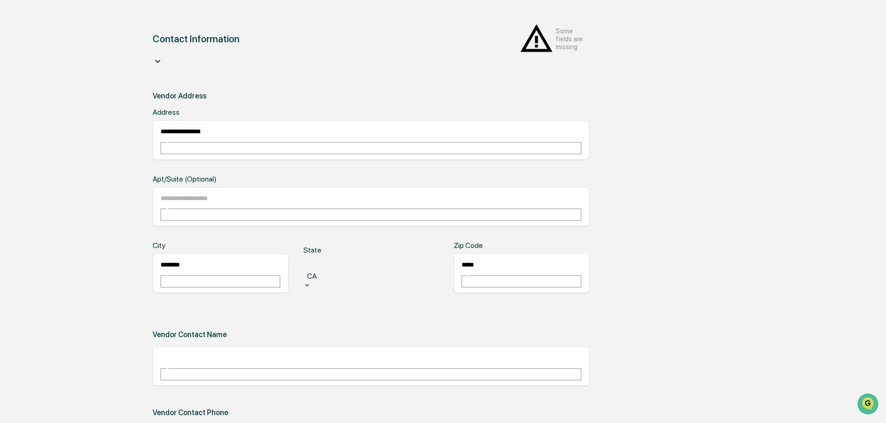
click at [197, 351] on input "text" at bounding box center [193, 357] width 67 height 12
paste input "********"
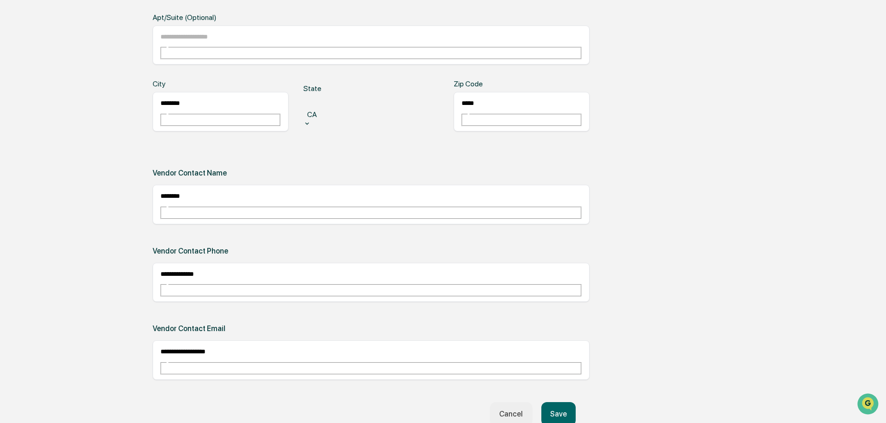
scroll to position [557, 0]
type input "********"
click at [568, 401] on button "Save" at bounding box center [558, 413] width 34 height 24
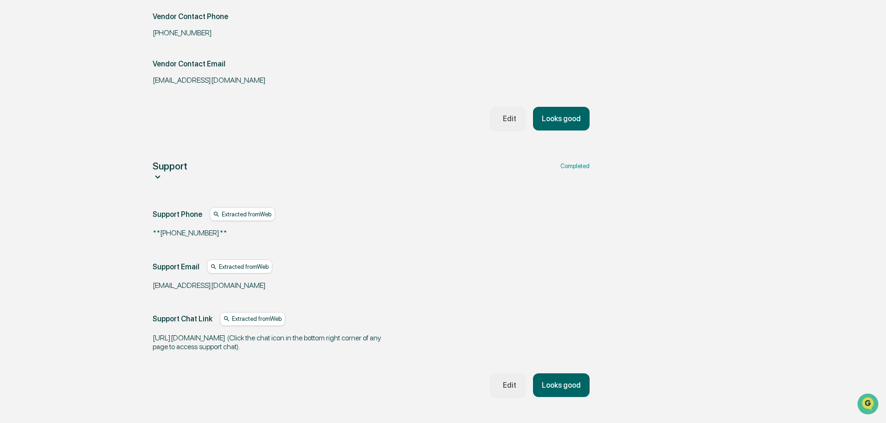
scroll to position [574, 0]
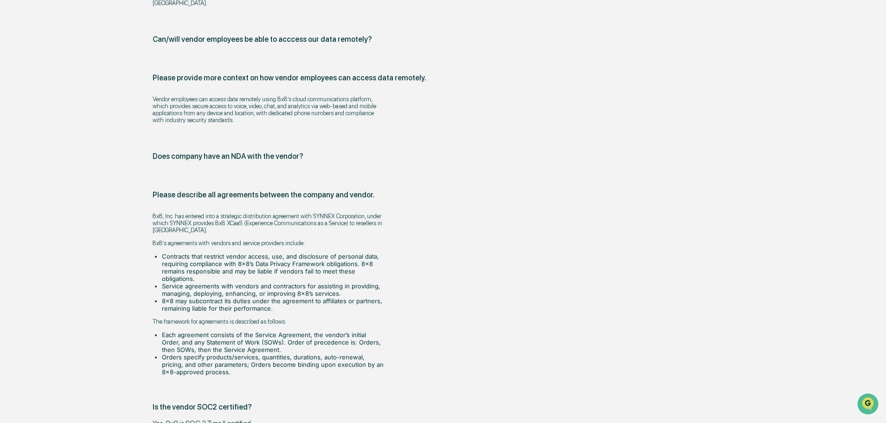
scroll to position [1641, 0]
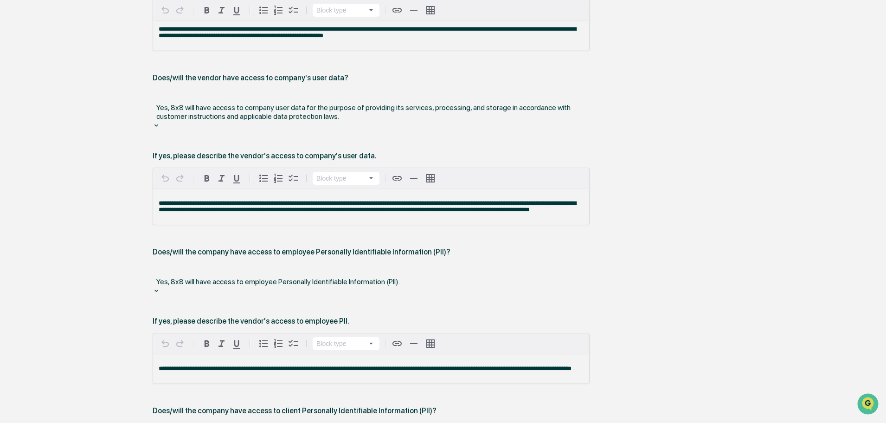
scroll to position [1177, 0]
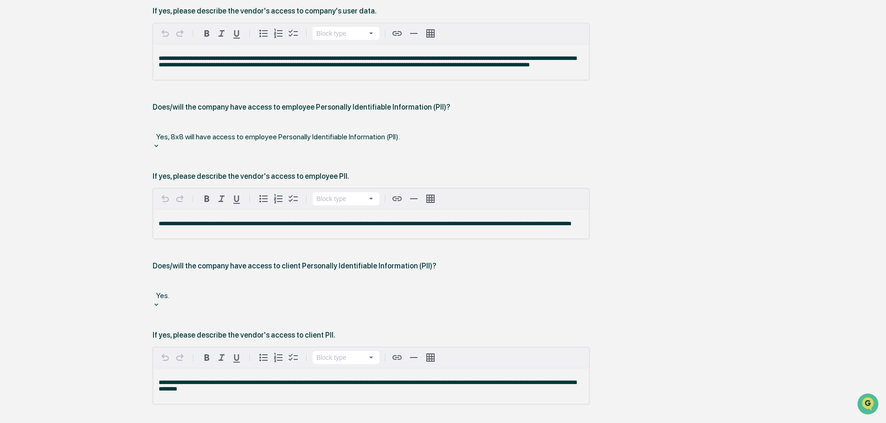
scroll to position [1316, 0]
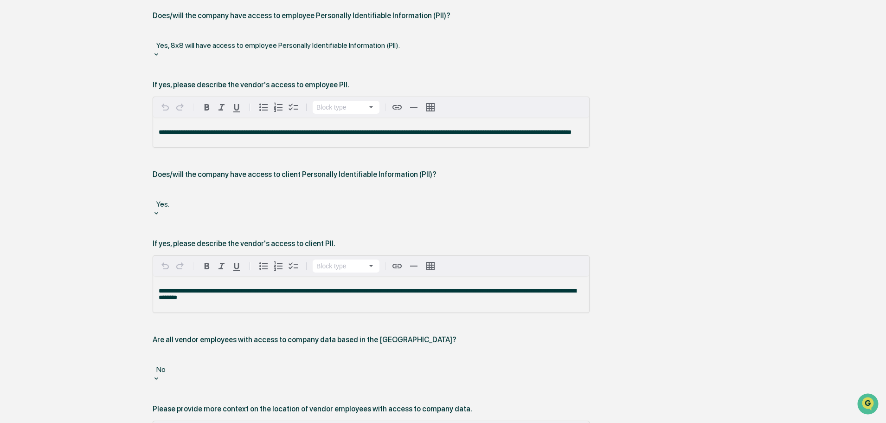
scroll to position [1409, 0]
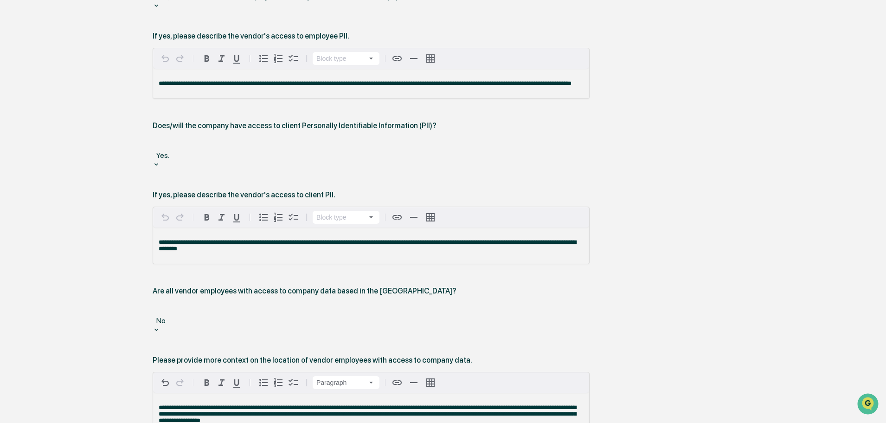
scroll to position [1456, 0]
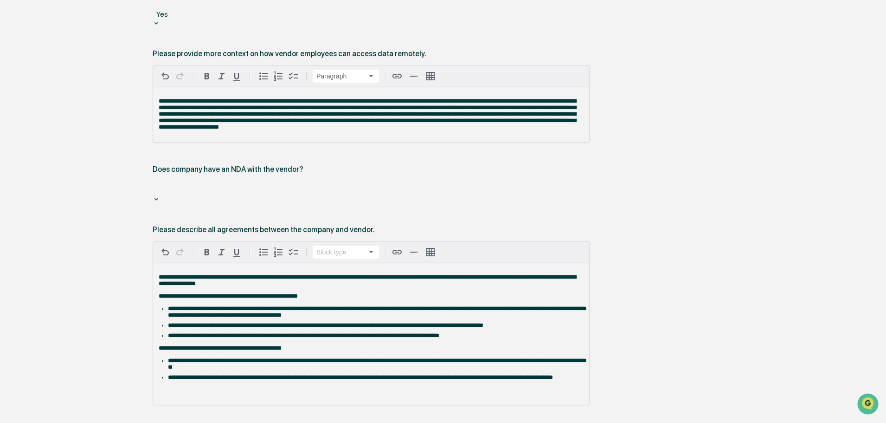
scroll to position [1919, 0]
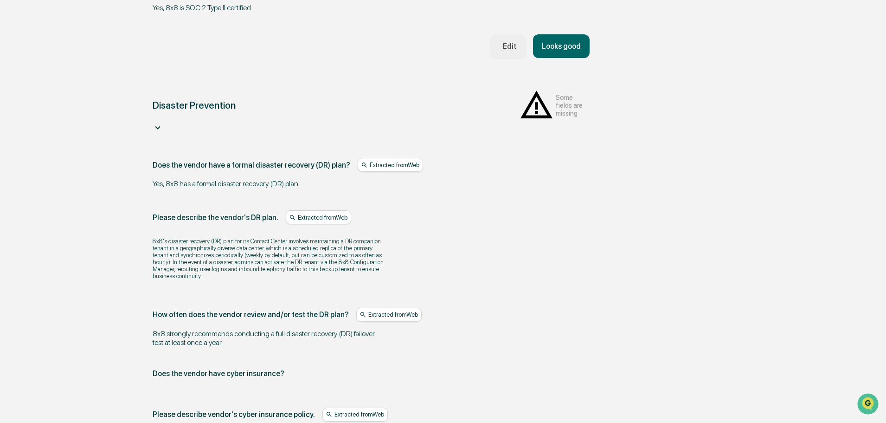
scroll to position [2141, 0]
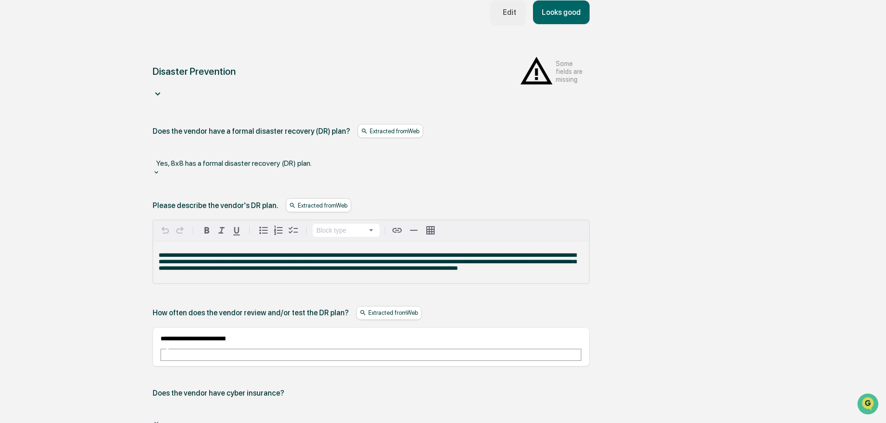
click at [332, 406] on div at bounding box center [371, 411] width 428 height 11
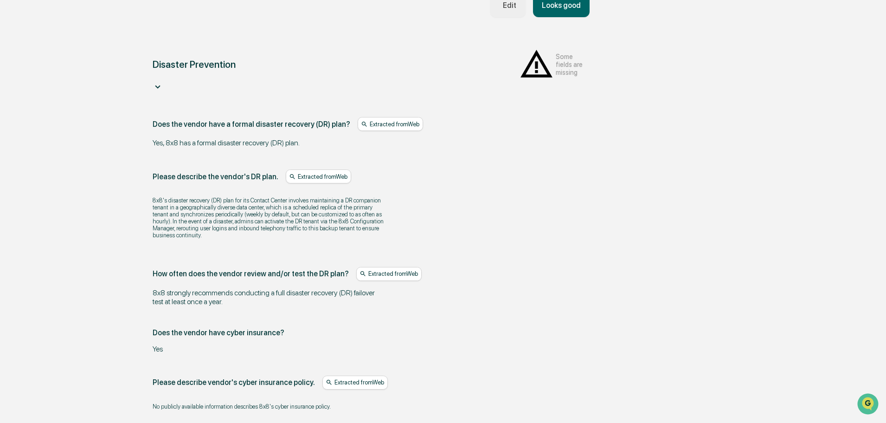
scroll to position [2150, 0]
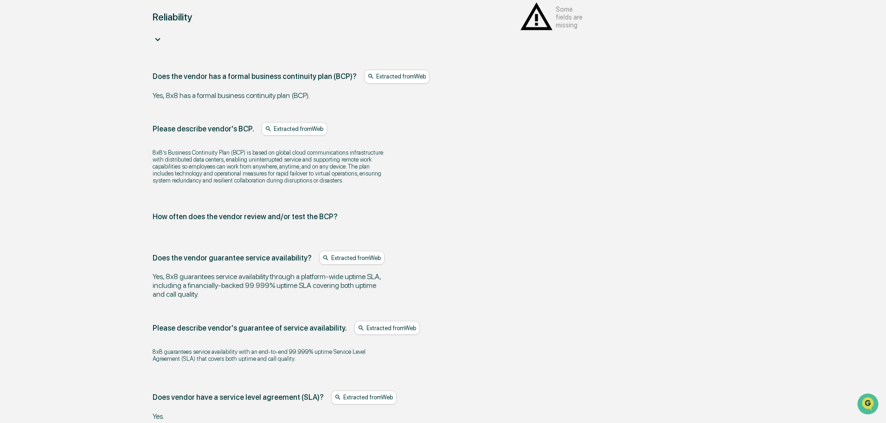
scroll to position [2678, 0]
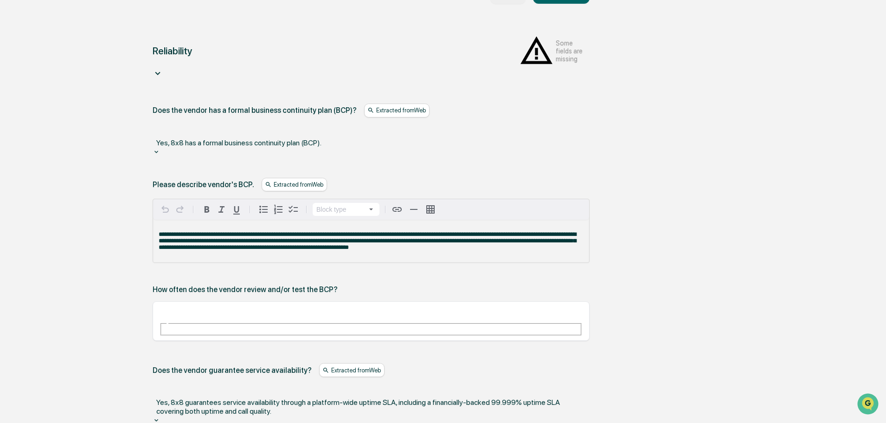
scroll to position [2539, 0]
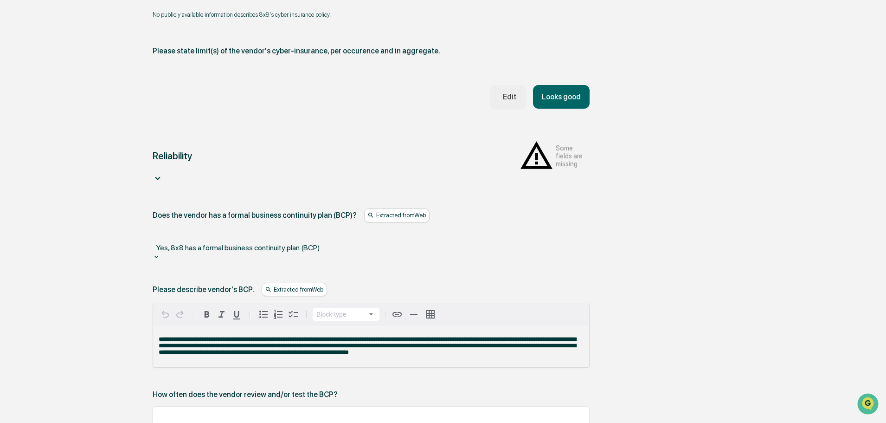
click at [226, 411] on input "text" at bounding box center [193, 417] width 67 height 12
click at [203, 411] on input "text" at bounding box center [193, 417] width 67 height 12
paste input "**********"
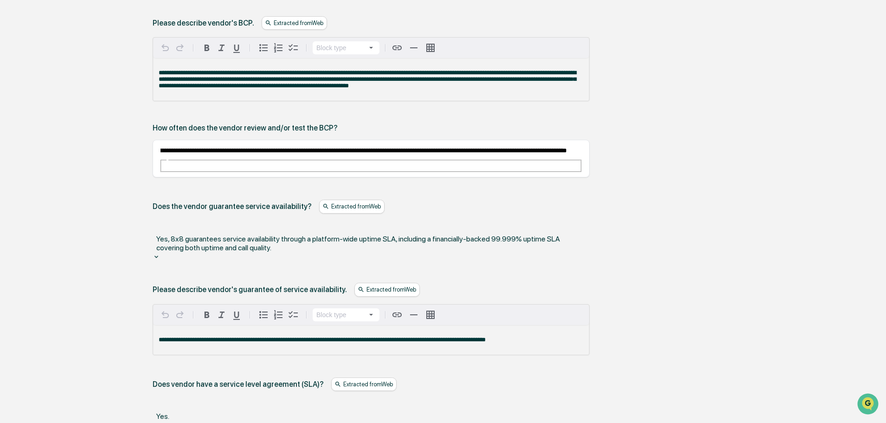
scroll to position [2783, 0]
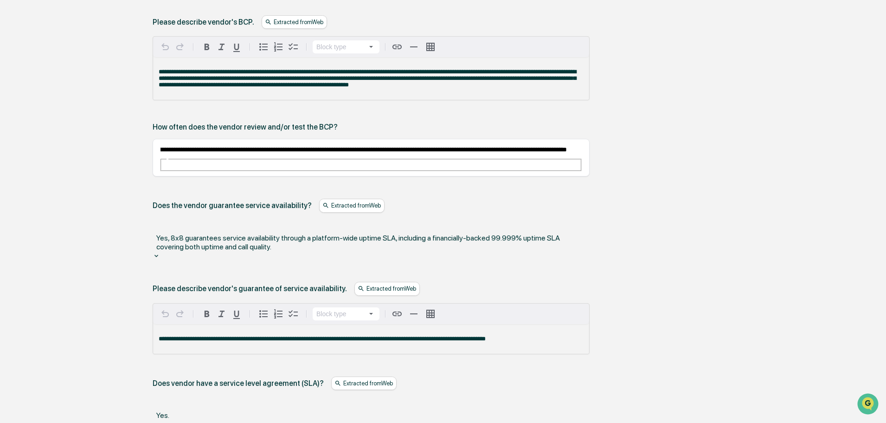
type input "**********"
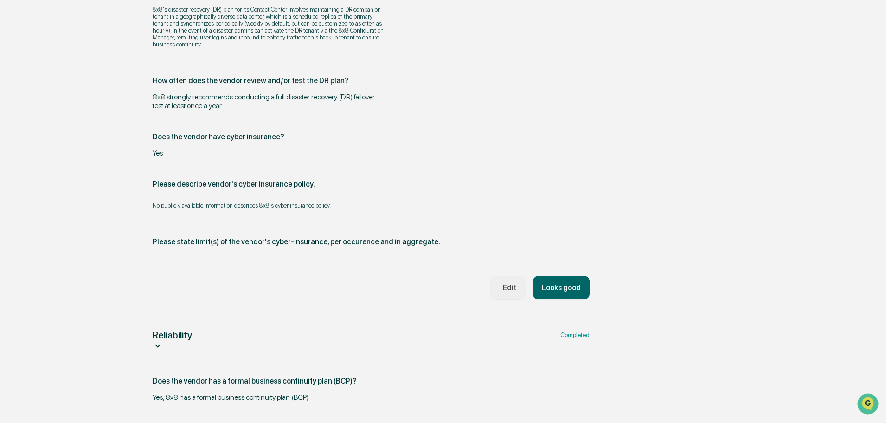
scroll to position [2330, 0]
click at [160, 342] on icon at bounding box center [157, 343] width 5 height 3
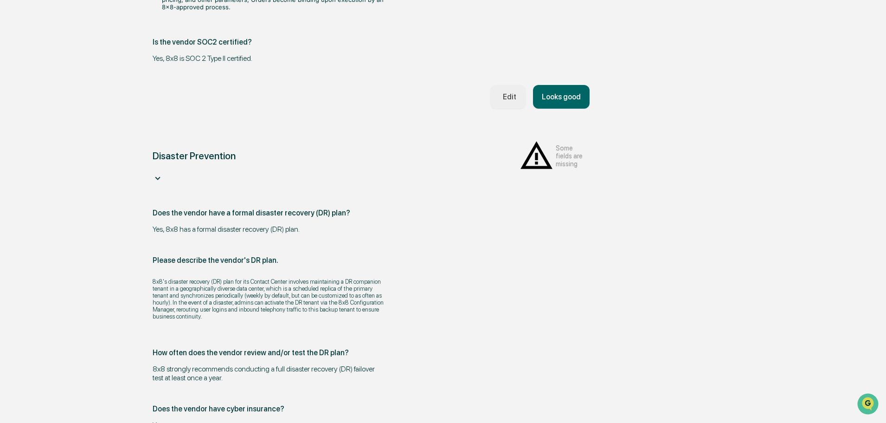
scroll to position [2037, 0]
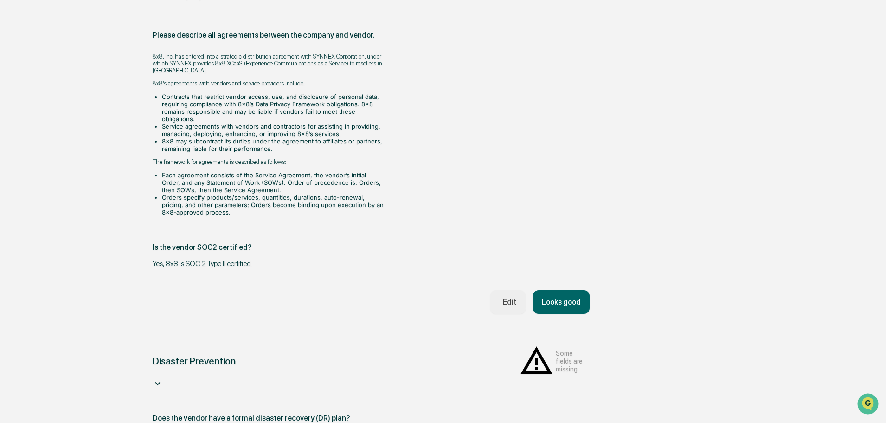
click at [160, 382] on icon at bounding box center [157, 383] width 5 height 3
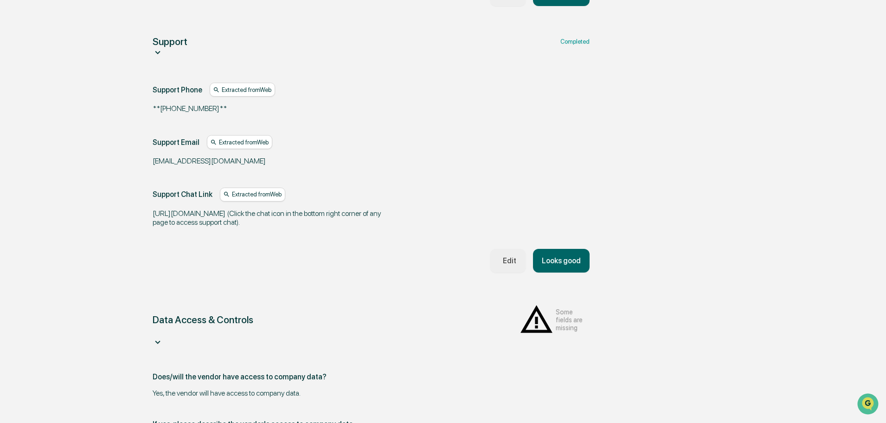
scroll to position [612, 0]
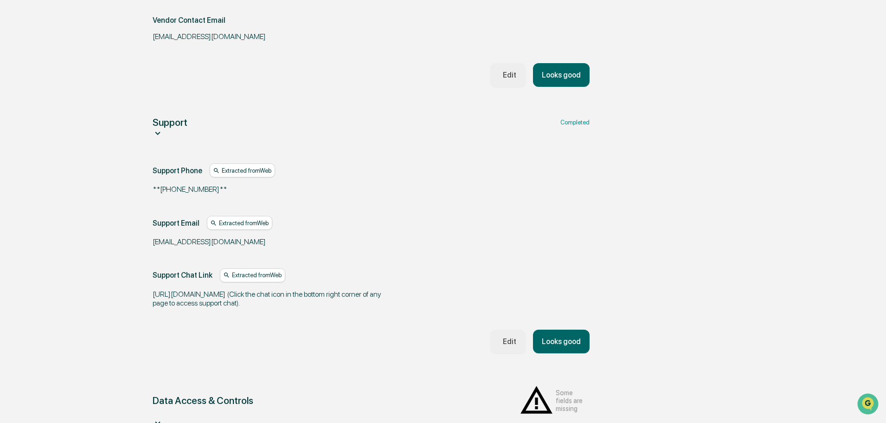
click at [163, 417] on icon at bounding box center [158, 422] width 10 height 10
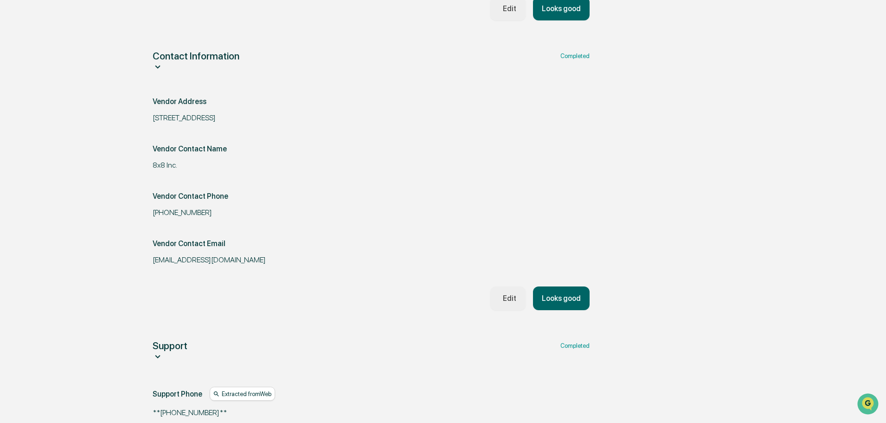
scroll to position [296, 0]
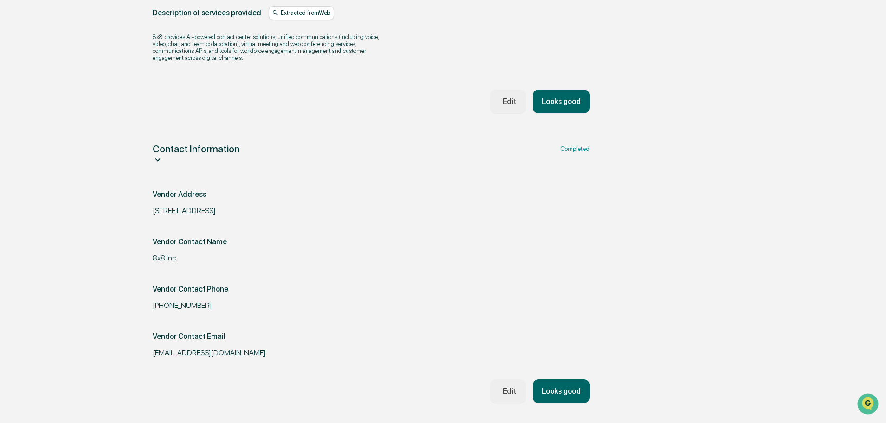
click at [572, 162] on div "Contact Information Completed" at bounding box center [371, 155] width 437 height 24
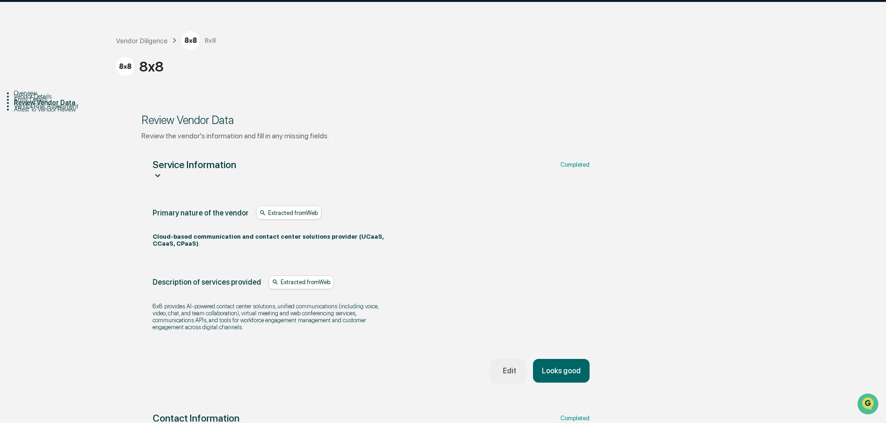
scroll to position [18, 0]
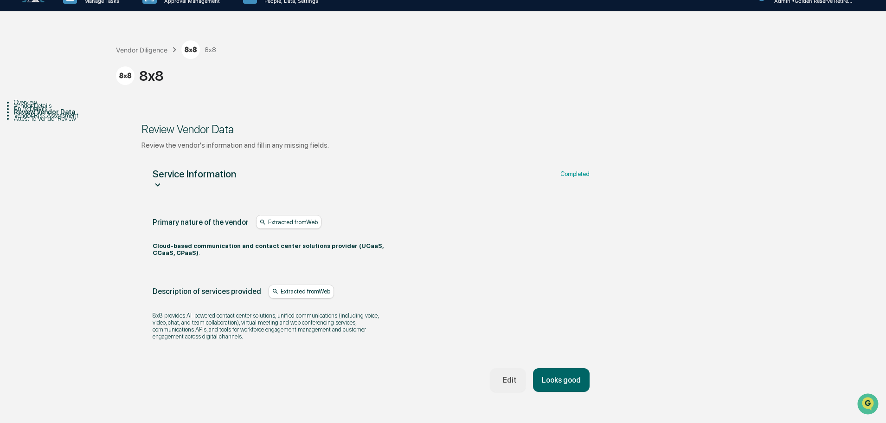
click at [163, 180] on icon at bounding box center [158, 185] width 10 height 10
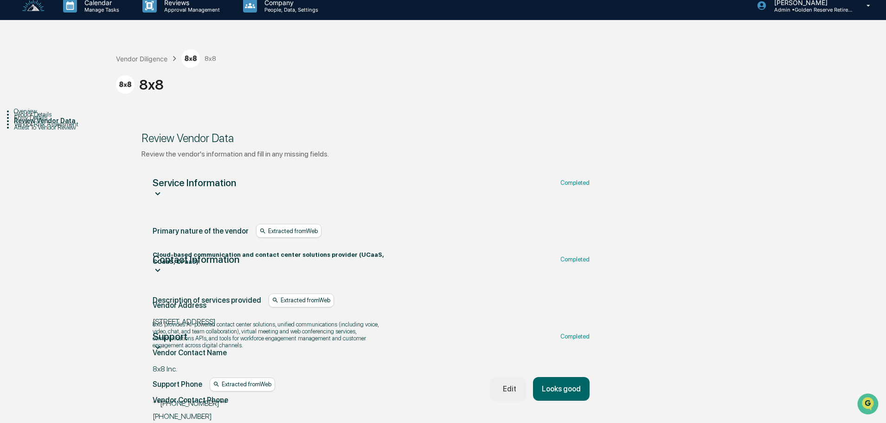
scroll to position [0, 0]
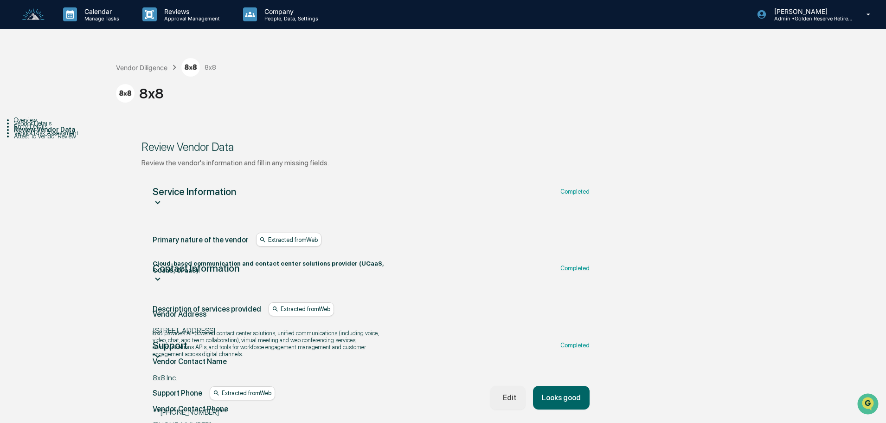
click at [529, 114] on div "Vendor Diligence 8x8 8x8" at bounding box center [498, 82] width 765 height 76
